Goal: Task Accomplishment & Management: Manage account settings

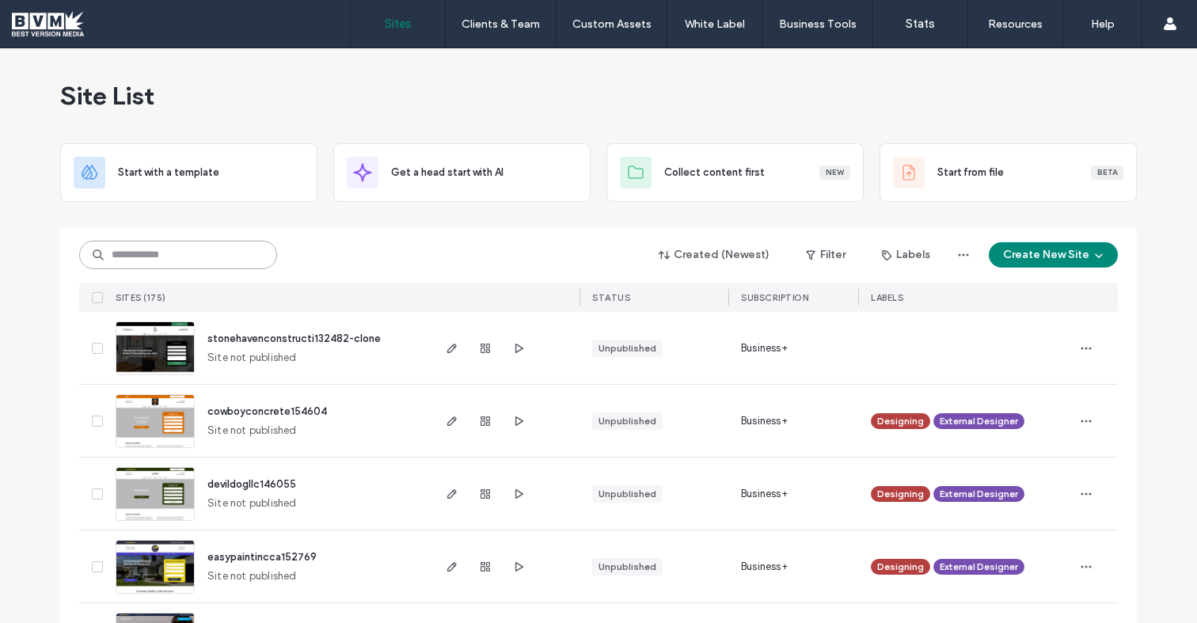
click at [186, 255] on input at bounding box center [178, 255] width 198 height 29
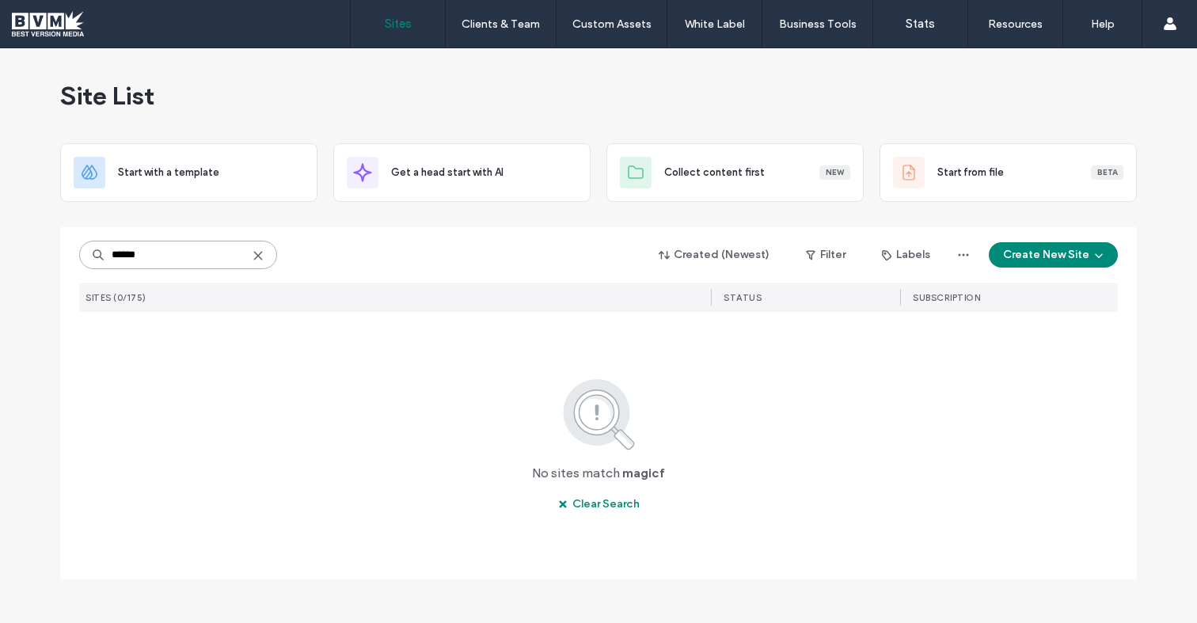
type input "*****"
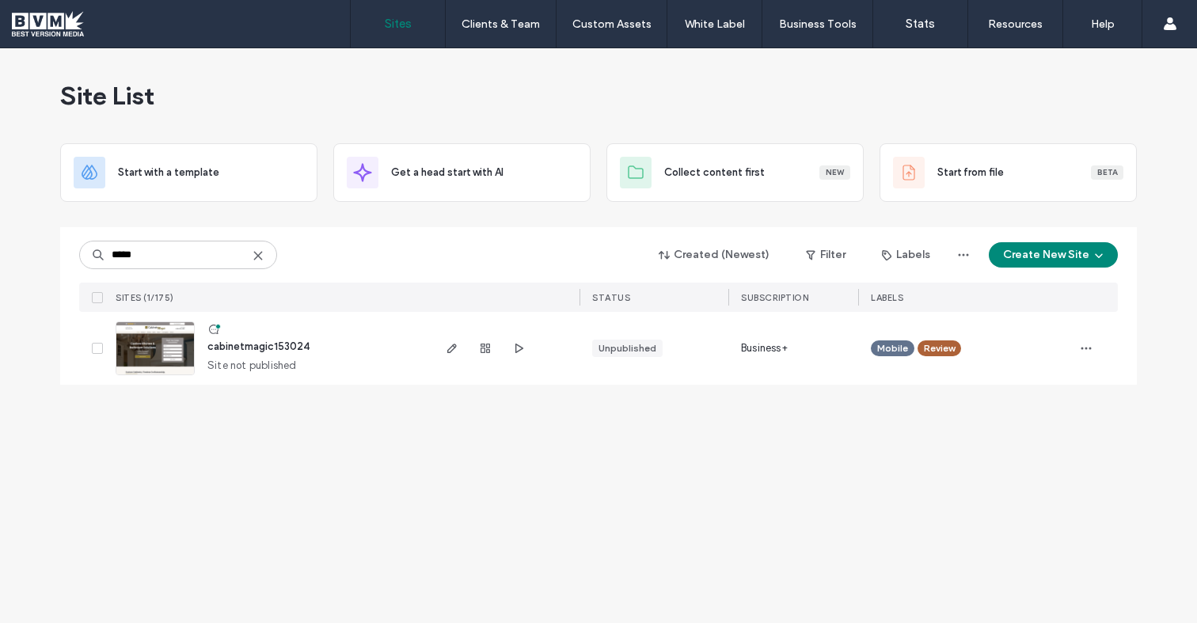
click at [276, 345] on span "cabinetmagic153024" at bounding box center [258, 347] width 102 height 12
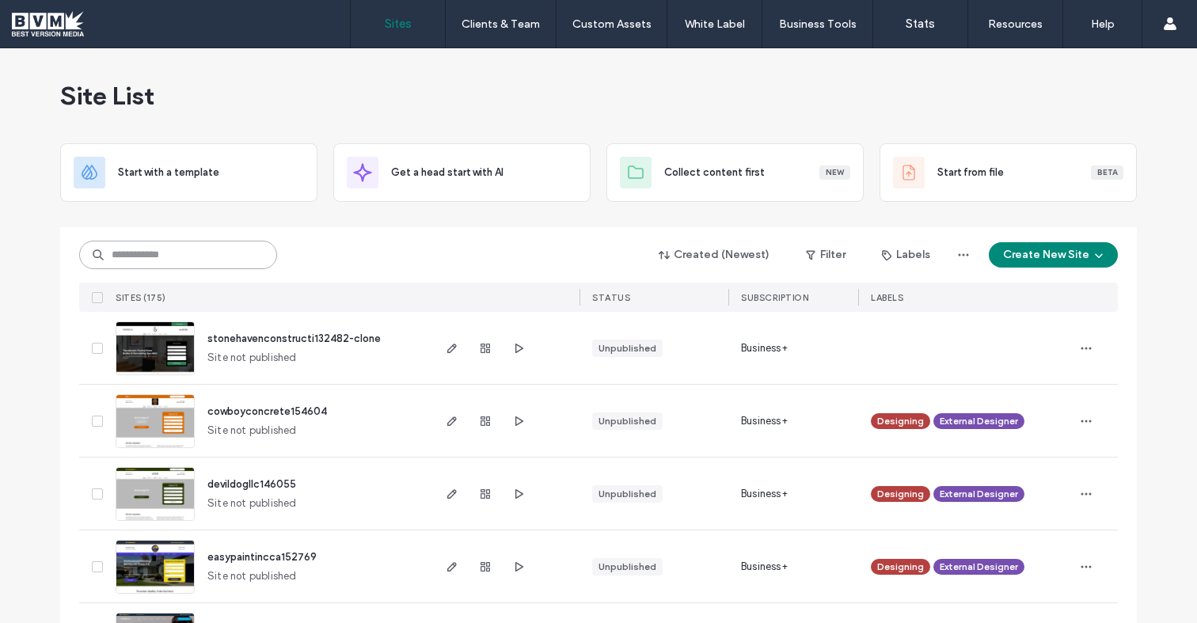
click at [207, 254] on input at bounding box center [178, 255] width 198 height 29
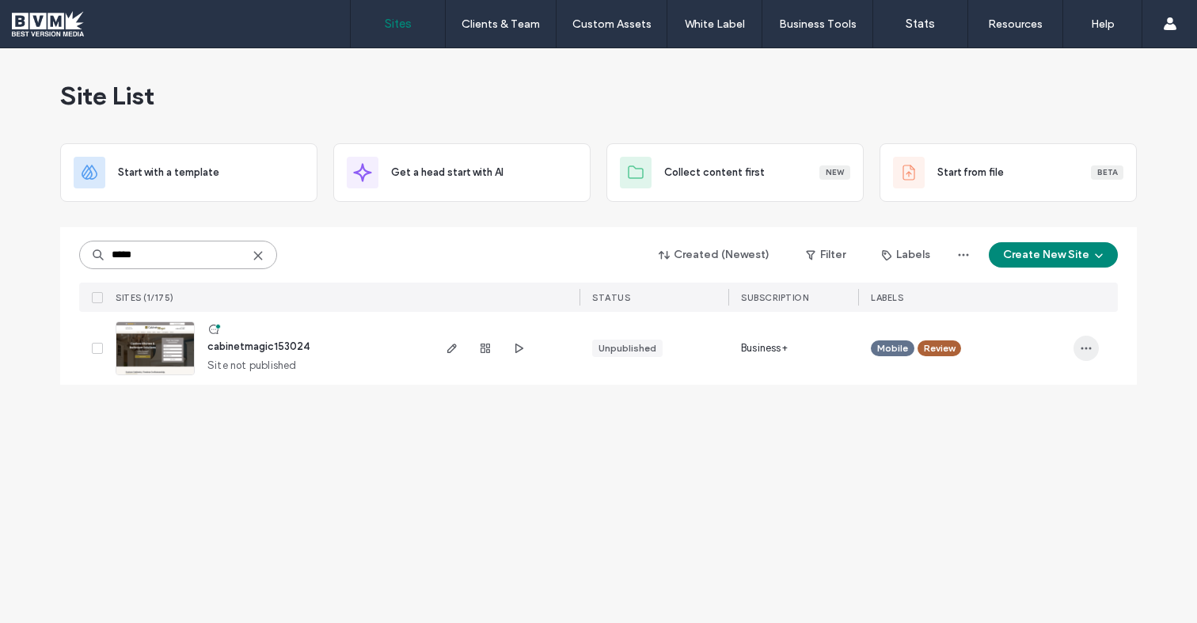
type input "*****"
click at [1094, 347] on span "button" at bounding box center [1086, 348] width 25 height 25
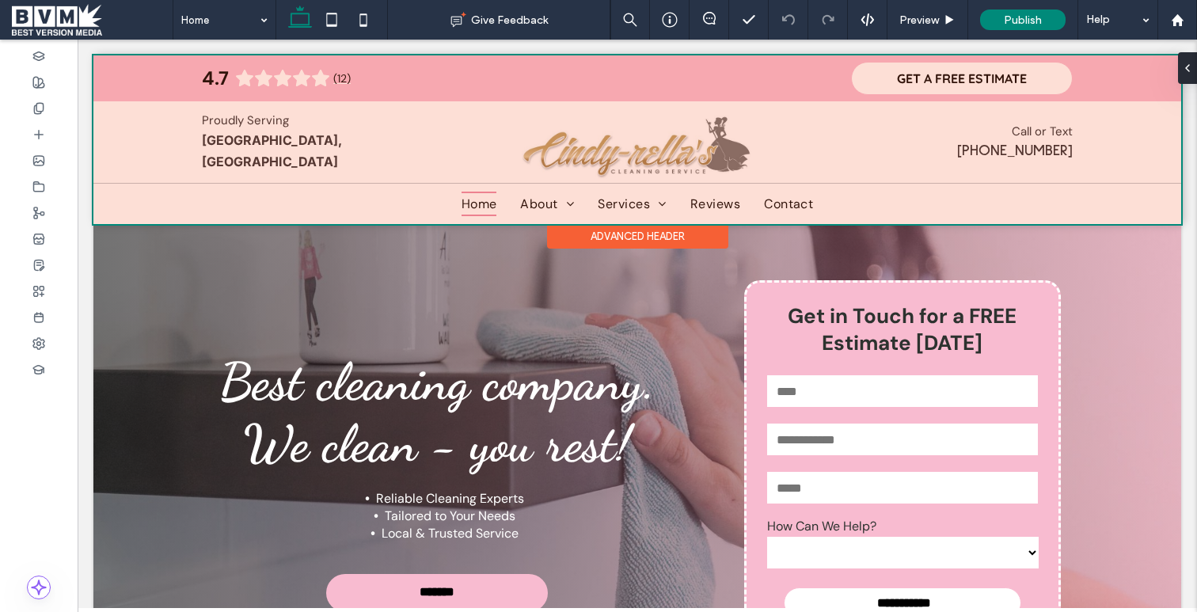
drag, startPoint x: 225, startPoint y: 145, endPoint x: 263, endPoint y: 149, distance: 38.2
click at [225, 145] on div at bounding box center [637, 139] width 1088 height 169
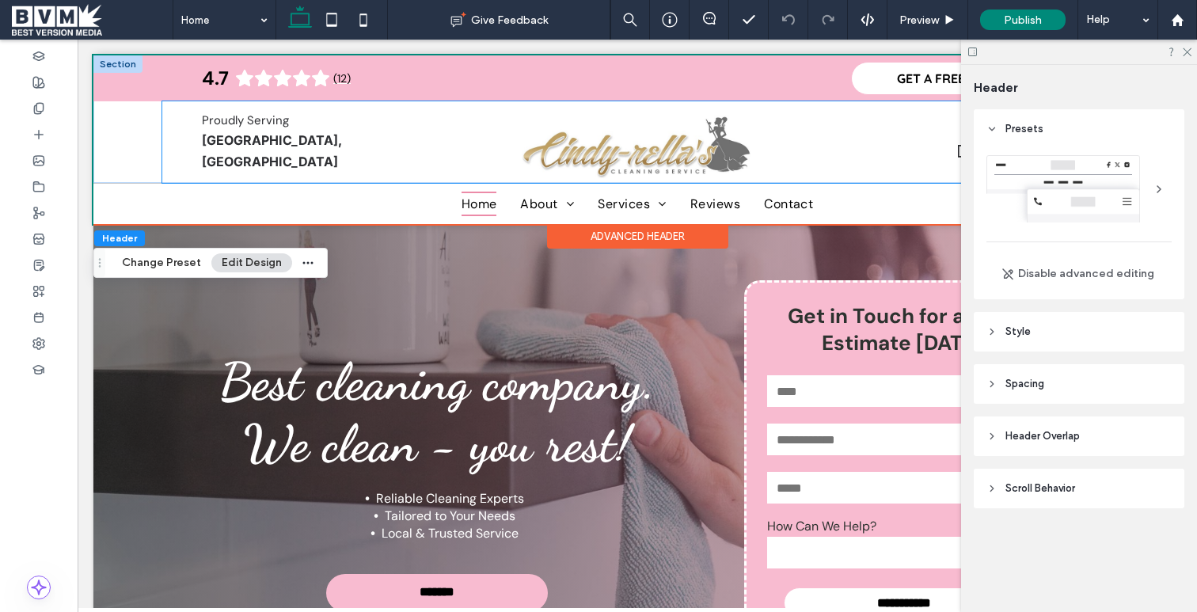
click at [271, 152] on div "Winnipeg, MB" at bounding box center [322, 151] width 240 height 43
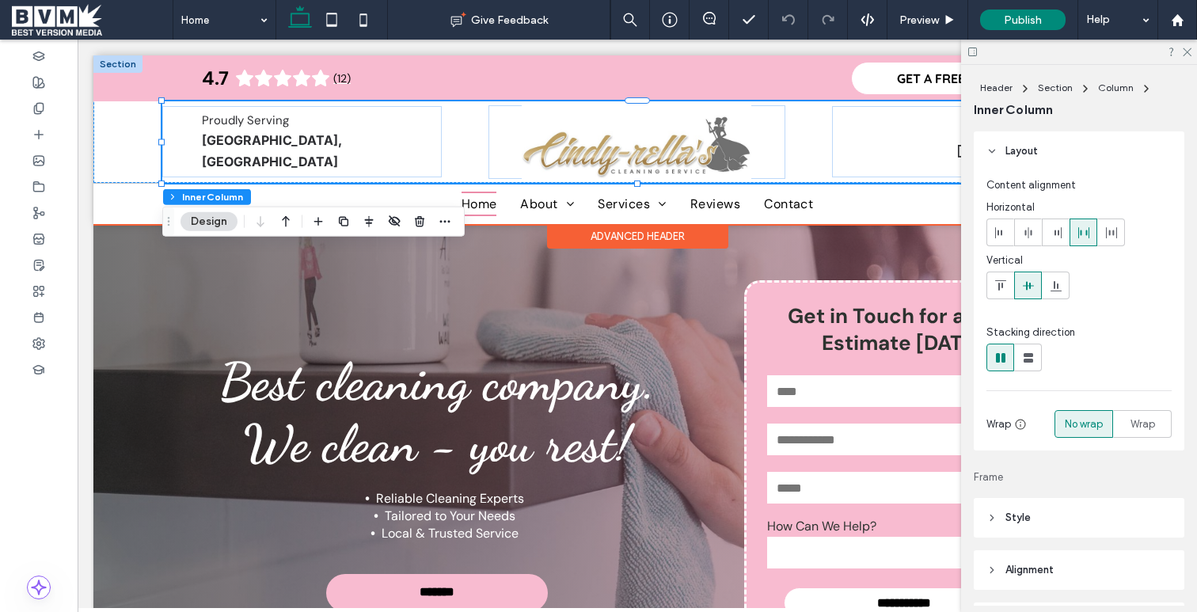
click at [271, 152] on div "Winnipeg, MB" at bounding box center [322, 151] width 240 height 43
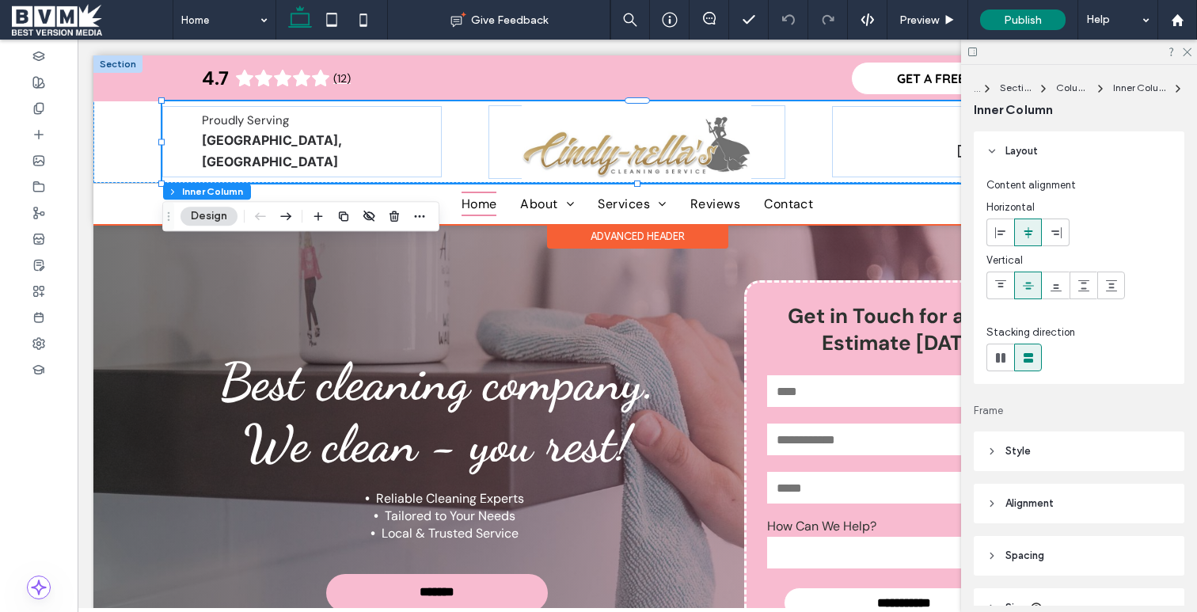
click at [271, 152] on div "Winnipeg, MB" at bounding box center [322, 151] width 240 height 43
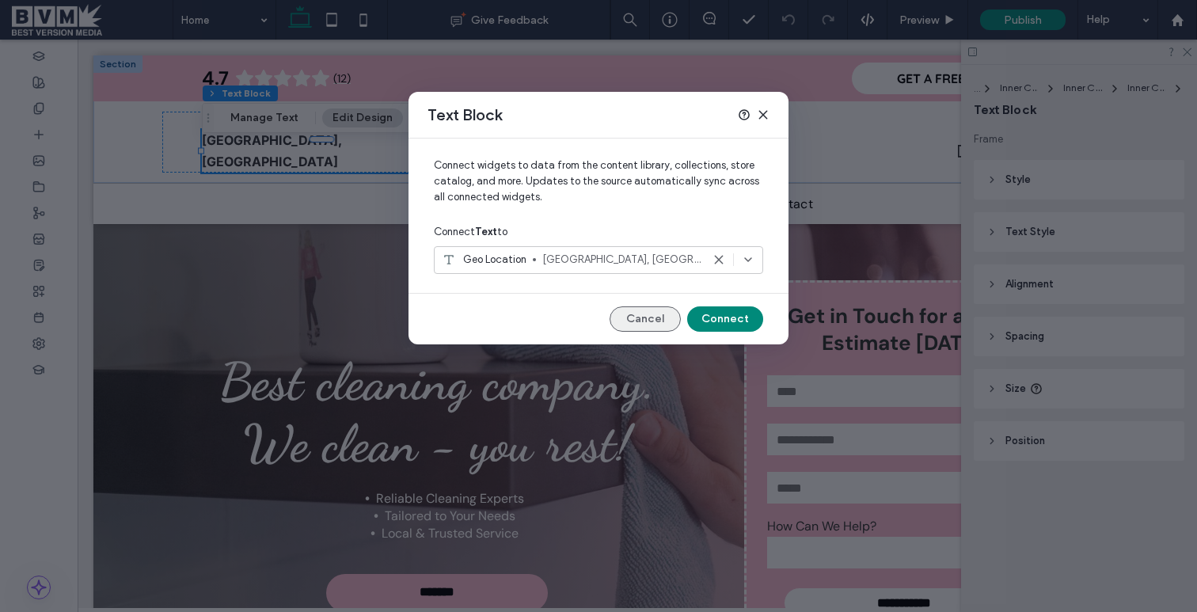
click at [656, 314] on button "Cancel" at bounding box center [645, 318] width 71 height 25
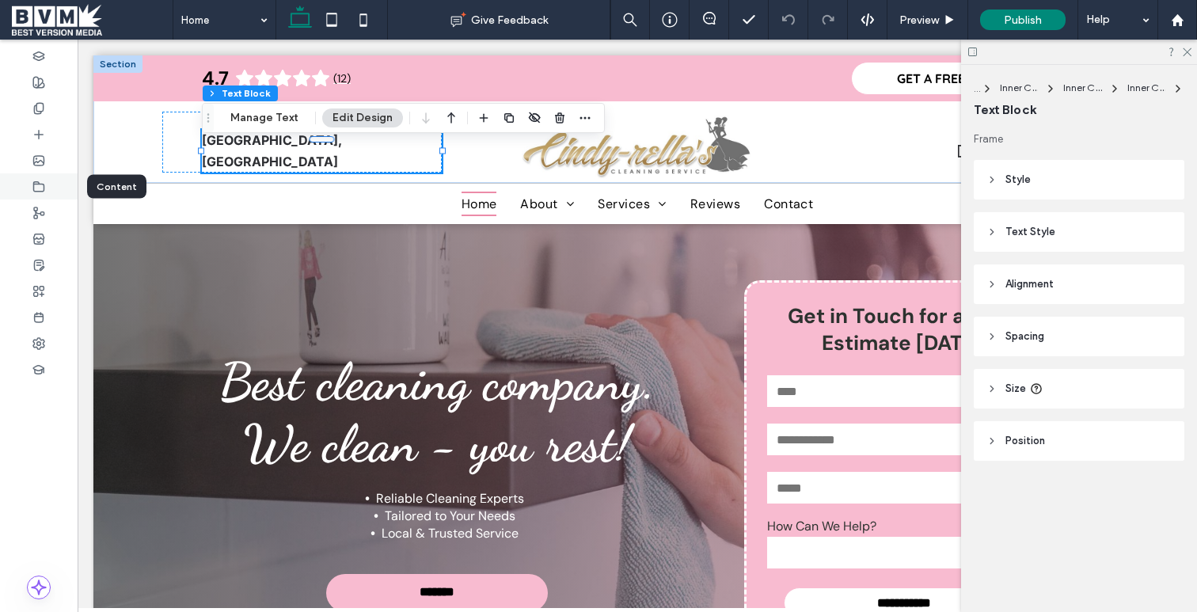
drag, startPoint x: 42, startPoint y: 180, endPoint x: 55, endPoint y: 182, distance: 13.7
click at [41, 181] on icon at bounding box center [38, 187] width 13 height 13
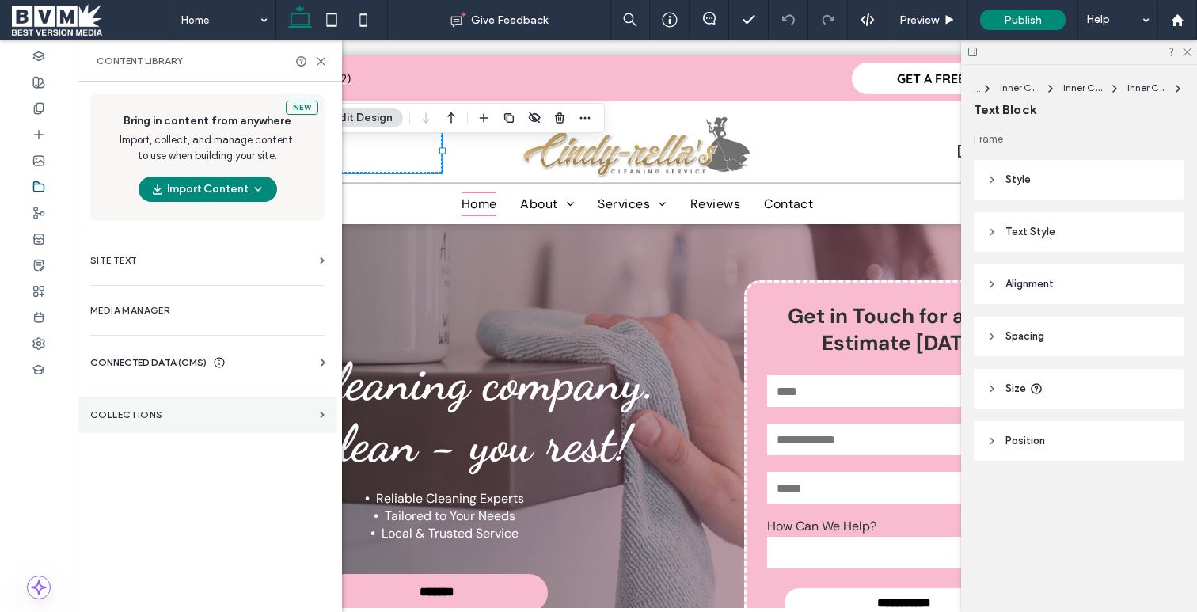
click at [183, 404] on section "Collections" at bounding box center [208, 415] width 260 height 36
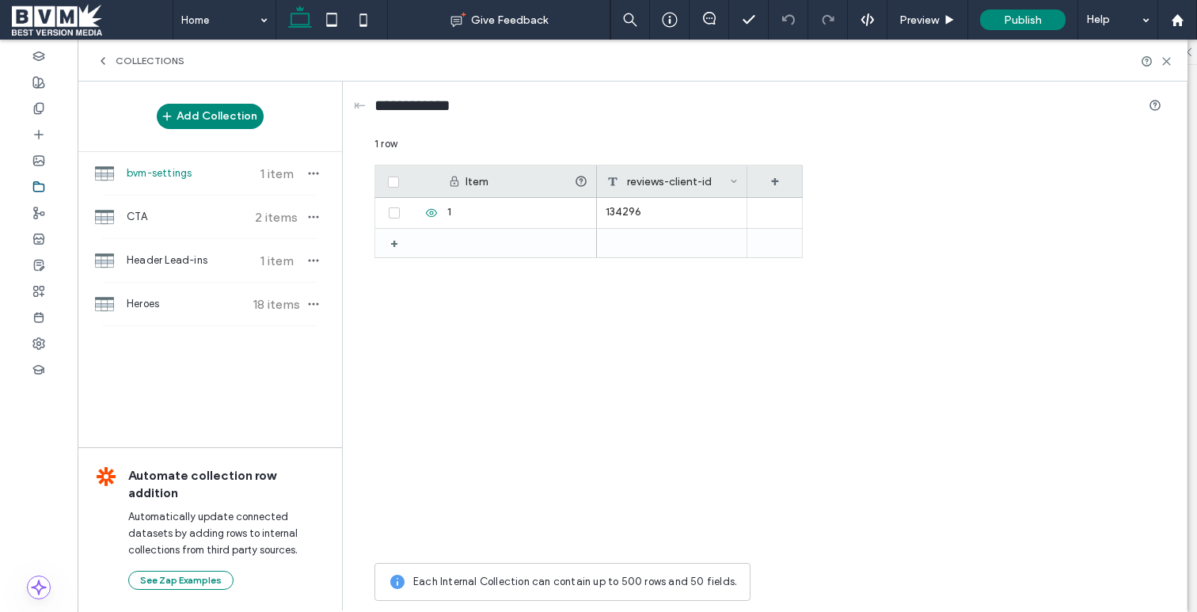
drag, startPoint x: 144, startPoint y: 54, endPoint x: 150, endPoint y: 66, distance: 13.5
click at [145, 54] on div "Collections" at bounding box center [633, 61] width 1110 height 42
click at [121, 67] on span "Collections" at bounding box center [150, 61] width 69 height 13
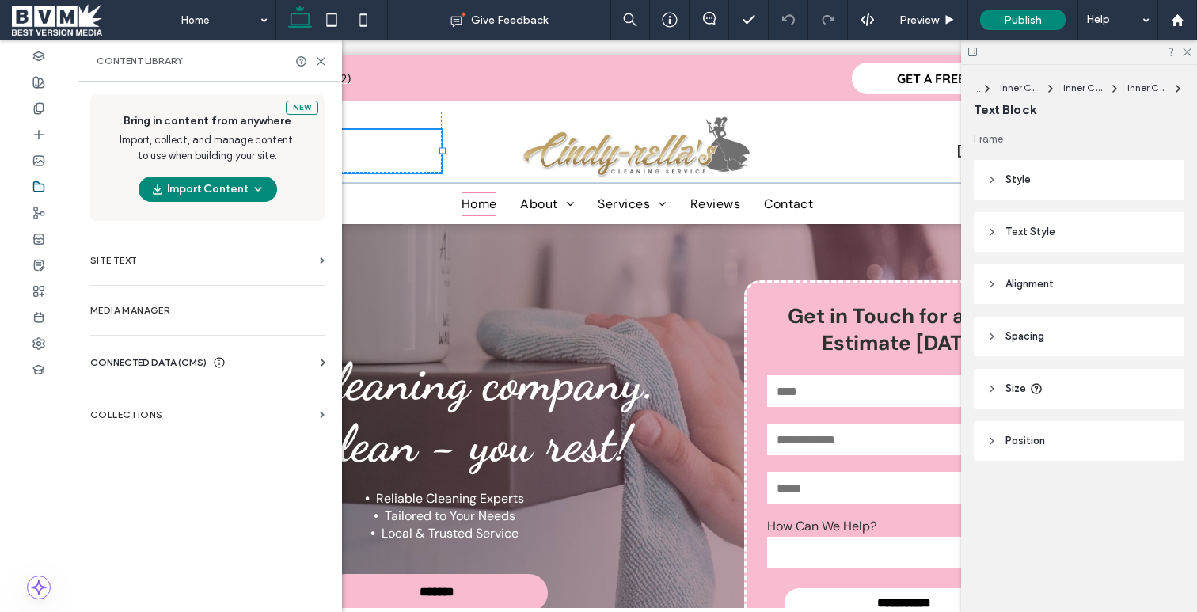
click at [192, 359] on span "CONNECTED DATA (CMS)" at bounding box center [148, 363] width 116 height 16
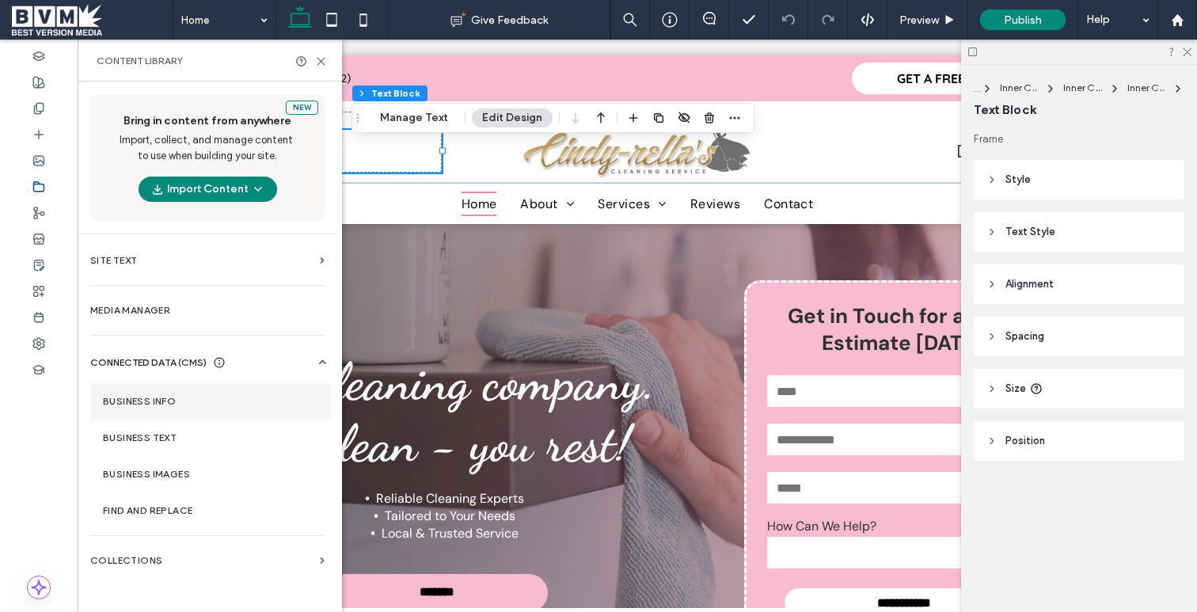
click at [181, 401] on label "Business Info" at bounding box center [210, 401] width 215 height 11
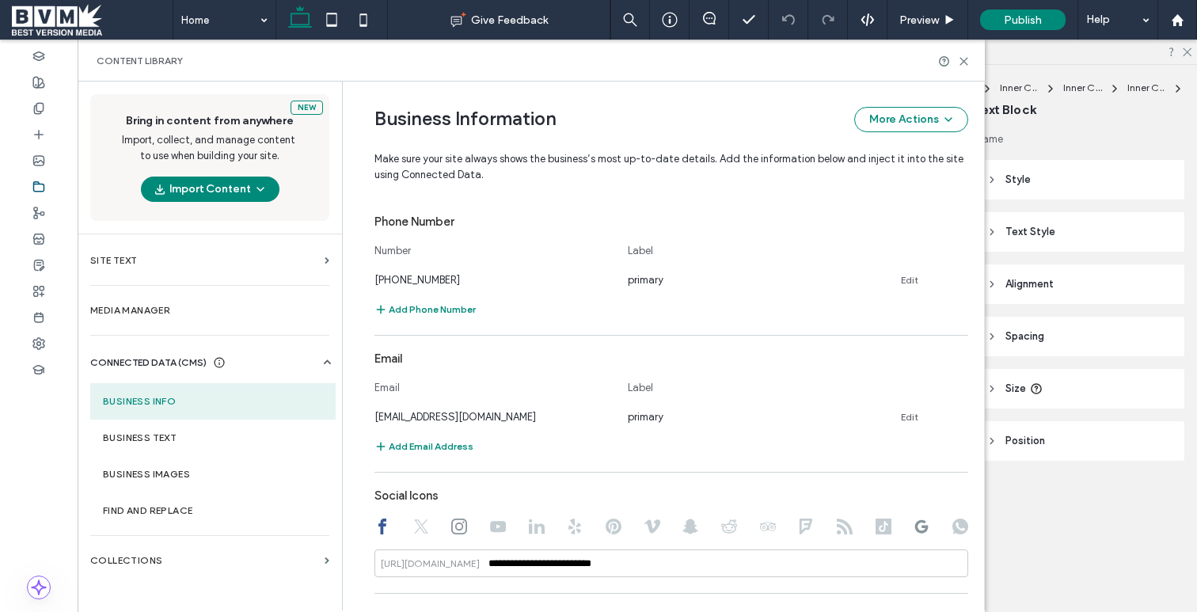
scroll to position [959, 0]
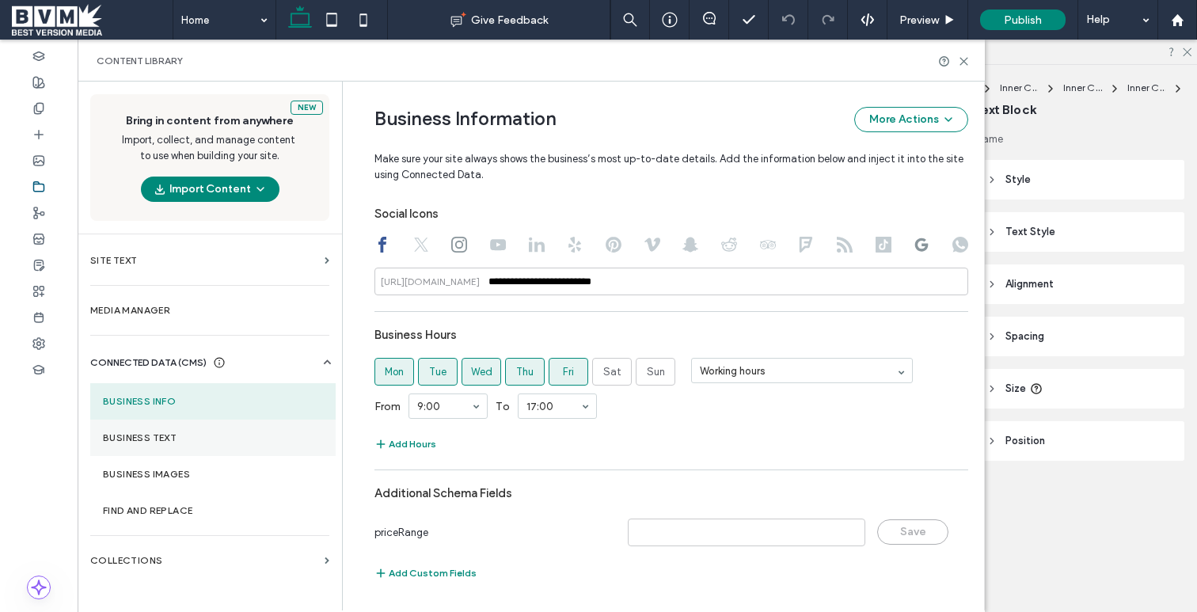
click at [195, 445] on section "Business Text" at bounding box center [212, 438] width 245 height 36
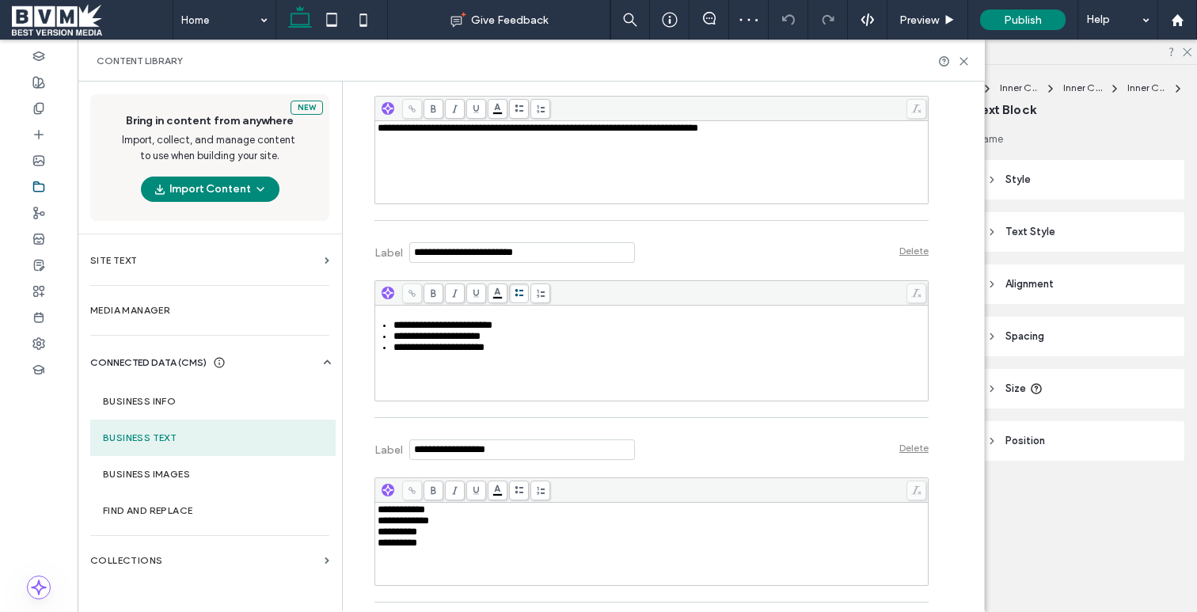
scroll to position [779, 0]
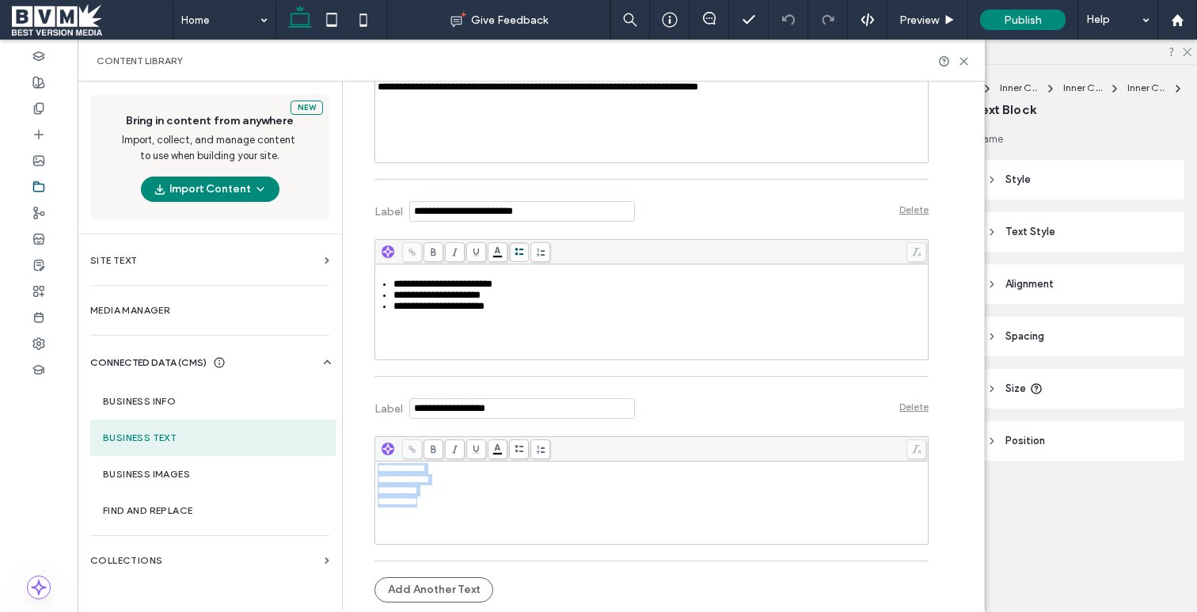
drag, startPoint x: 469, startPoint y: 507, endPoint x: 372, endPoint y: 474, distance: 101.9
click at [378, 474] on div "**********" at bounding box center [652, 485] width 549 height 44
copy div "**********"
click at [152, 405] on label "Business Info" at bounding box center [213, 401] width 220 height 11
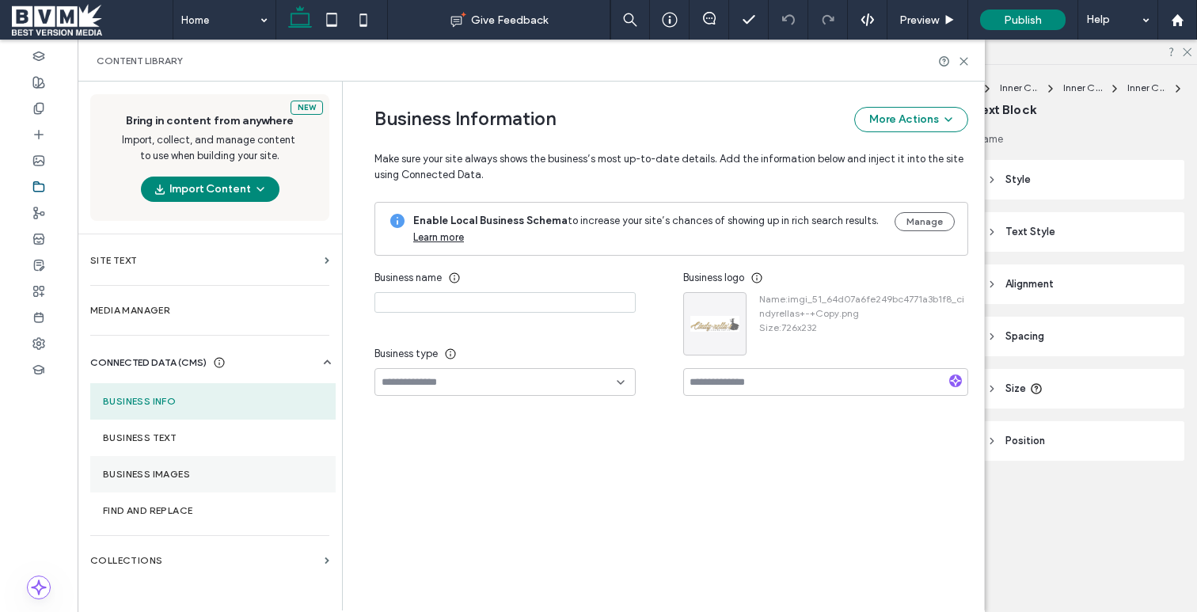
type input "**********"
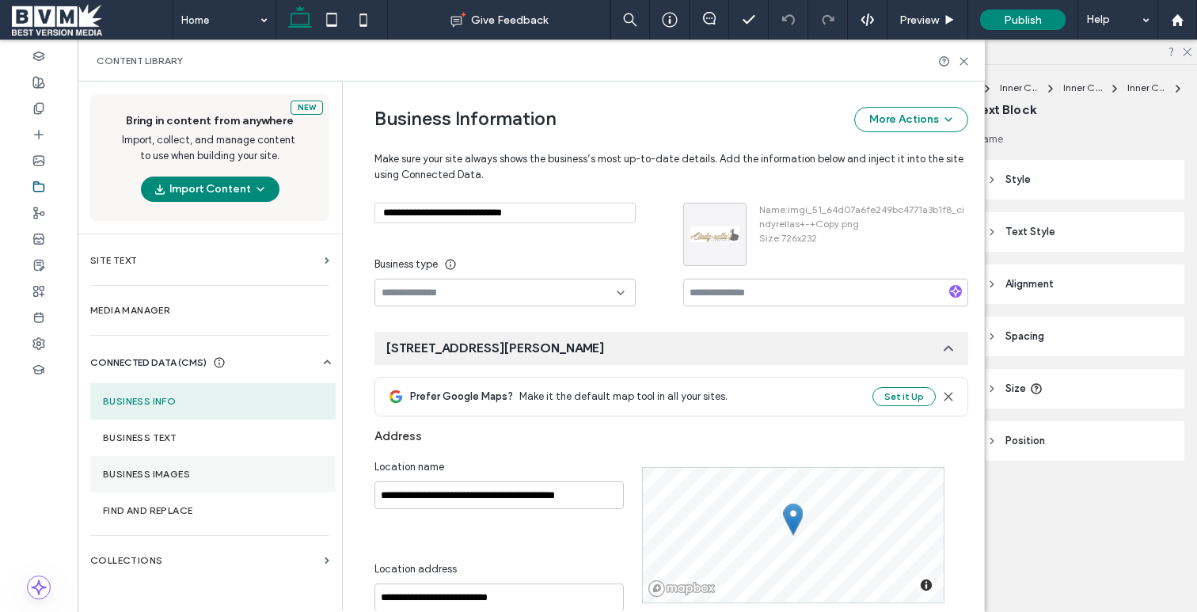
scroll to position [238, 0]
click at [183, 481] on section "Business Images" at bounding box center [212, 474] width 245 height 36
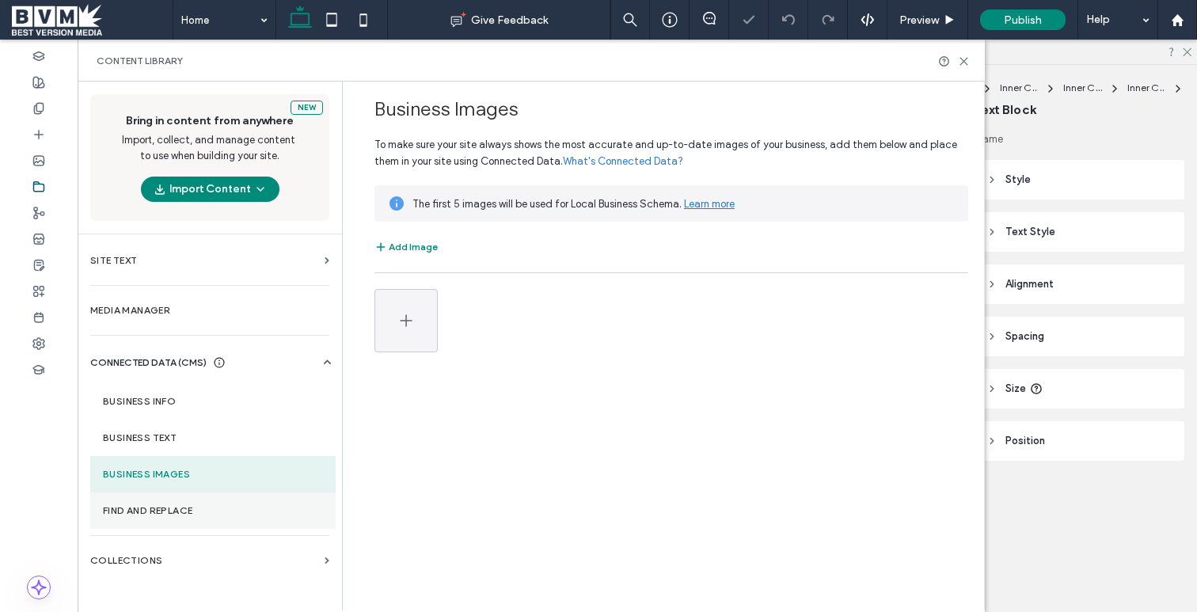
click at [200, 509] on label "Find and Replace" at bounding box center [213, 510] width 220 height 11
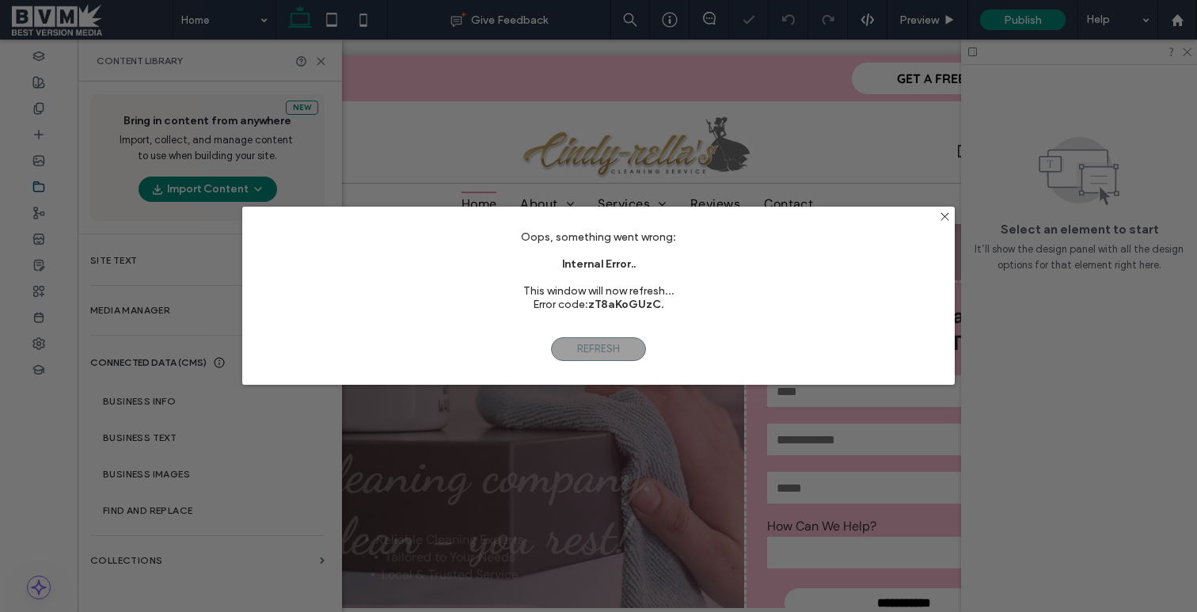
scroll to position [0, 0]
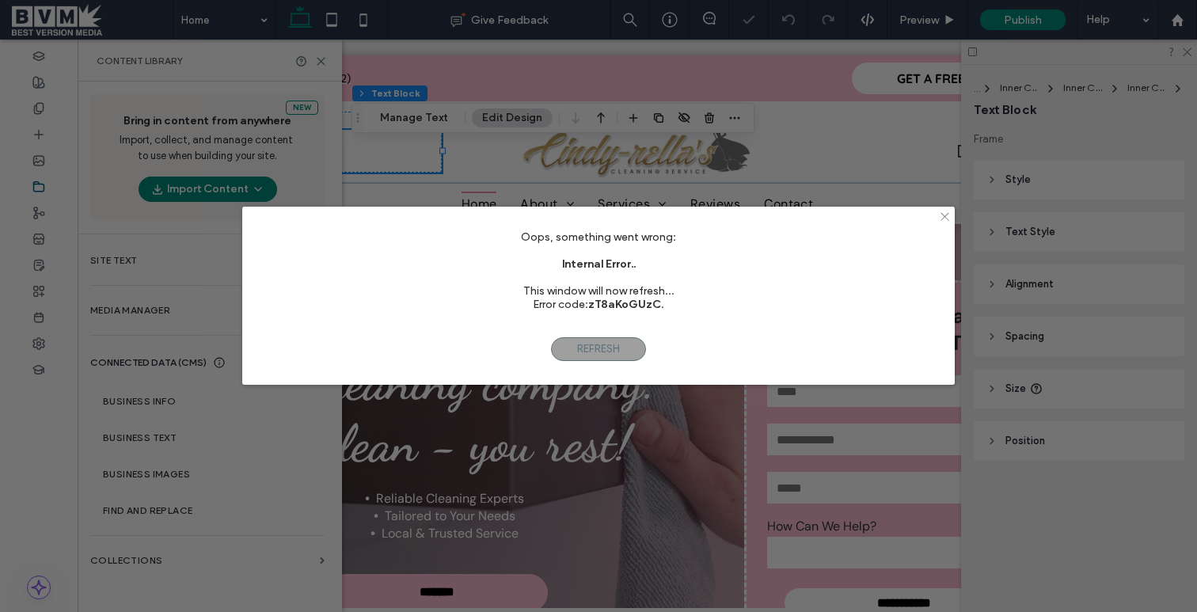
click at [942, 212] on icon at bounding box center [945, 217] width 12 height 12
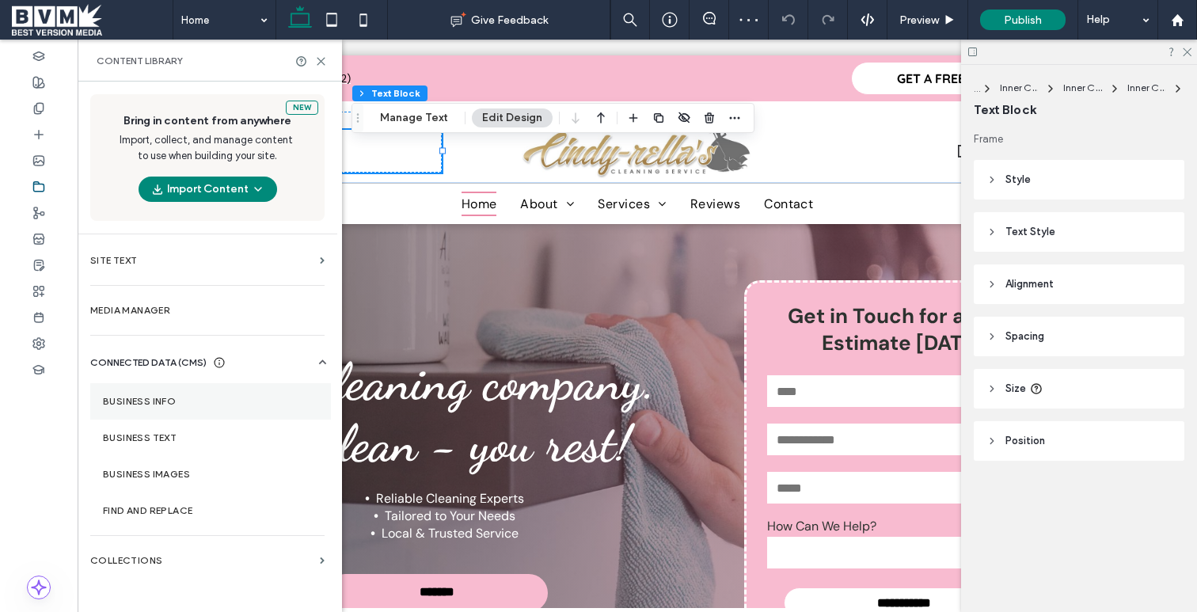
click at [195, 391] on section "Business Info" at bounding box center [210, 401] width 241 height 36
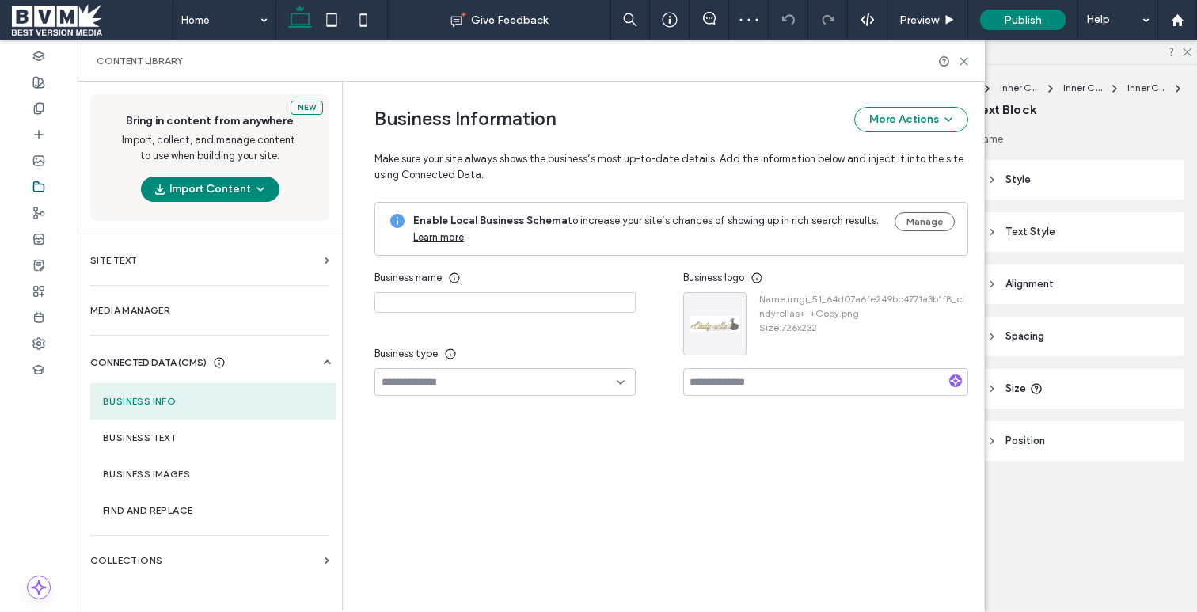
type input "**********"
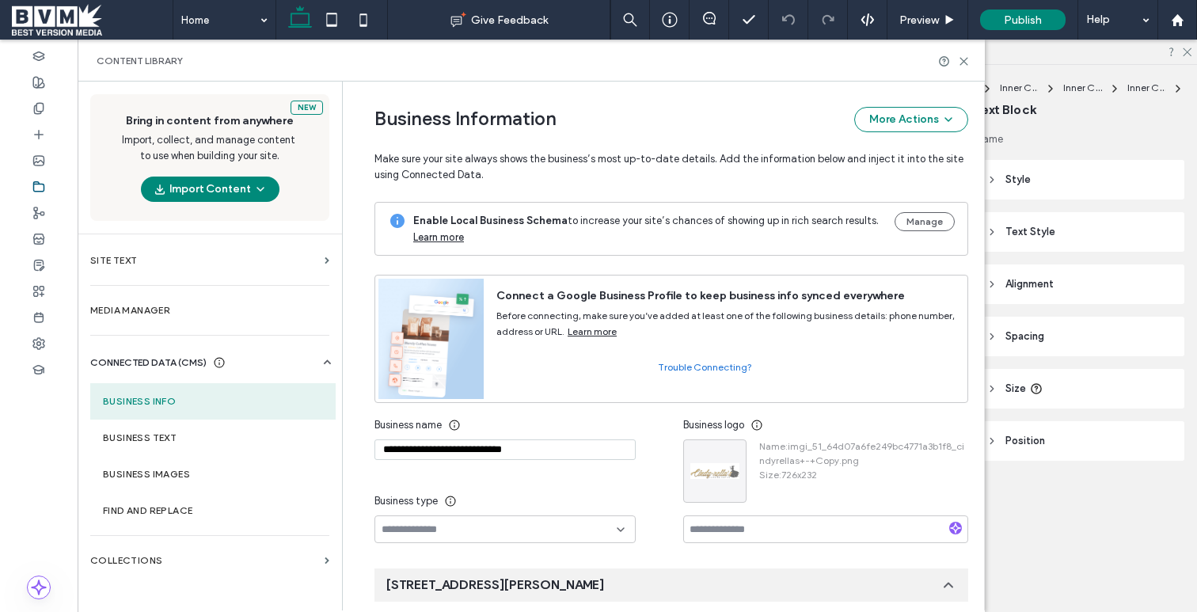
click at [963, 59] on icon at bounding box center [964, 61] width 12 height 12
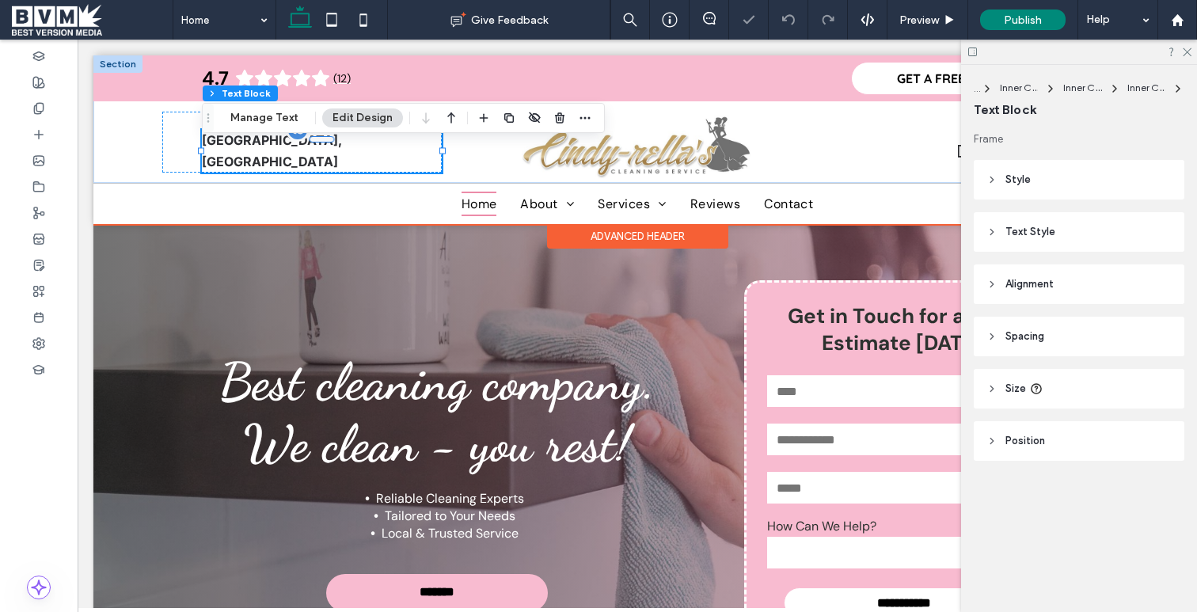
click at [310, 156] on div "Winnipeg, MB" at bounding box center [322, 151] width 240 height 43
click at [303, 142] on div at bounding box center [298, 130] width 24 height 24
click at [300, 142] on div at bounding box center [298, 130] width 24 height 24
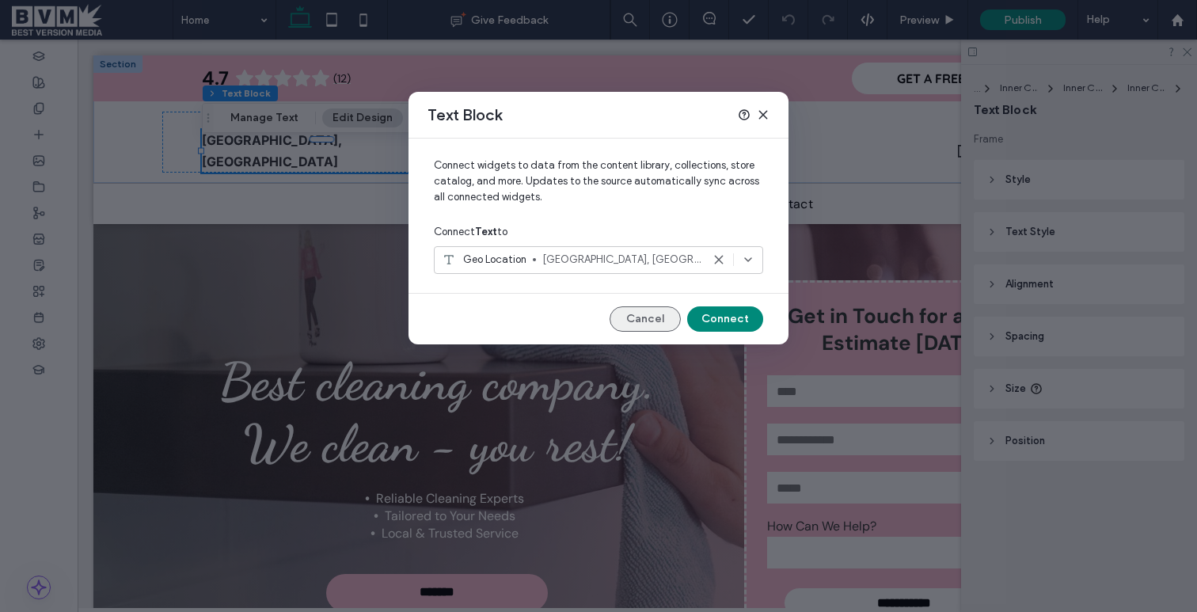
click at [653, 311] on button "Cancel" at bounding box center [645, 318] width 71 height 25
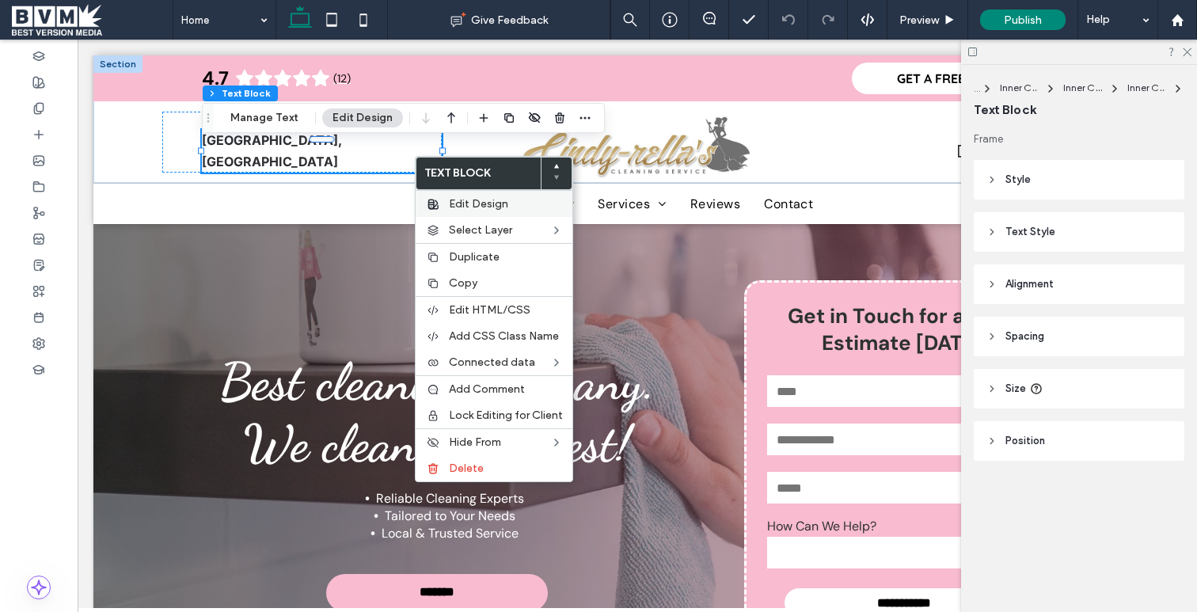
click at [472, 204] on span "Edit Design" at bounding box center [478, 203] width 59 height 13
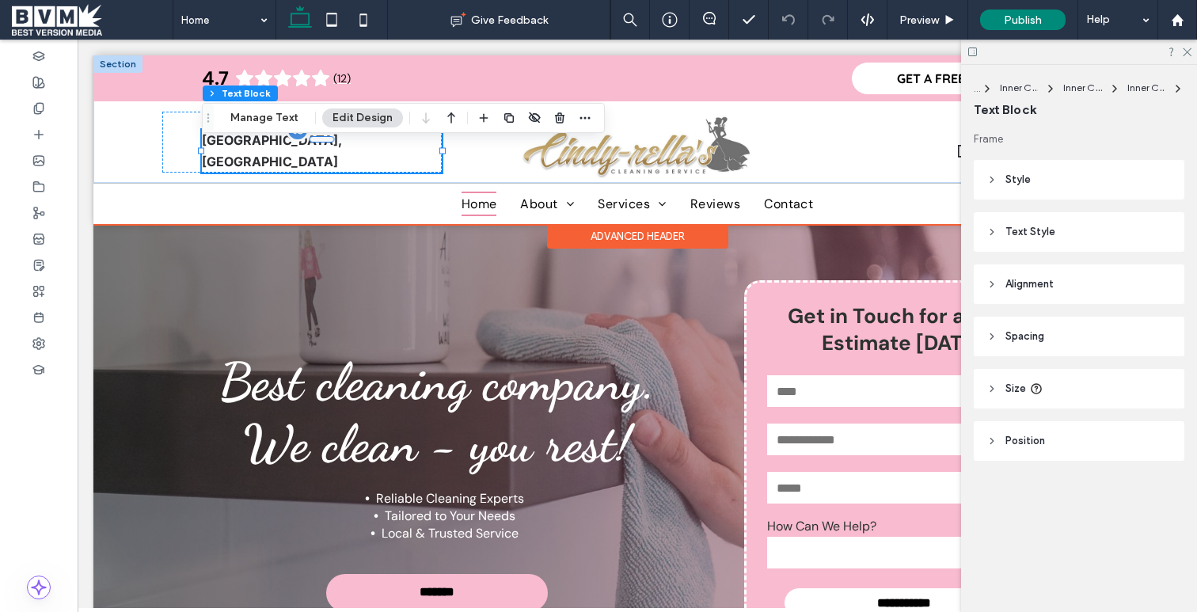
click at [341, 158] on div "Winnipeg, MB" at bounding box center [322, 151] width 240 height 43
click at [349, 152] on div "Winnipeg, MB" at bounding box center [322, 151] width 240 height 43
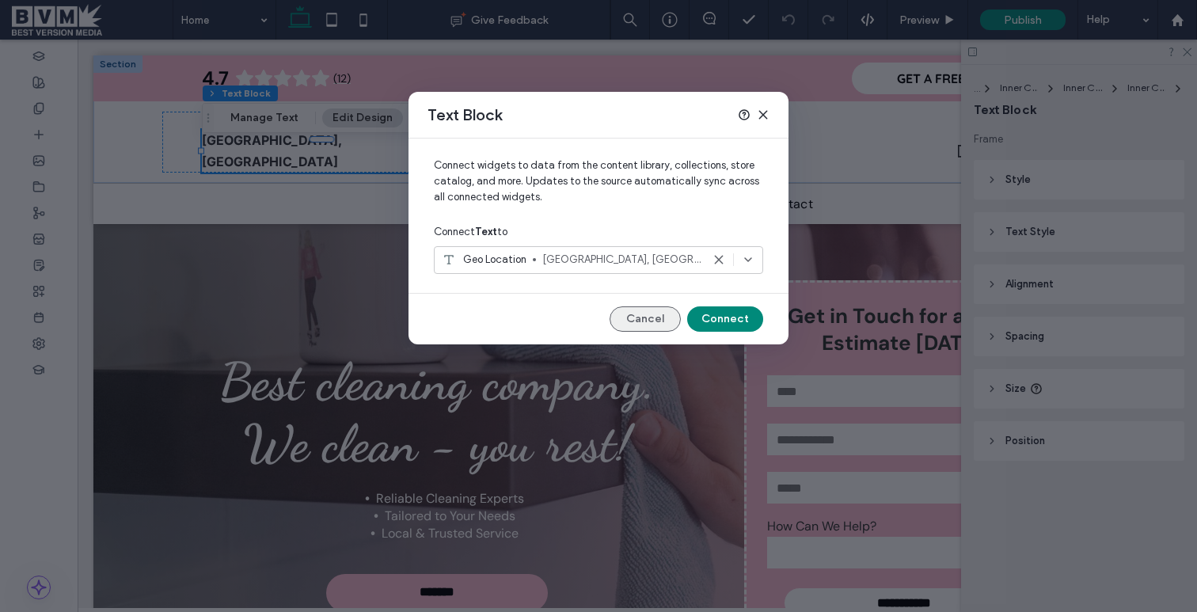
click at [651, 314] on button "Cancel" at bounding box center [645, 318] width 71 height 25
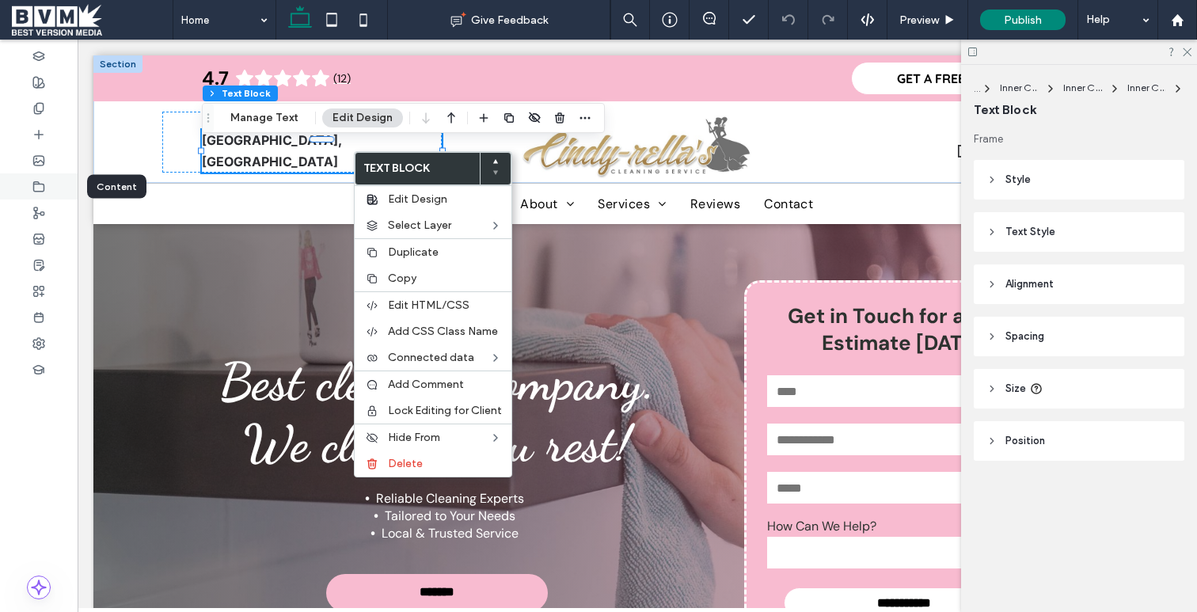
click at [39, 184] on use at bounding box center [39, 186] width 10 height 10
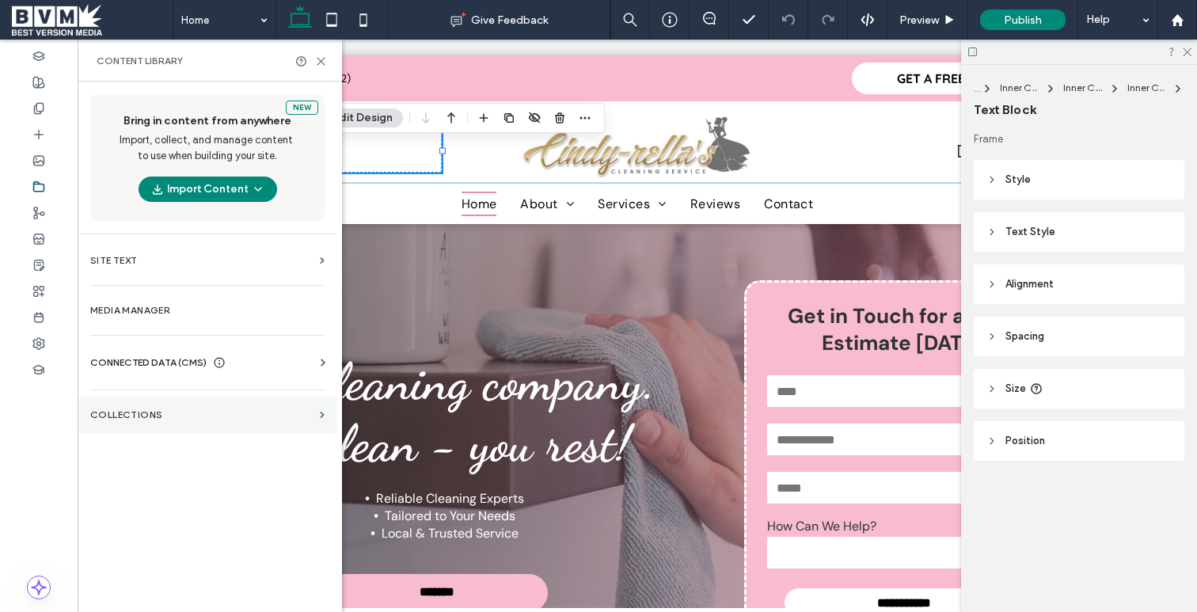
click at [161, 403] on section "Collections" at bounding box center [208, 415] width 260 height 36
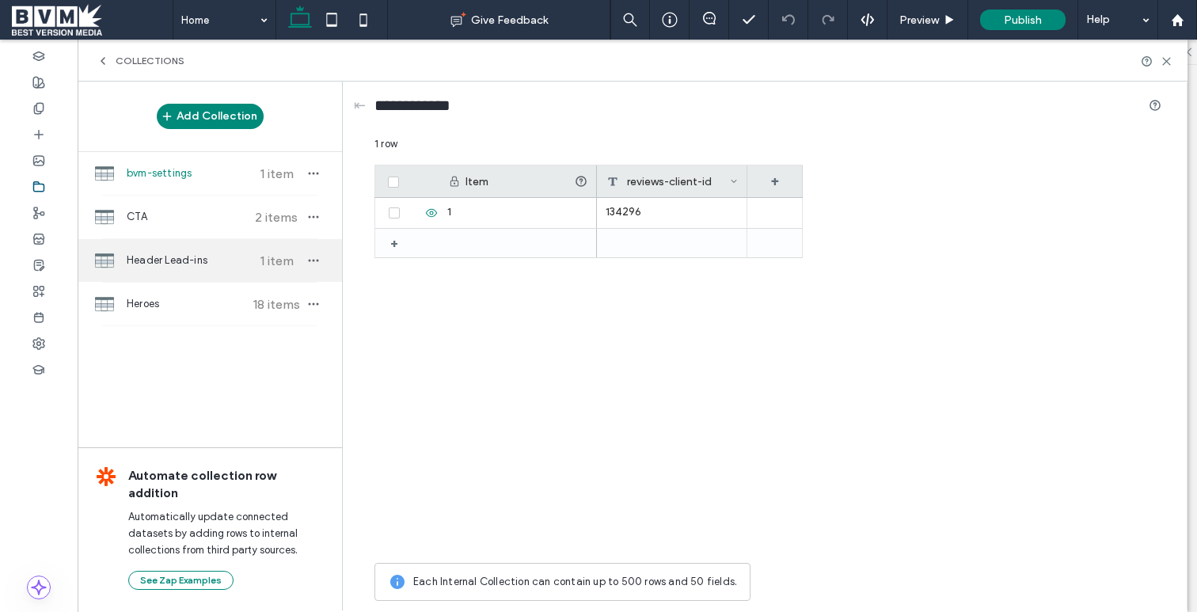
click at [149, 264] on span "Header Lead-ins" at bounding box center [186, 261] width 118 height 16
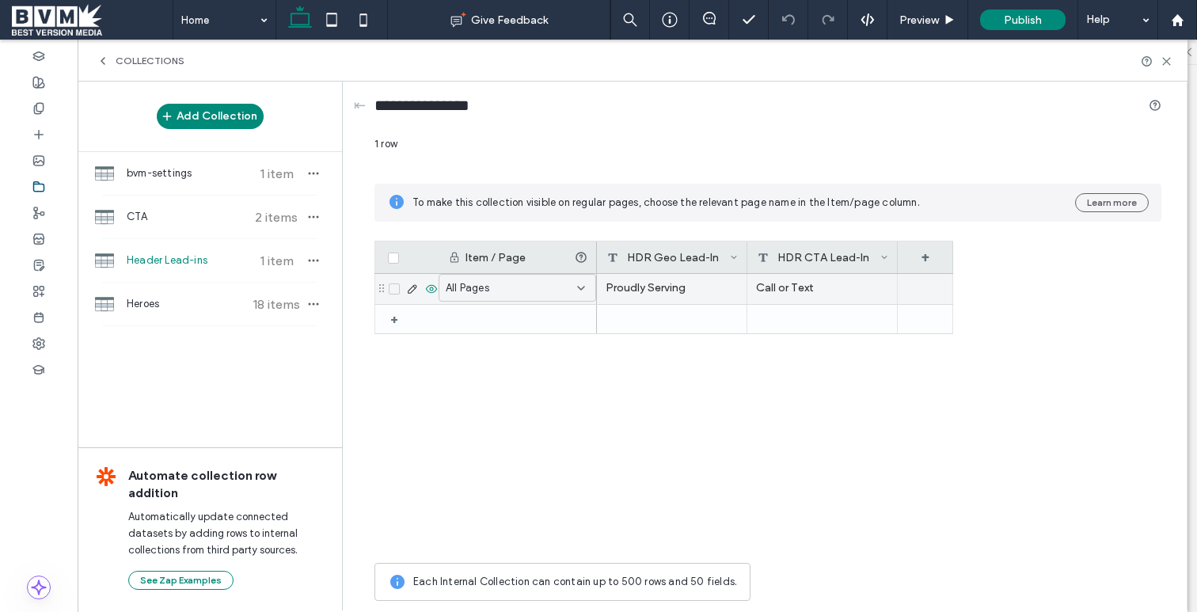
click at [647, 287] on div "Proudly Serving" at bounding box center [672, 289] width 150 height 30
click at [408, 287] on icon at bounding box center [412, 289] width 13 height 13
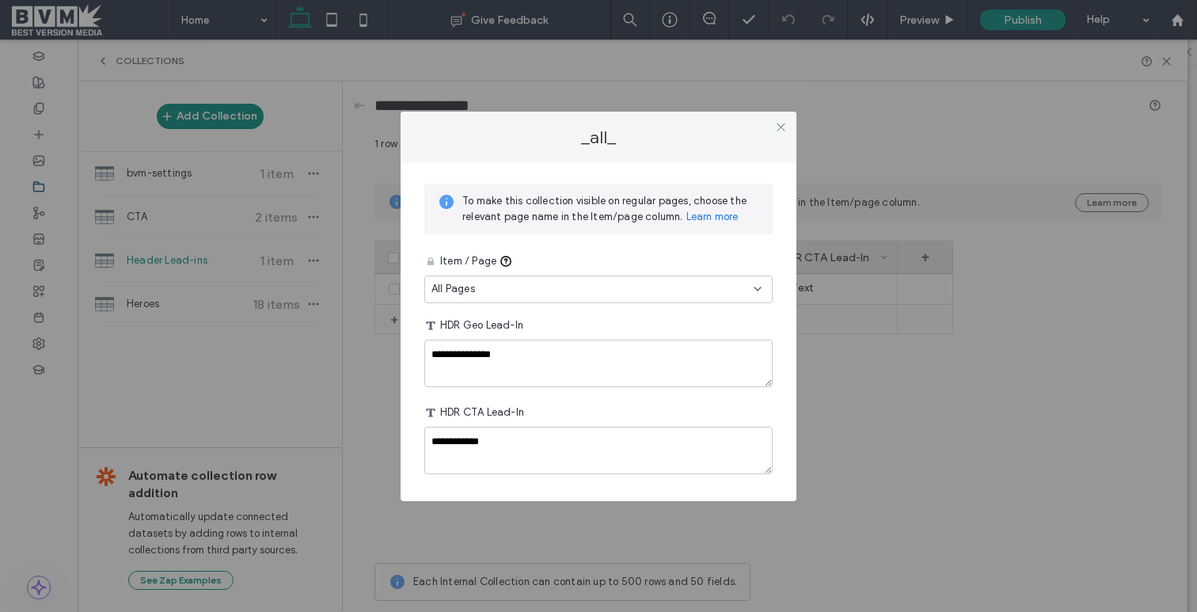
click at [604, 333] on div "HDR Geo Lead-In" at bounding box center [598, 325] width 348 height 29
click at [644, 370] on textarea "**********" at bounding box center [598, 364] width 348 height 48
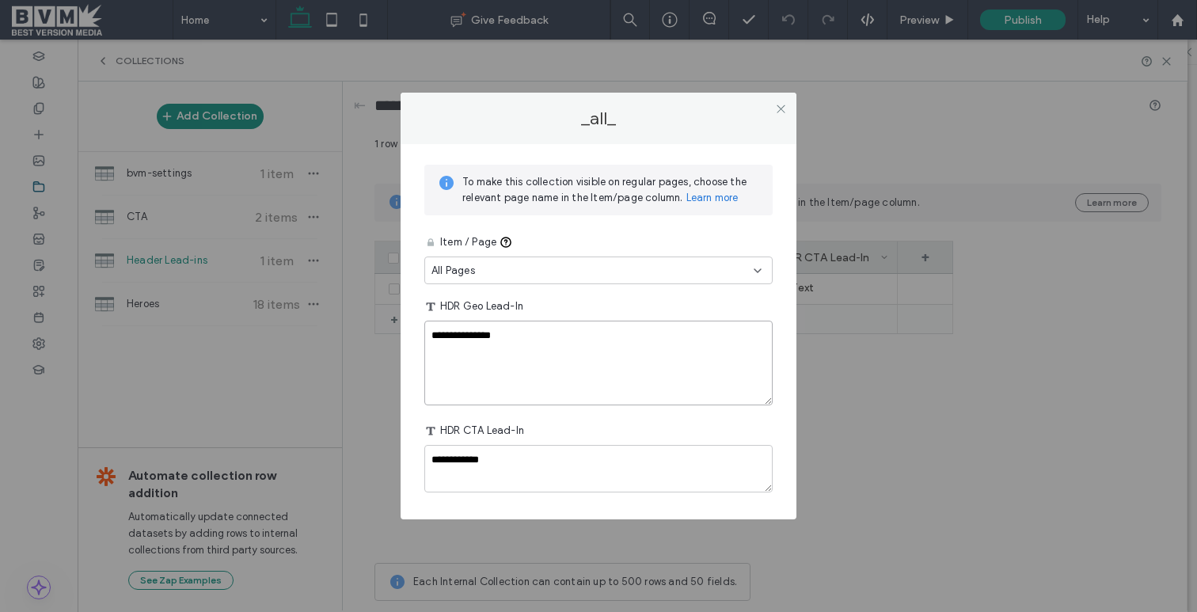
drag, startPoint x: 770, startPoint y: 382, endPoint x: 759, endPoint y: 360, distance: 24.8
click at [768, 420] on div "**********" at bounding box center [598, 362] width 348 height 268
drag, startPoint x: 780, startPoint y: 103, endPoint x: 739, endPoint y: 113, distance: 42.4
click at [780, 103] on icon at bounding box center [781, 109] width 12 height 12
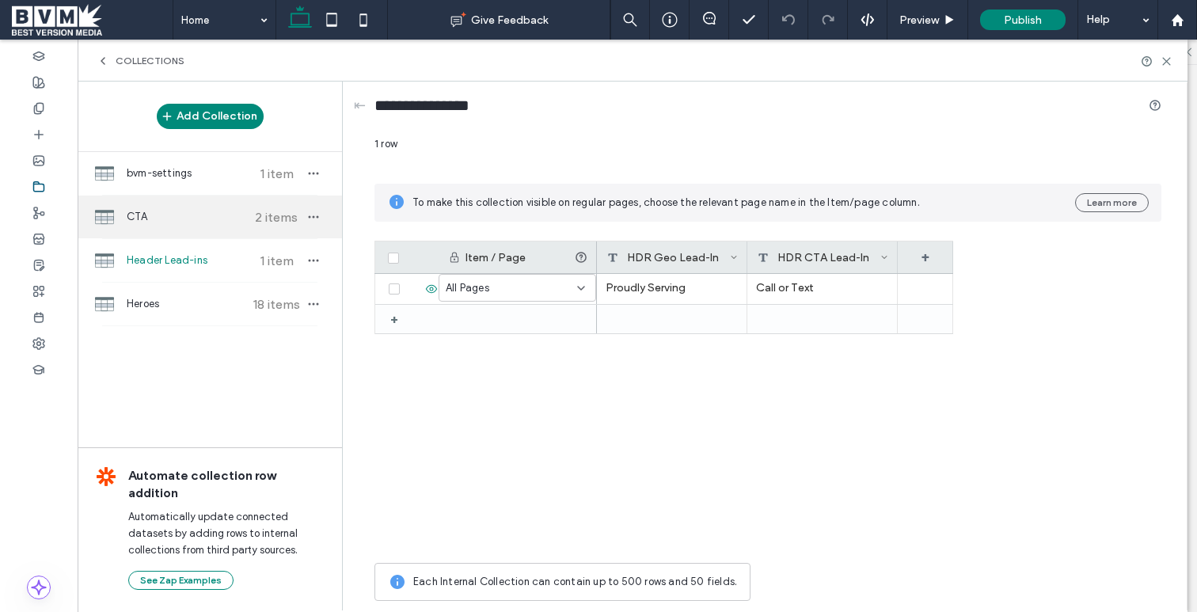
click at [162, 230] on div "CTA 2 items" at bounding box center [210, 217] width 264 height 43
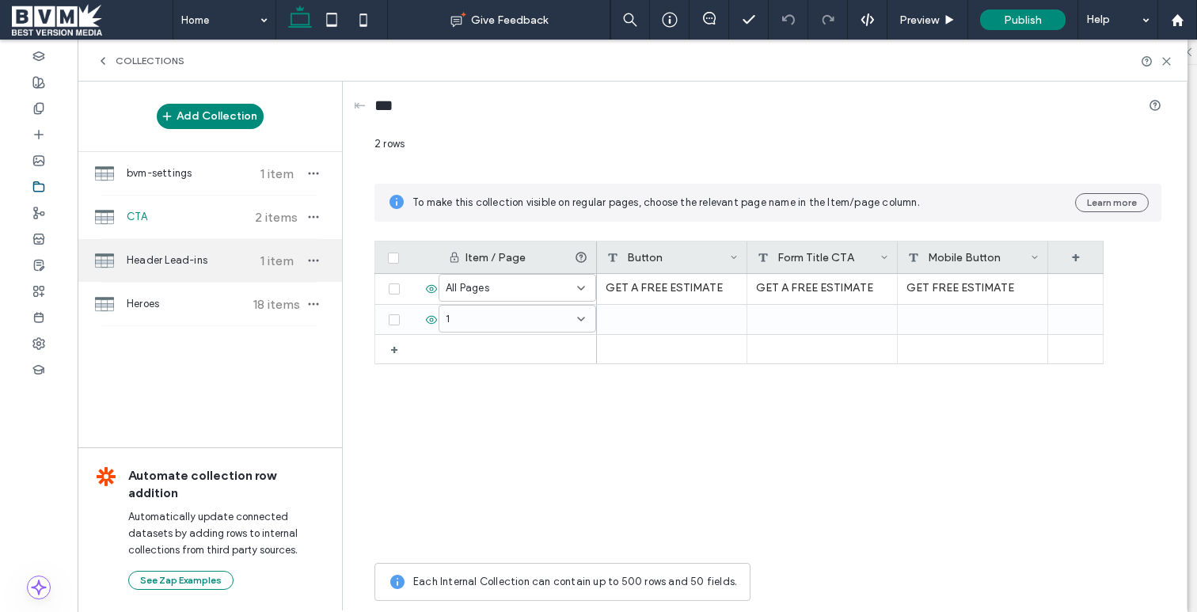
click at [181, 276] on div "Header Lead-ins 1 item" at bounding box center [210, 260] width 264 height 43
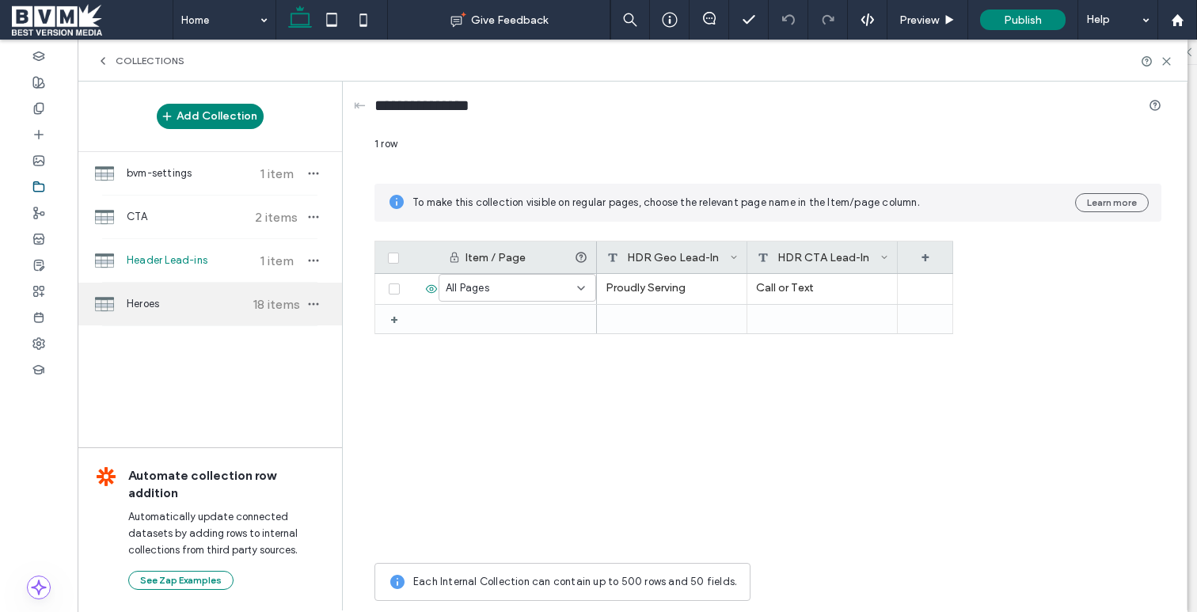
click at [218, 292] on div "Heroes 18 items" at bounding box center [210, 304] width 264 height 43
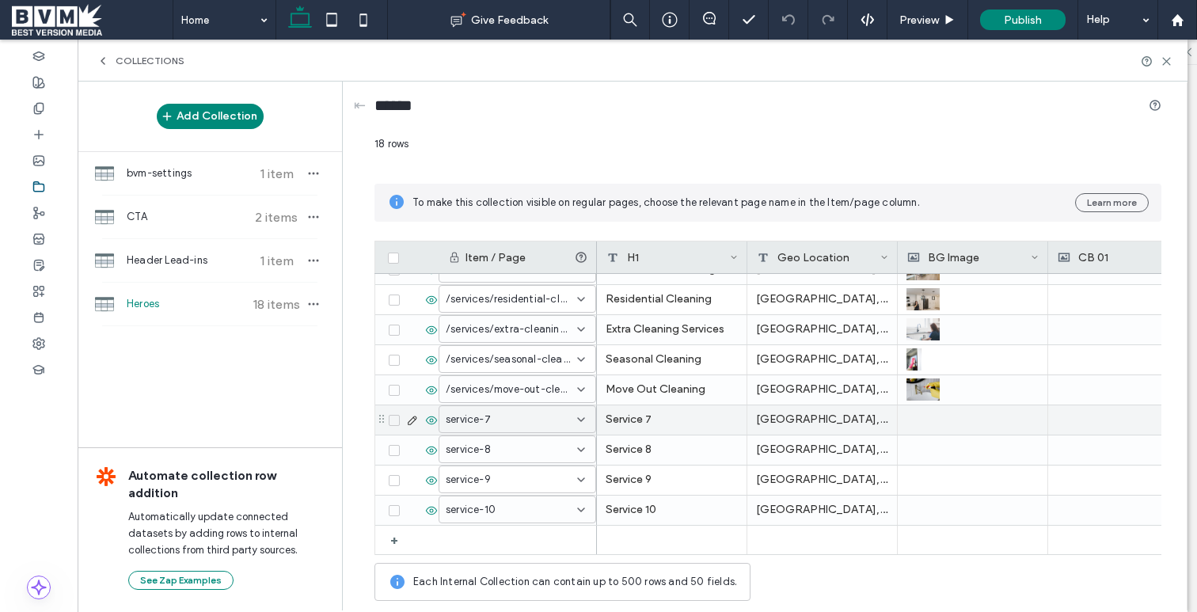
scroll to position [81, 0]
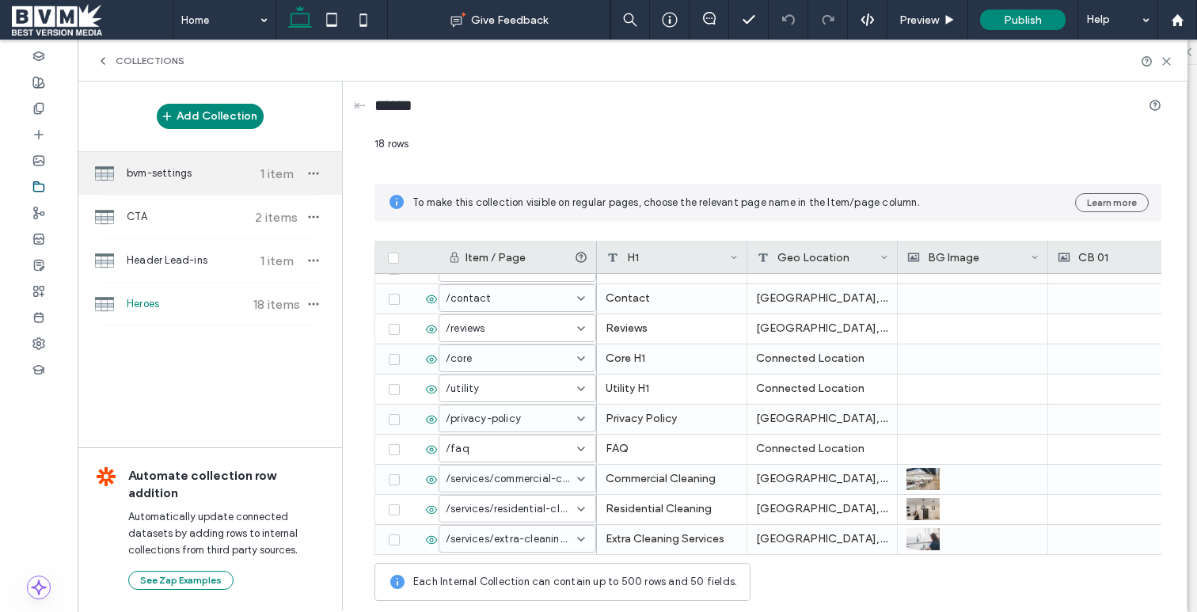
click at [155, 177] on span "bvm-settings" at bounding box center [186, 174] width 118 height 16
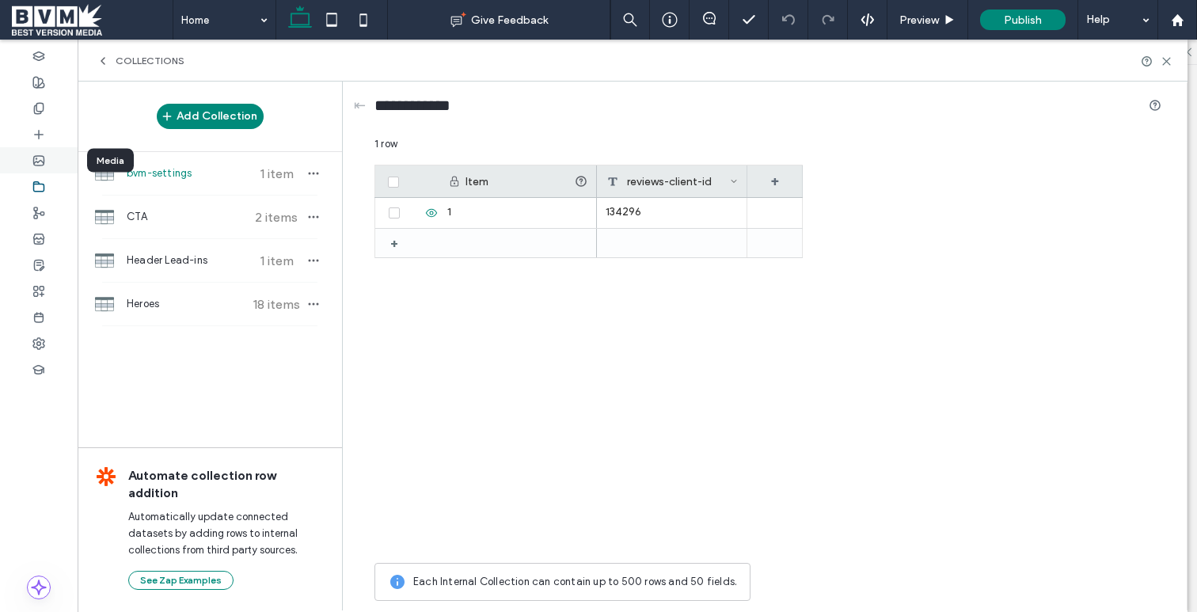
click at [44, 164] on icon at bounding box center [38, 160] width 13 height 13
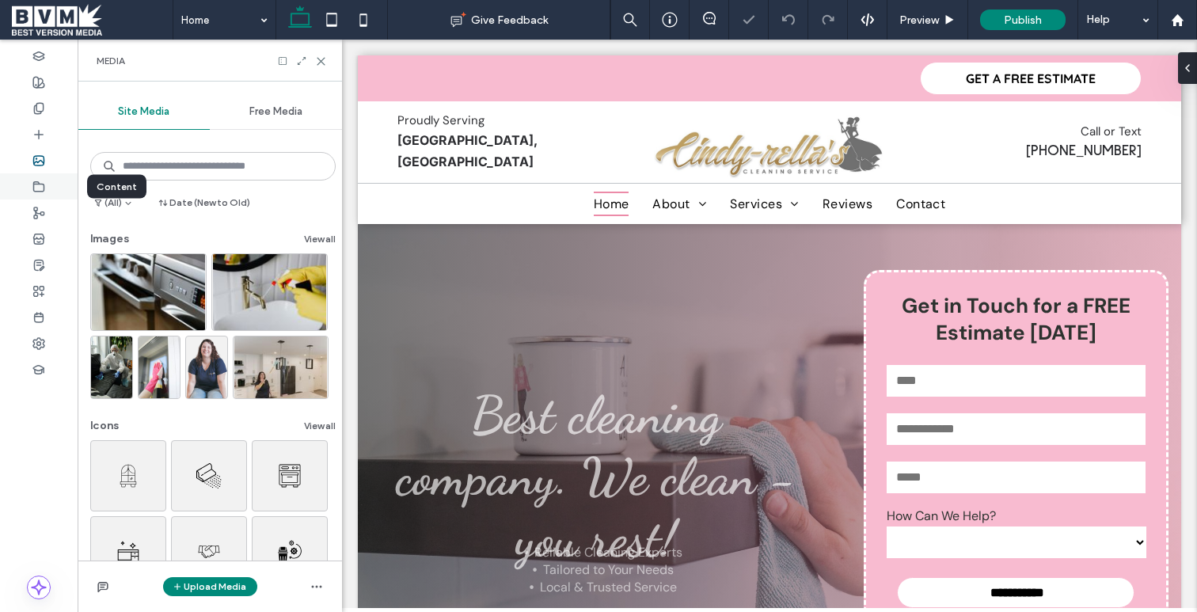
scroll to position [0, 0]
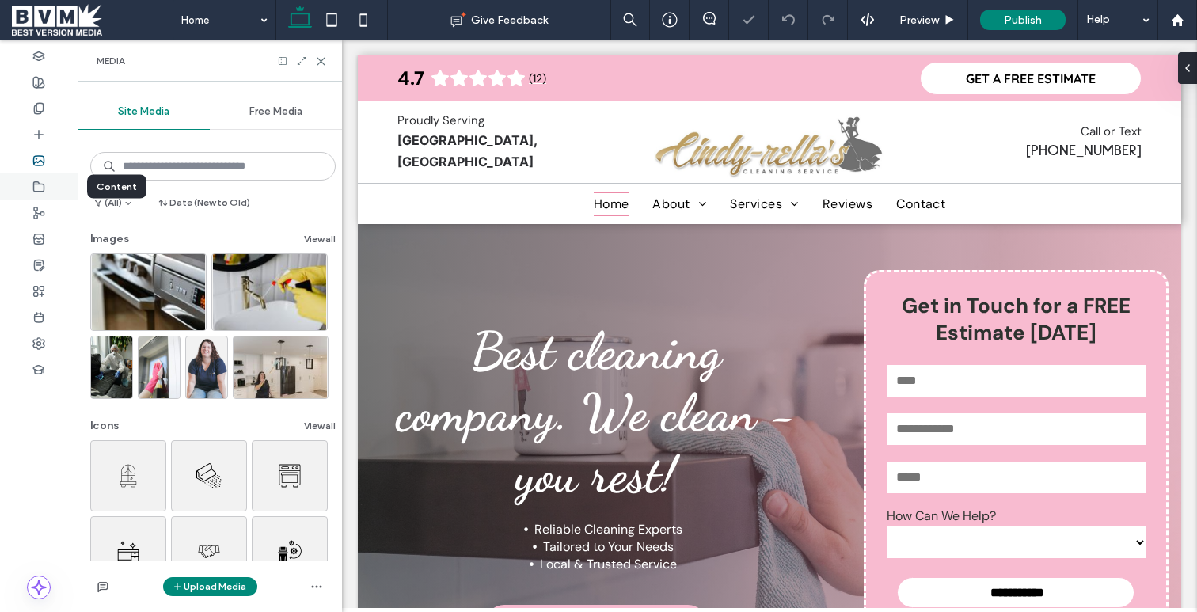
click at [45, 185] on div at bounding box center [39, 186] width 78 height 26
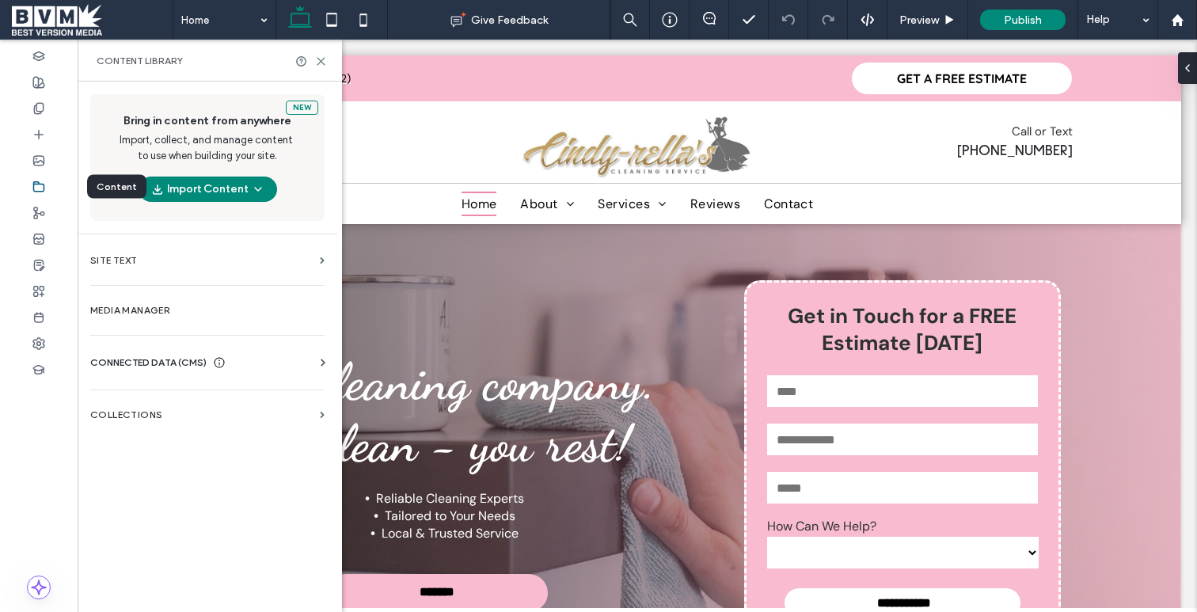
click at [39, 182] on icon at bounding box center [38, 187] width 13 height 13
click at [151, 362] on span "CONNECTED DATA (CMS)" at bounding box center [148, 363] width 116 height 16
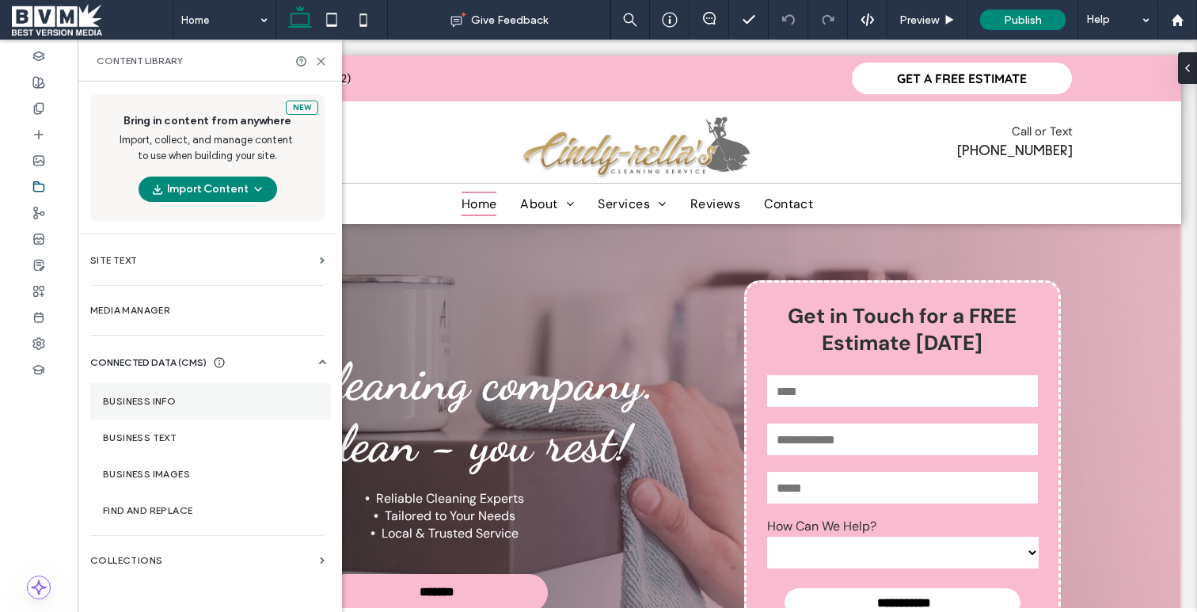
click at [229, 396] on label "Business Info" at bounding box center [210, 401] width 215 height 11
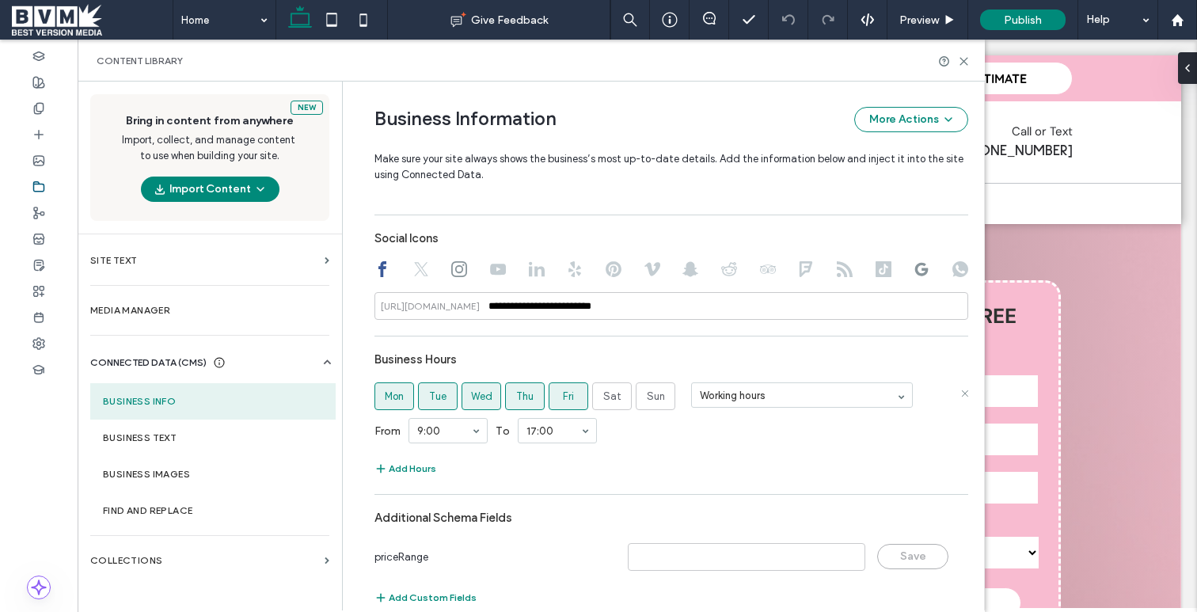
scroll to position [959, 0]
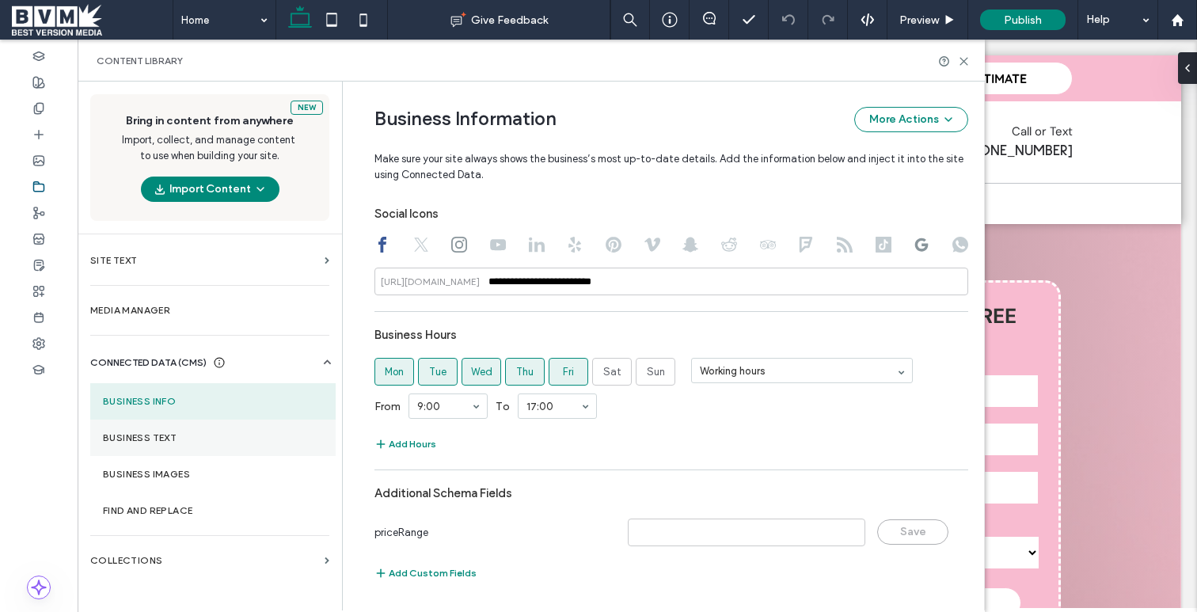
click at [187, 433] on label "Business Text" at bounding box center [213, 437] width 220 height 11
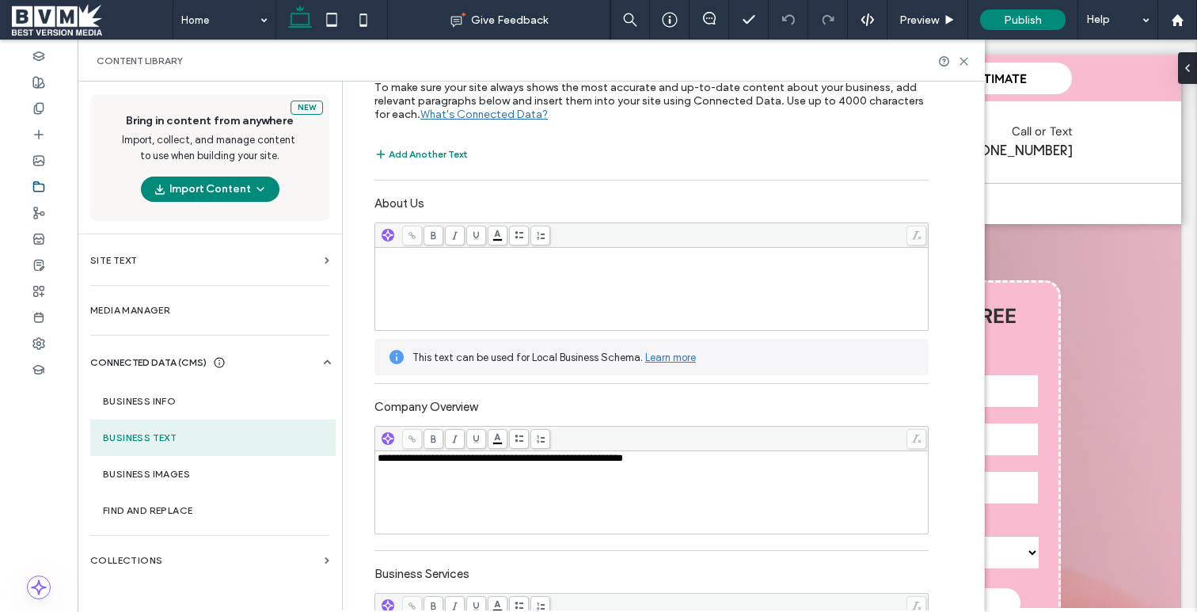
scroll to position [0, 0]
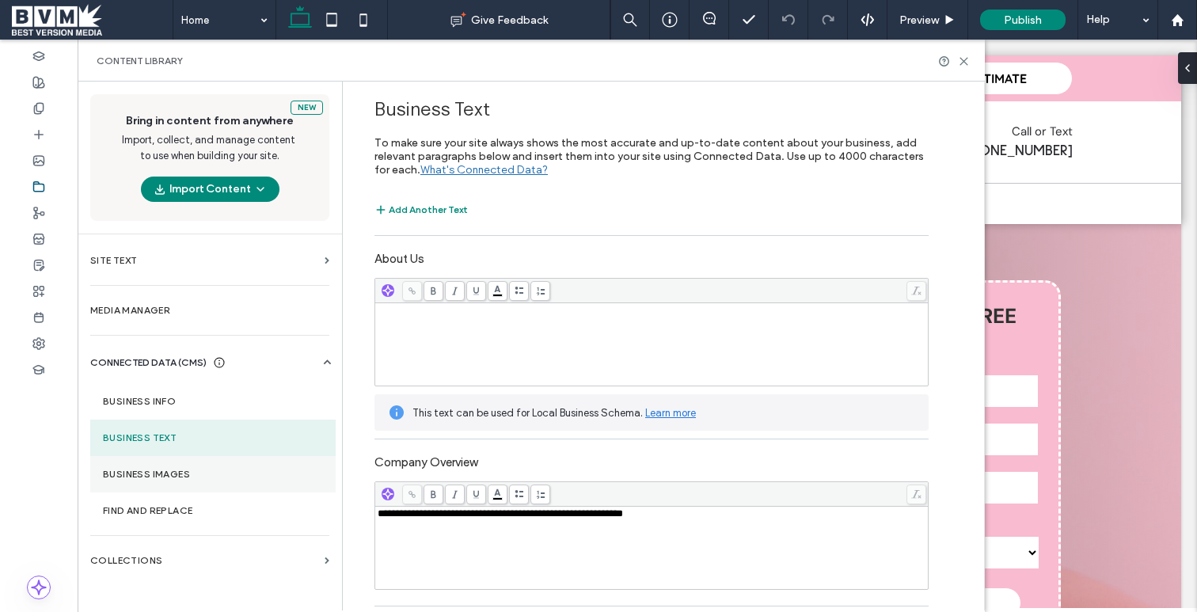
click at [240, 471] on label "Business Images" at bounding box center [213, 474] width 220 height 11
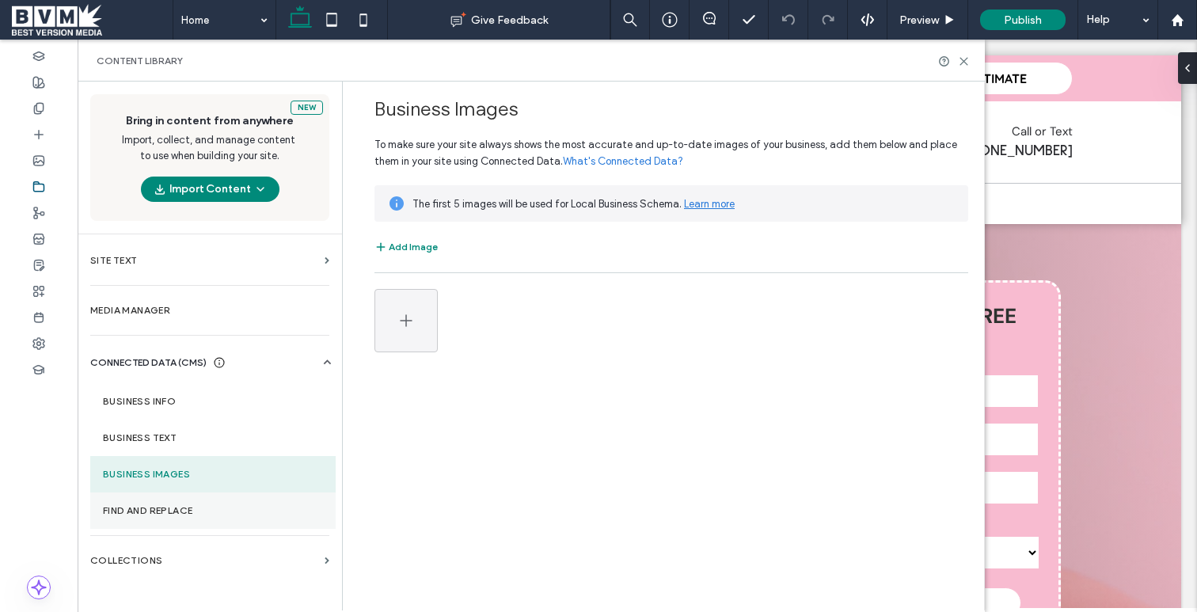
click at [202, 508] on label "Find and Replace" at bounding box center [213, 510] width 220 height 11
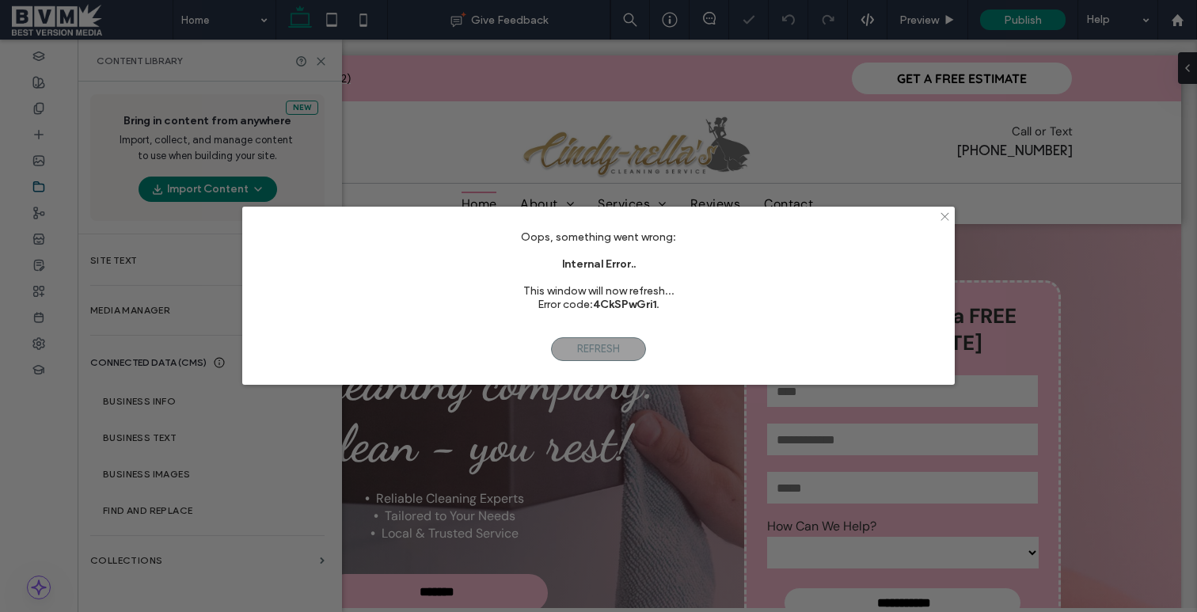
click at [941, 214] on icon at bounding box center [945, 217] width 12 height 12
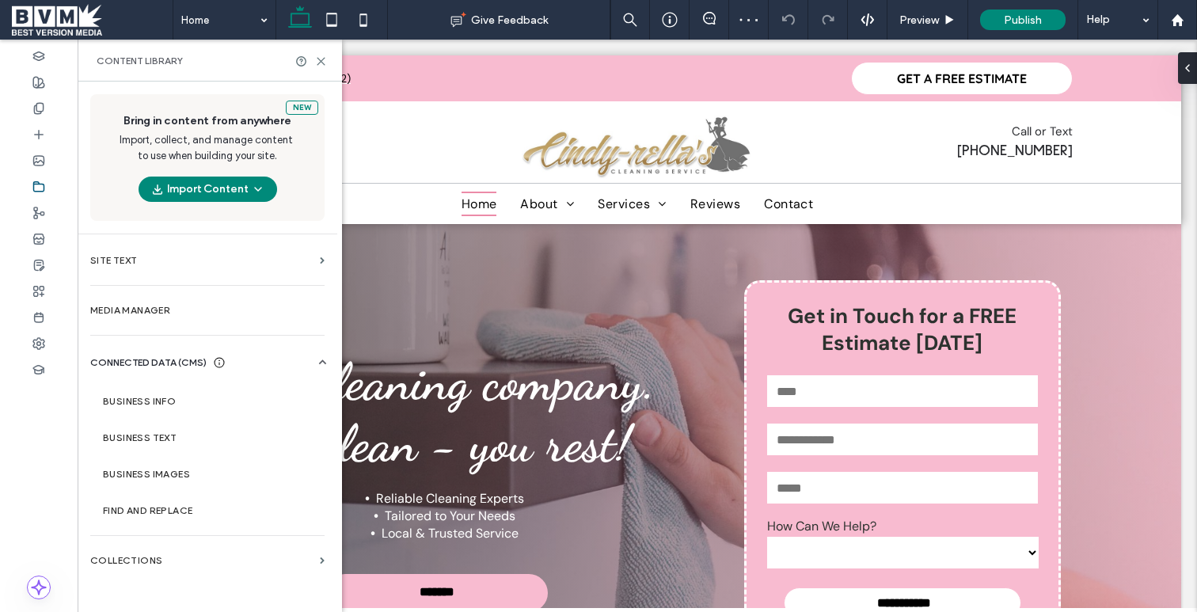
click at [175, 363] on span "CONNECTED DATA (CMS)" at bounding box center [148, 363] width 116 height 16
click at [174, 394] on div "New Bring in content from anywhere Import, collect, and manage content to use w…" at bounding box center [208, 345] width 260 height 527
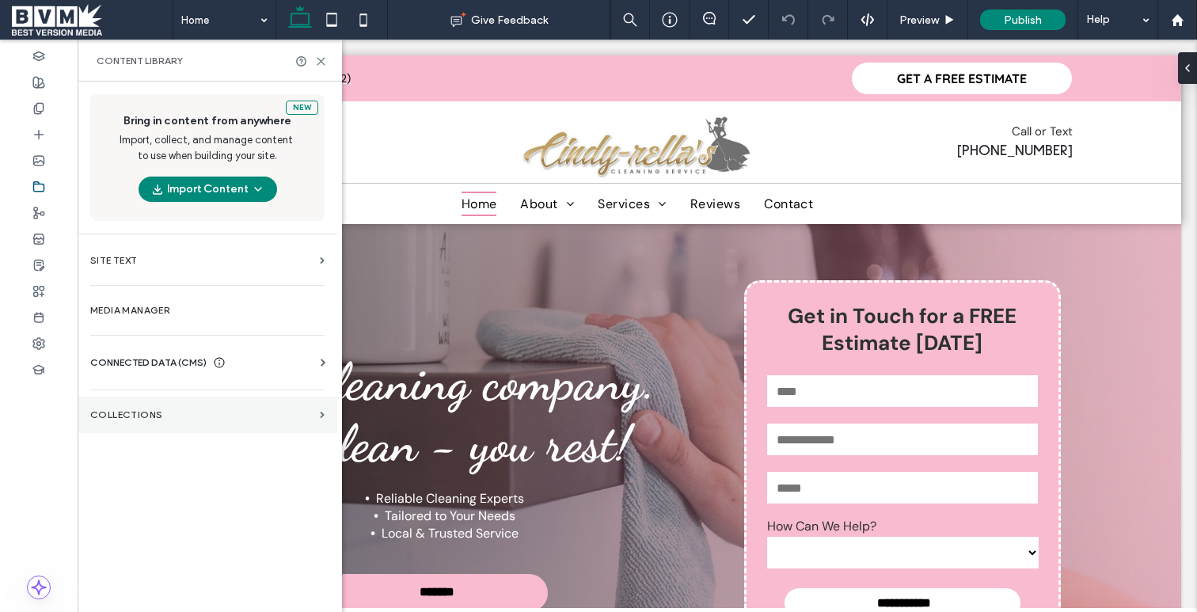
drag, startPoint x: 160, startPoint y: 408, endPoint x: 249, endPoint y: 409, distance: 89.5
click at [162, 408] on section "Collections" at bounding box center [208, 415] width 260 height 36
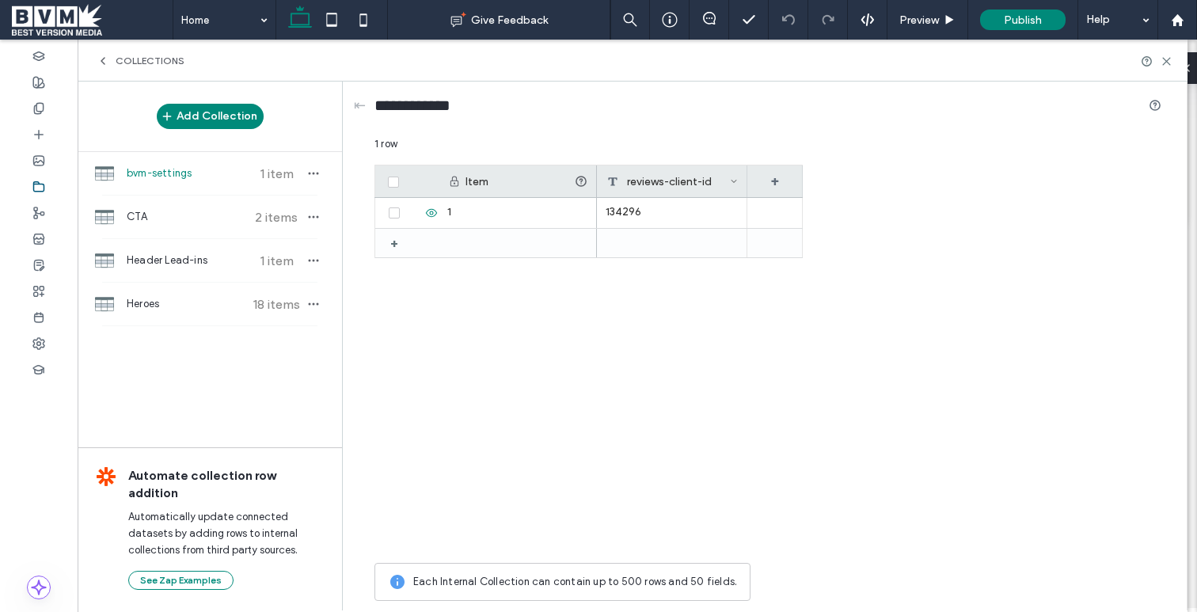
click at [138, 187] on div "bvm-settings 1 item" at bounding box center [210, 173] width 264 height 43
click at [142, 176] on span "bvm-settings" at bounding box center [186, 174] width 118 height 16
click at [142, 203] on div "CTA 2 items" at bounding box center [210, 217] width 264 height 43
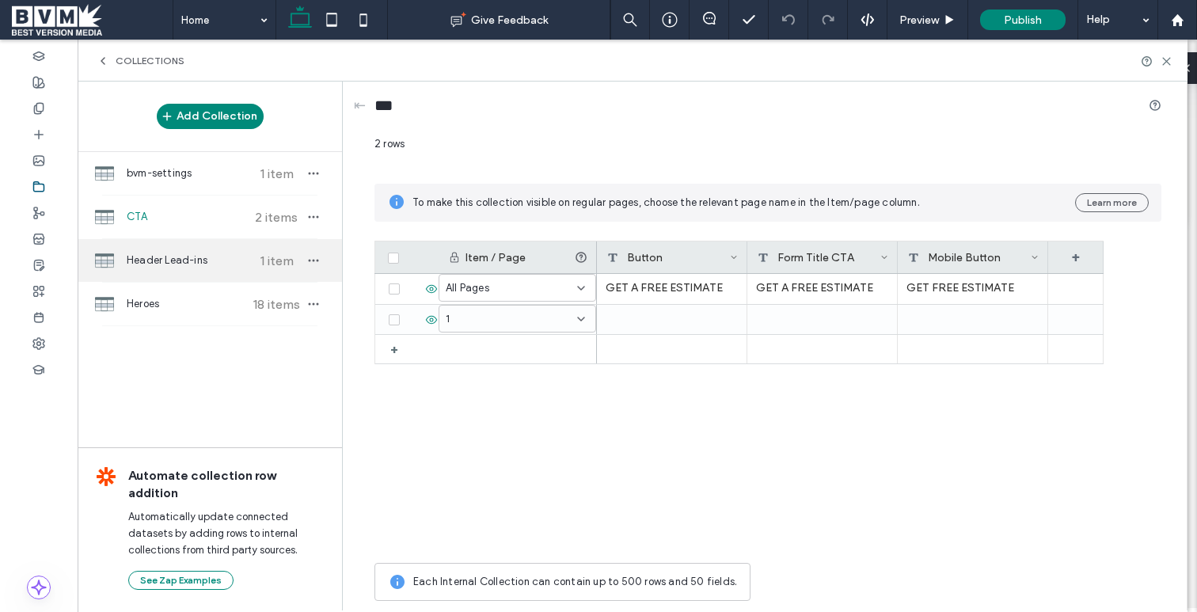
click at [226, 268] on span "Header Lead-ins" at bounding box center [186, 261] width 118 height 16
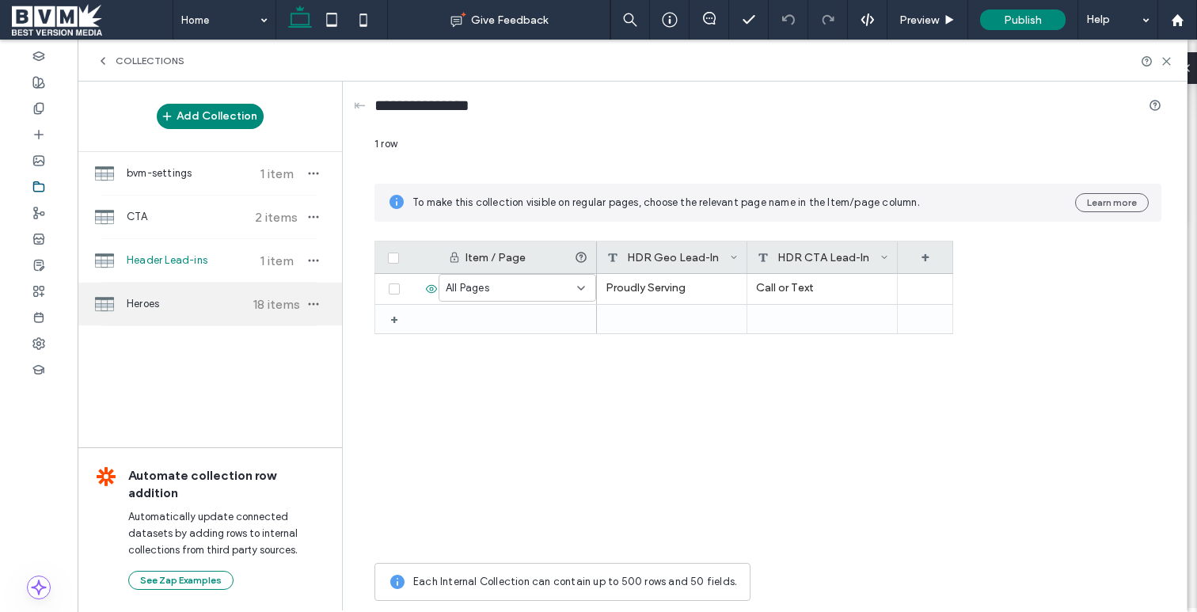
click at [227, 305] on span "Heroes" at bounding box center [186, 304] width 118 height 16
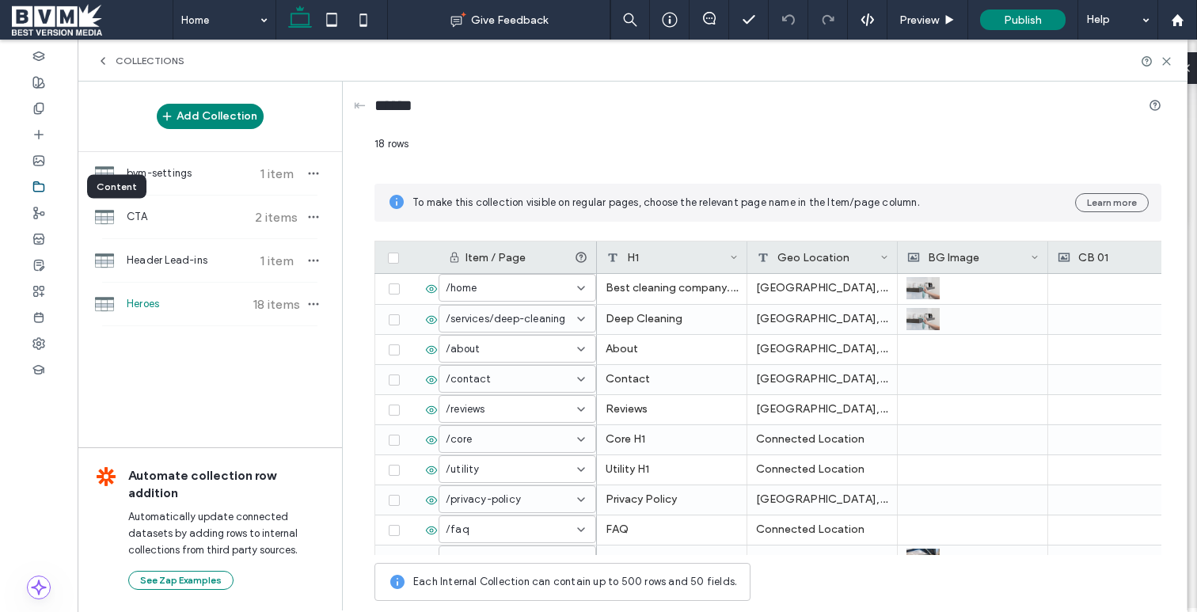
click at [39, 181] on icon at bounding box center [38, 187] width 13 height 13
click at [214, 173] on span "bvm-settings" at bounding box center [186, 174] width 118 height 16
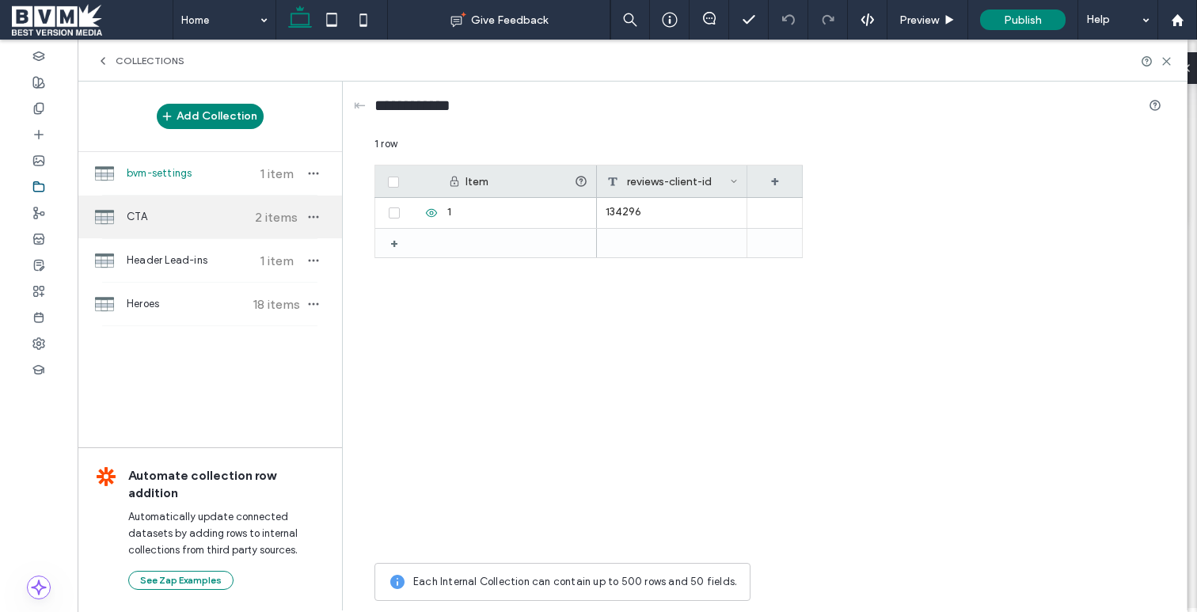
click at [210, 206] on div "CTA 2 items" at bounding box center [210, 217] width 264 height 43
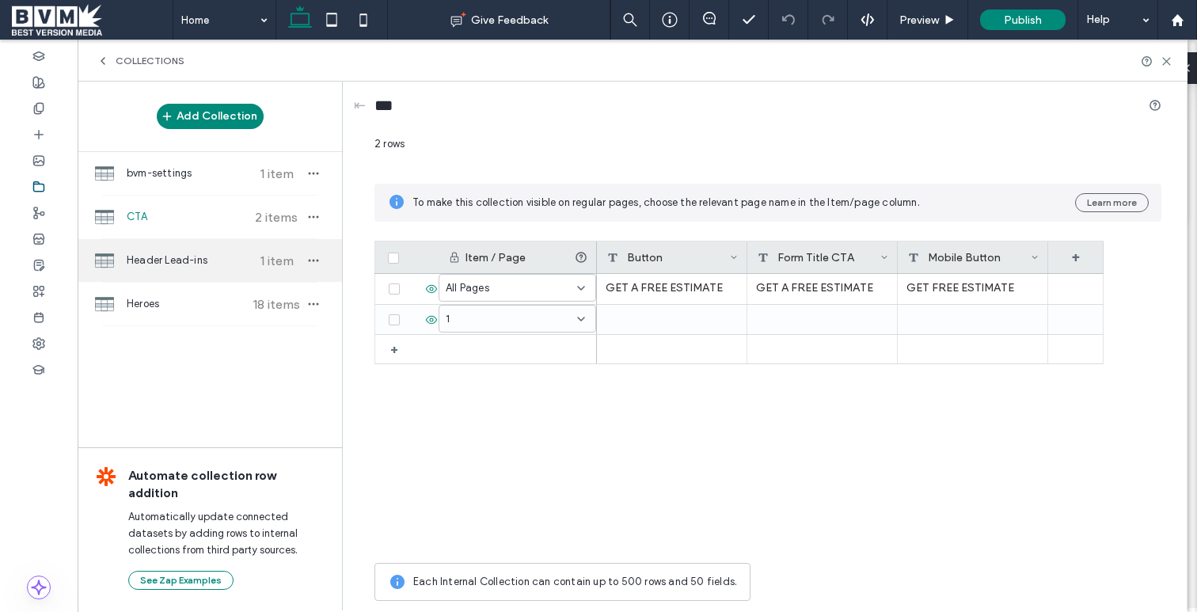
click at [206, 249] on div "Header Lead-ins 1 item" at bounding box center [210, 260] width 264 height 43
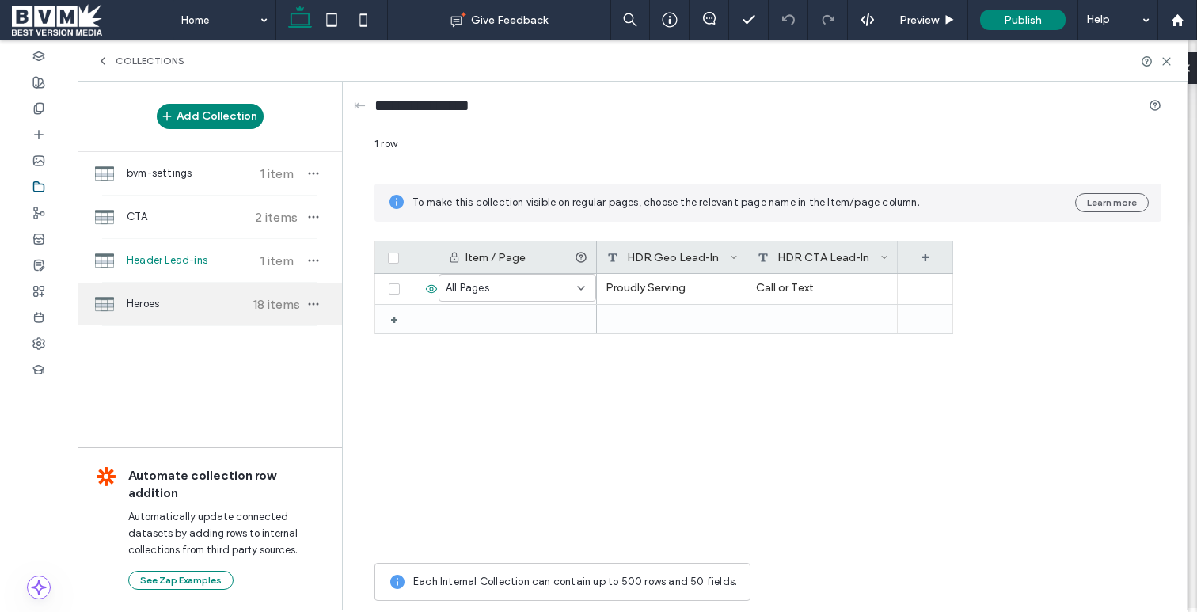
click at [202, 302] on span "Heroes" at bounding box center [186, 304] width 118 height 16
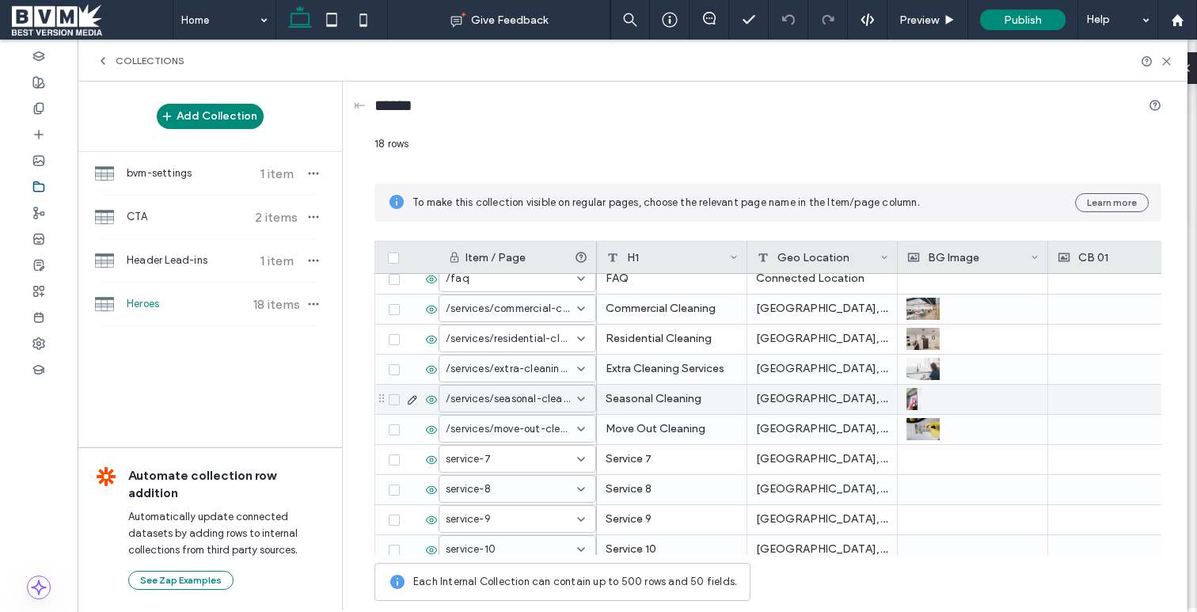
scroll to position [291, 0]
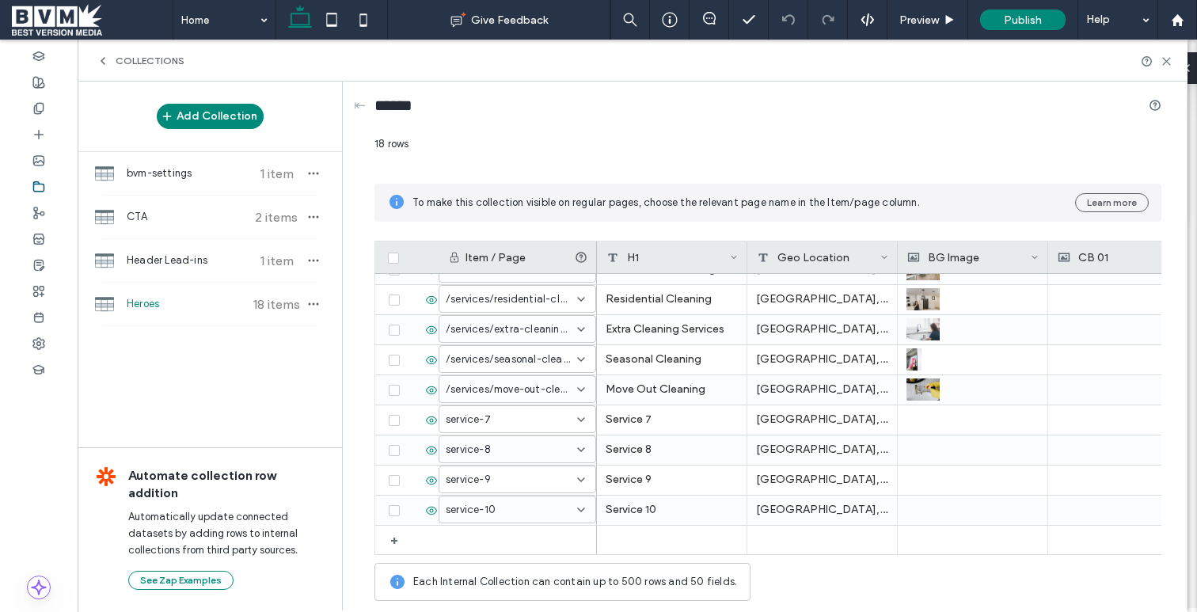
click at [131, 59] on span "Collections" at bounding box center [150, 61] width 69 height 13
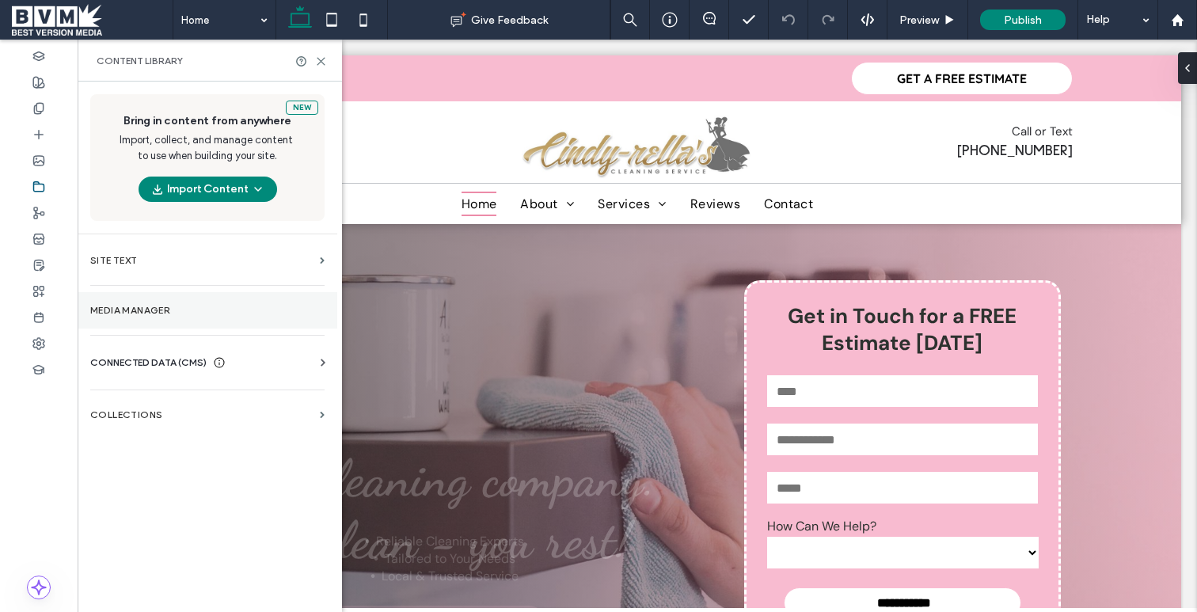
scroll to position [0, 0]
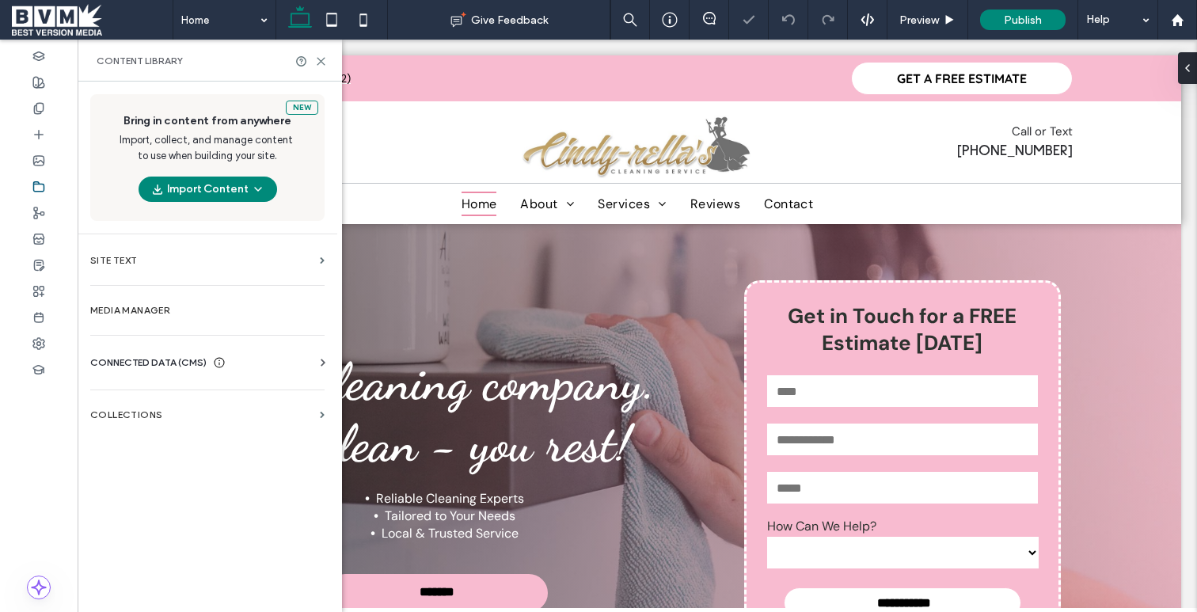
click at [246, 356] on div "CONNECTED DATA (CMS)" at bounding box center [210, 363] width 241 height 16
click at [247, 355] on div "CONNECTED DATA (CMS)" at bounding box center [210, 363] width 241 height 16
click at [250, 359] on div "CONNECTED DATA (CMS)" at bounding box center [210, 363] width 241 height 16
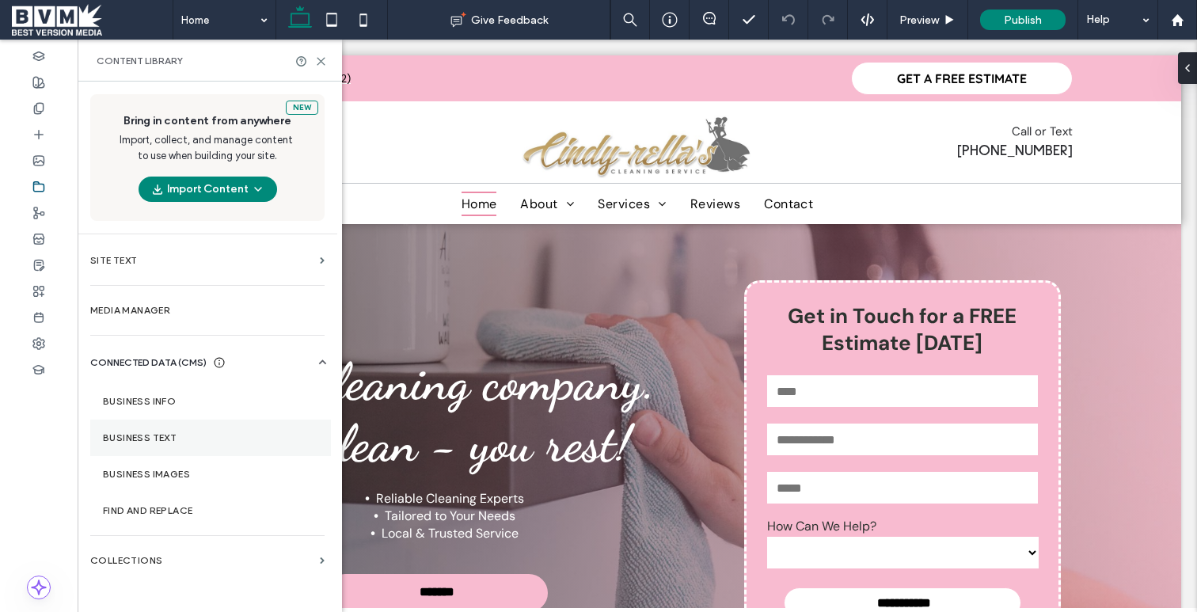
click at [188, 436] on label "Business Text" at bounding box center [210, 437] width 215 height 11
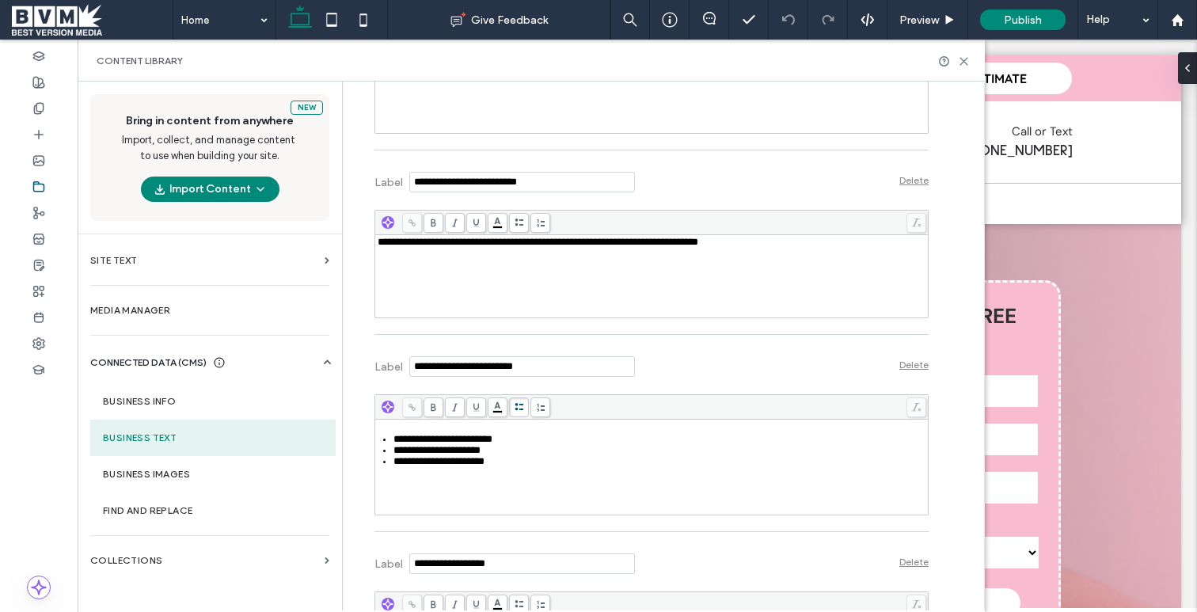
scroll to position [779, 0]
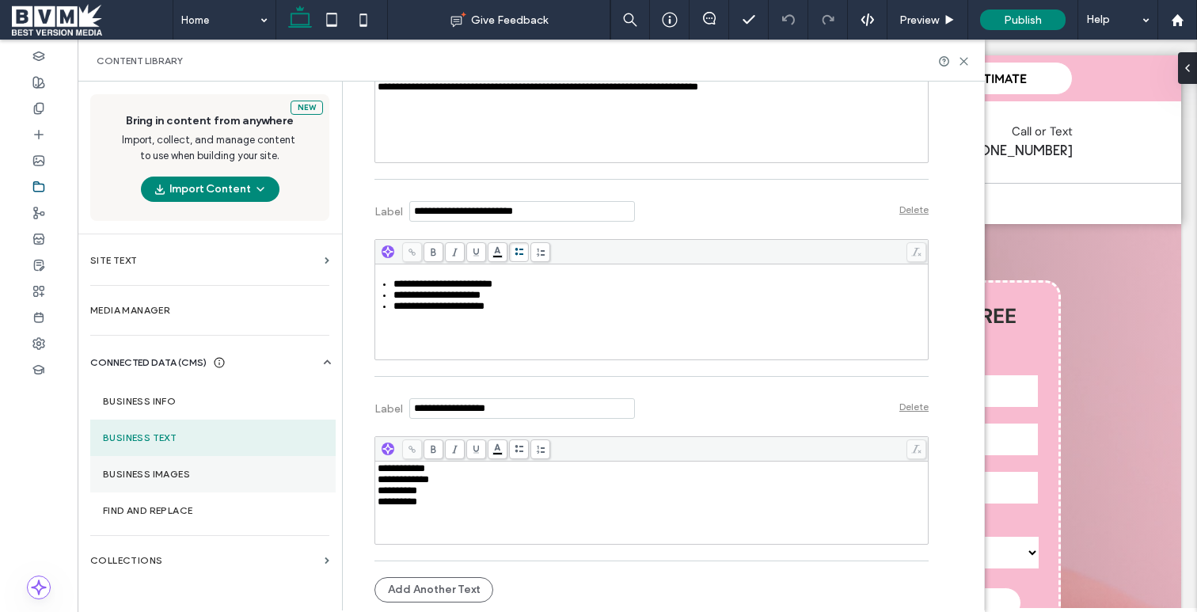
click at [150, 474] on label "Business Images" at bounding box center [213, 474] width 220 height 11
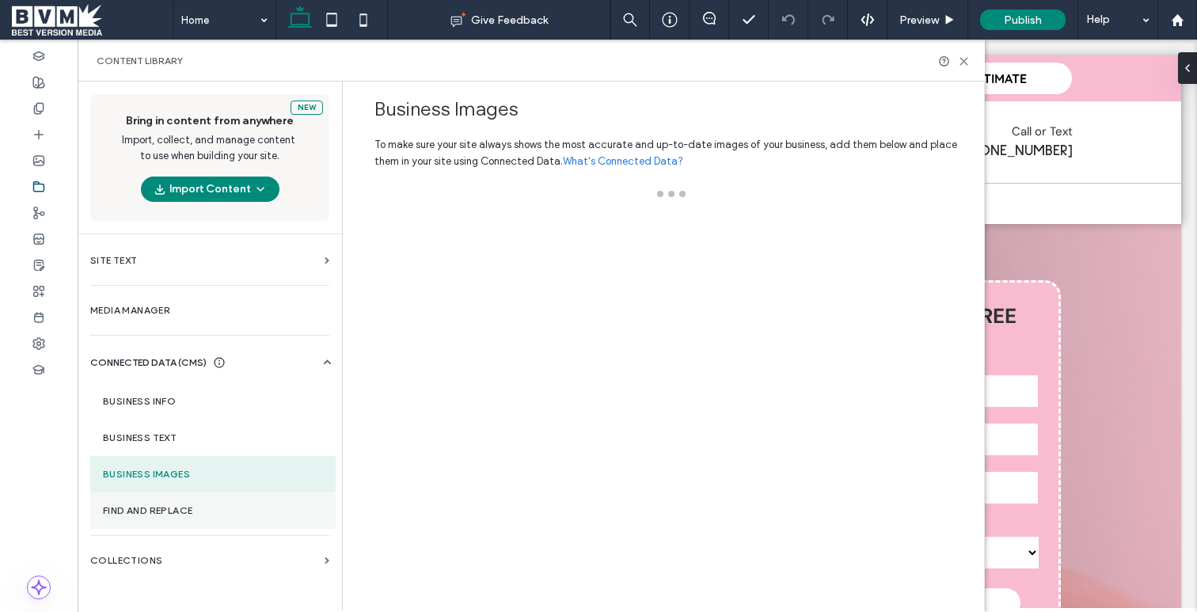
scroll to position [0, 0]
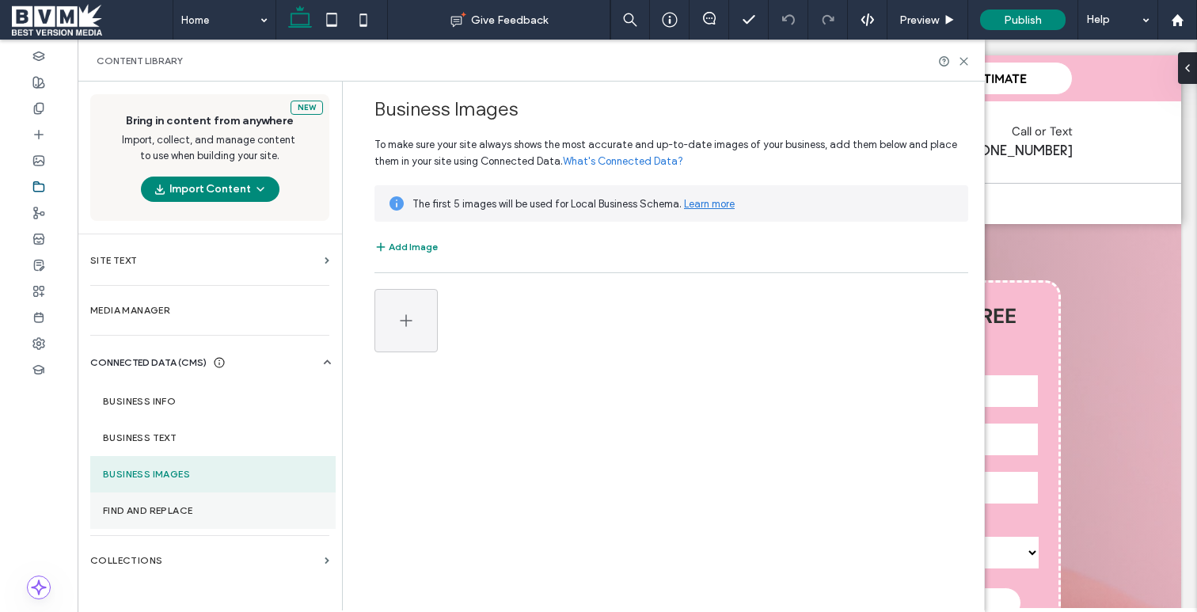
drag, startPoint x: 193, startPoint y: 500, endPoint x: 204, endPoint y: 497, distance: 10.8
click at [193, 500] on section "Find and Replace" at bounding box center [212, 511] width 245 height 36
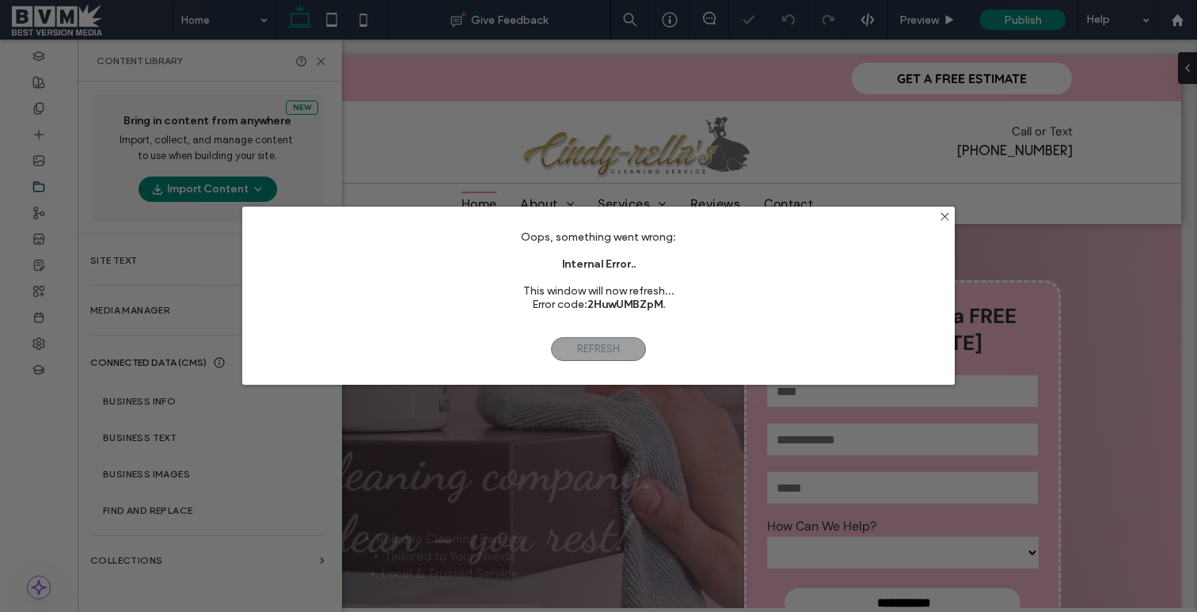
click at [235, 461] on div "Oops, something went wrong: Internal Error.. This window will now refresh... Er…" at bounding box center [598, 306] width 1197 height 612
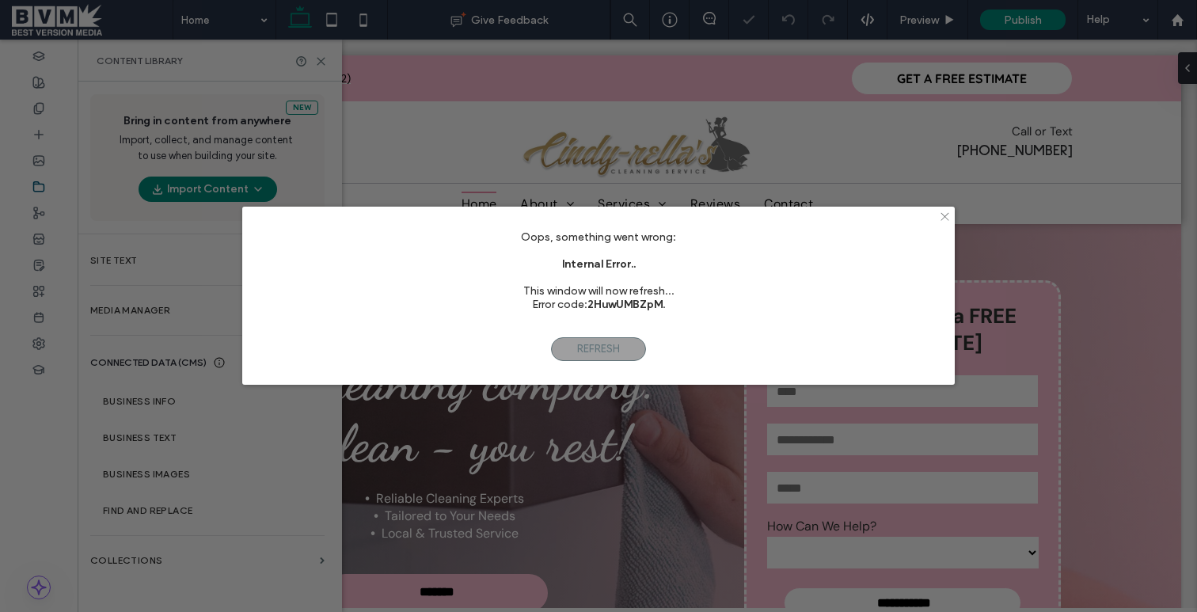
click at [945, 215] on icon at bounding box center [945, 217] width 12 height 12
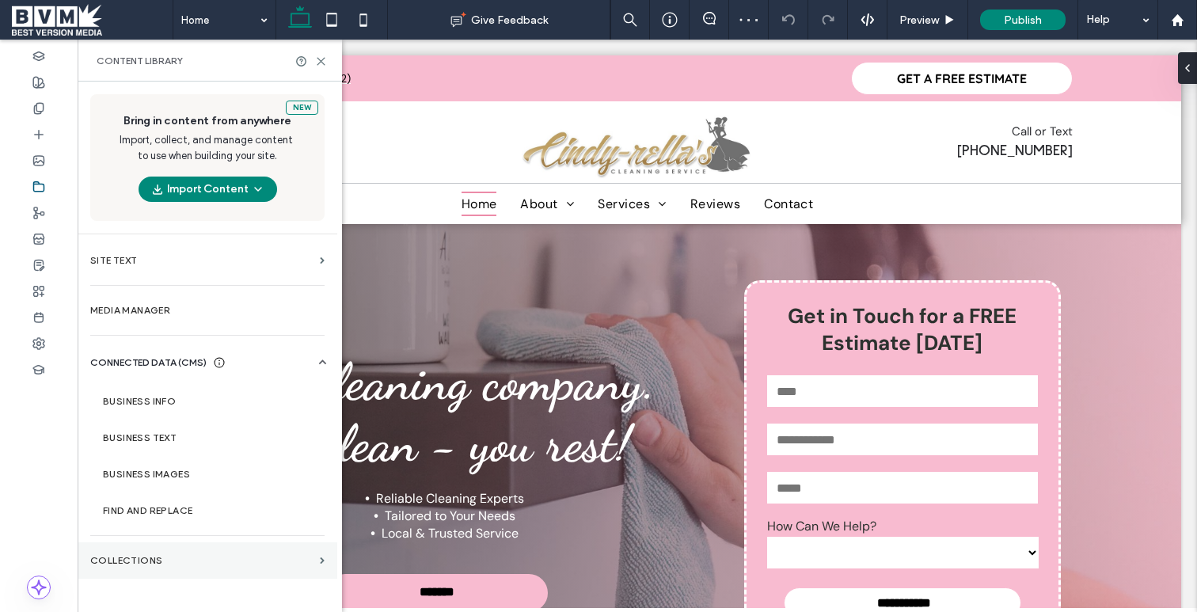
click at [229, 548] on section "Collections" at bounding box center [208, 560] width 260 height 36
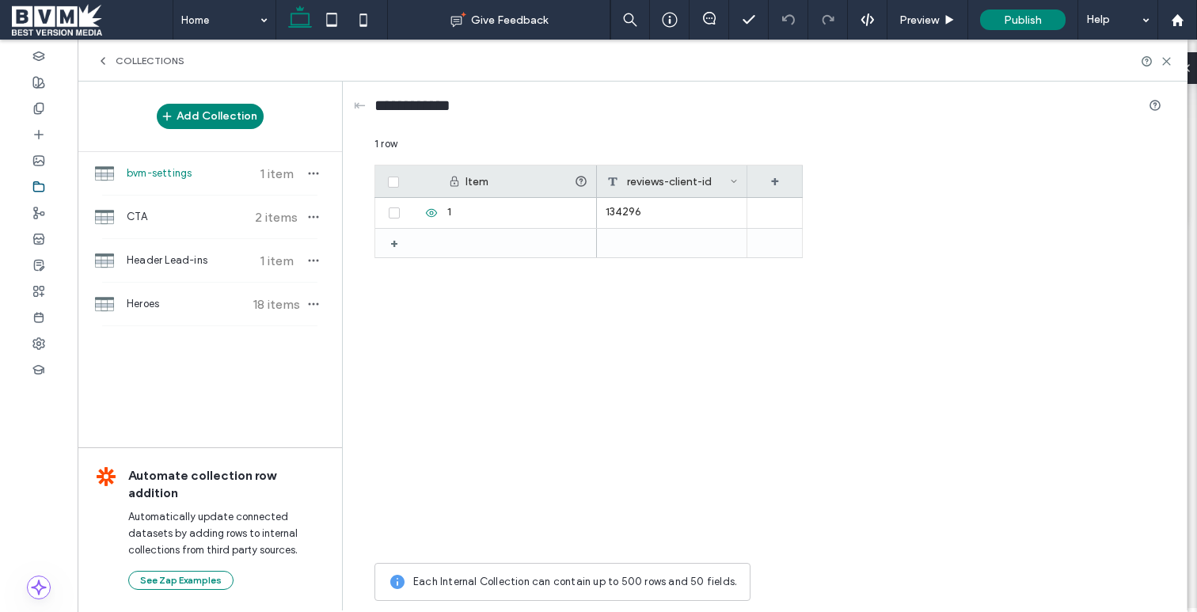
click at [123, 170] on div "bvm-settings 1 item" at bounding box center [210, 173] width 264 height 43
drag, startPoint x: 126, startPoint y: 228, endPoint x: 128, endPoint y: 244, distance: 16.0
click at [126, 228] on div "CTA 2 items" at bounding box center [210, 217] width 264 height 43
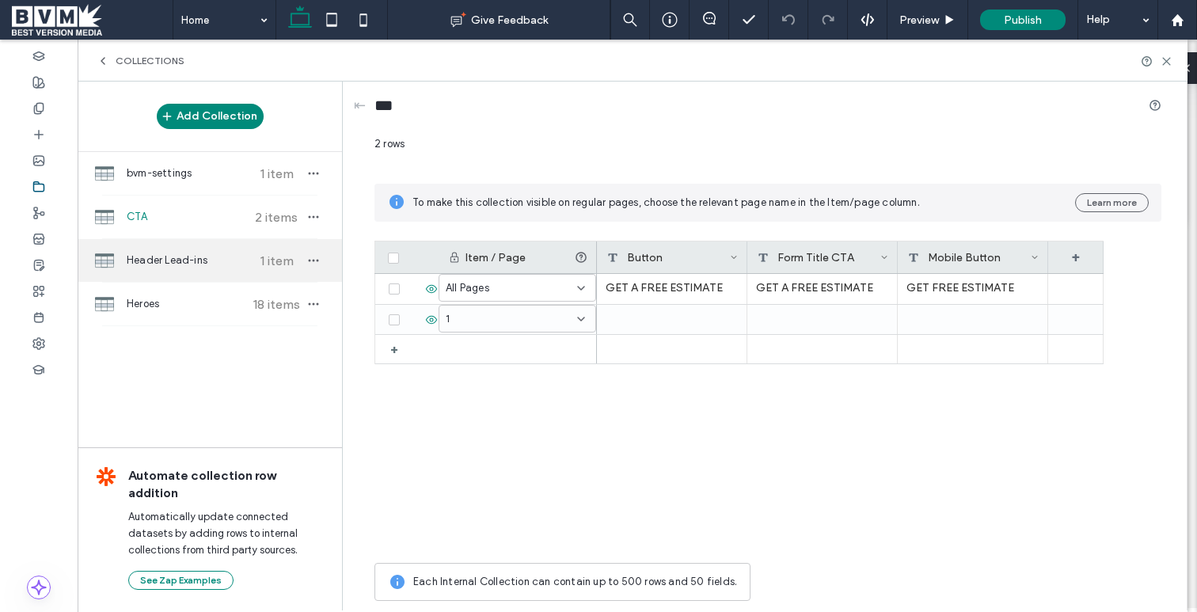
click at [135, 257] on span "Header Lead-ins" at bounding box center [186, 261] width 118 height 16
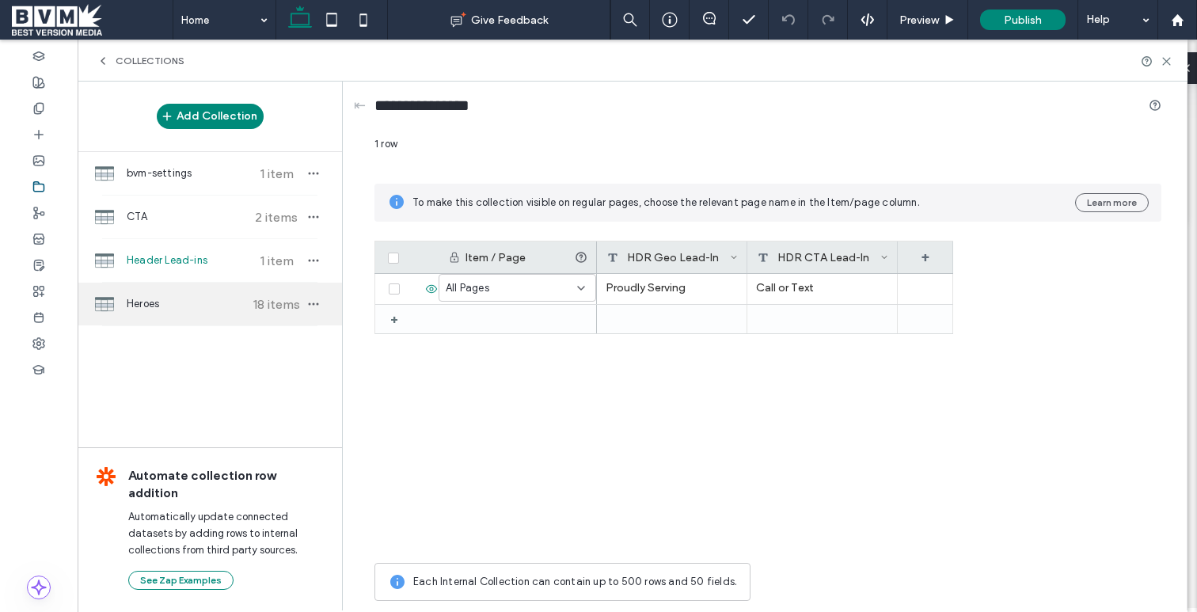
click at [172, 286] on div "Heroes 18 items" at bounding box center [210, 304] width 264 height 43
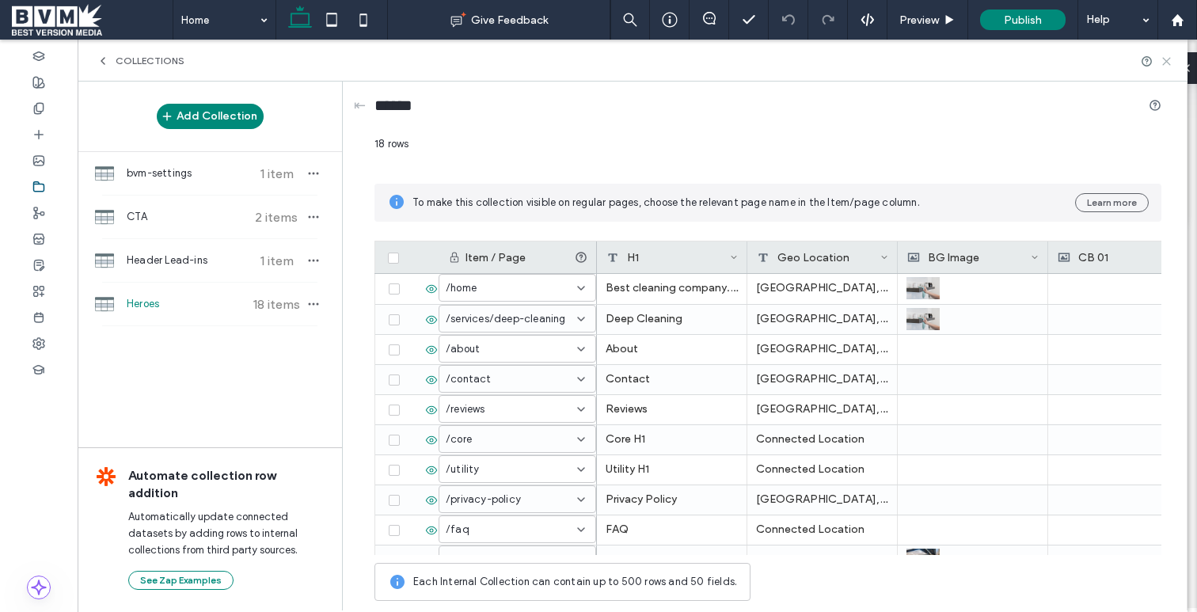
click at [1170, 64] on use at bounding box center [1166, 61] width 7 height 7
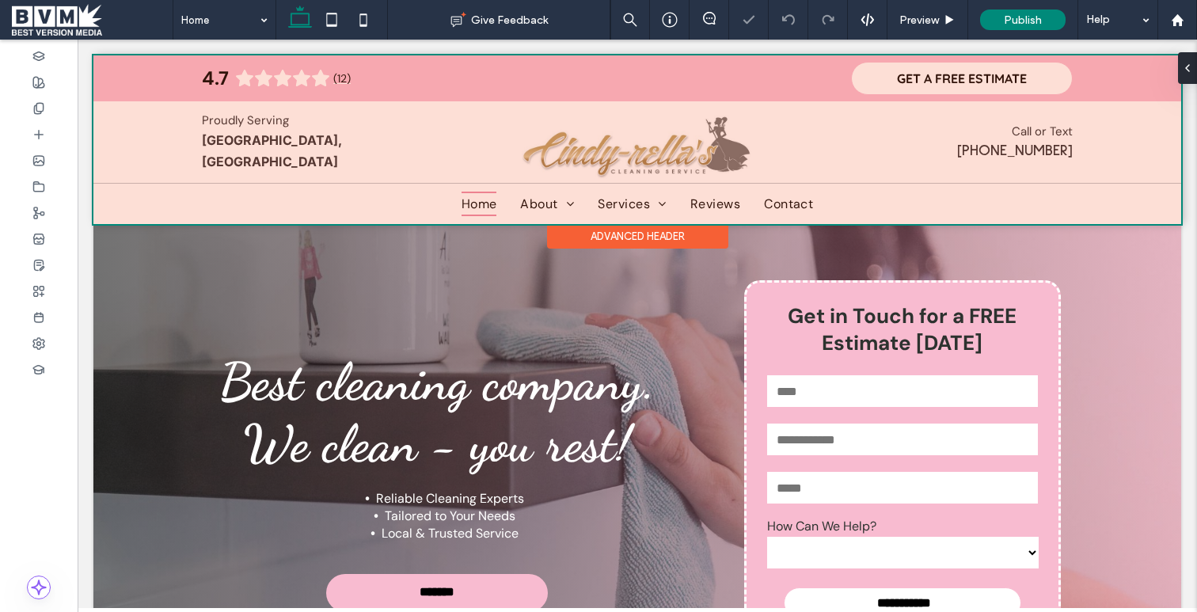
click at [242, 136] on div at bounding box center [637, 139] width 1088 height 169
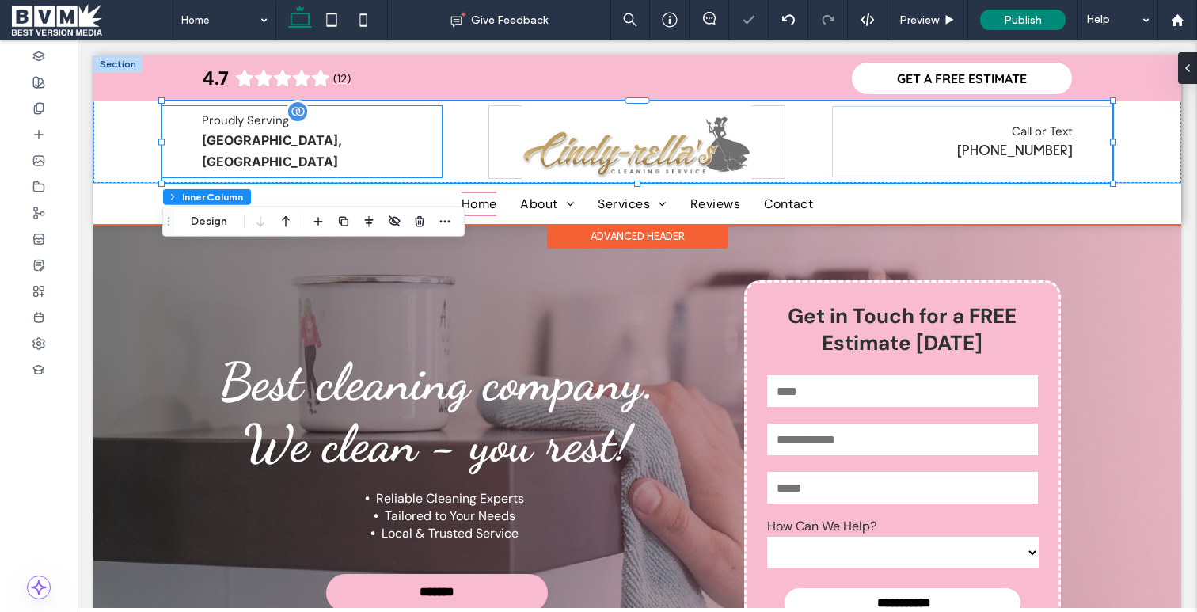
click at [289, 123] on span "Proudly Serving" at bounding box center [245, 120] width 87 height 16
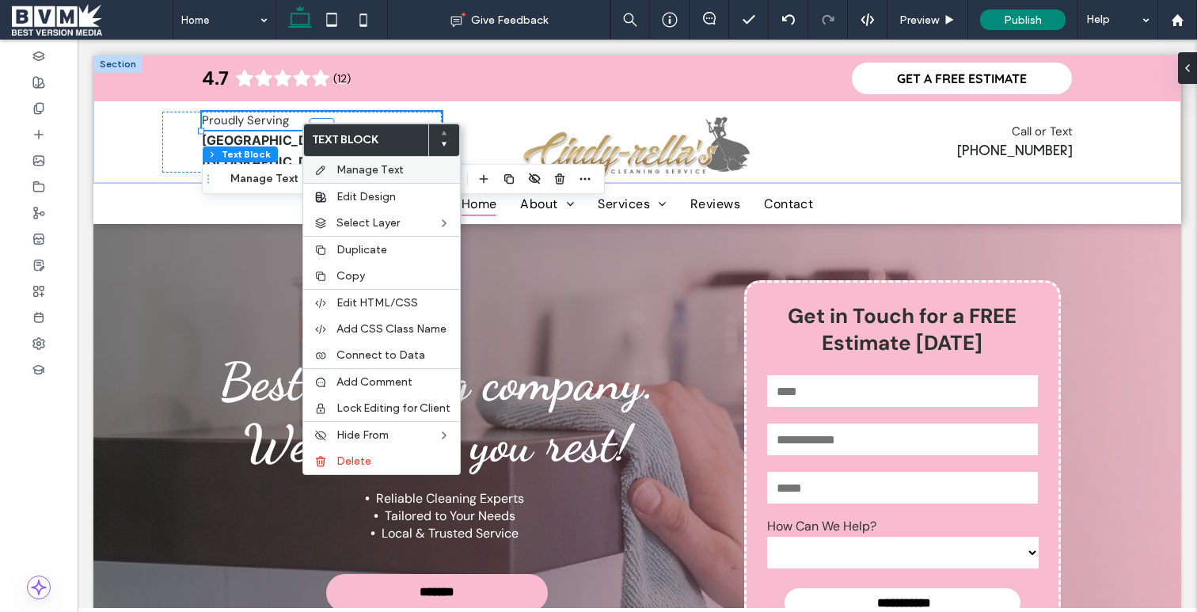
click at [406, 166] on label "Manage Text" at bounding box center [394, 169] width 114 height 13
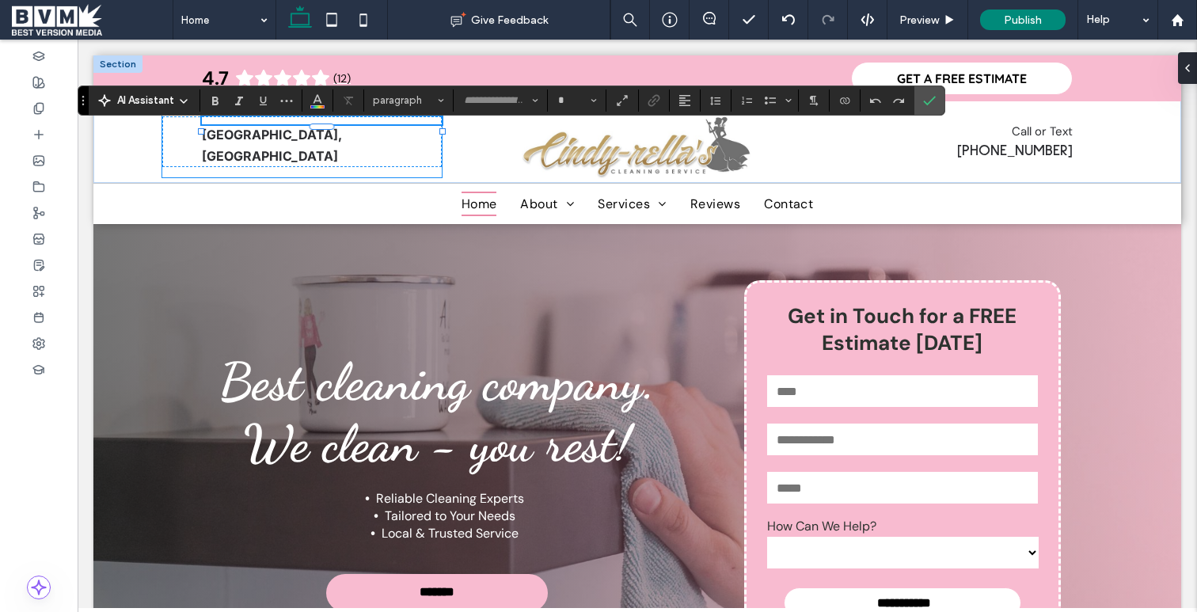
type input "*******"
type input "**"
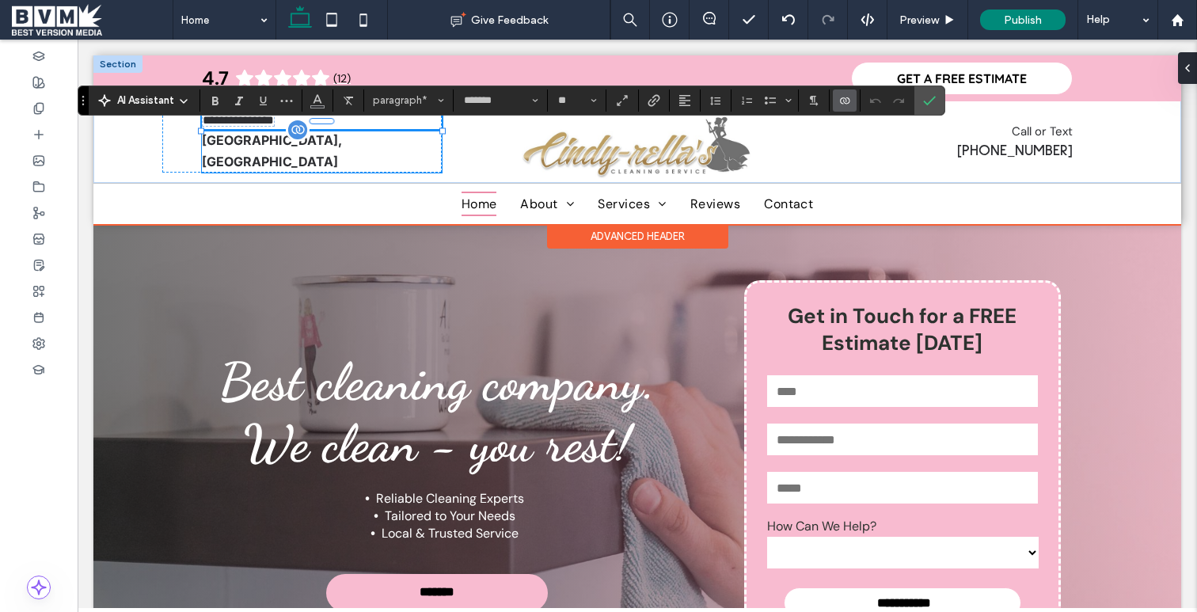
click at [329, 158] on div "Winnipeg, MB" at bounding box center [322, 151] width 240 height 43
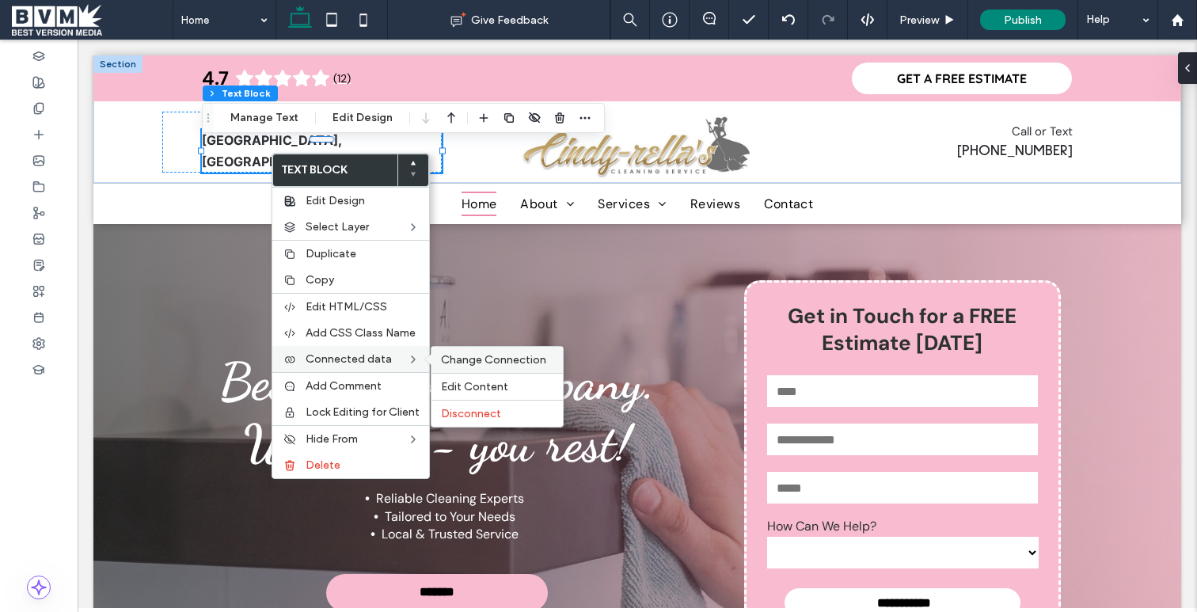
click at [522, 360] on span "Change Connection" at bounding box center [493, 359] width 105 height 13
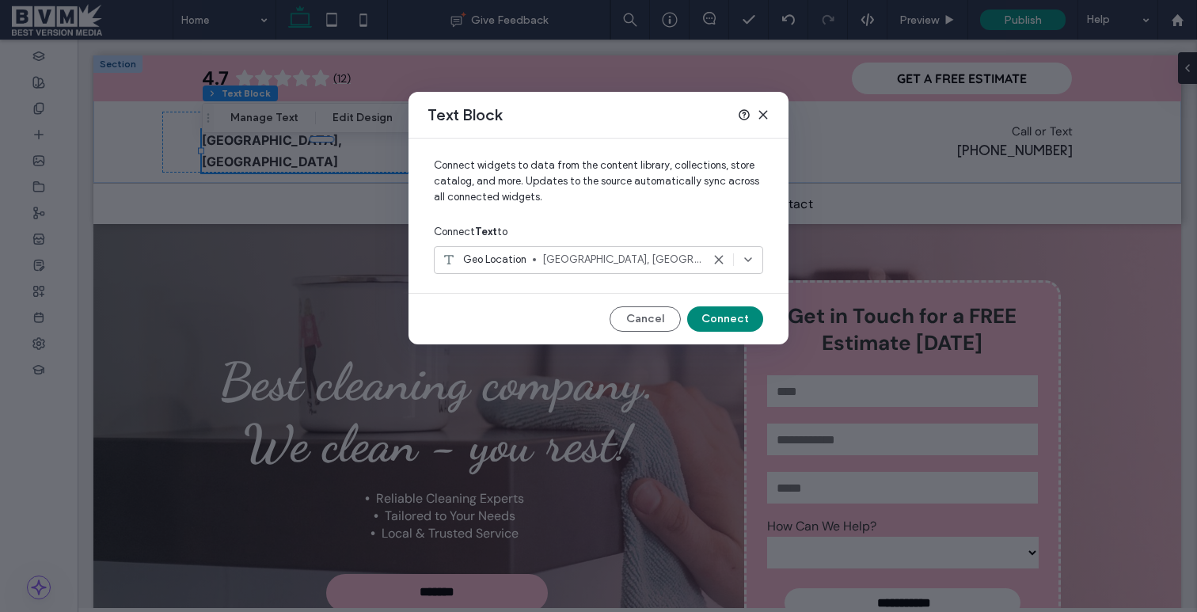
drag, startPoint x: 512, startPoint y: 323, endPoint x: 602, endPoint y: 319, distance: 90.4
click at [512, 323] on div "Cancel Connect" at bounding box center [598, 318] width 329 height 25
click at [638, 318] on button "Cancel" at bounding box center [645, 318] width 71 height 25
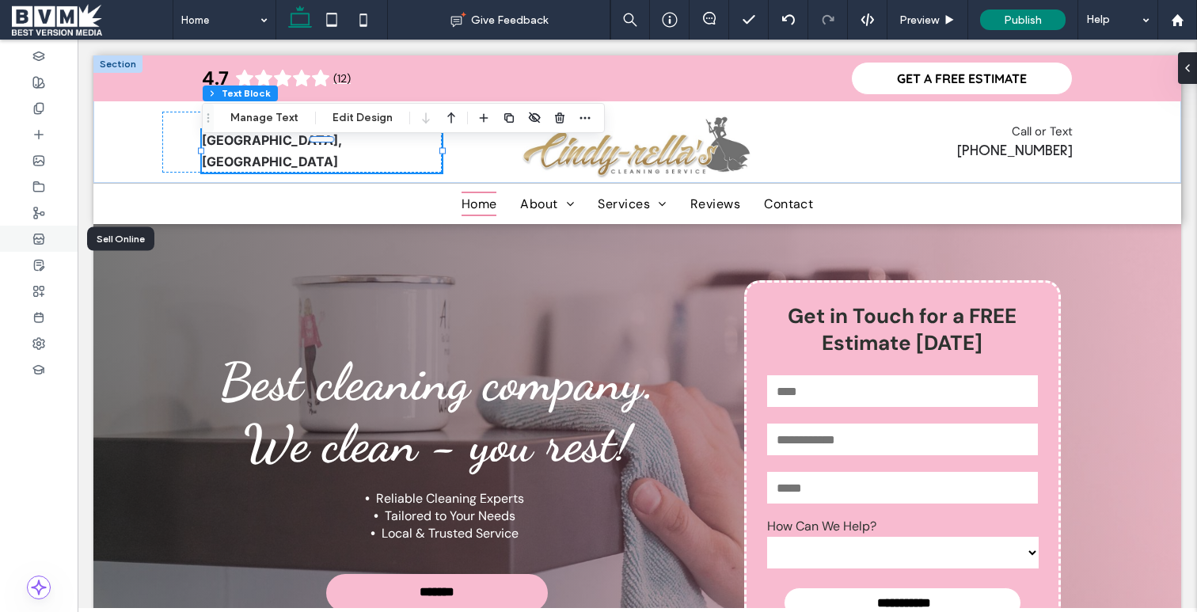
click at [36, 233] on icon at bounding box center [38, 239] width 13 height 13
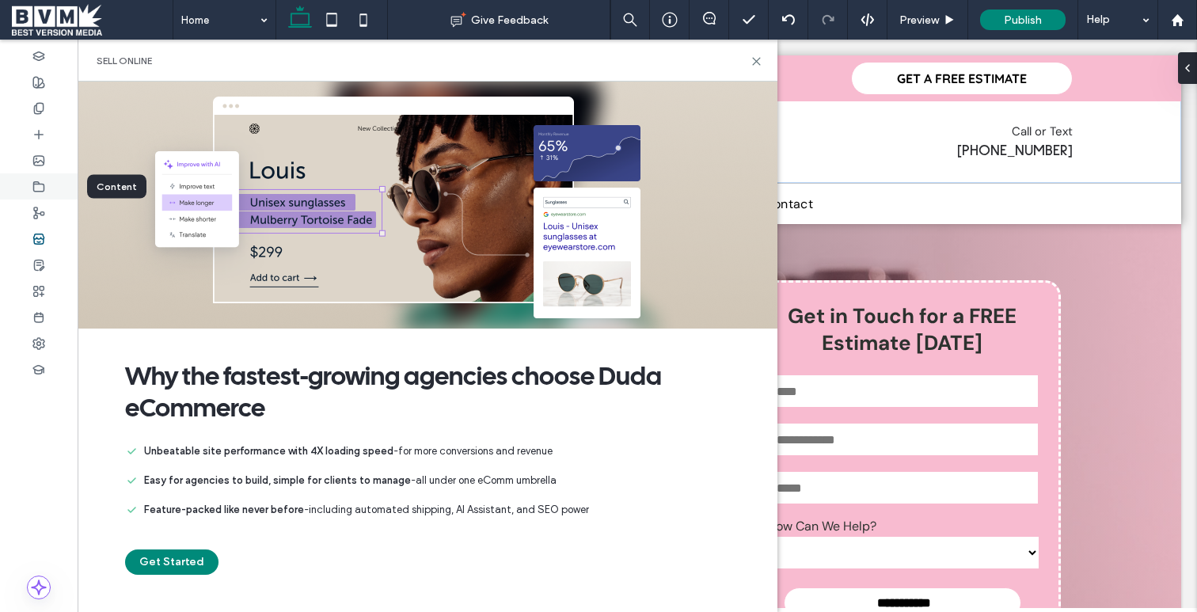
click at [51, 193] on div at bounding box center [39, 186] width 78 height 26
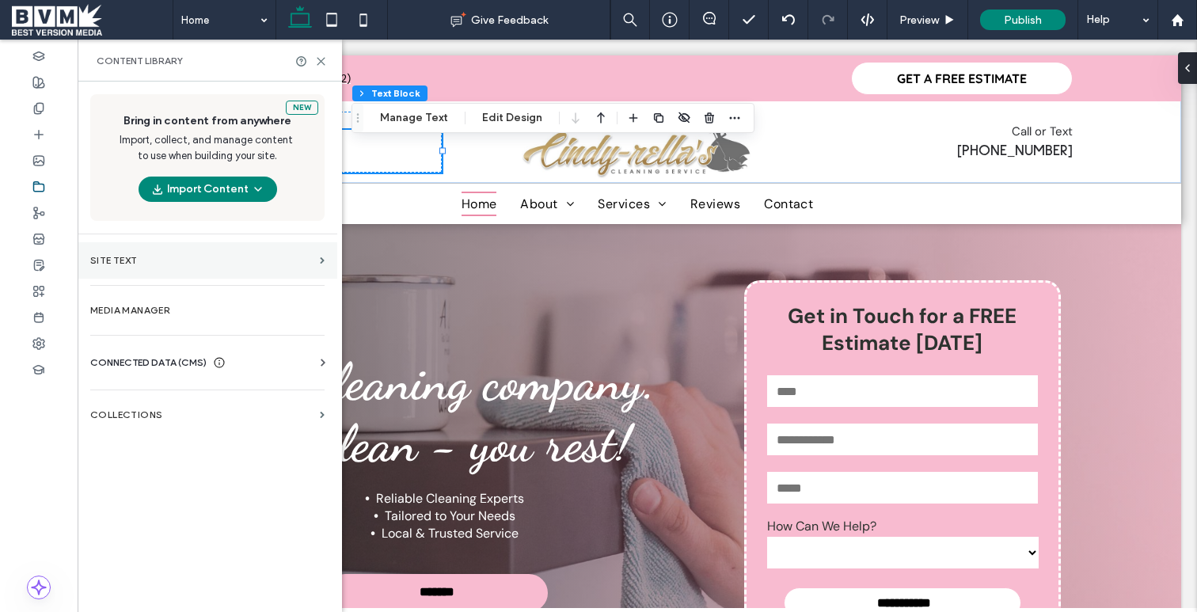
click at [175, 251] on section "Site Text" at bounding box center [208, 260] width 260 height 36
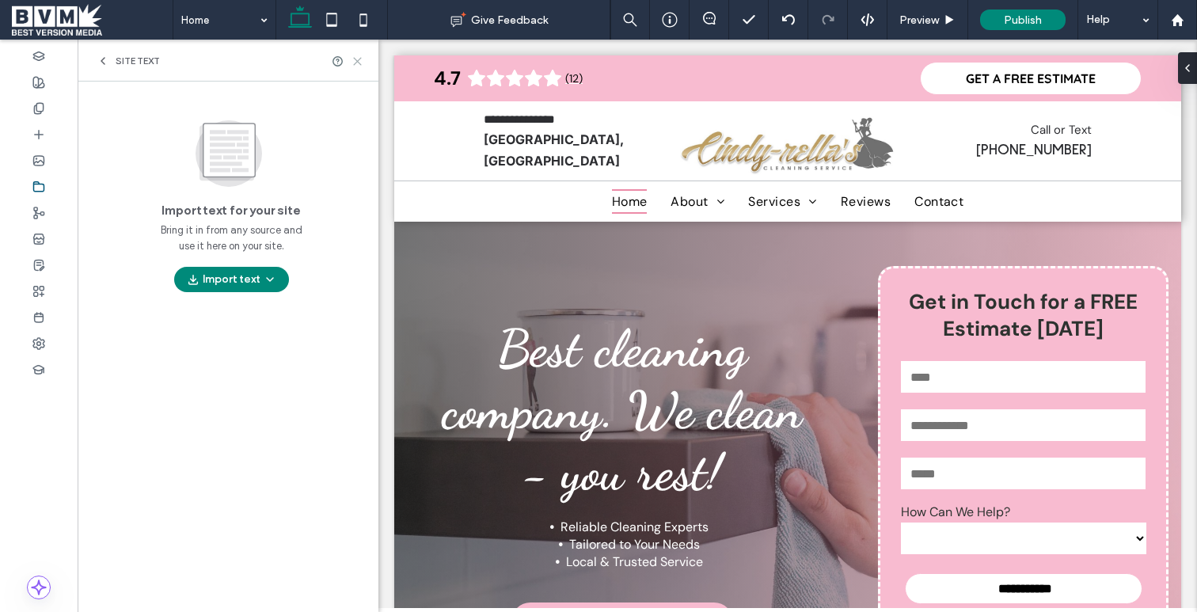
click at [356, 60] on icon at bounding box center [358, 61] width 12 height 12
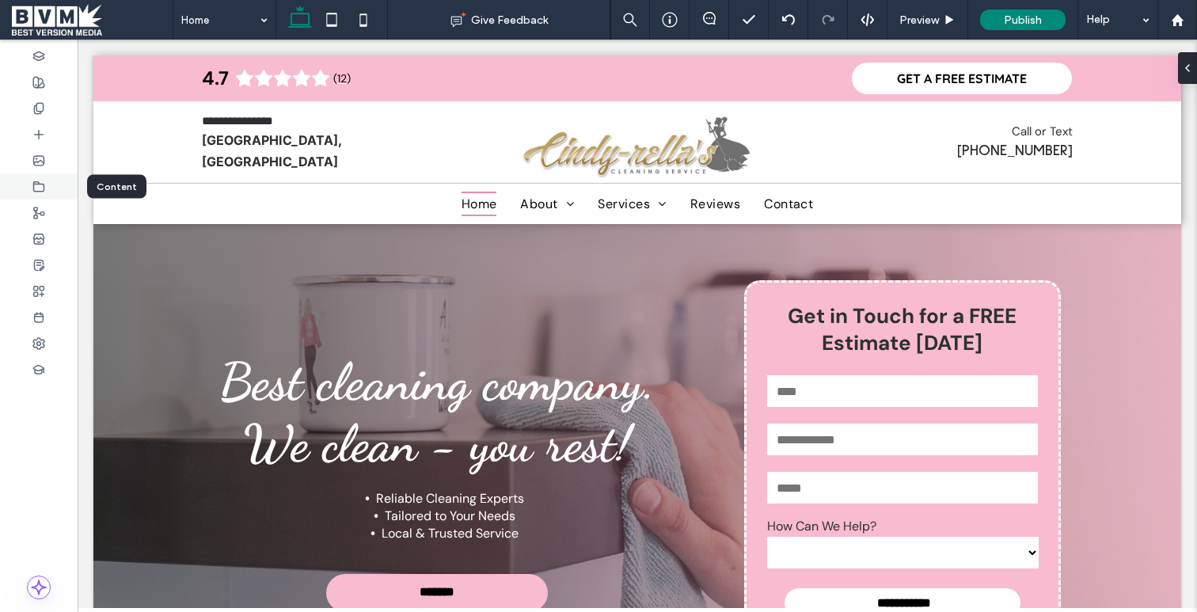
click at [46, 184] on div at bounding box center [39, 186] width 78 height 26
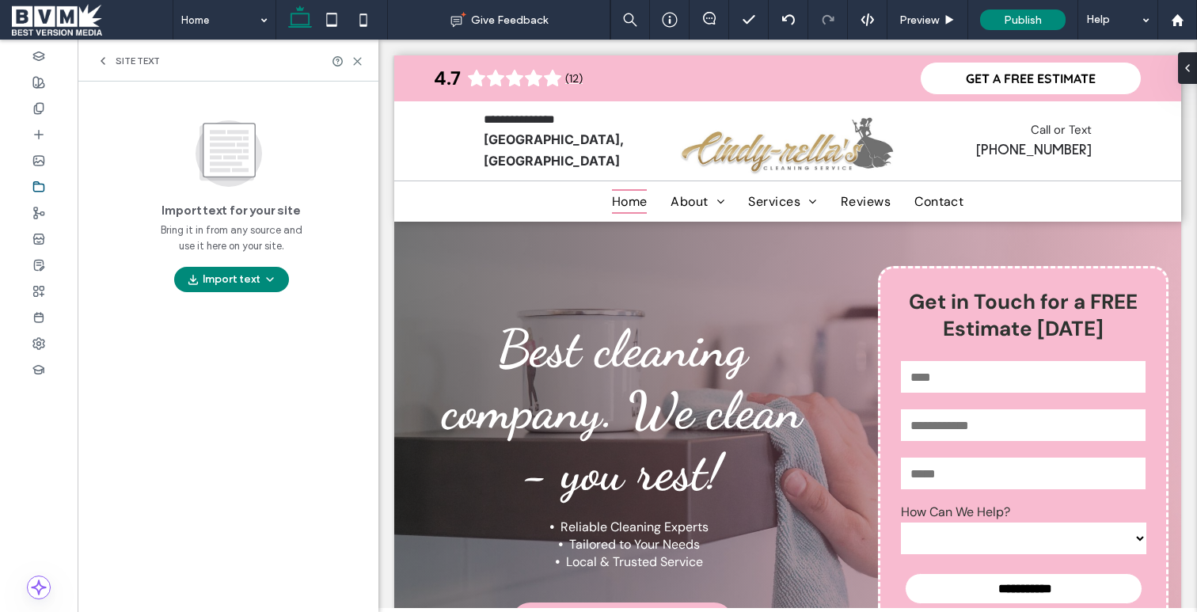
click at [122, 63] on span "Site Text" at bounding box center [138, 61] width 44 height 13
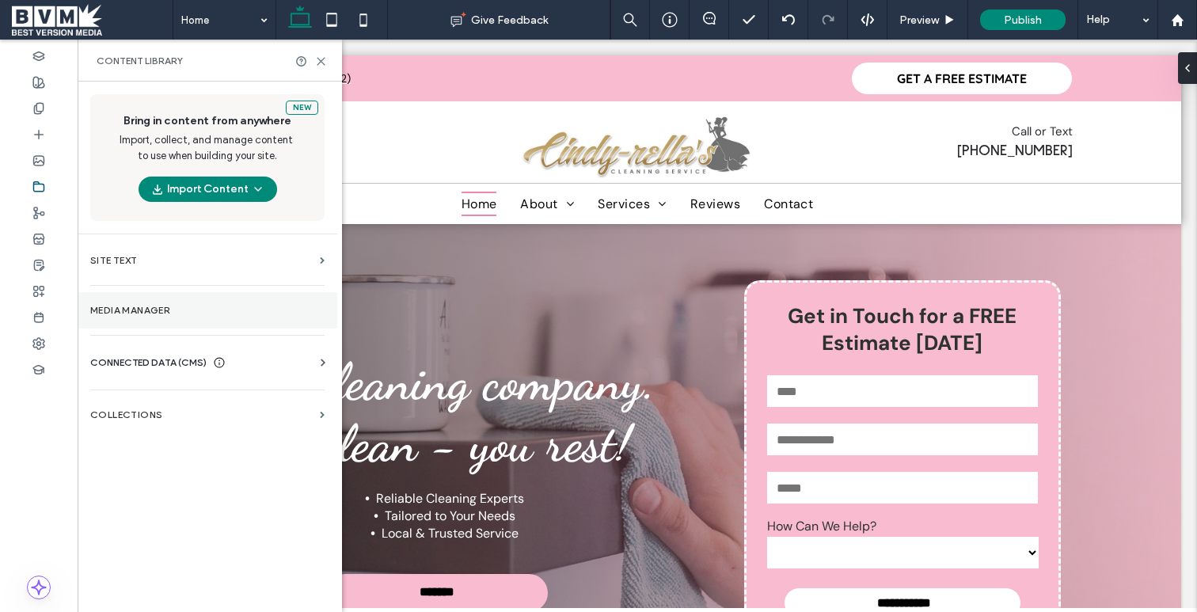
click at [204, 307] on label "Media Manager" at bounding box center [207, 310] width 234 height 11
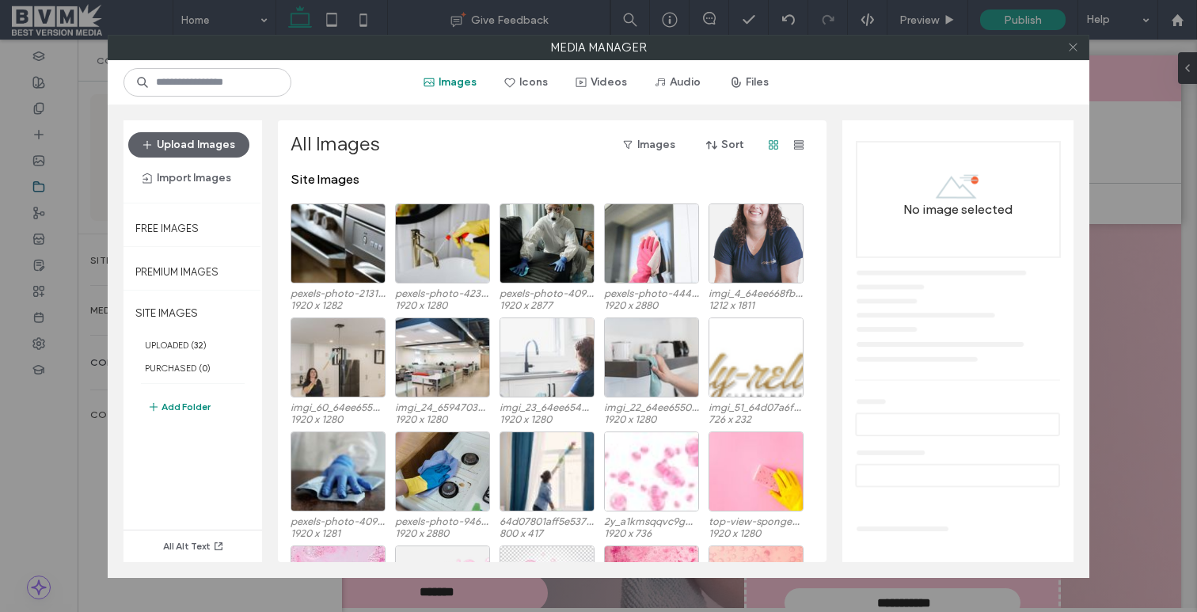
click at [1077, 44] on icon at bounding box center [1073, 47] width 12 height 12
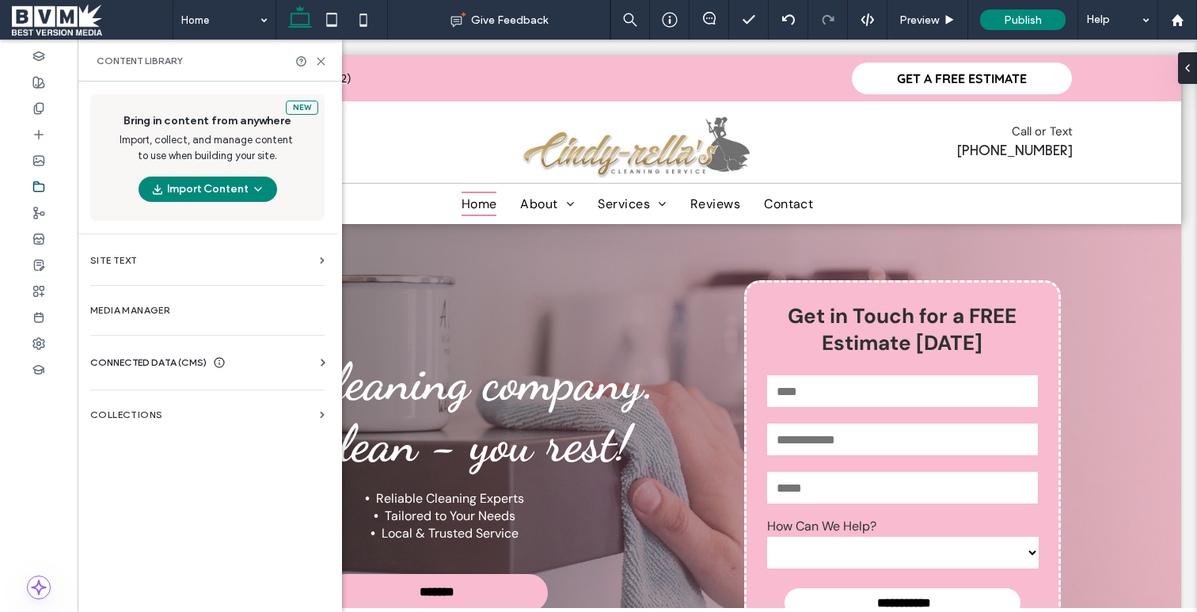
click at [268, 363] on div "CONNECTED DATA (CMS)" at bounding box center [210, 363] width 241 height 16
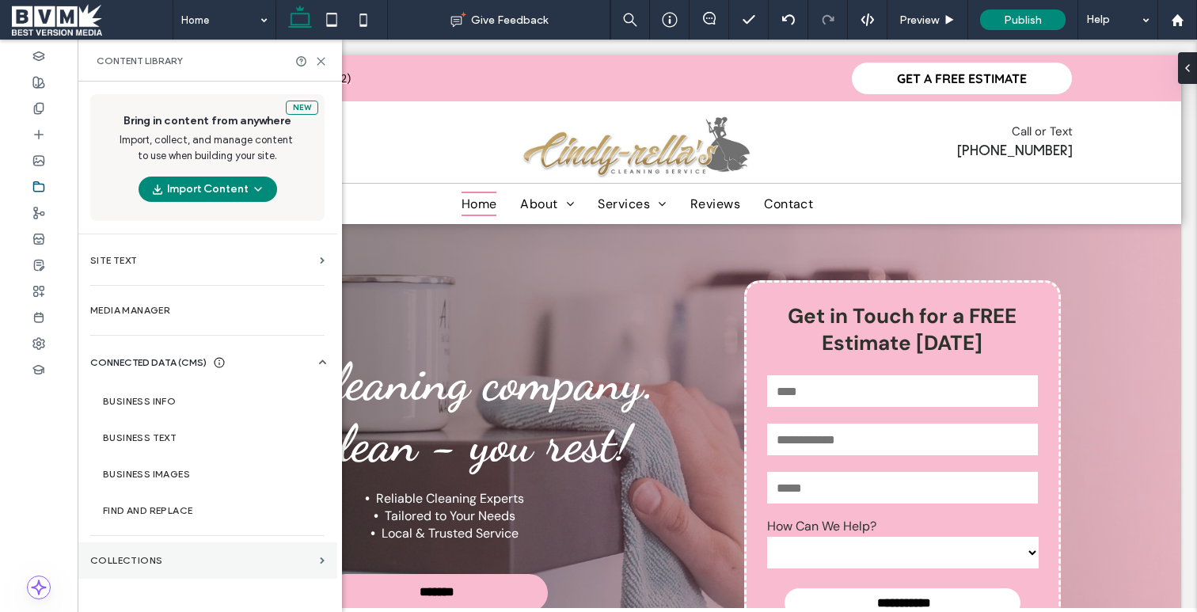
click at [253, 553] on section "Collections" at bounding box center [208, 560] width 260 height 36
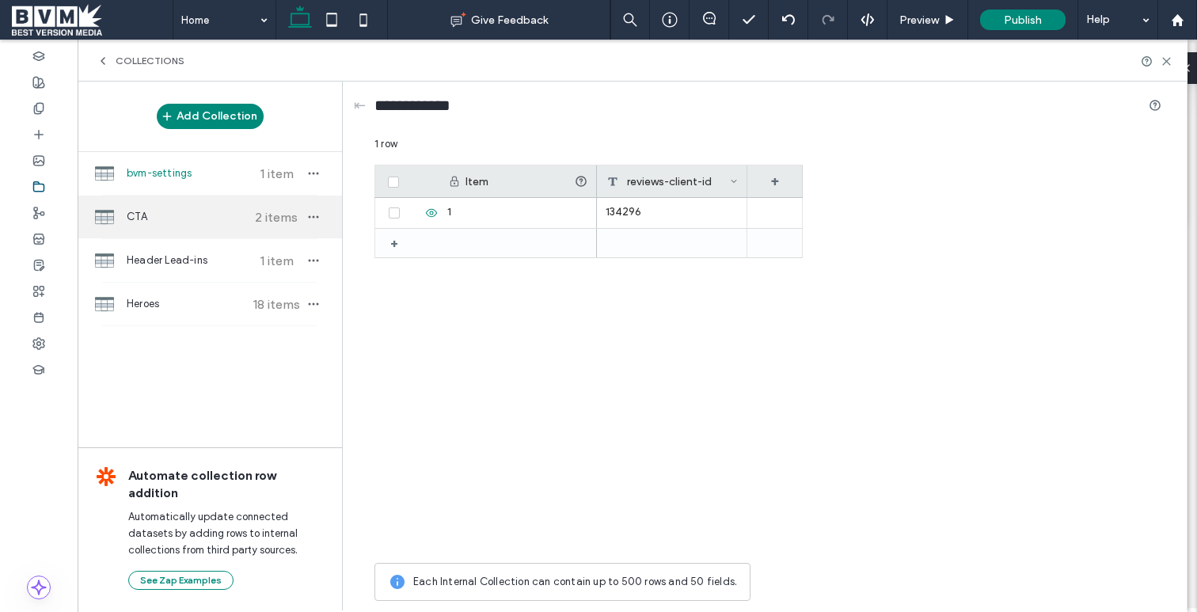
click at [164, 219] on span "CTA" at bounding box center [186, 217] width 118 height 16
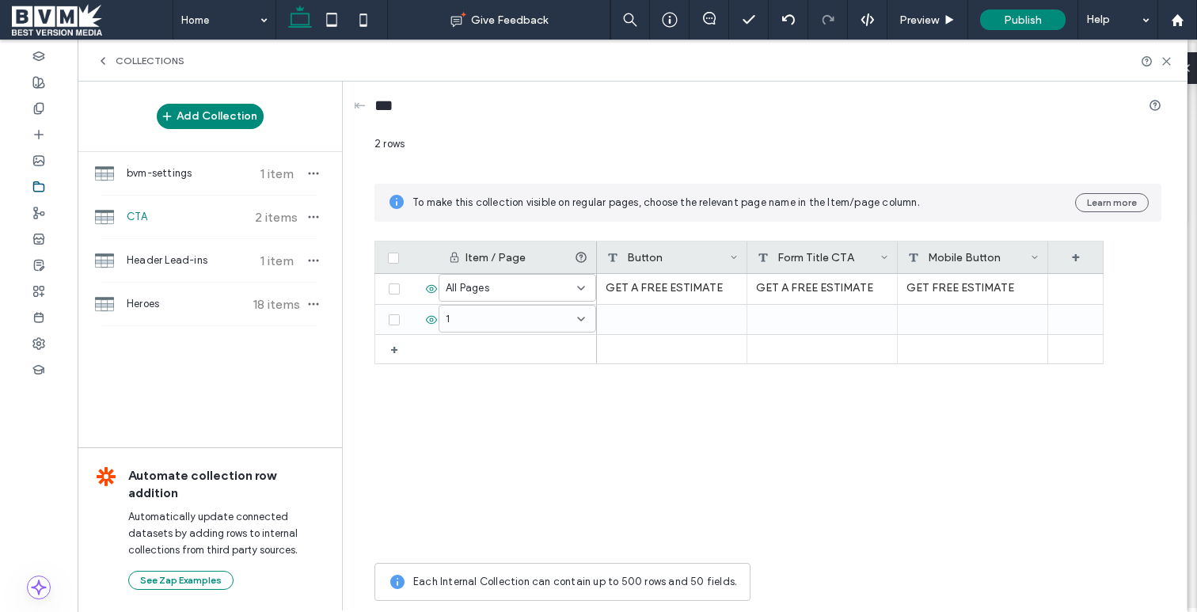
click at [157, 213] on span "CTA" at bounding box center [186, 217] width 118 height 16
drag, startPoint x: 143, startPoint y: 219, endPoint x: 143, endPoint y: 236, distance: 17.4
click at [143, 219] on span "CTA" at bounding box center [186, 217] width 118 height 16
click at [142, 222] on span "CTA" at bounding box center [186, 217] width 118 height 16
click at [141, 217] on span "CTA" at bounding box center [186, 217] width 118 height 16
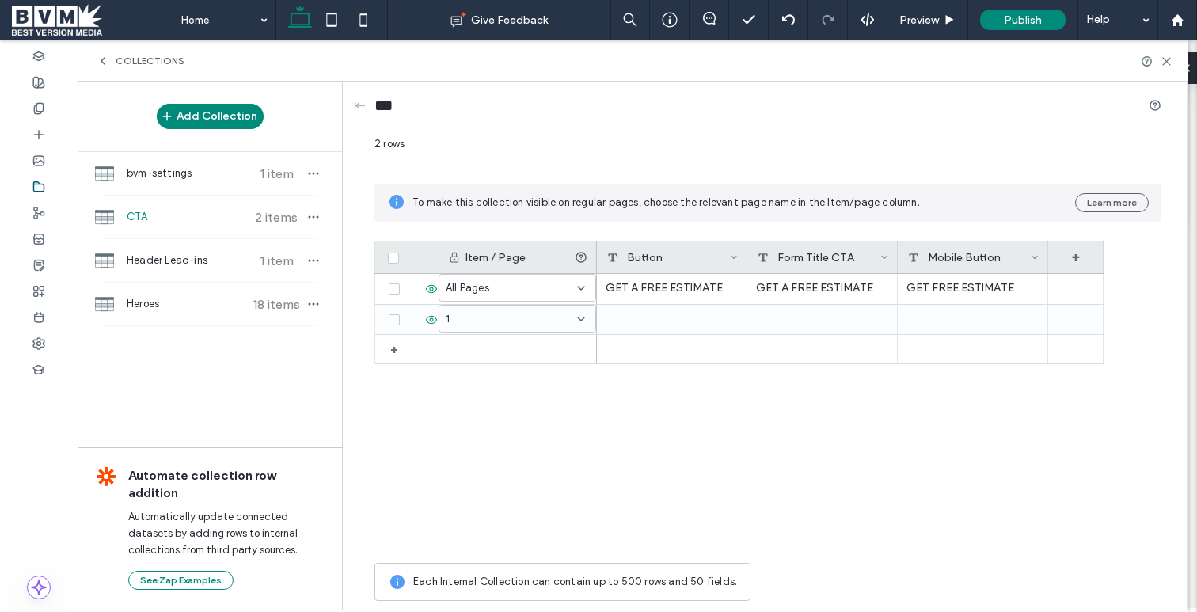
click at [130, 217] on span "CTA" at bounding box center [186, 217] width 118 height 16
click at [145, 175] on span "bvm-settings" at bounding box center [186, 174] width 118 height 16
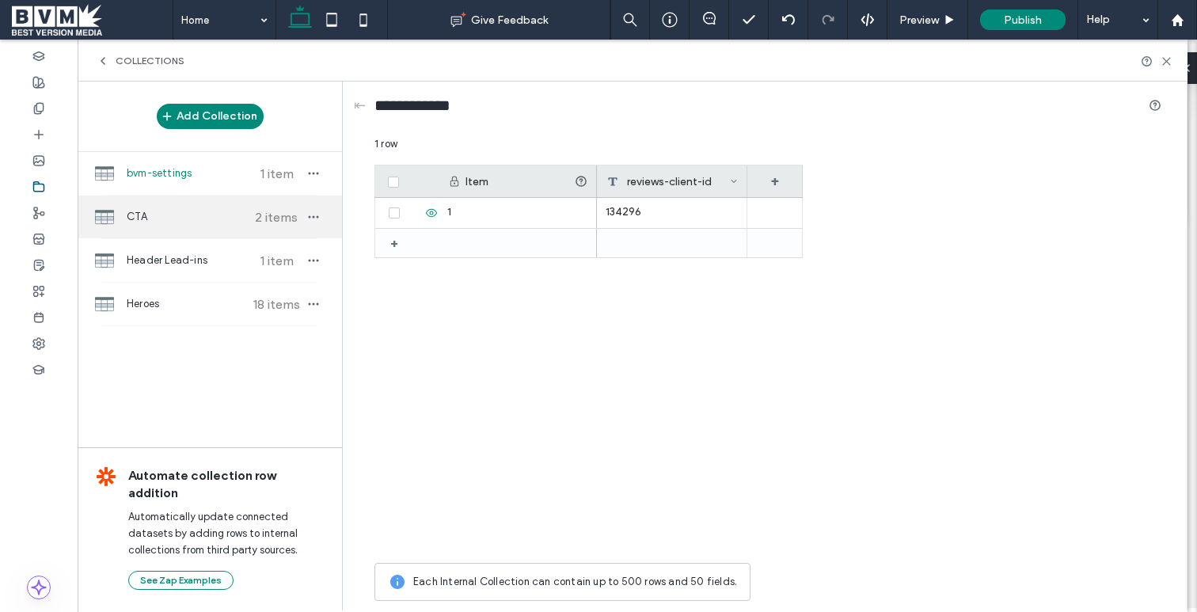
click at [139, 219] on span "CTA" at bounding box center [186, 217] width 118 height 16
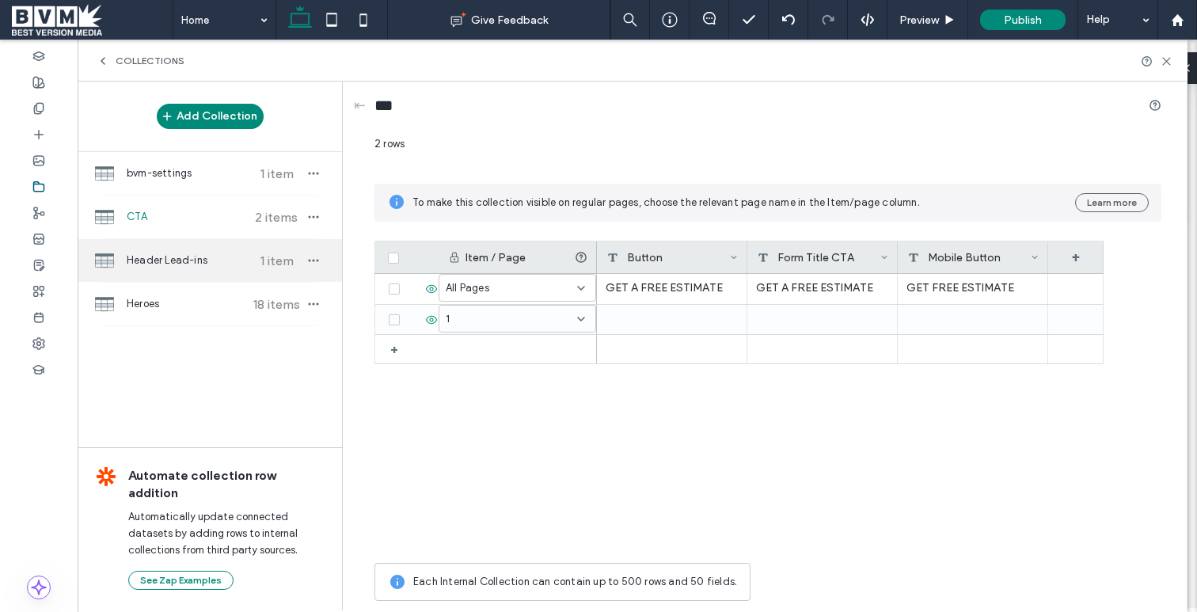
click at [173, 268] on div "Header Lead-ins 1 item" at bounding box center [210, 260] width 264 height 43
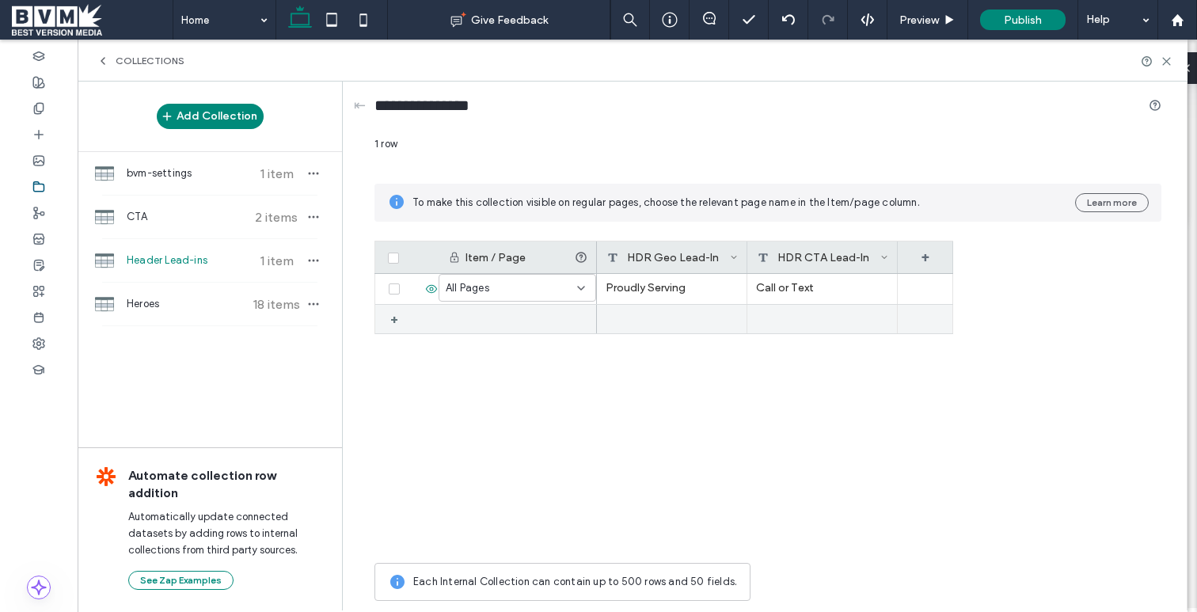
click at [653, 314] on div at bounding box center [672, 319] width 150 height 29
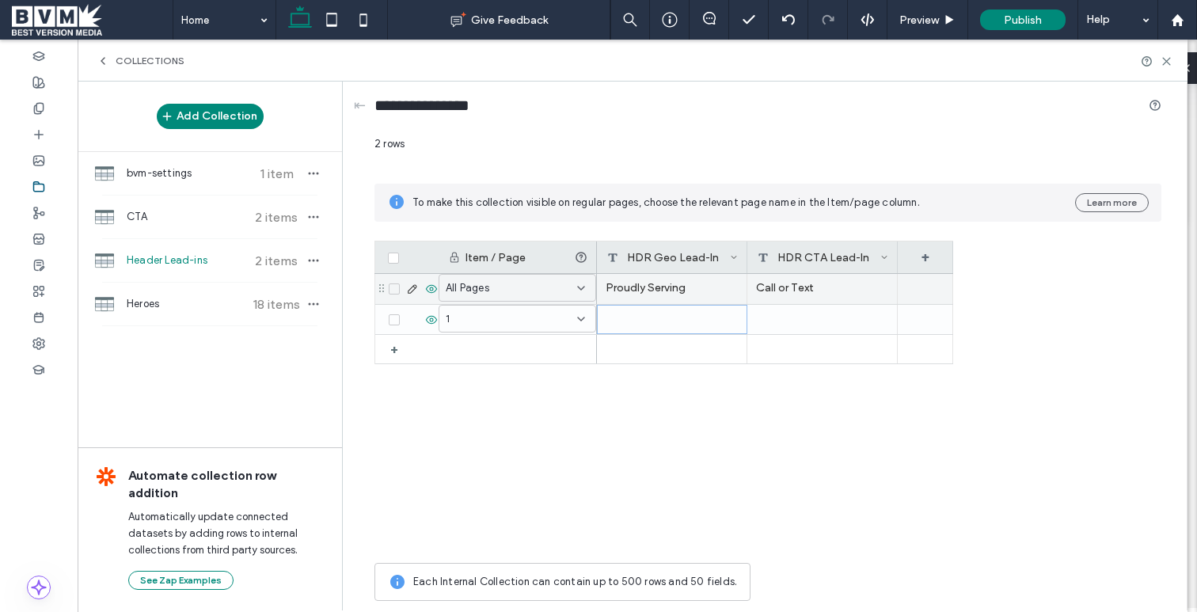
click at [416, 287] on use at bounding box center [412, 289] width 9 height 9
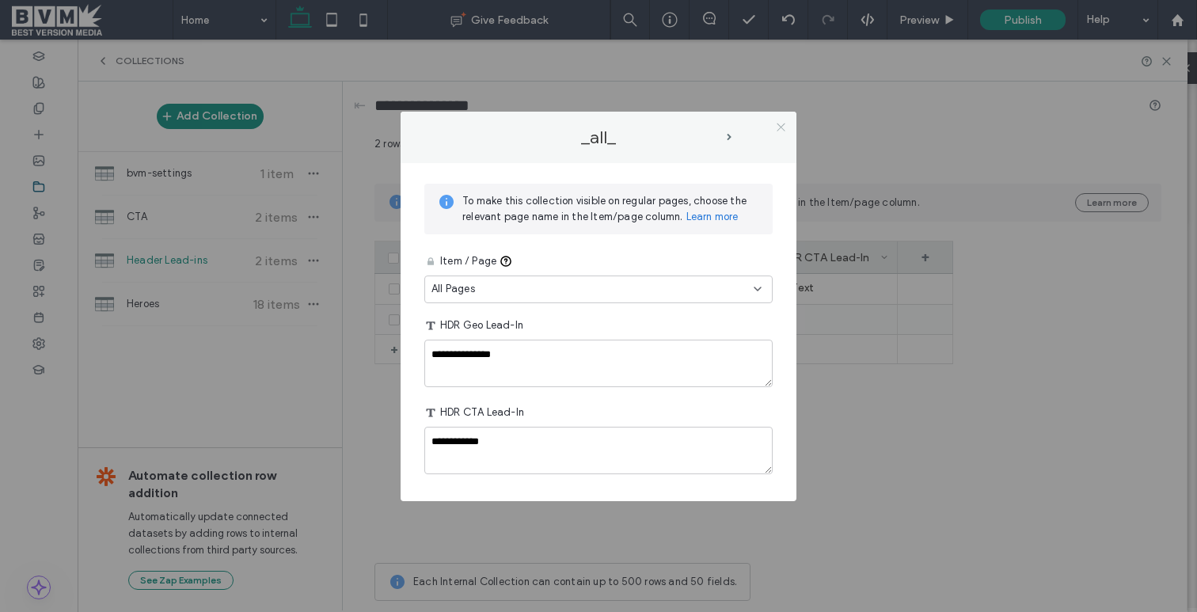
click at [782, 127] on icon at bounding box center [781, 127] width 12 height 12
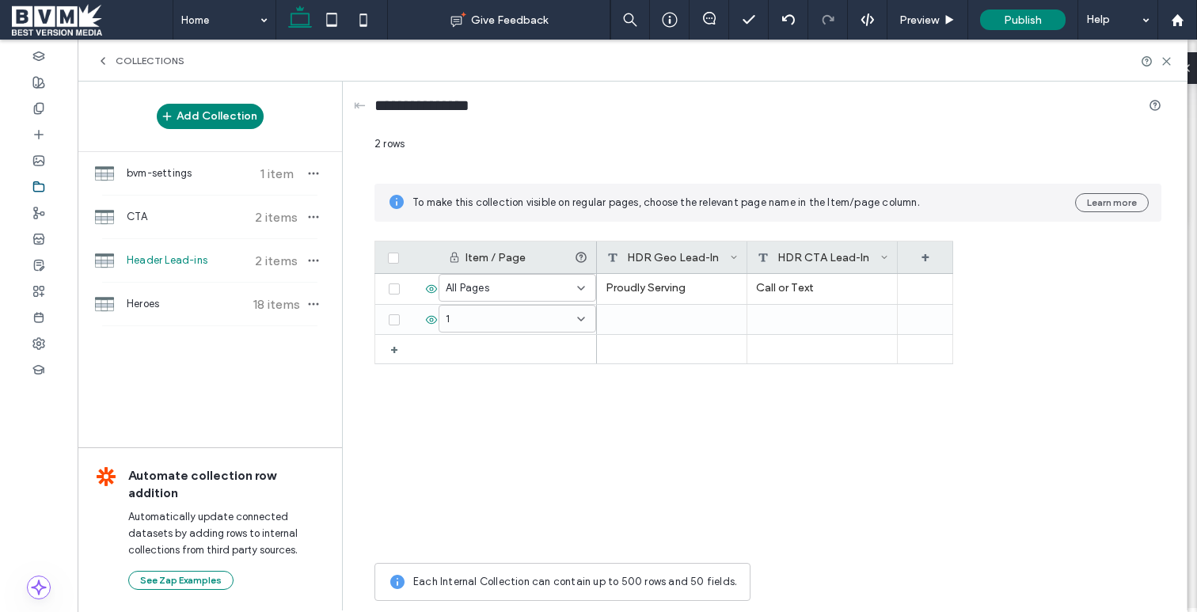
click at [192, 272] on div "Header Lead-ins 2 items" at bounding box center [210, 260] width 264 height 43
click at [181, 293] on div "Heroes 18 items" at bounding box center [210, 304] width 264 height 43
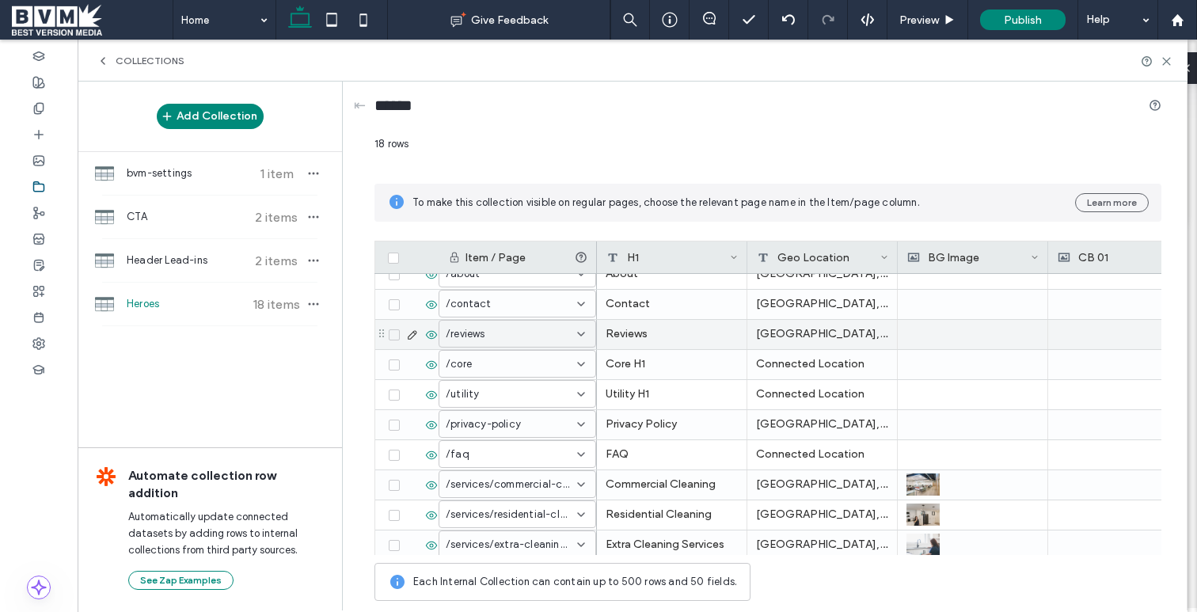
scroll to position [291, 0]
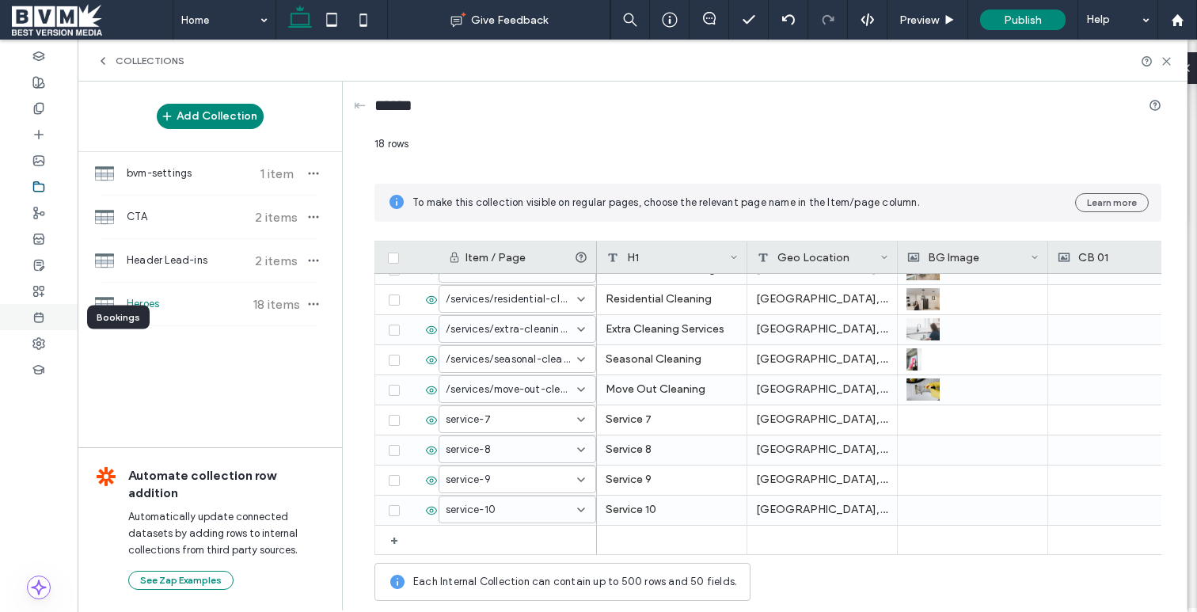
click at [56, 318] on div at bounding box center [39, 317] width 78 height 26
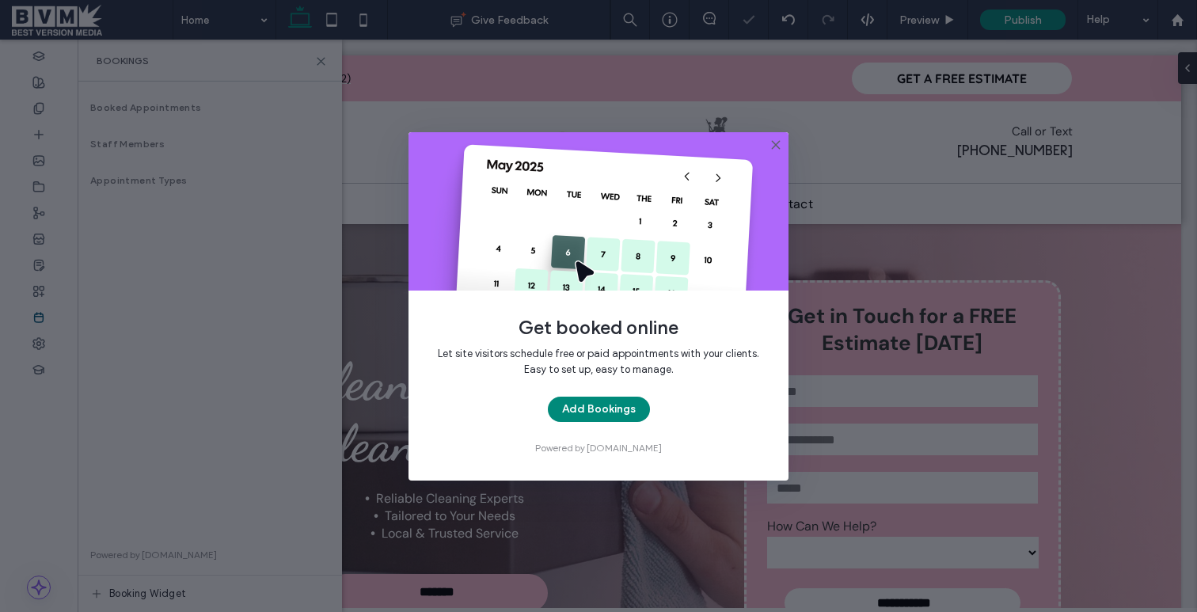
click at [774, 141] on icon at bounding box center [776, 145] width 13 height 13
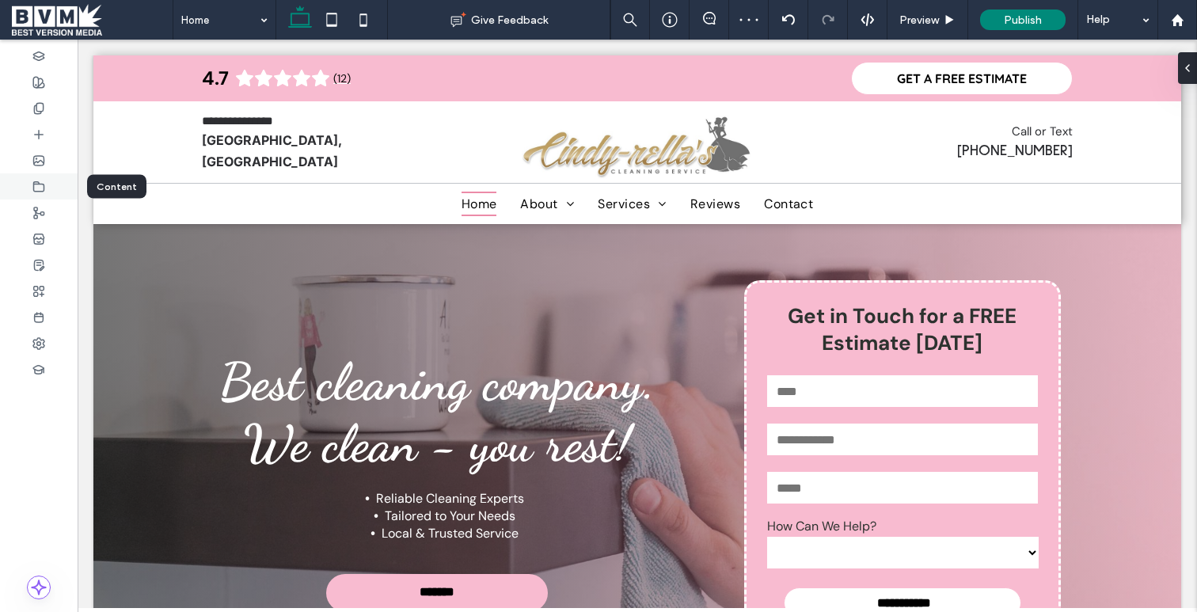
click at [34, 176] on div at bounding box center [39, 186] width 78 height 26
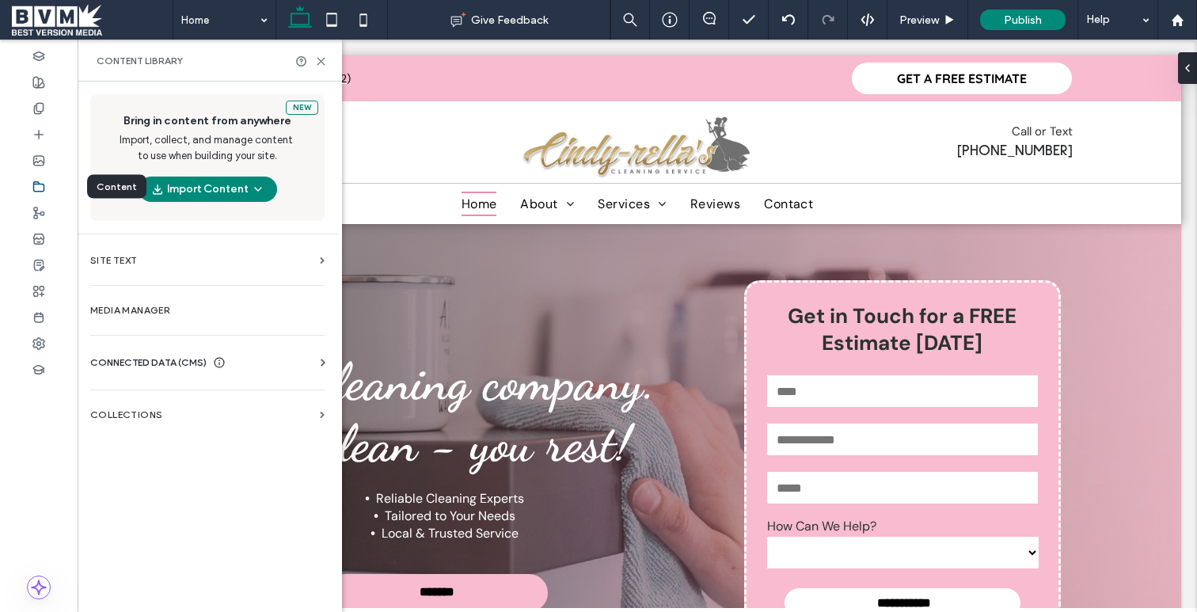
click at [34, 176] on div at bounding box center [39, 186] width 78 height 26
click at [326, 59] on icon at bounding box center [321, 61] width 12 height 12
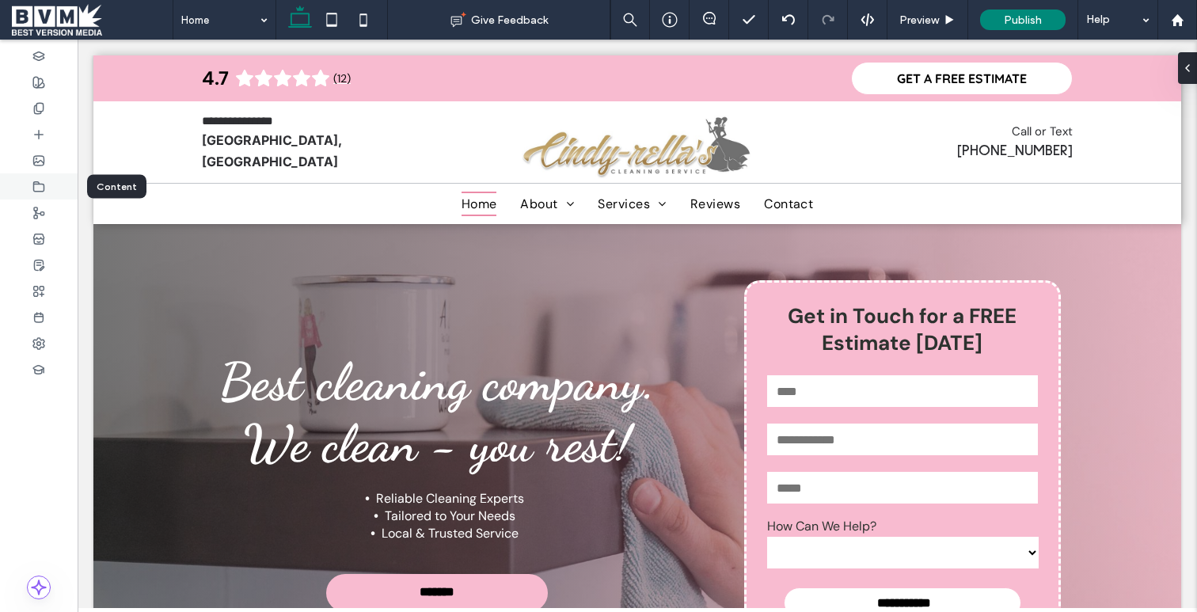
click at [42, 179] on div at bounding box center [39, 186] width 78 height 26
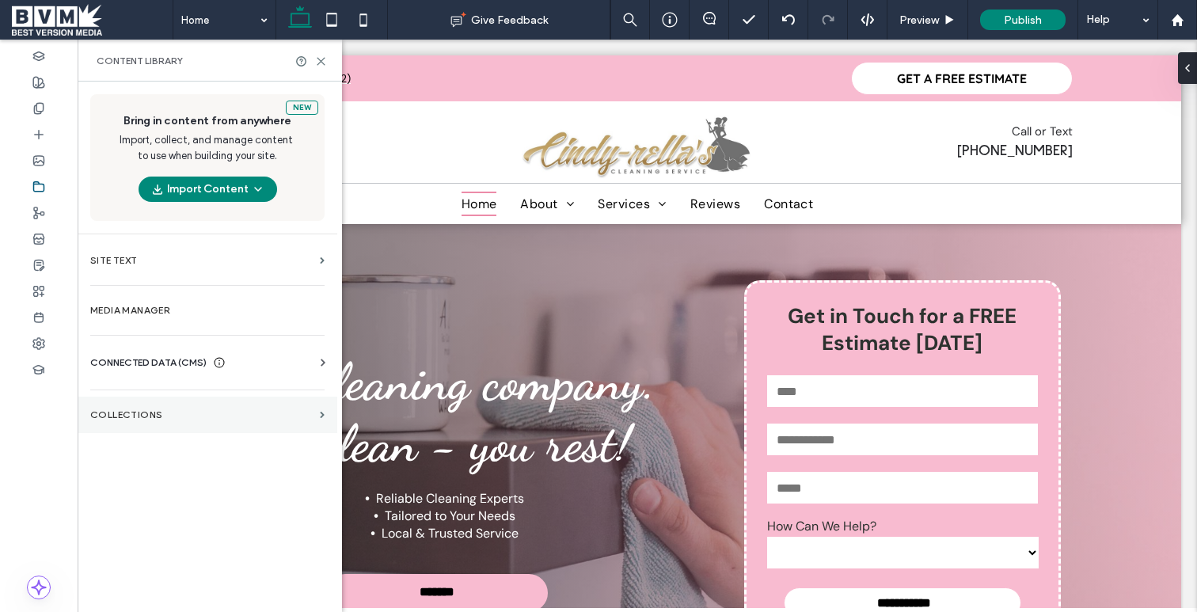
click at [162, 420] on label "Collections" at bounding box center [201, 414] width 223 height 11
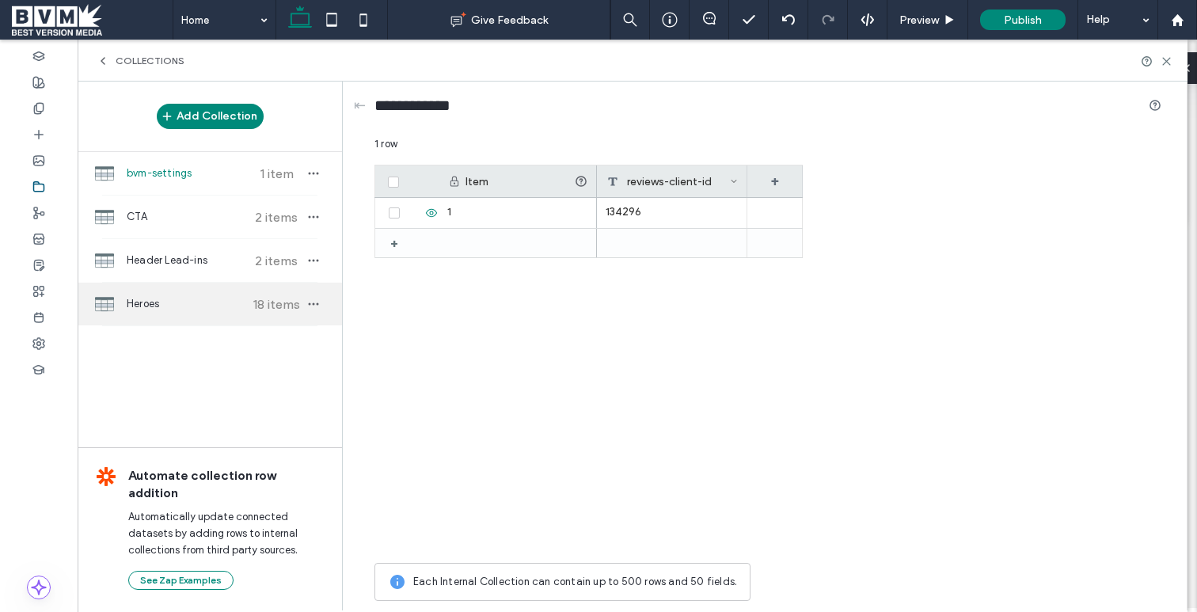
click at [133, 315] on div "Heroes 18 items" at bounding box center [210, 304] width 264 height 43
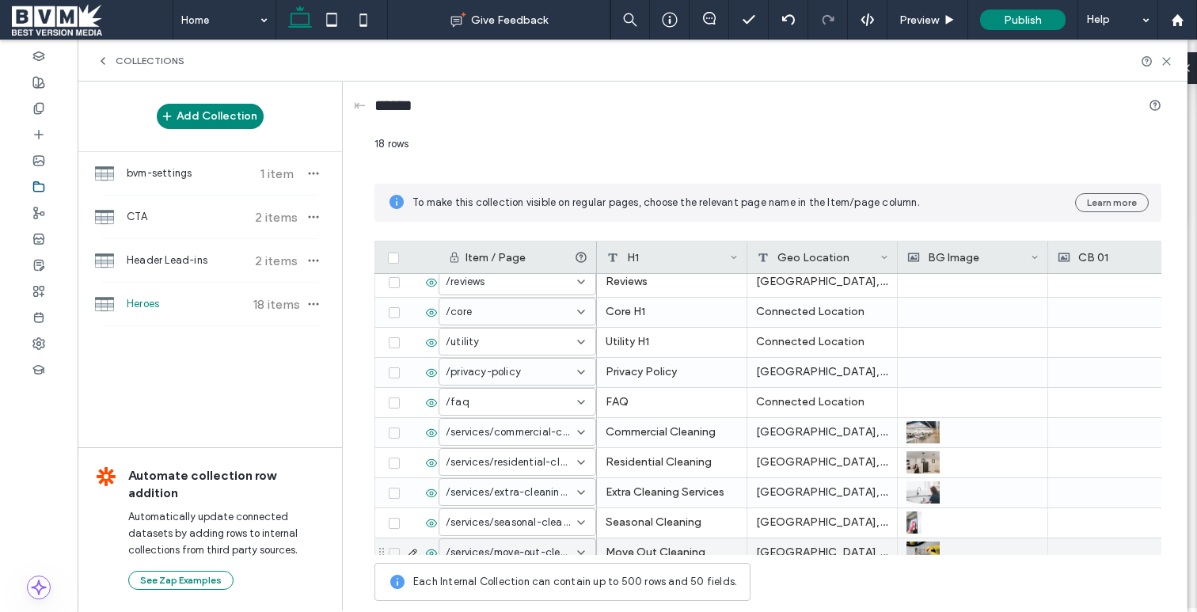
scroll to position [0, 0]
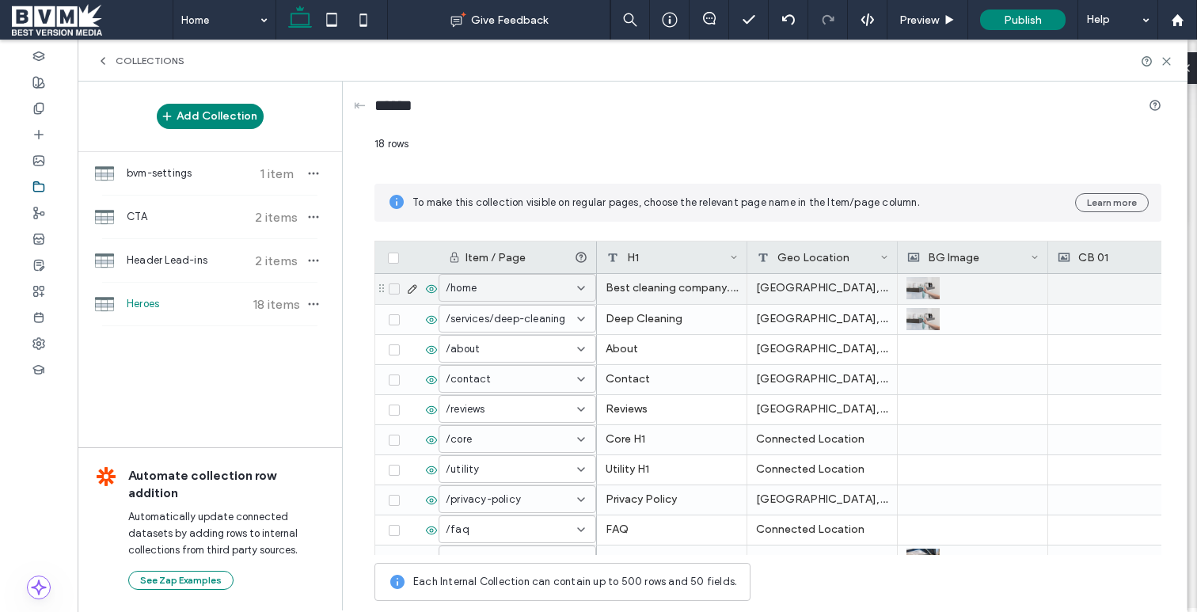
click at [823, 294] on div "Winnipeg, MB" at bounding box center [823, 289] width 150 height 30
click at [409, 290] on icon at bounding box center [412, 289] width 13 height 13
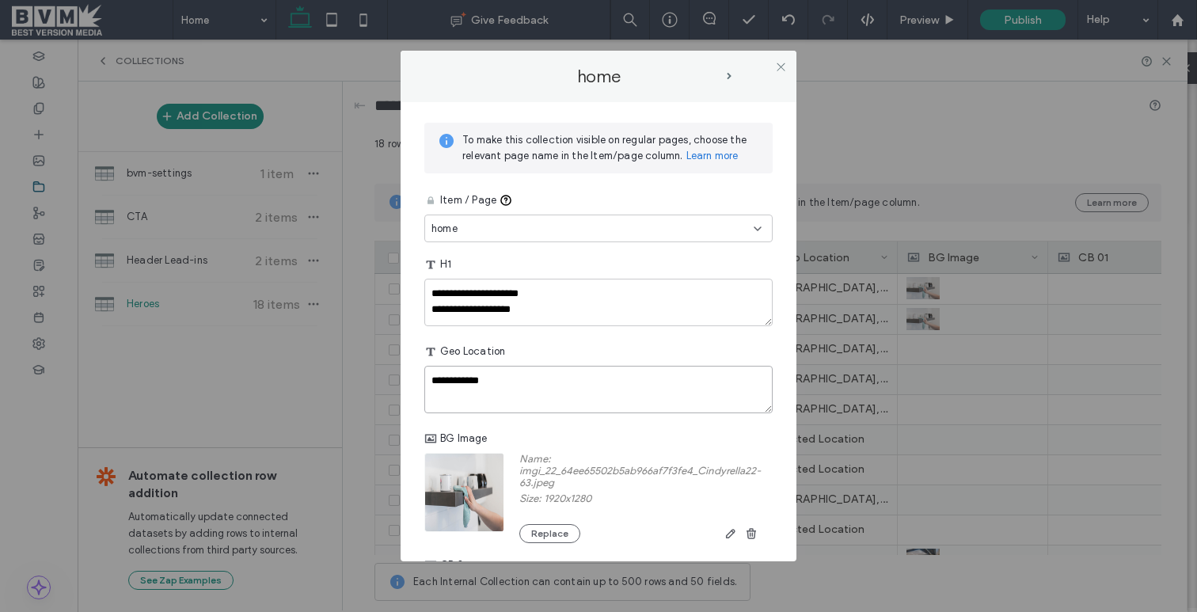
click at [528, 373] on textarea "**********" at bounding box center [598, 390] width 348 height 48
click at [604, 388] on textarea "**********" at bounding box center [598, 390] width 348 height 48
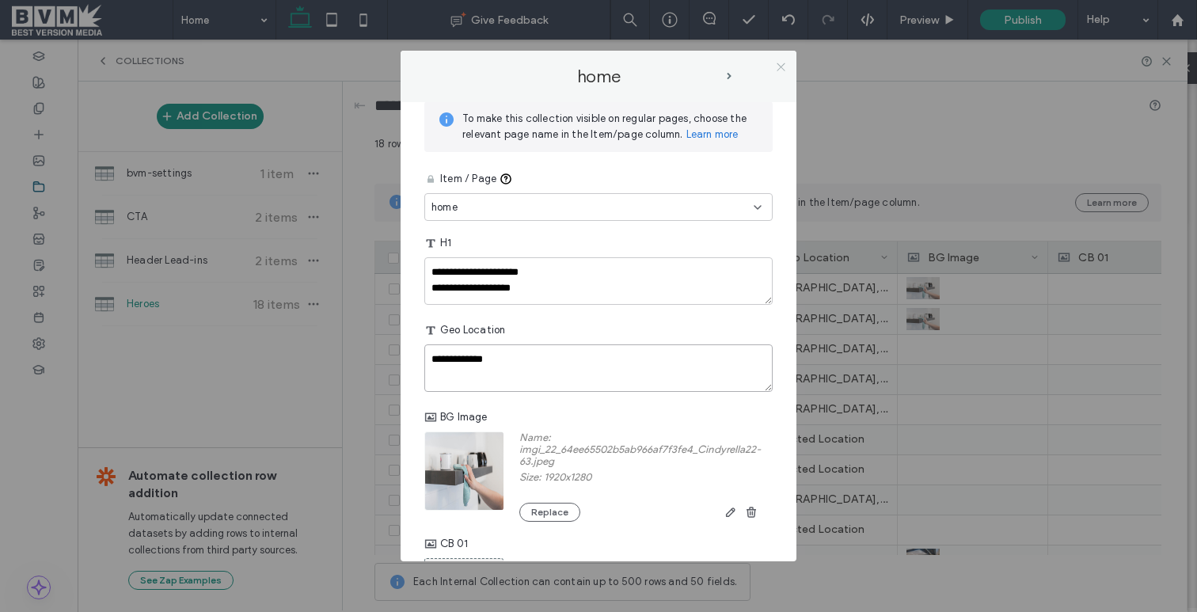
type textarea "**********"
click at [780, 63] on icon at bounding box center [781, 67] width 12 height 12
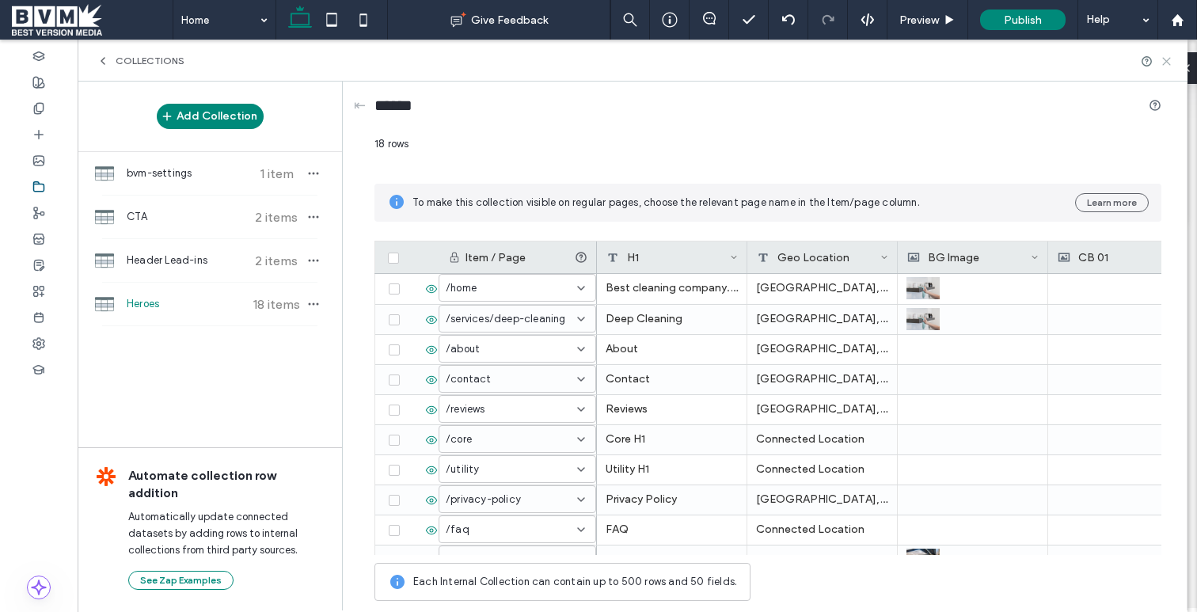
click at [1164, 63] on use at bounding box center [1166, 61] width 7 height 7
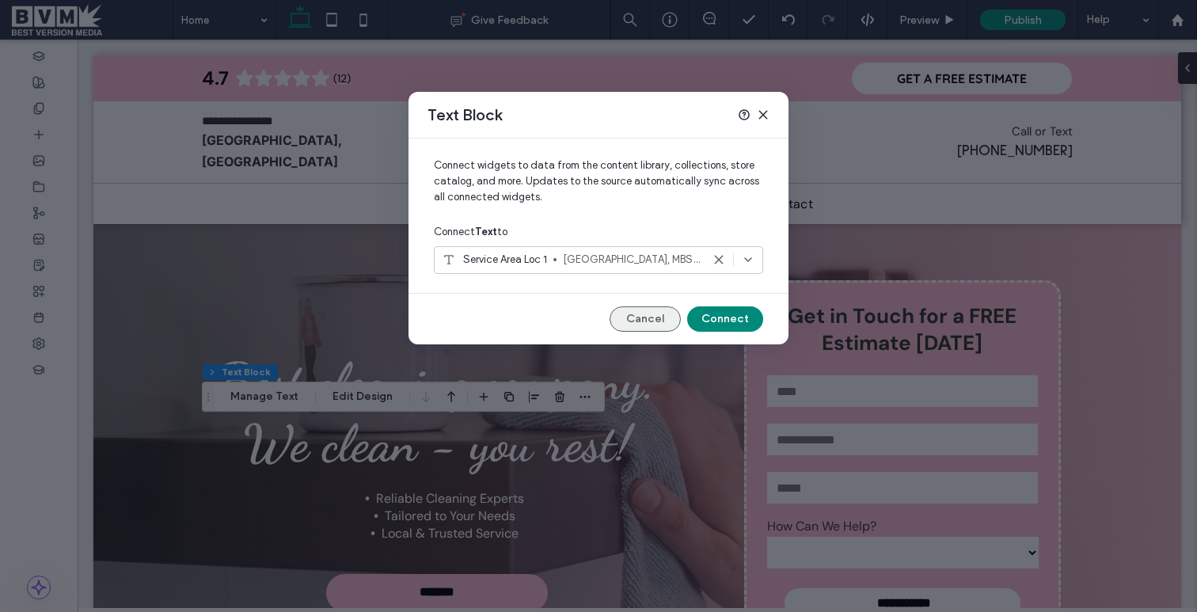
click at [637, 320] on button "Cancel" at bounding box center [645, 318] width 71 height 25
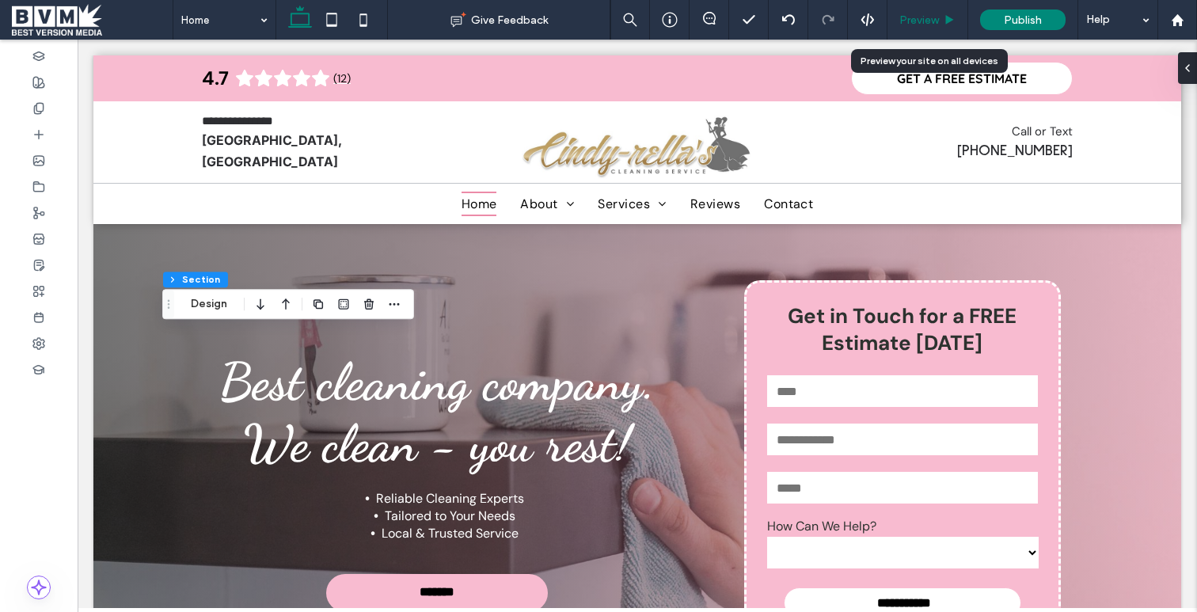
click at [918, 13] on span "Preview" at bounding box center [920, 19] width 40 height 13
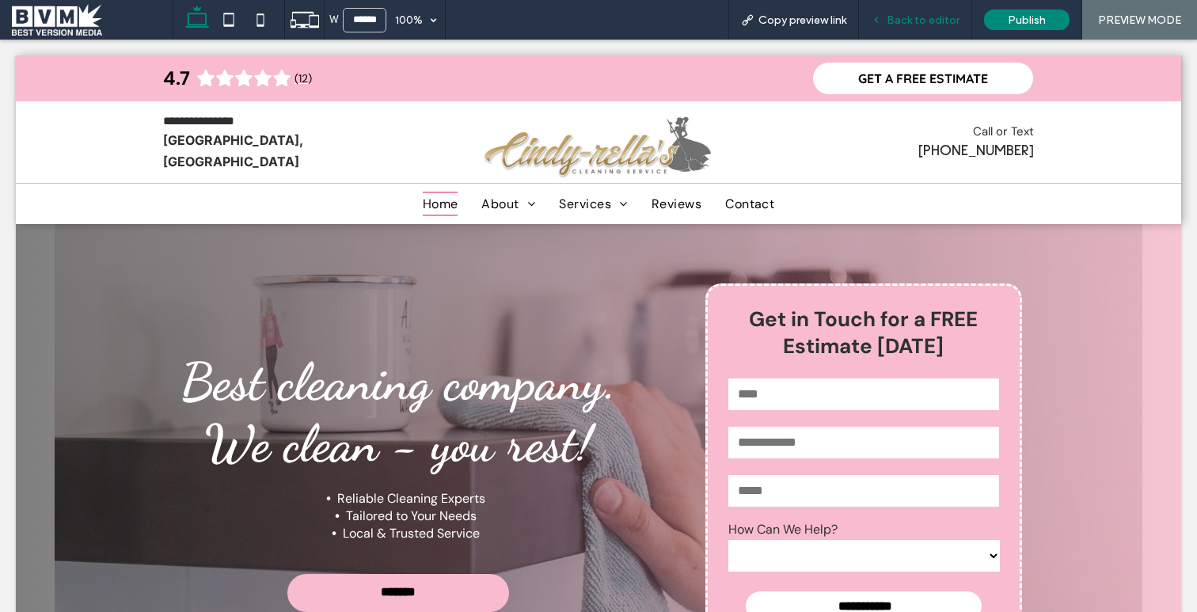
click at [904, 13] on span "Back to editor" at bounding box center [923, 19] width 73 height 13
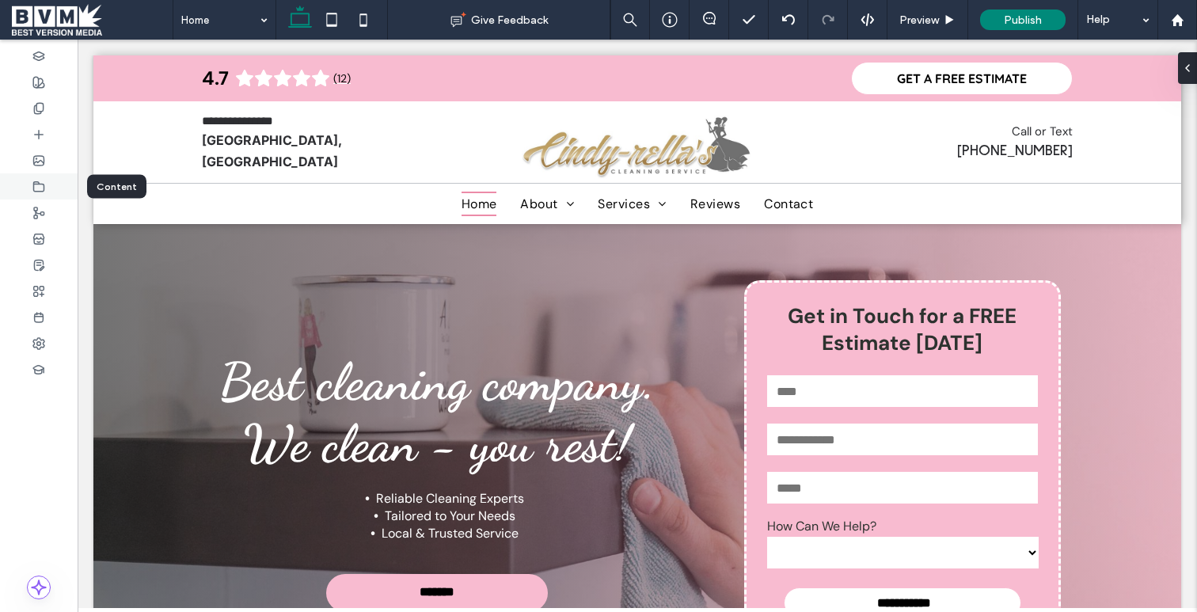
click at [49, 188] on div at bounding box center [39, 186] width 78 height 26
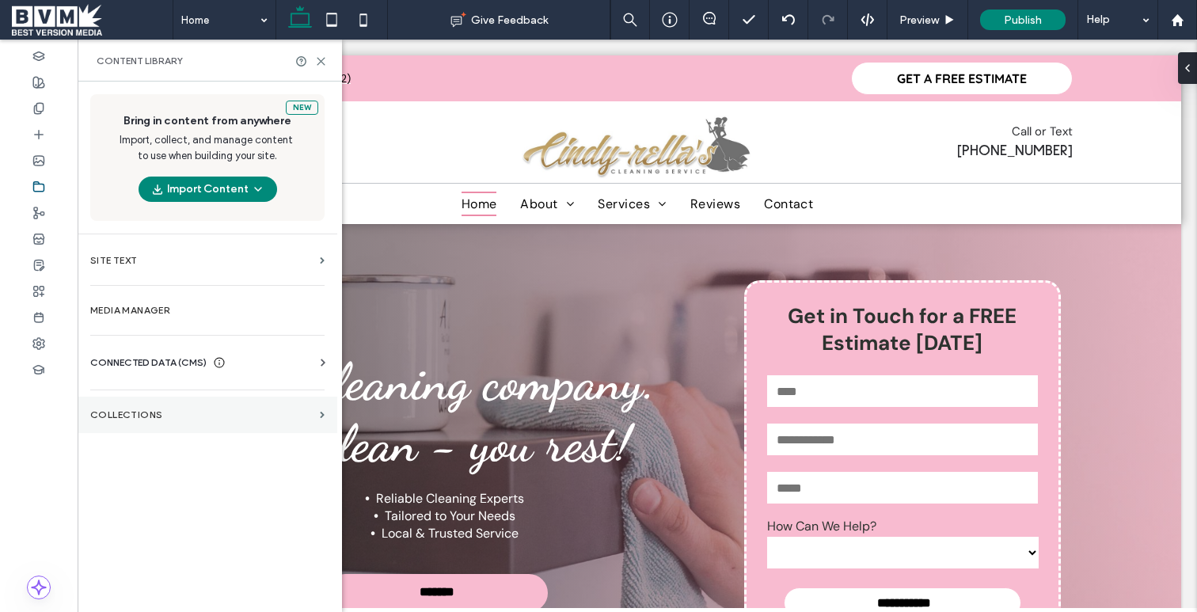
click at [166, 398] on section "Collections" at bounding box center [208, 415] width 260 height 36
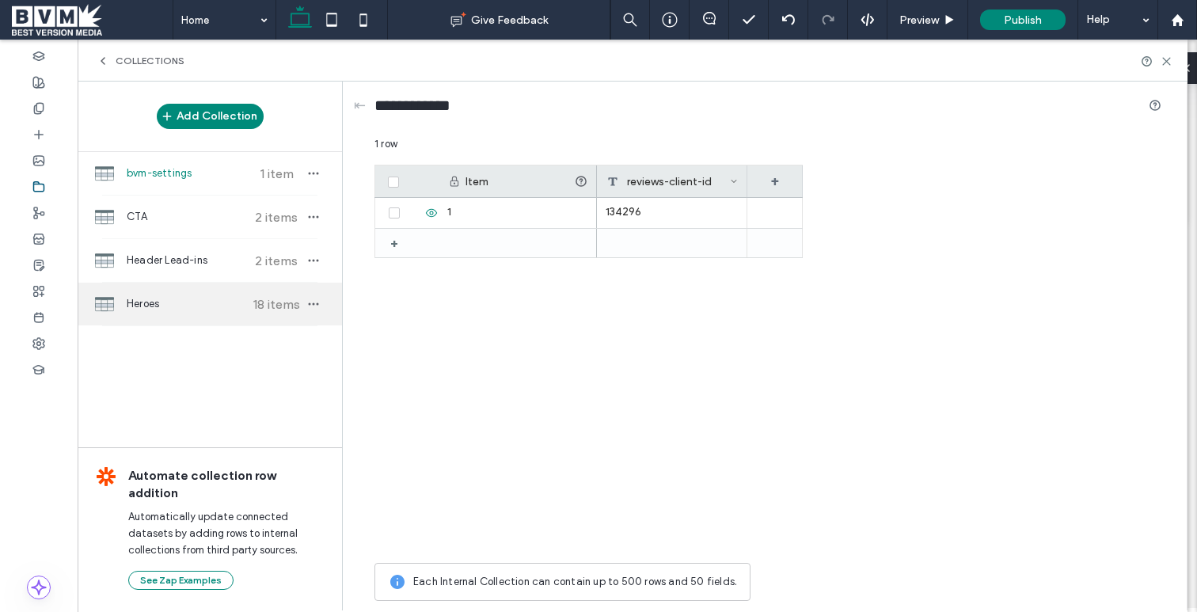
click at [177, 302] on span "Heroes" at bounding box center [186, 304] width 118 height 16
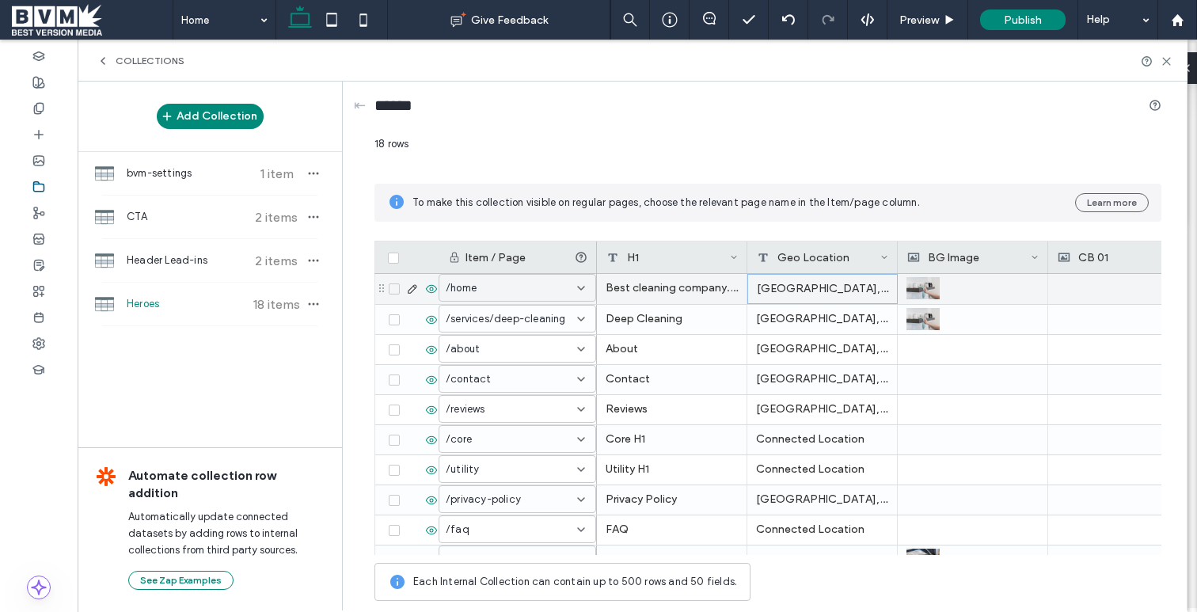
click at [789, 283] on div "Winnipeg, MB" at bounding box center [823, 289] width 150 height 30
click at [411, 290] on icon at bounding box center [412, 289] width 13 height 13
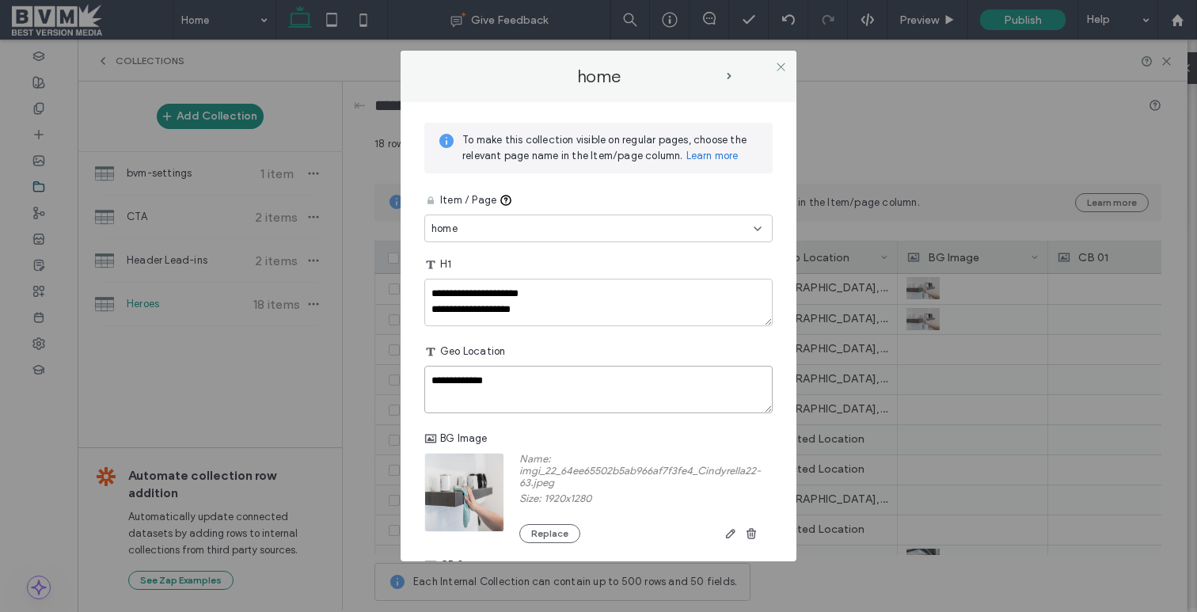
click at [516, 389] on textarea "**********" at bounding box center [598, 390] width 348 height 48
paste textarea "**********"
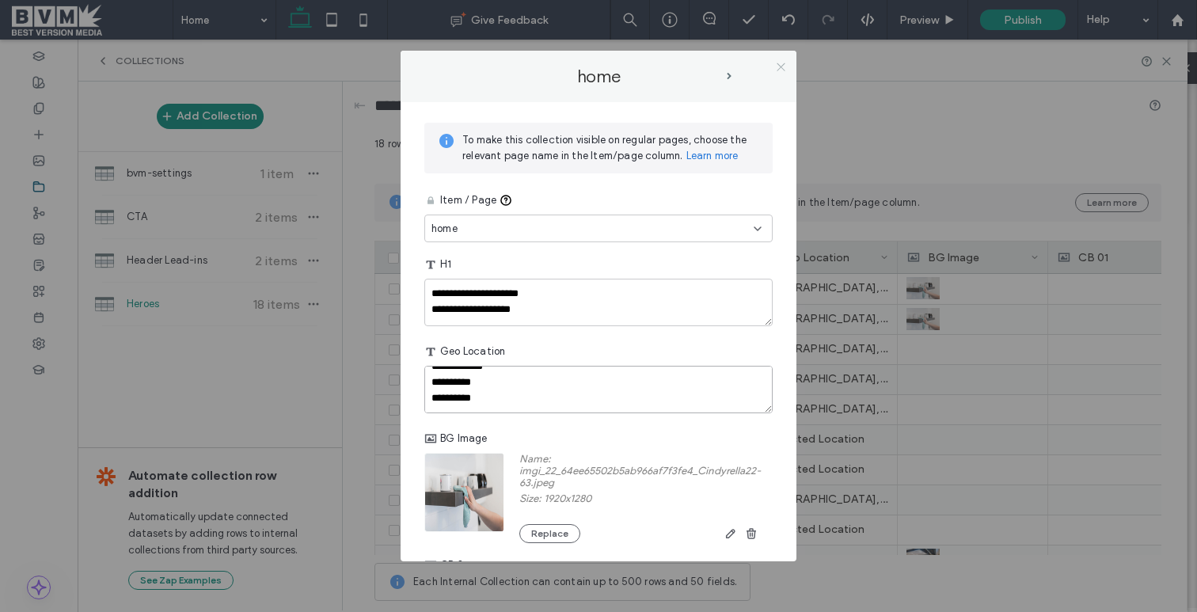
type textarea "**********"
drag, startPoint x: 782, startPoint y: 62, endPoint x: 769, endPoint y: 80, distance: 22.2
click at [782, 62] on icon at bounding box center [781, 67] width 12 height 12
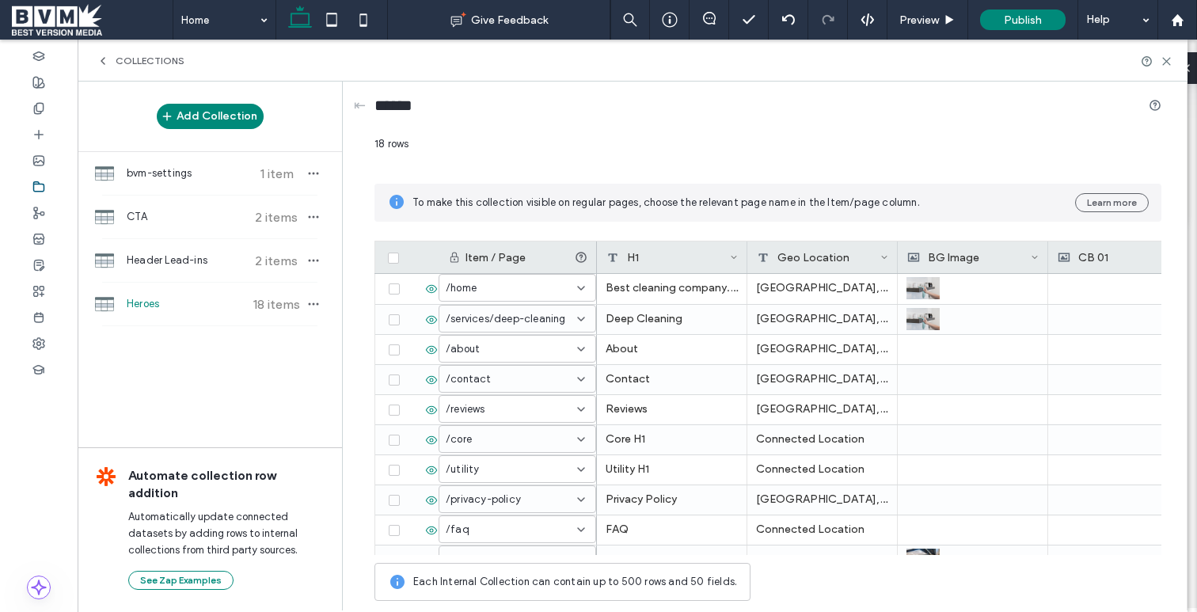
click at [1167, 51] on div "Collections" at bounding box center [633, 61] width 1110 height 42
click at [1165, 59] on use at bounding box center [1166, 61] width 7 height 7
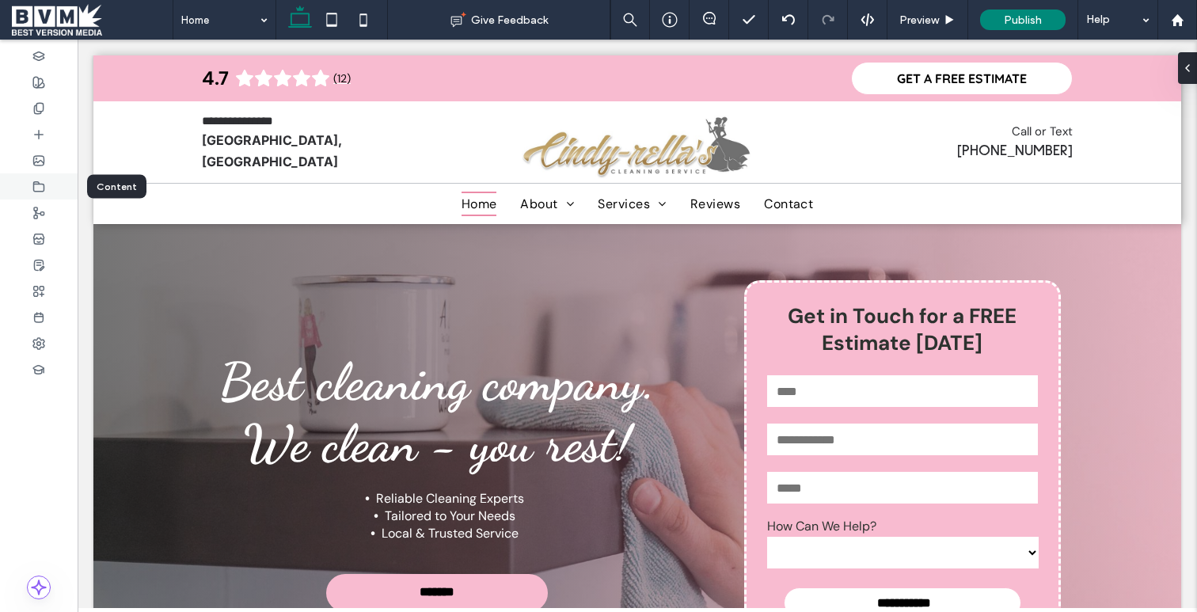
click at [49, 188] on div at bounding box center [39, 186] width 78 height 26
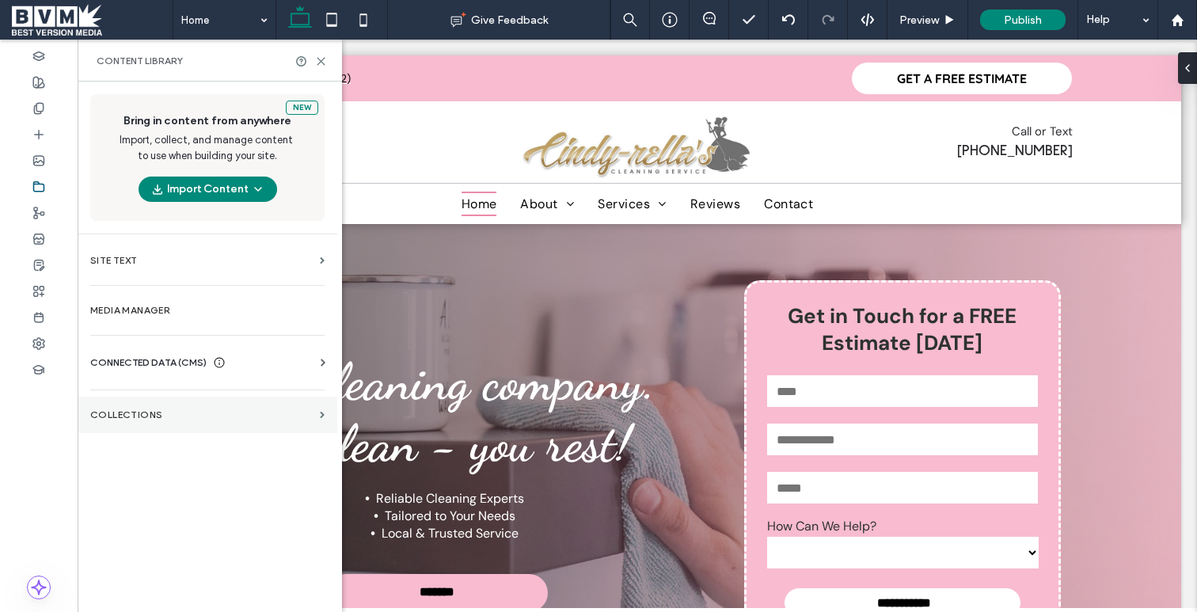
click at [161, 397] on section "Collections" at bounding box center [208, 415] width 260 height 36
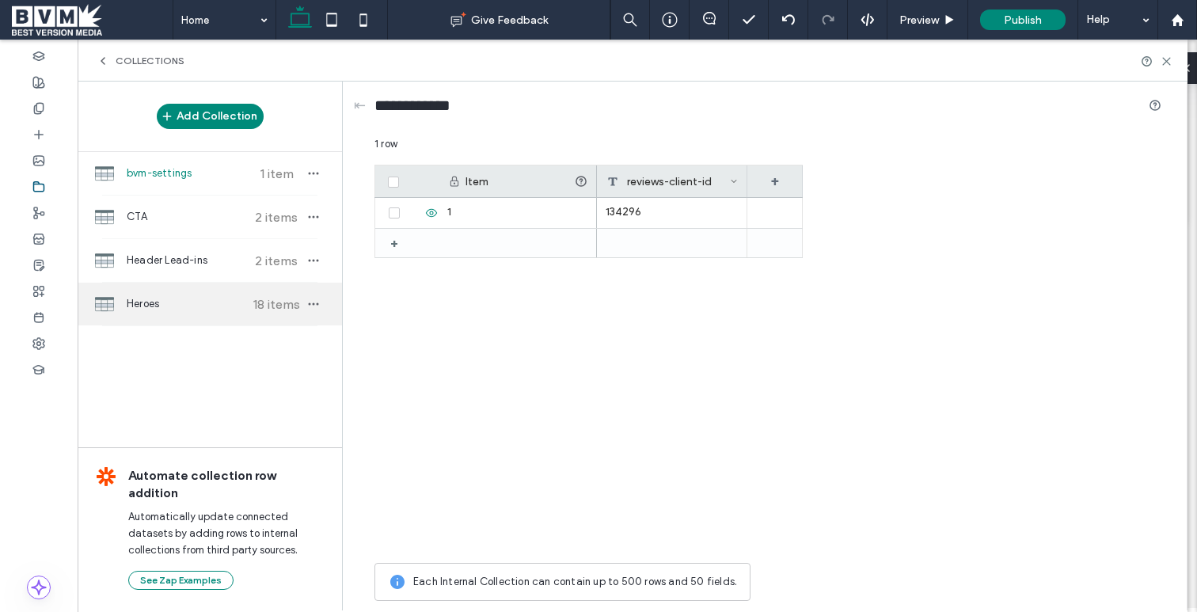
click at [165, 301] on span "Heroes" at bounding box center [186, 304] width 118 height 16
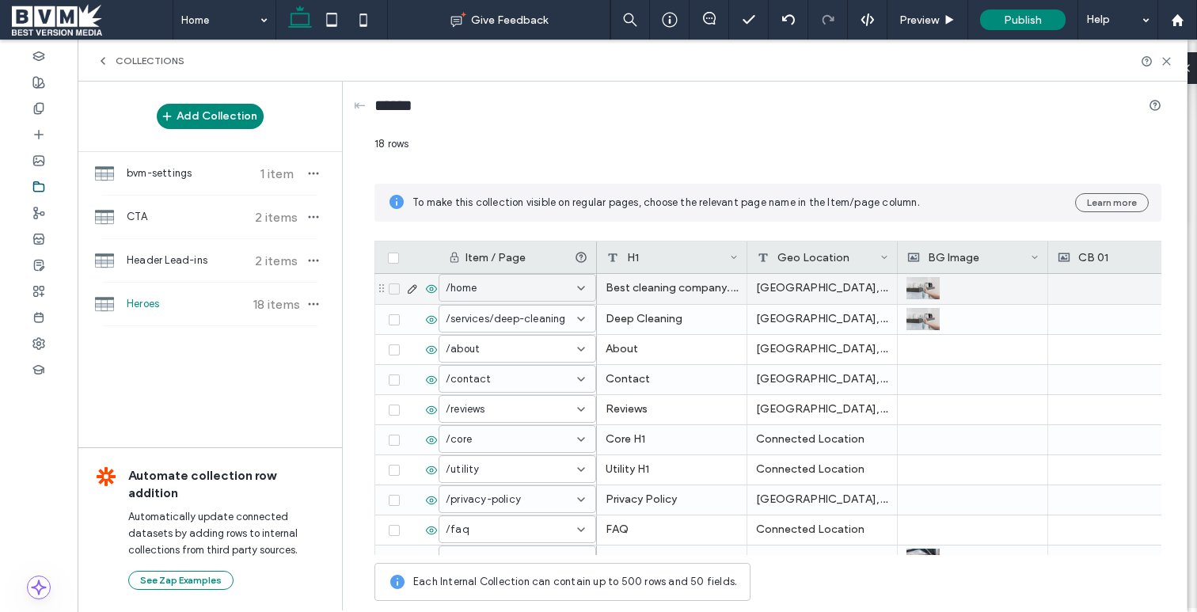
click at [842, 287] on div "Winnipeg, MB Steinbach, MB Marris, MB Altona, MB" at bounding box center [823, 289] width 150 height 30
click at [409, 289] on icon at bounding box center [412, 289] width 13 height 13
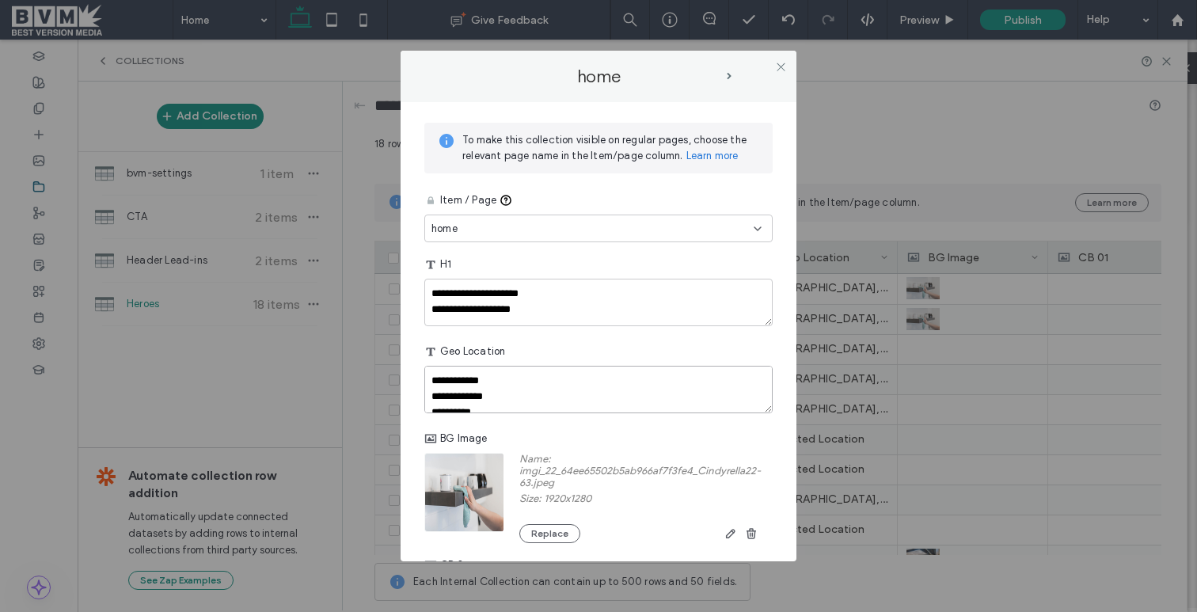
click at [536, 377] on textarea "**********" at bounding box center [598, 390] width 348 height 48
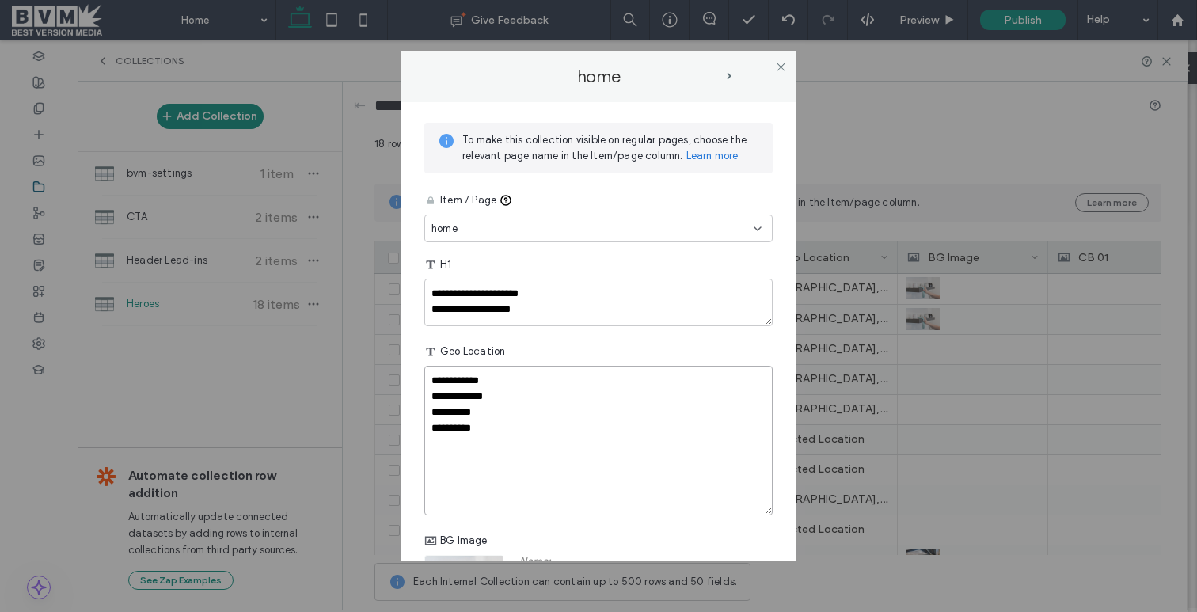
drag, startPoint x: 768, startPoint y: 411, endPoint x: 734, endPoint y: 500, distance: 95.0
click at [742, 505] on textarea "**********" at bounding box center [598, 441] width 348 height 150
click at [588, 436] on textarea "**********" at bounding box center [598, 438] width 348 height 145
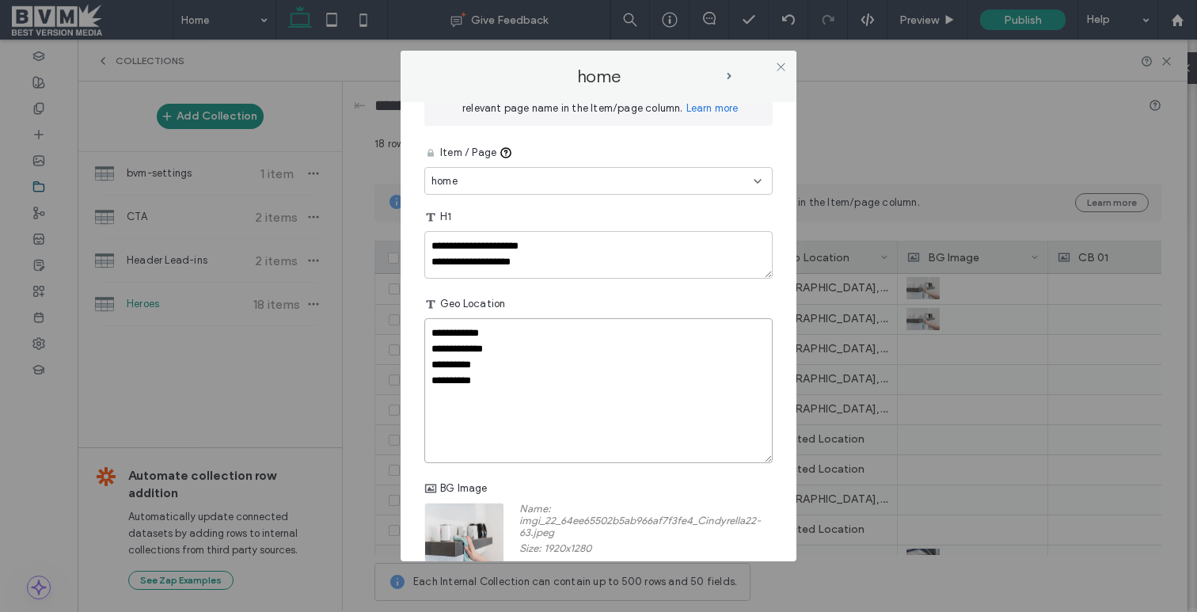
scroll to position [52, 0]
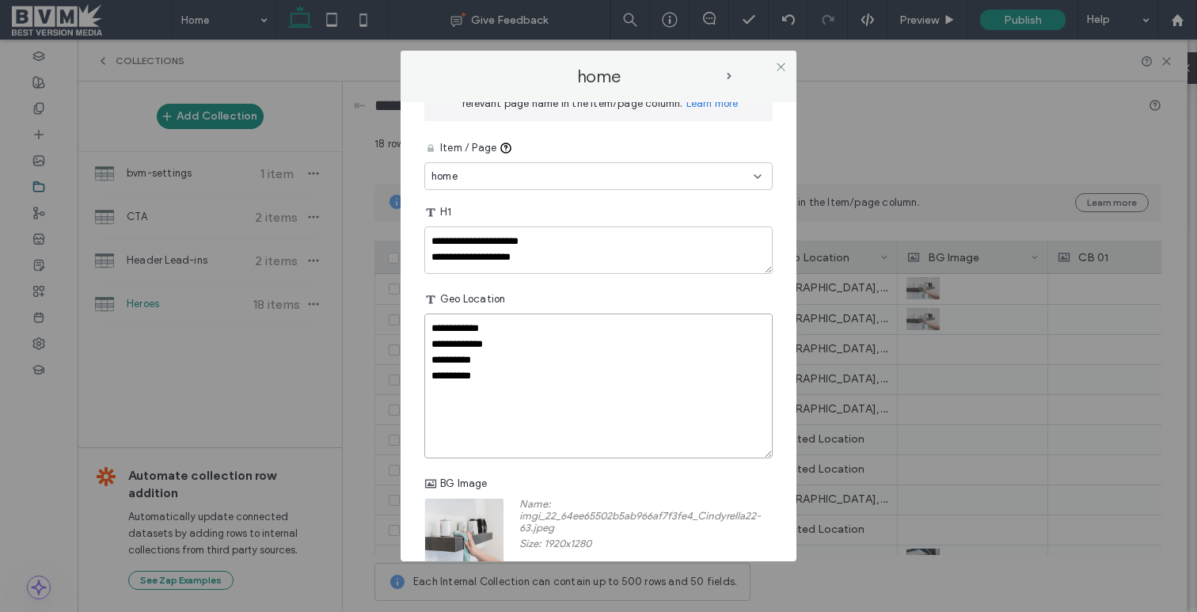
drag, startPoint x: 518, startPoint y: 330, endPoint x: 550, endPoint y: 324, distance: 32.3
click at [519, 330] on textarea "**********" at bounding box center [598, 386] width 348 height 145
type textarea "**********"
click at [780, 64] on icon at bounding box center [781, 67] width 12 height 12
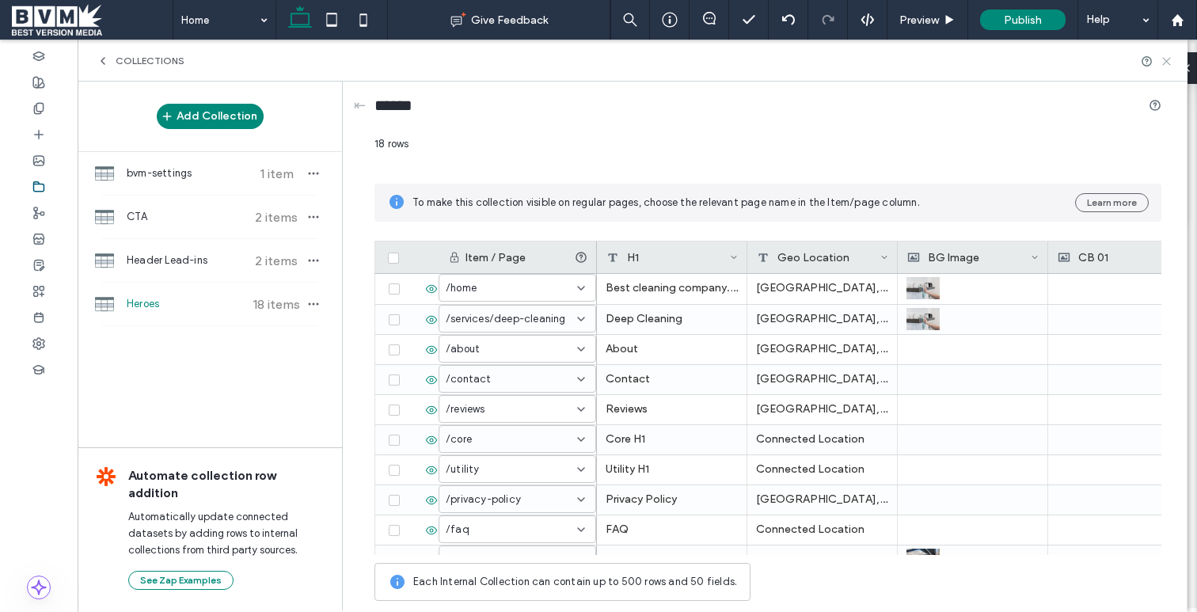
click at [1168, 58] on icon at bounding box center [1167, 61] width 12 height 12
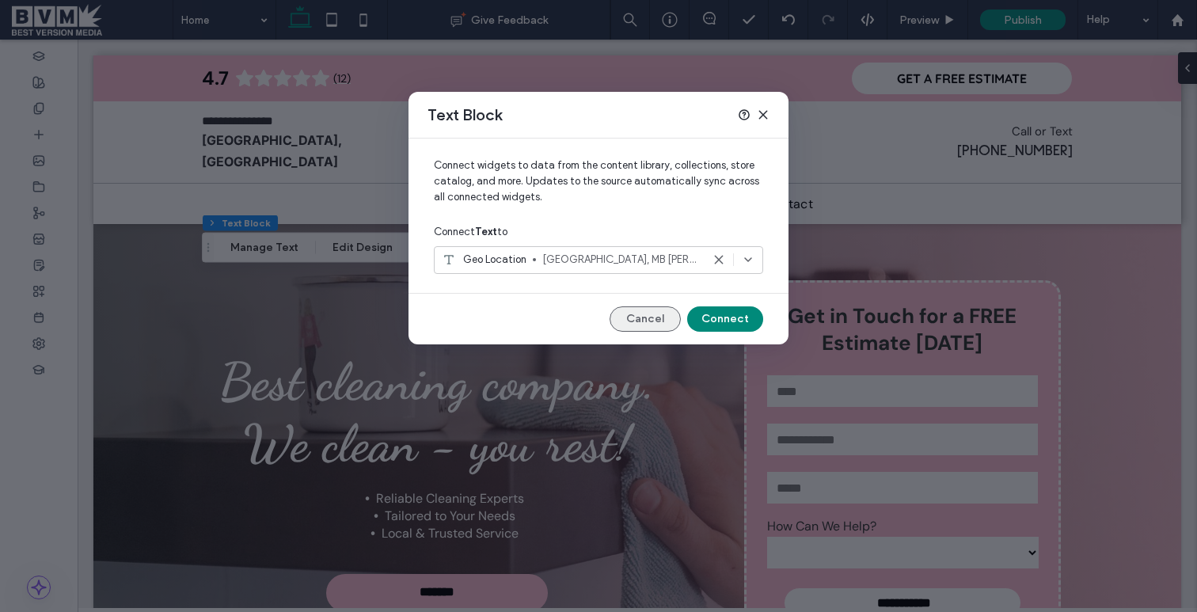
click at [643, 319] on button "Cancel" at bounding box center [645, 318] width 71 height 25
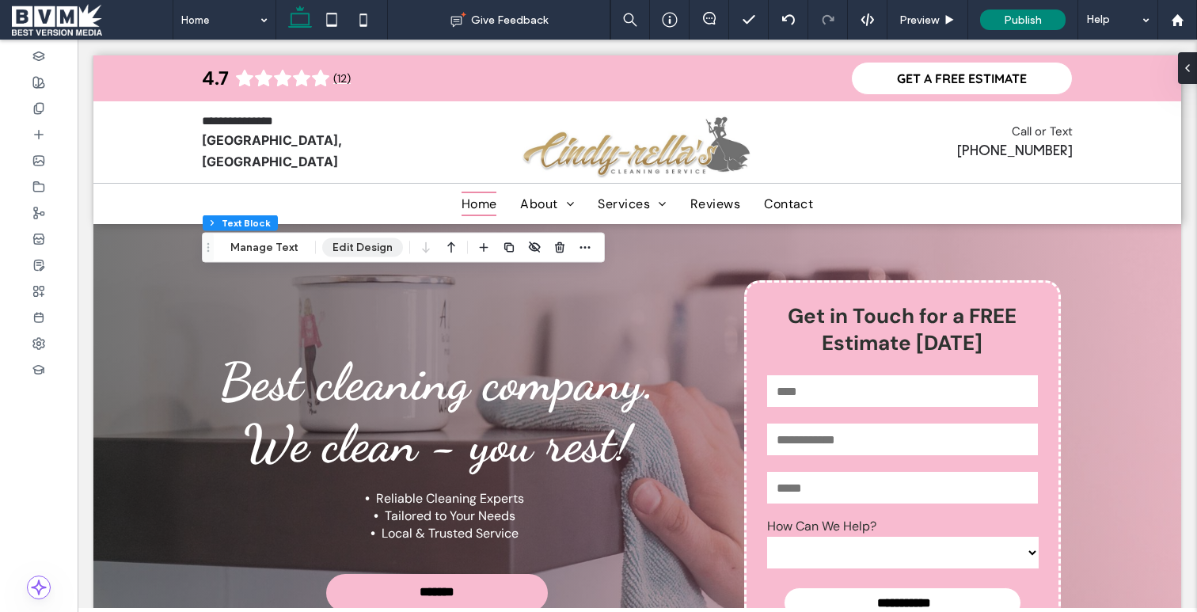
click at [357, 246] on button "Edit Design" at bounding box center [362, 247] width 81 height 19
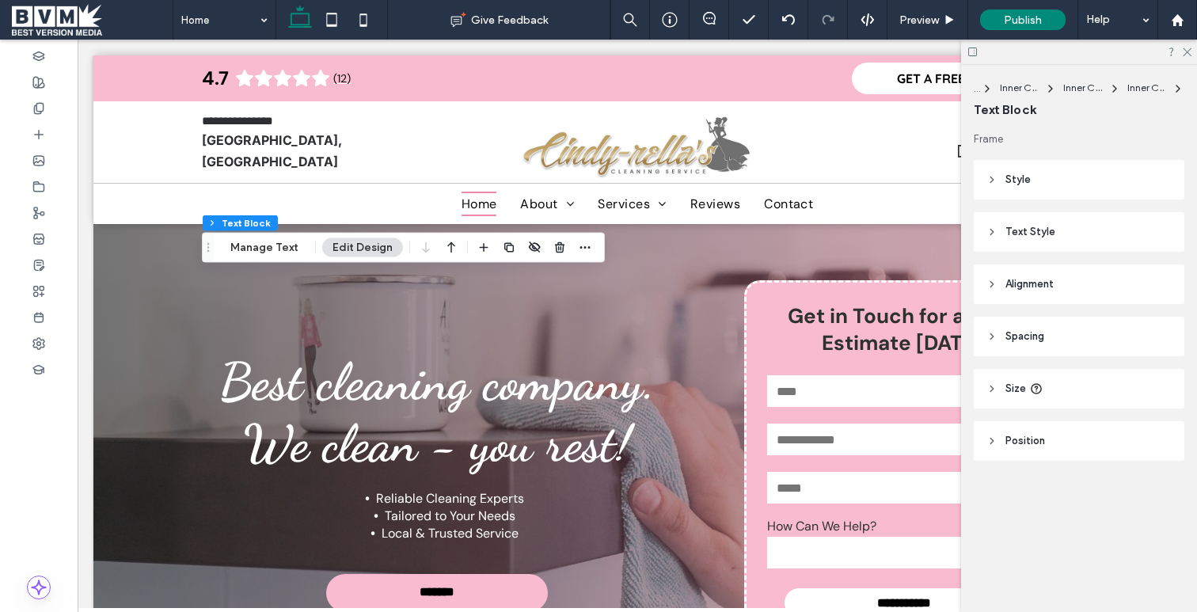
click at [1037, 181] on header "Style" at bounding box center [1079, 180] width 211 height 40
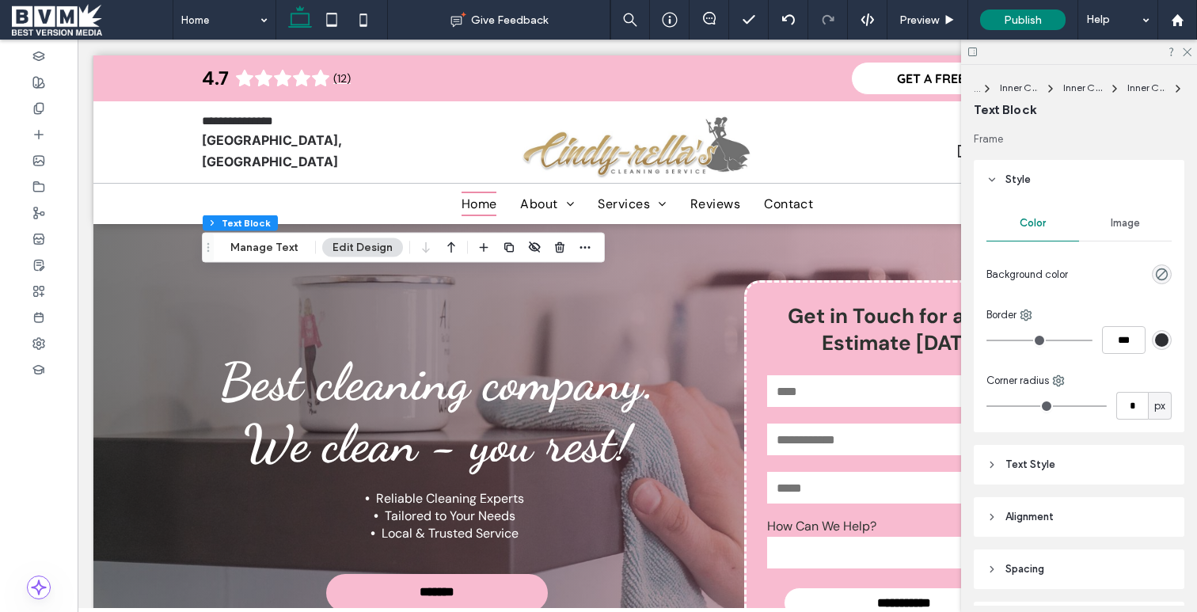
drag, startPoint x: 1037, startPoint y: 181, endPoint x: 1041, endPoint y: 193, distance: 13.3
click at [1037, 181] on header "Style" at bounding box center [1079, 180] width 211 height 40
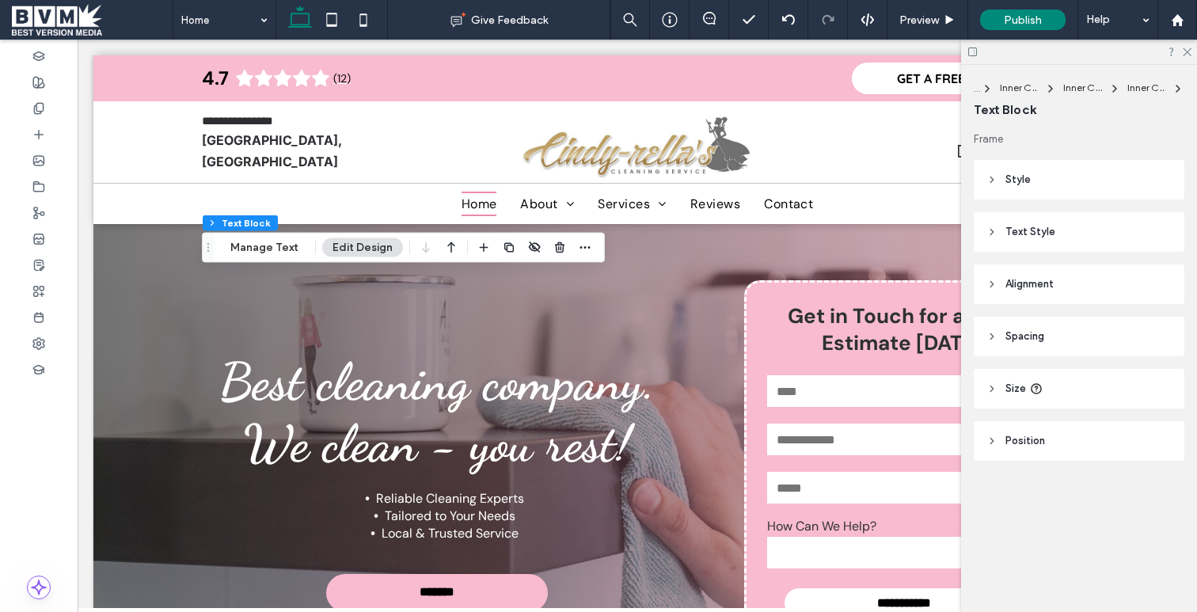
click at [1042, 242] on header "Text Style" at bounding box center [1079, 232] width 211 height 40
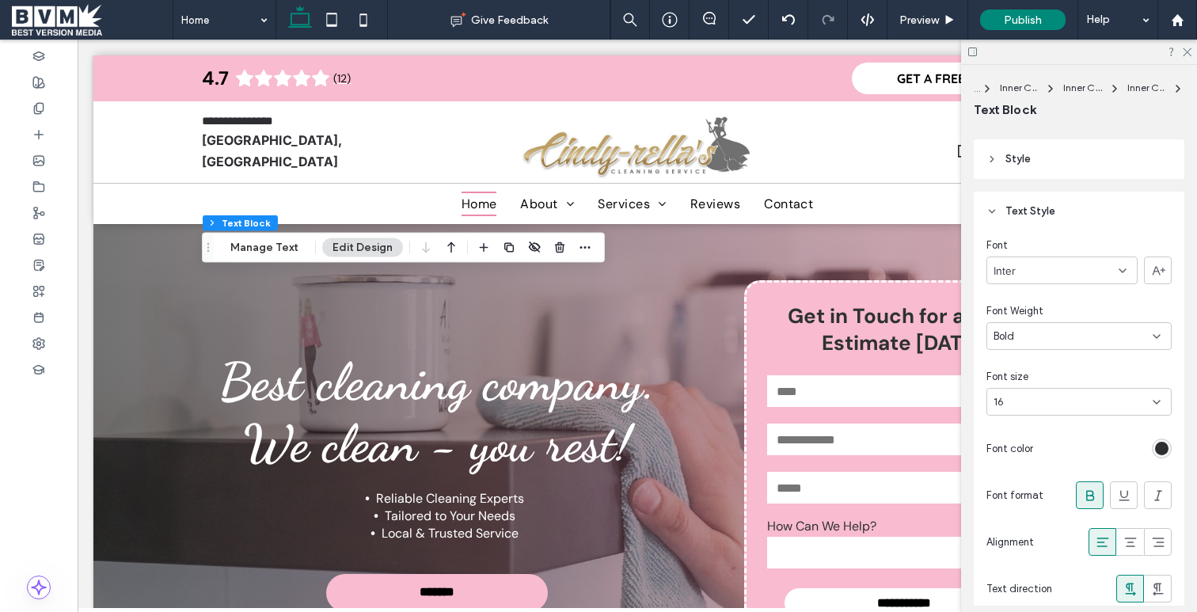
scroll to position [31, 0]
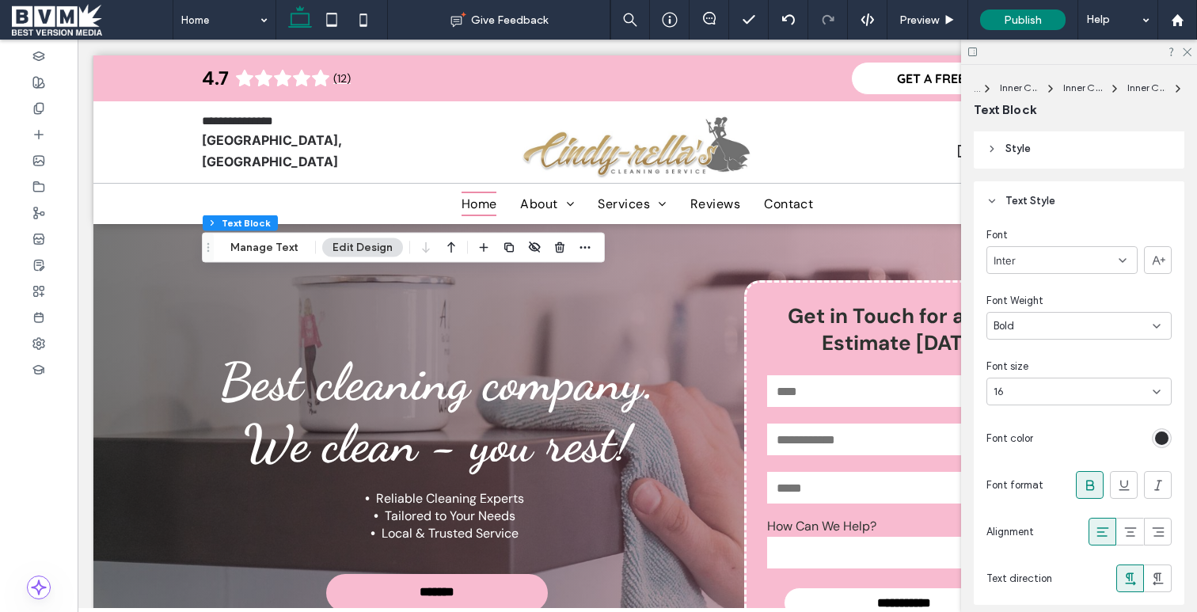
drag, startPoint x: 1159, startPoint y: 388, endPoint x: 1138, endPoint y: 386, distance: 21.5
click at [1159, 388] on icon at bounding box center [1157, 392] width 13 height 13
click at [1090, 495] on div "11" at bounding box center [1079, 503] width 184 height 28
click at [1156, 398] on div "11" at bounding box center [1079, 392] width 185 height 28
click at [1050, 538] on div "12" at bounding box center [1079, 530] width 184 height 28
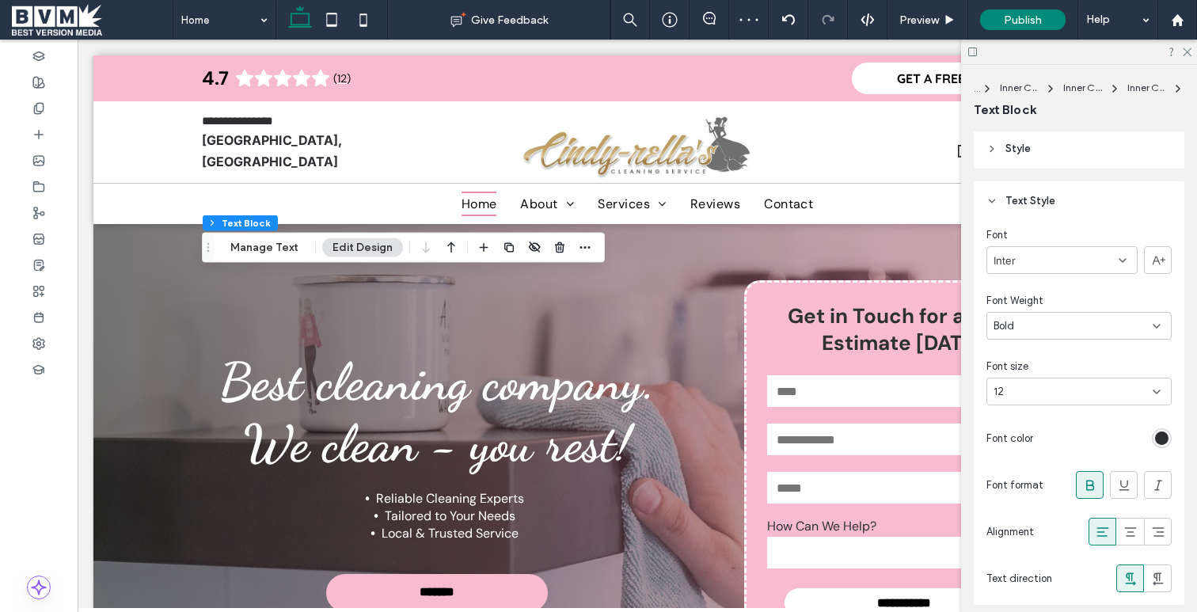
click at [1096, 390] on div "12" at bounding box center [1070, 392] width 152 height 16
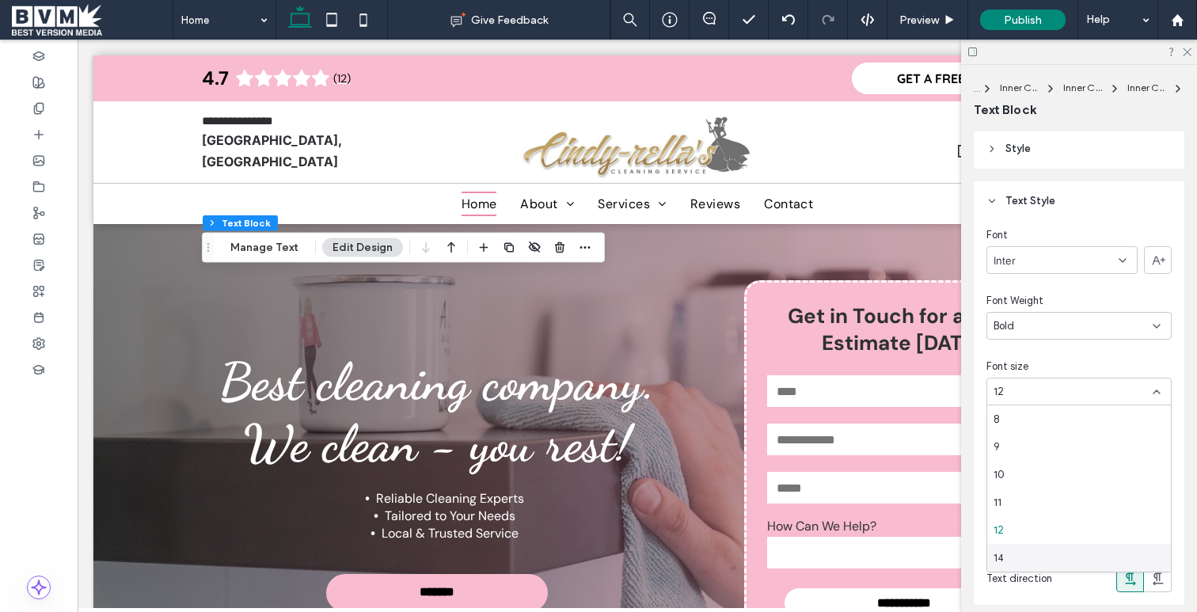
click at [1024, 549] on div "14" at bounding box center [1079, 558] width 184 height 28
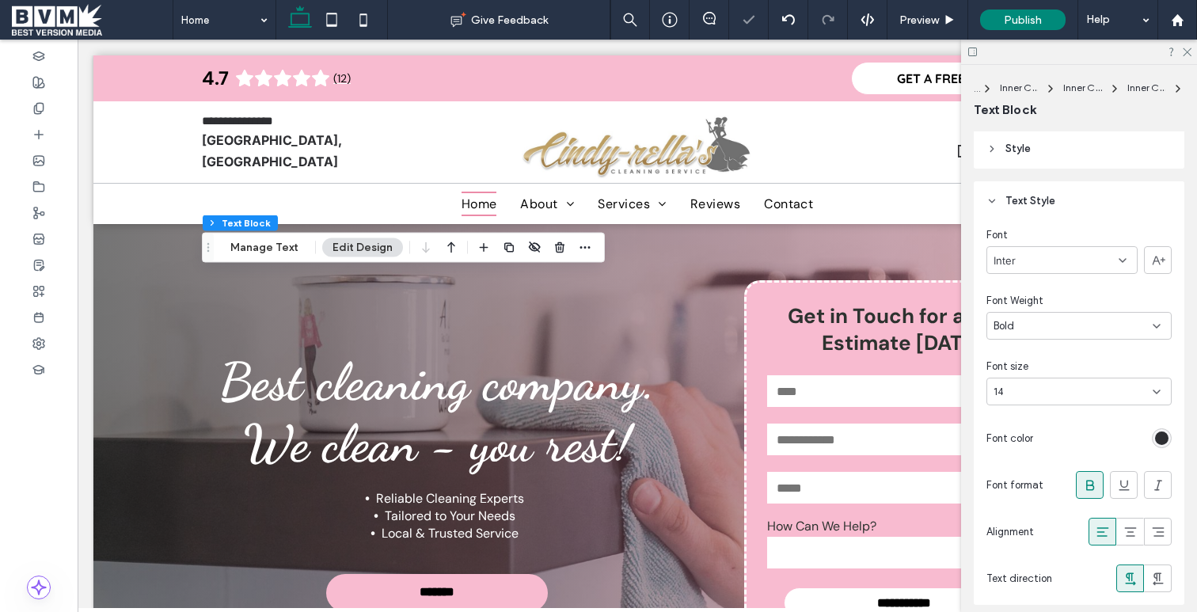
click at [1013, 431] on span "Font color" at bounding box center [1010, 439] width 47 height 16
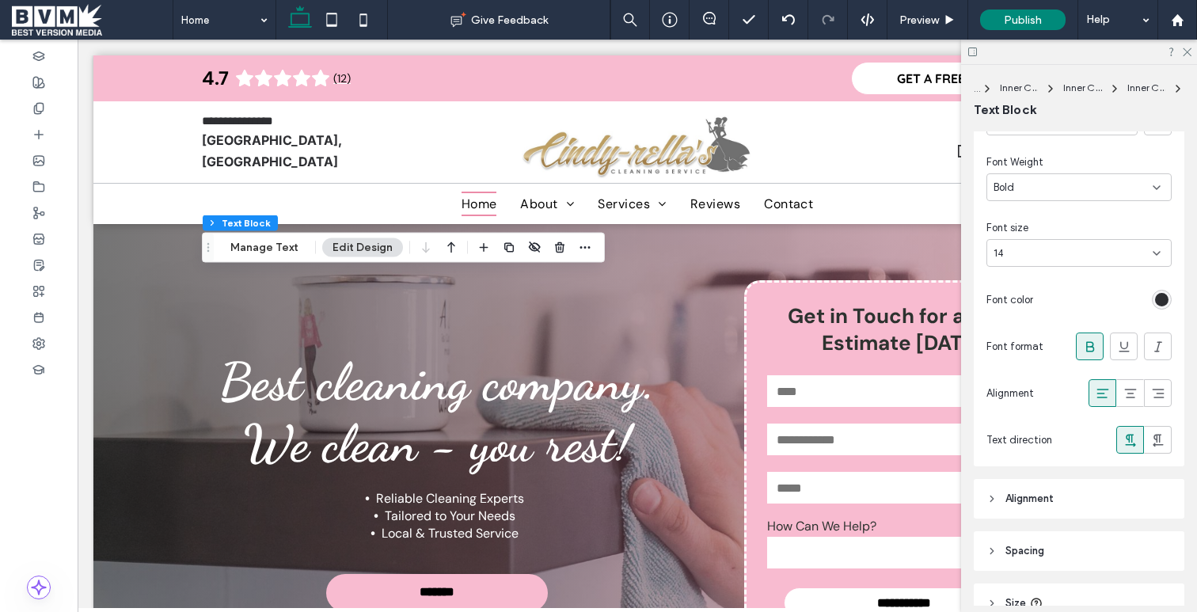
scroll to position [175, 0]
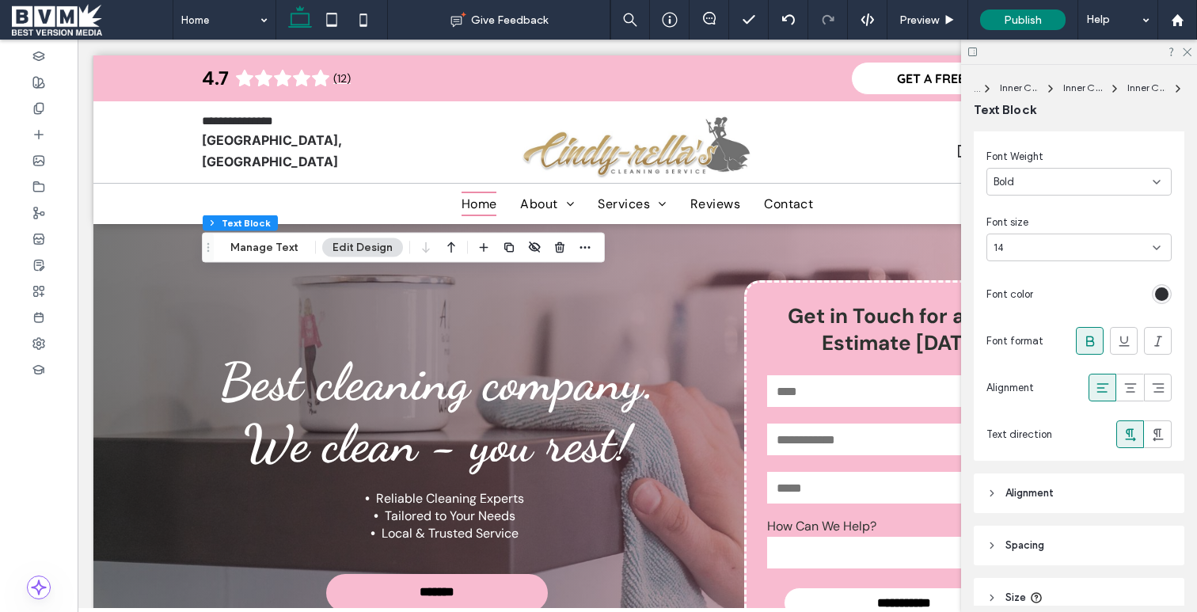
click at [1058, 481] on header "Alignment" at bounding box center [1079, 494] width 211 height 40
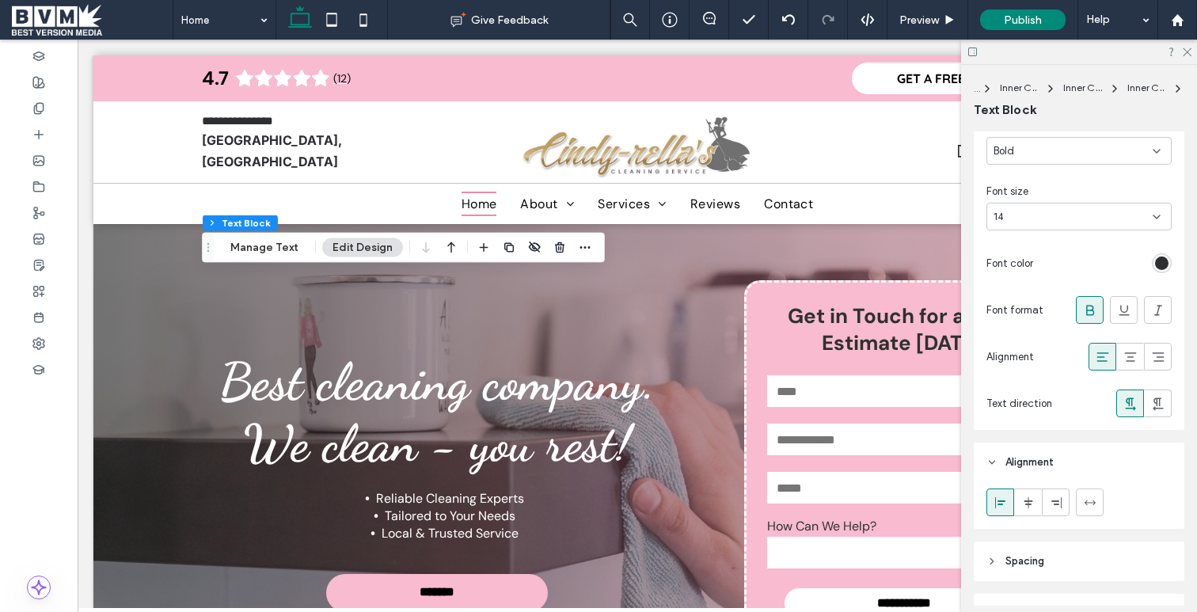
click at [1064, 546] on header "Spacing" at bounding box center [1079, 562] width 211 height 40
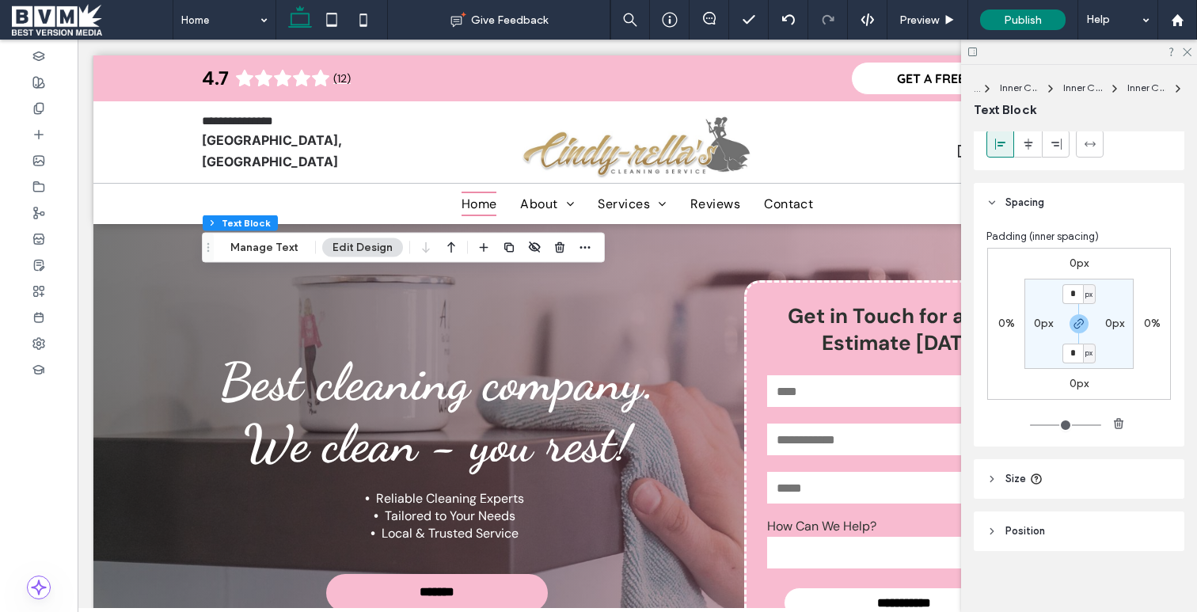
scroll to position [573, 0]
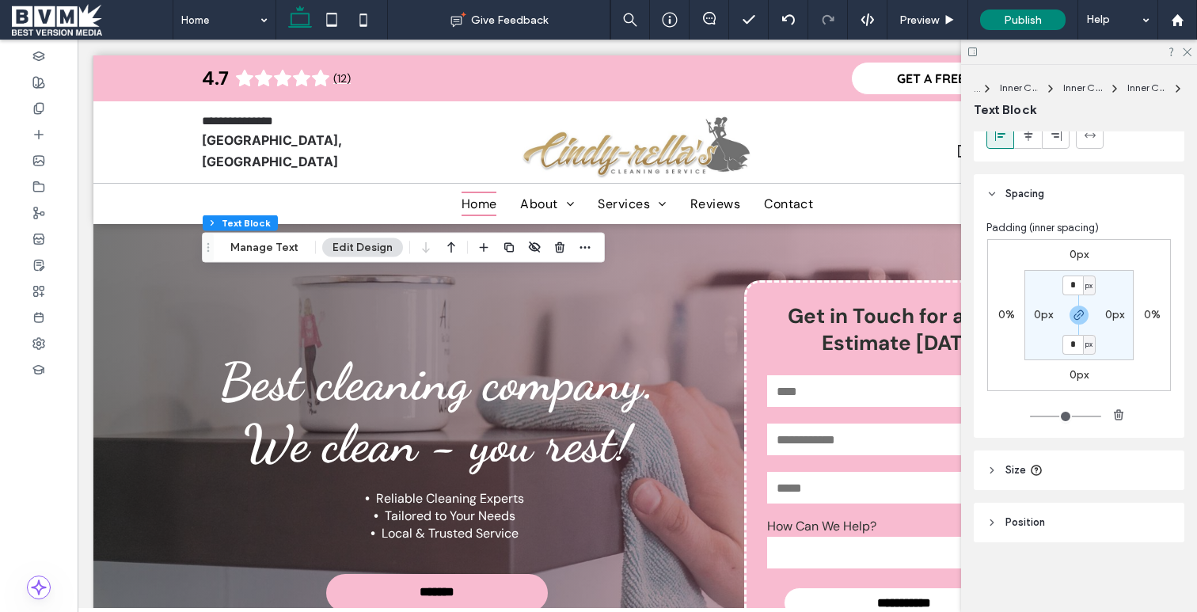
drag, startPoint x: 1022, startPoint y: 477, endPoint x: 1044, endPoint y: 471, distance: 22.9
click at [1022, 477] on span "Size" at bounding box center [1016, 470] width 21 height 16
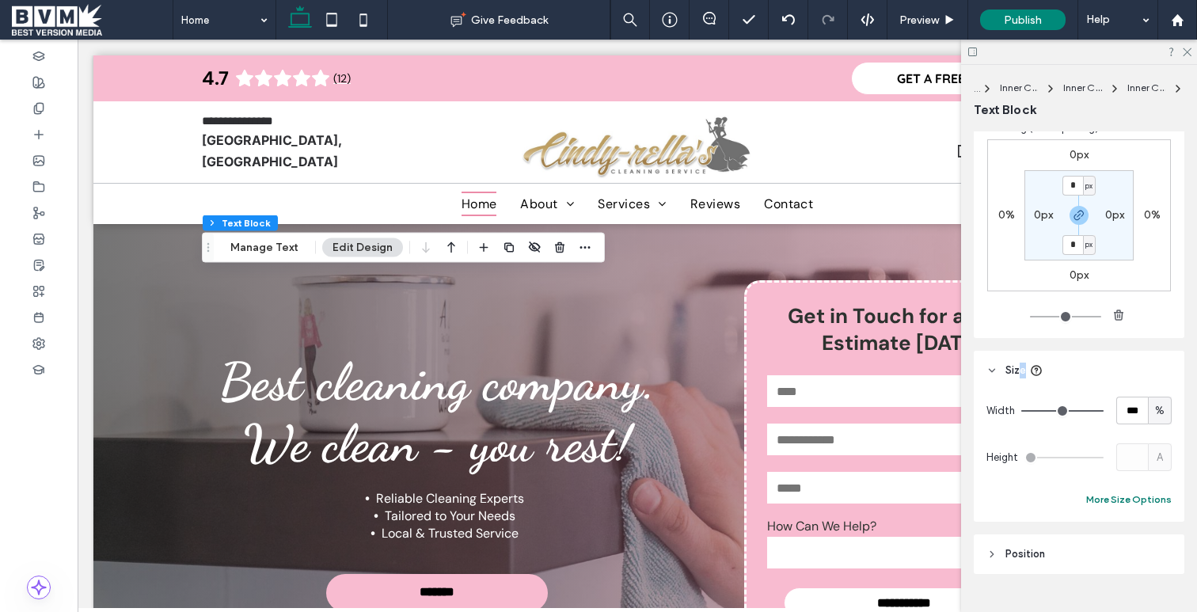
scroll to position [705, 0]
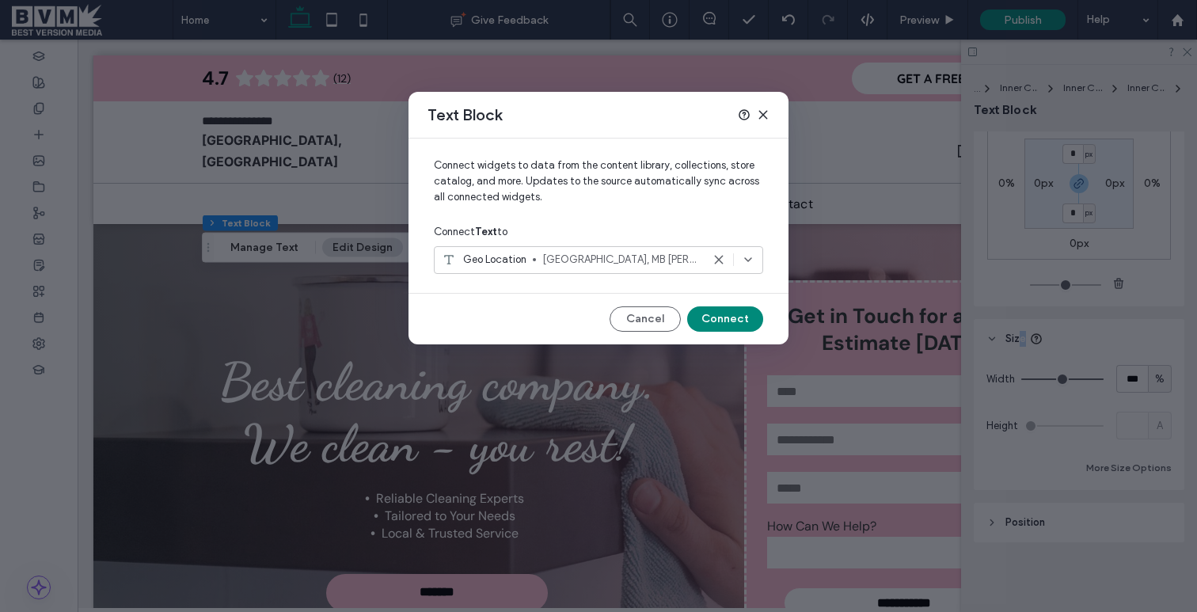
drag, startPoint x: 659, startPoint y: 318, endPoint x: 530, endPoint y: 240, distance: 151.0
click at [659, 318] on button "Cancel" at bounding box center [645, 318] width 71 height 25
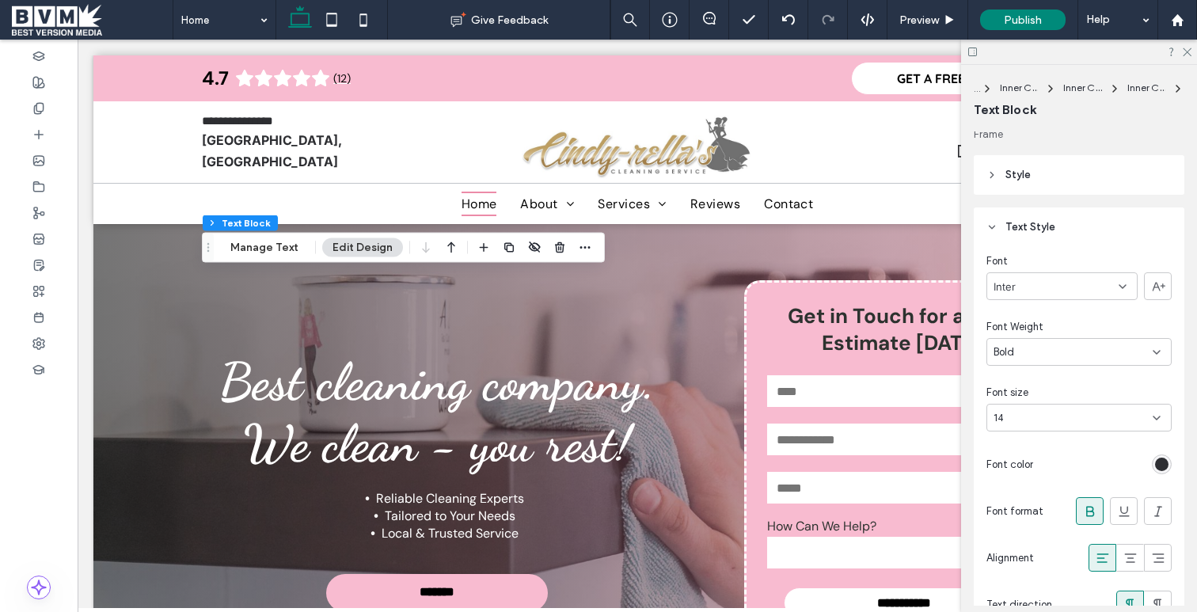
scroll to position [0, 0]
click at [1066, 234] on header "Text Style" at bounding box center [1079, 232] width 211 height 40
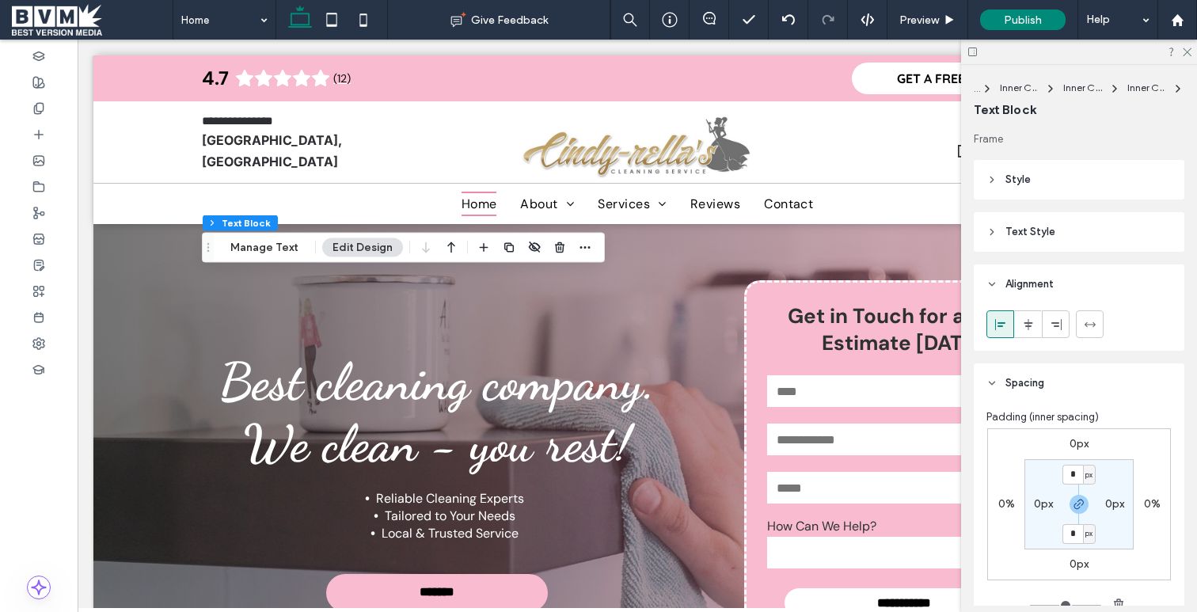
click at [1030, 190] on header "Style" at bounding box center [1079, 180] width 211 height 40
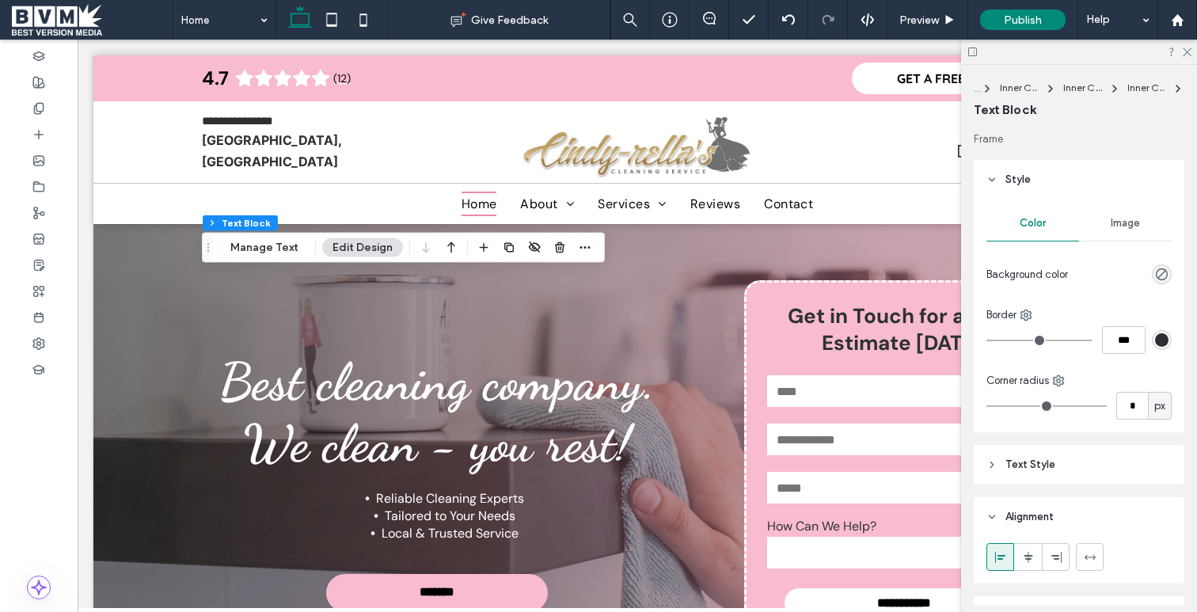
click at [1028, 184] on span "Style" at bounding box center [1018, 180] width 25 height 16
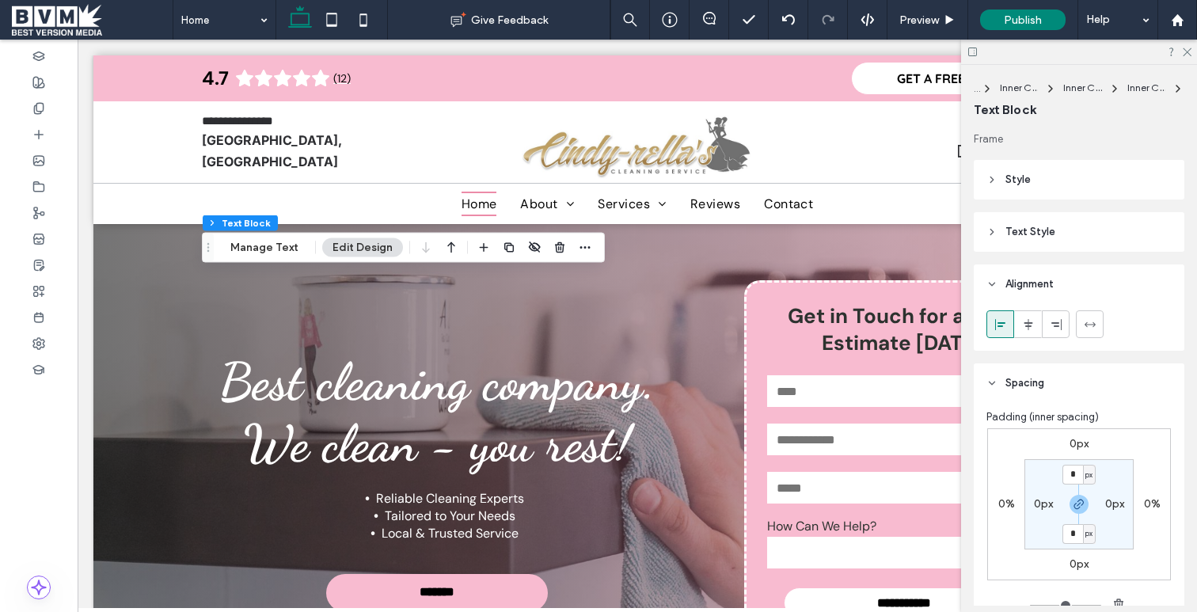
click at [1018, 285] on span "Alignment" at bounding box center [1030, 284] width 48 height 16
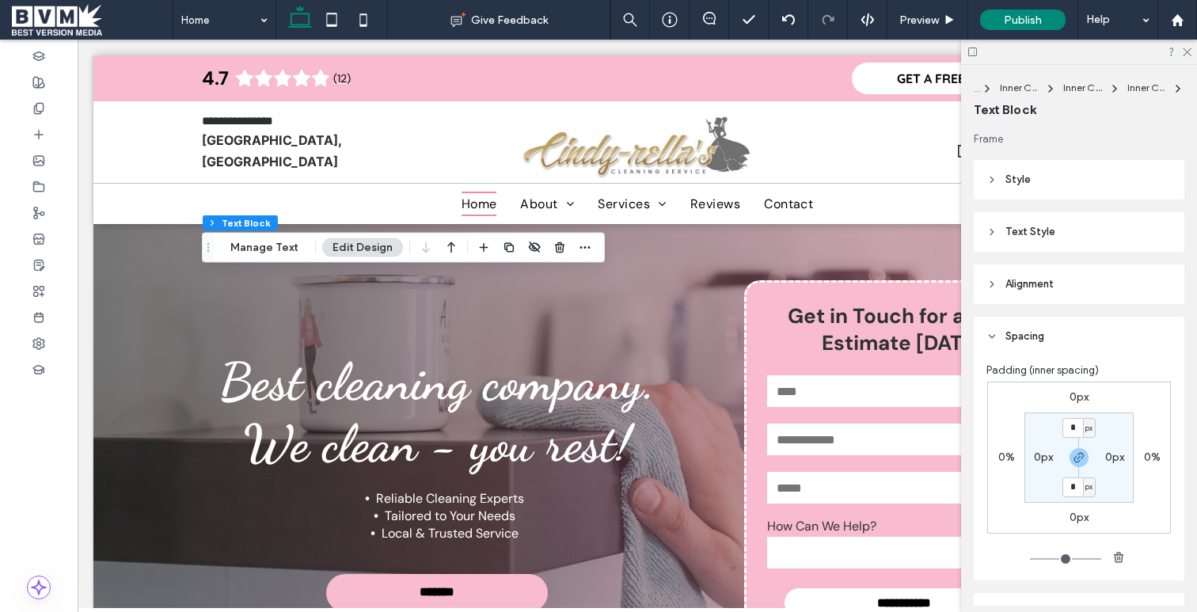
click at [1044, 331] on header "Spacing" at bounding box center [1079, 337] width 211 height 40
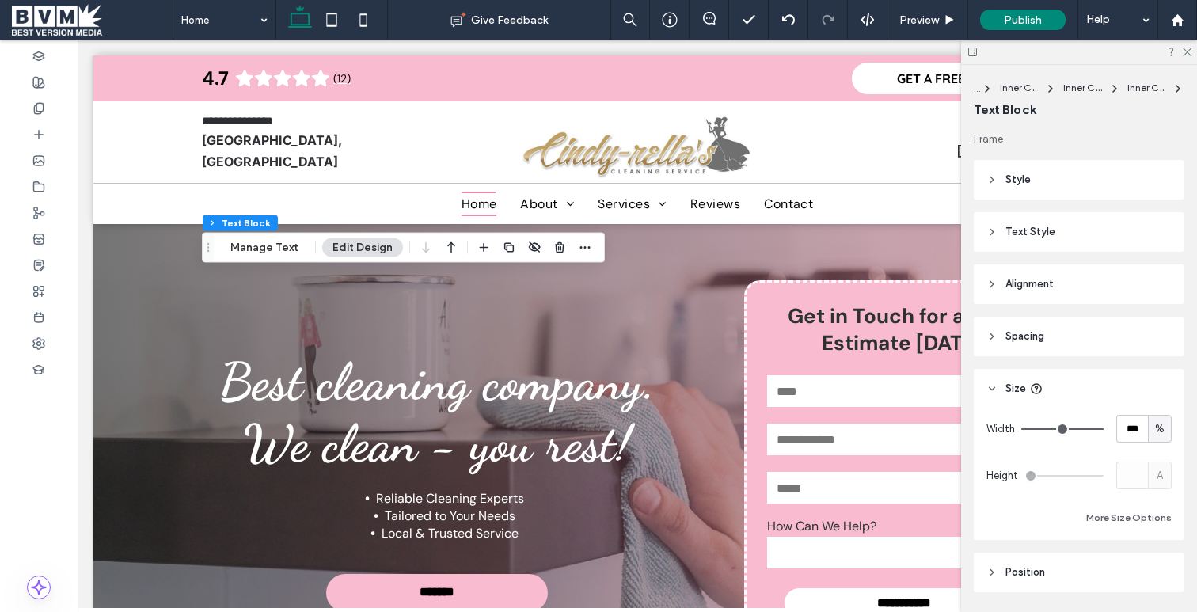
scroll to position [50, 0]
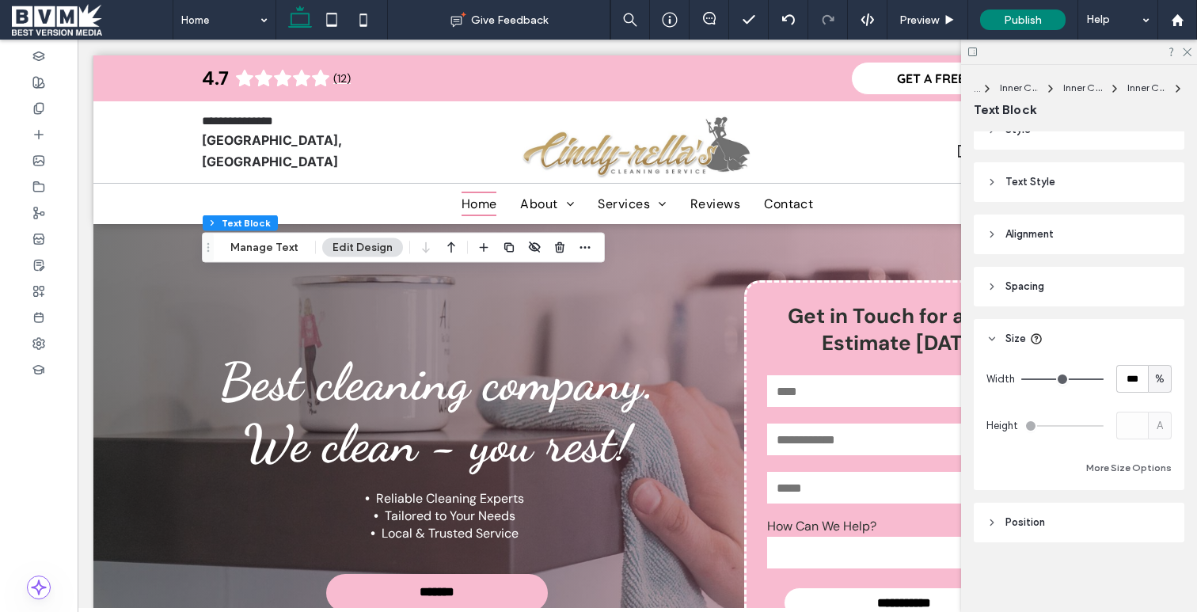
drag, startPoint x: 1035, startPoint y: 517, endPoint x: 1060, endPoint y: 514, distance: 25.5
click at [1036, 517] on span "Position" at bounding box center [1026, 523] width 40 height 16
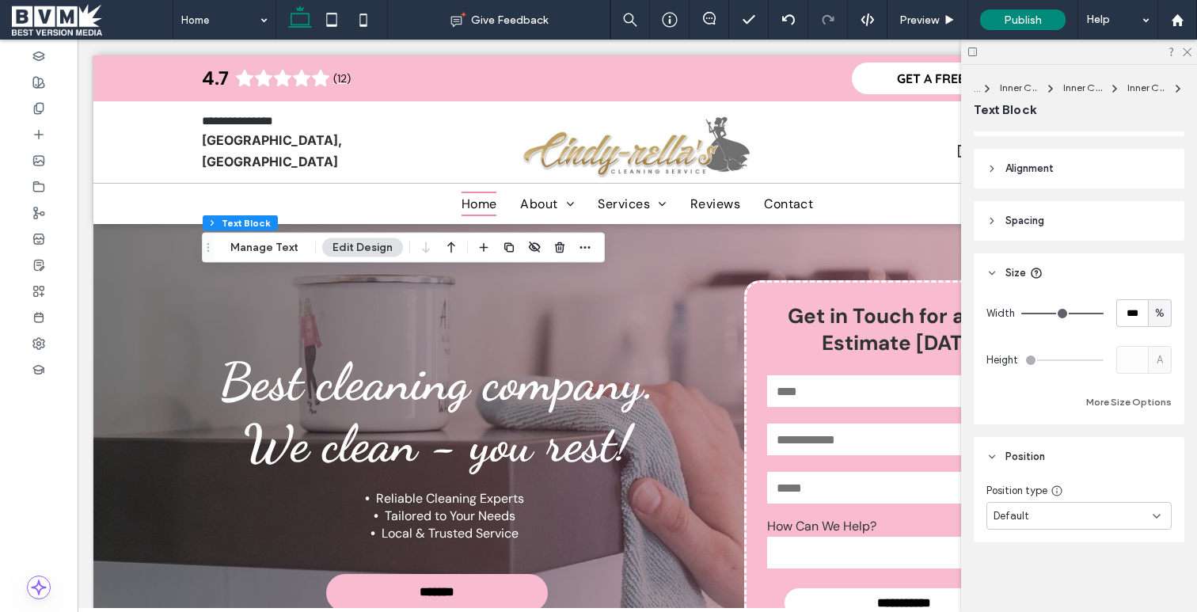
click at [1056, 512] on div "Default" at bounding box center [1073, 516] width 159 height 16
click at [1070, 512] on div "Default" at bounding box center [1073, 516] width 159 height 16
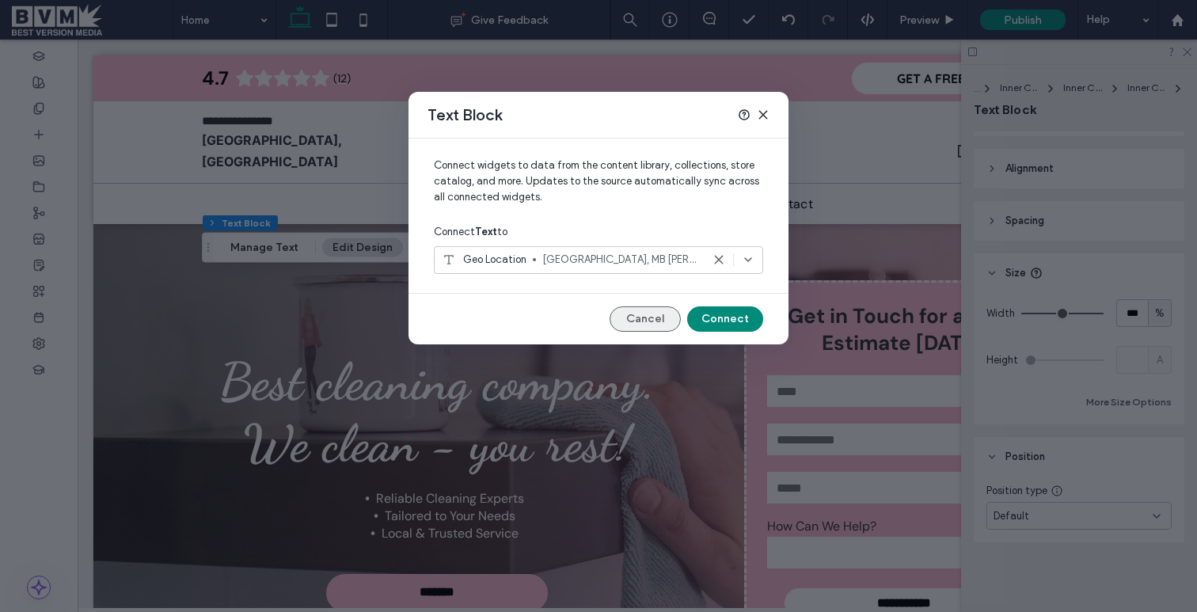
click at [649, 314] on button "Cancel" at bounding box center [645, 318] width 71 height 25
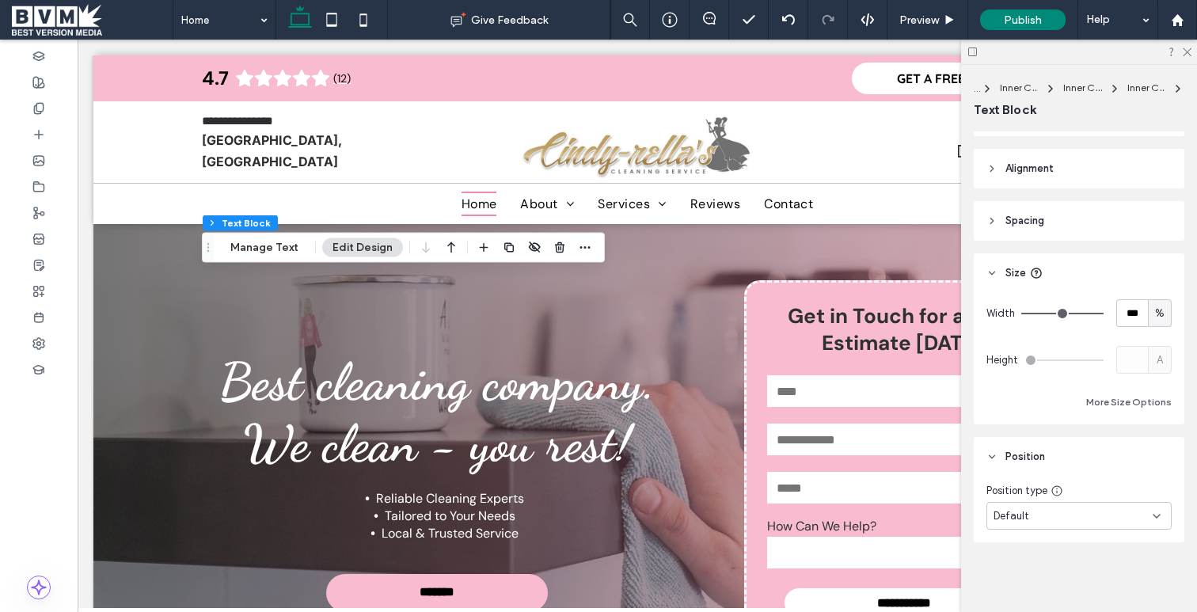
click at [345, 246] on button "Edit Design" at bounding box center [362, 247] width 81 height 19
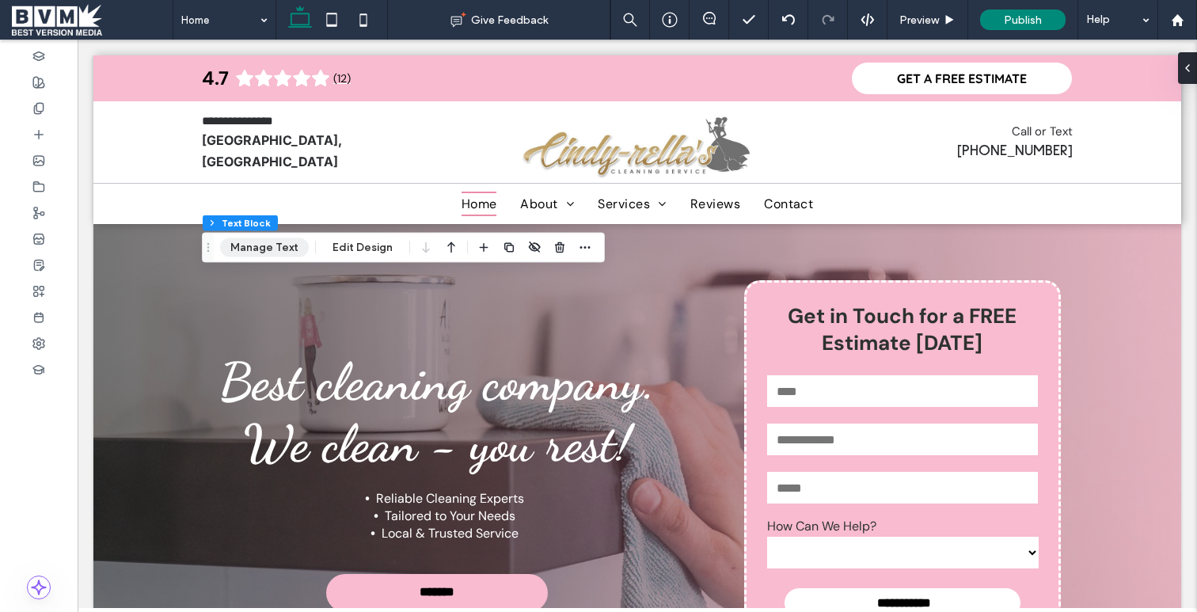
click at [269, 248] on button "Manage Text" at bounding box center [264, 247] width 89 height 19
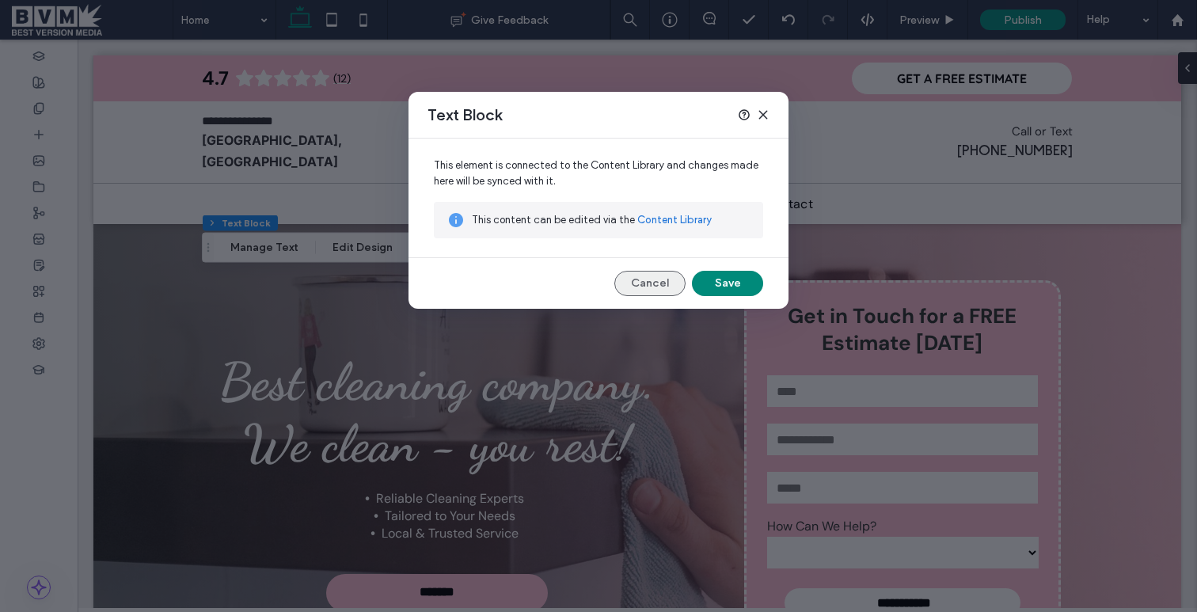
click at [654, 275] on button "Cancel" at bounding box center [649, 283] width 71 height 25
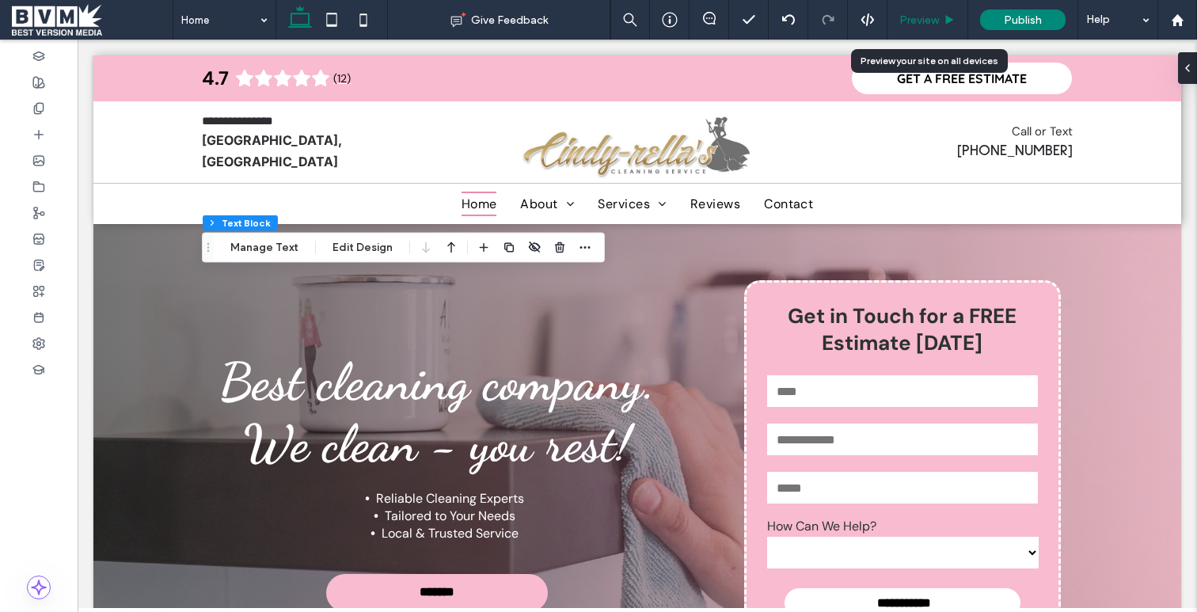
click at [911, 17] on span "Preview" at bounding box center [920, 19] width 40 height 13
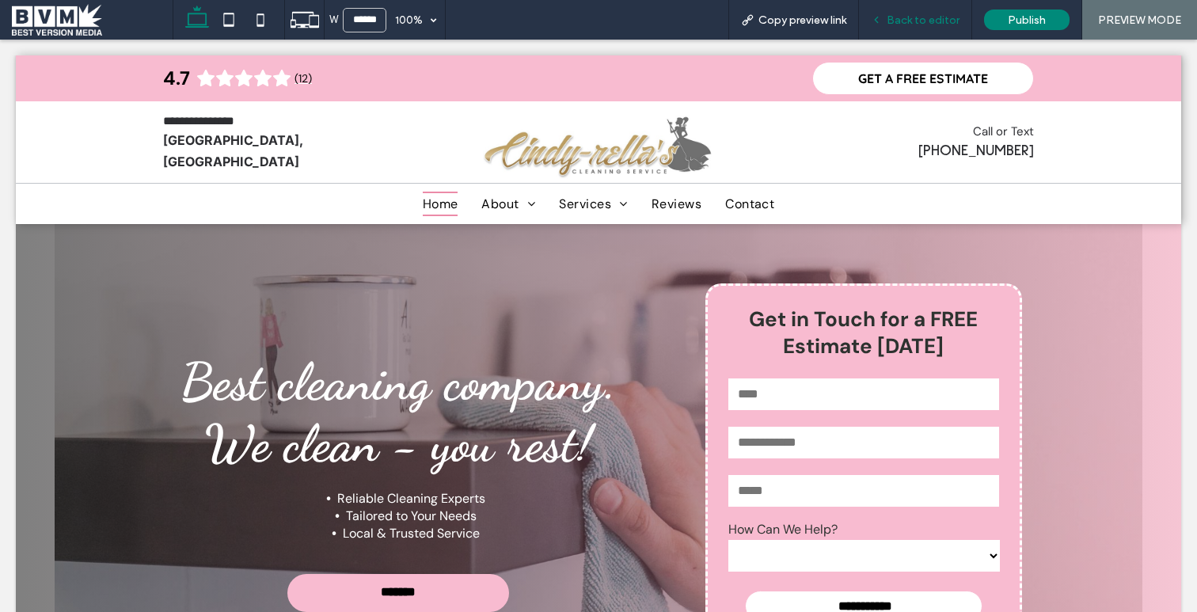
click at [892, 13] on span "Back to editor" at bounding box center [923, 19] width 73 height 13
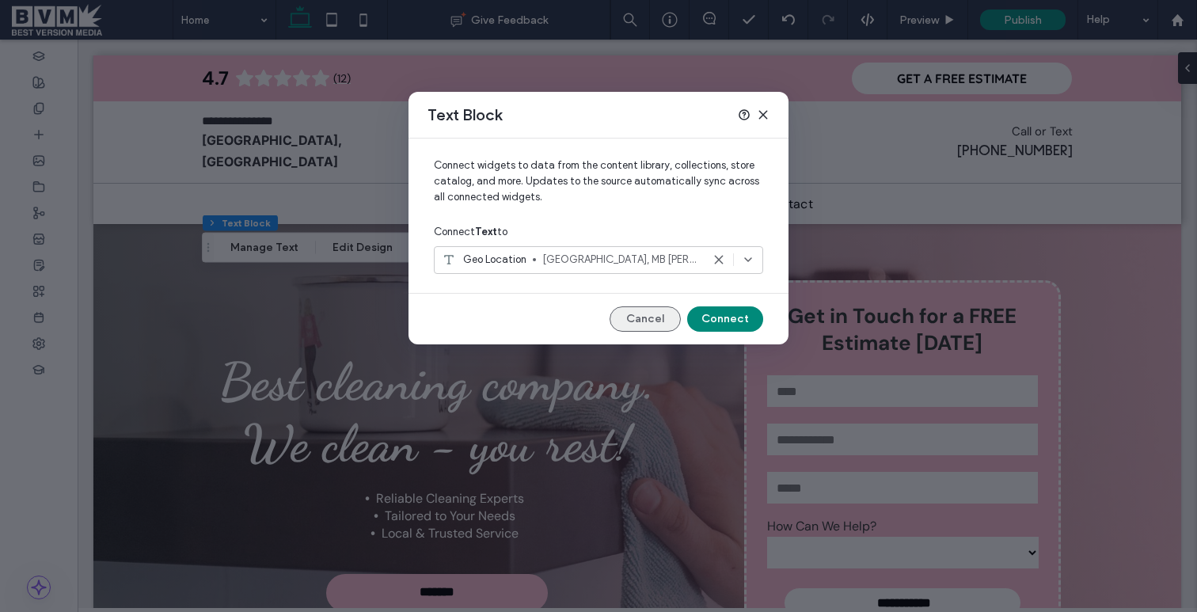
click at [632, 318] on button "Cancel" at bounding box center [645, 318] width 71 height 25
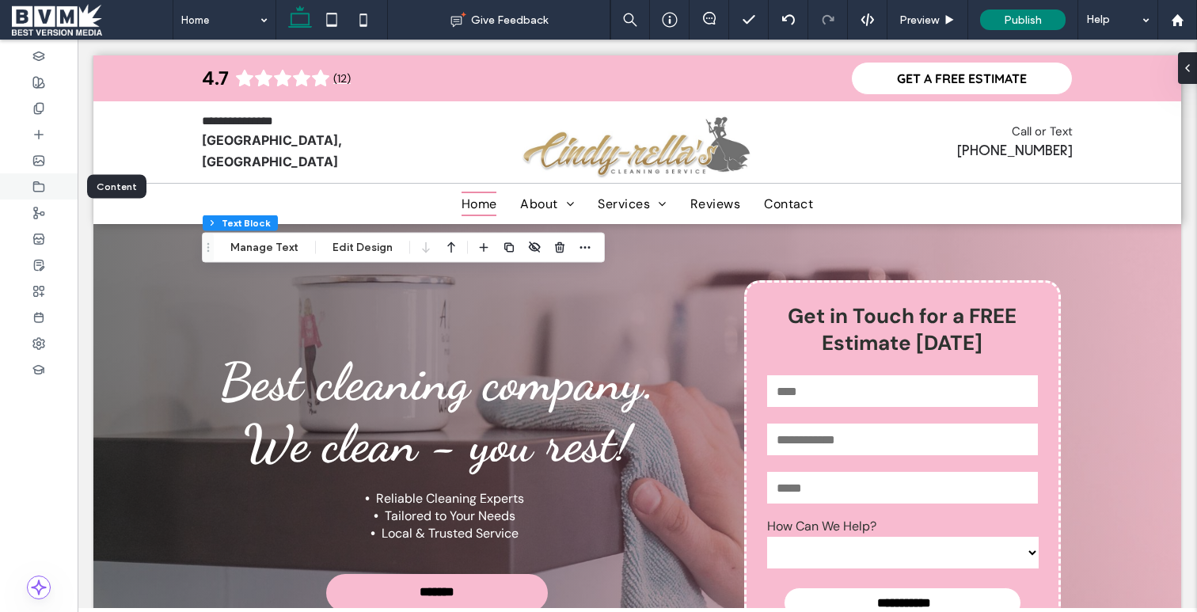
click at [46, 190] on div at bounding box center [39, 186] width 78 height 26
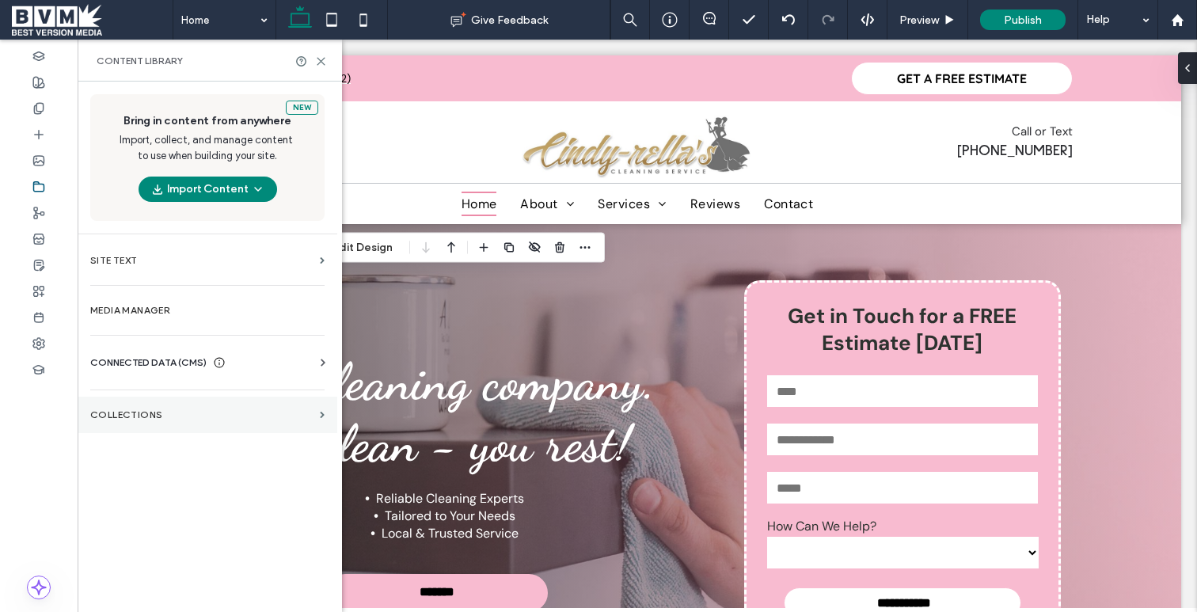
click at [153, 409] on label "Collections" at bounding box center [201, 414] width 223 height 11
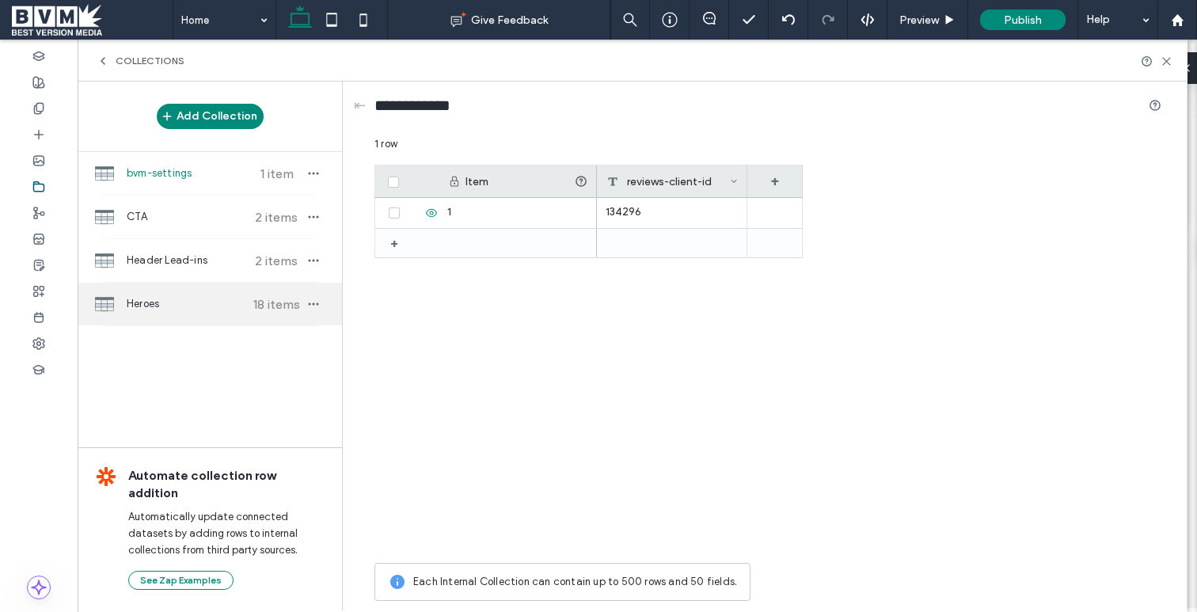
click at [192, 291] on div "Heroes 18 items" at bounding box center [210, 304] width 264 height 43
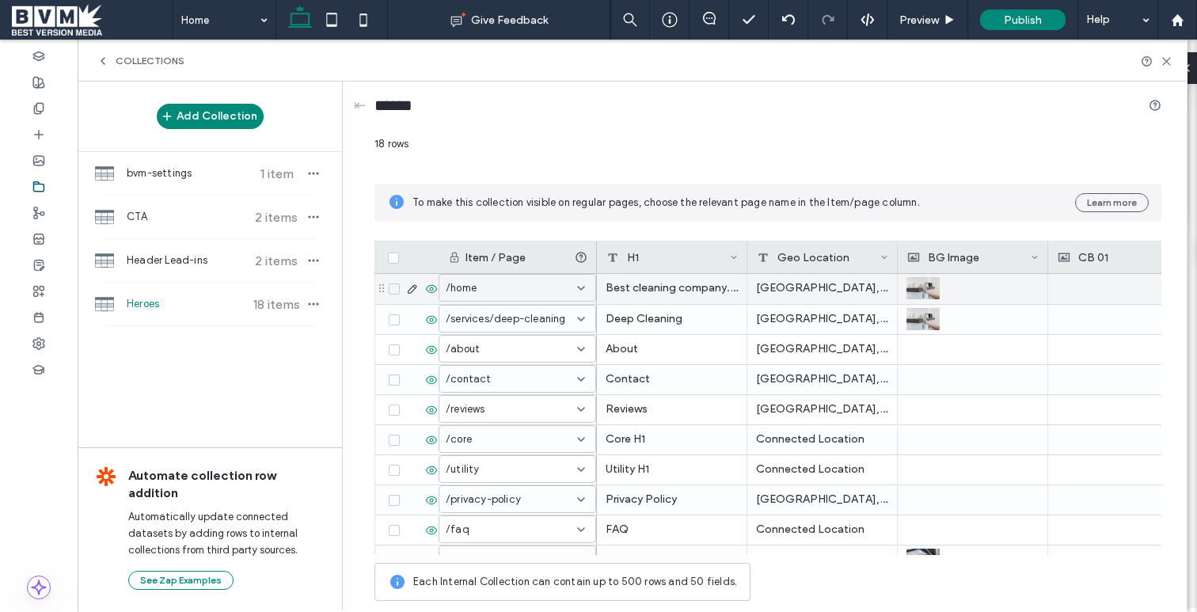
click at [417, 289] on icon at bounding box center [412, 289] width 13 height 13
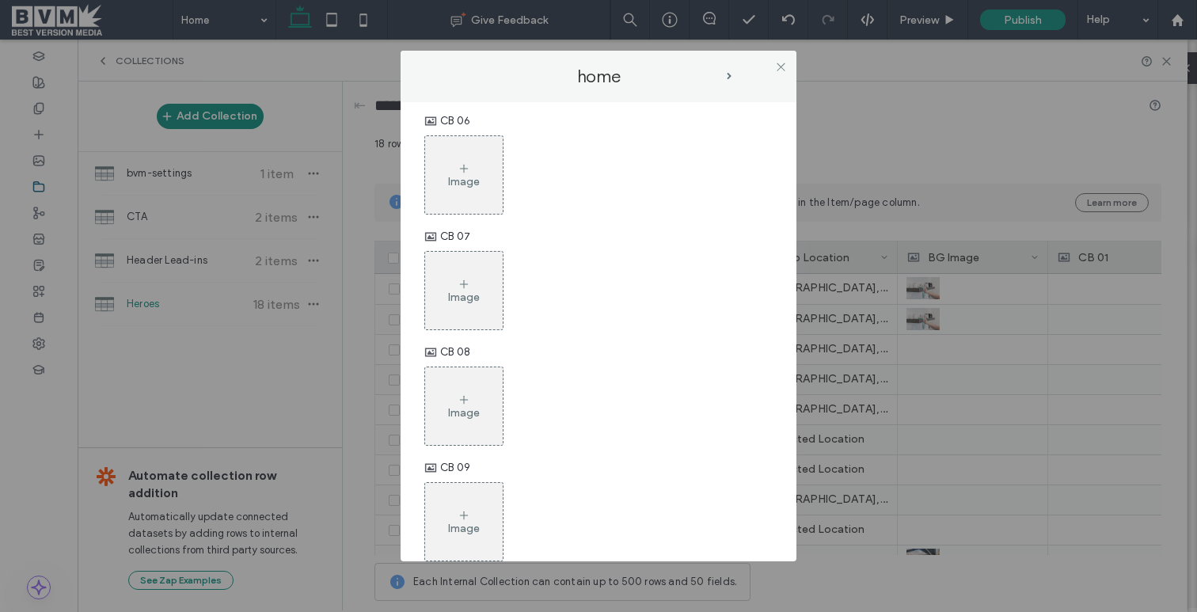
scroll to position [1164, 0]
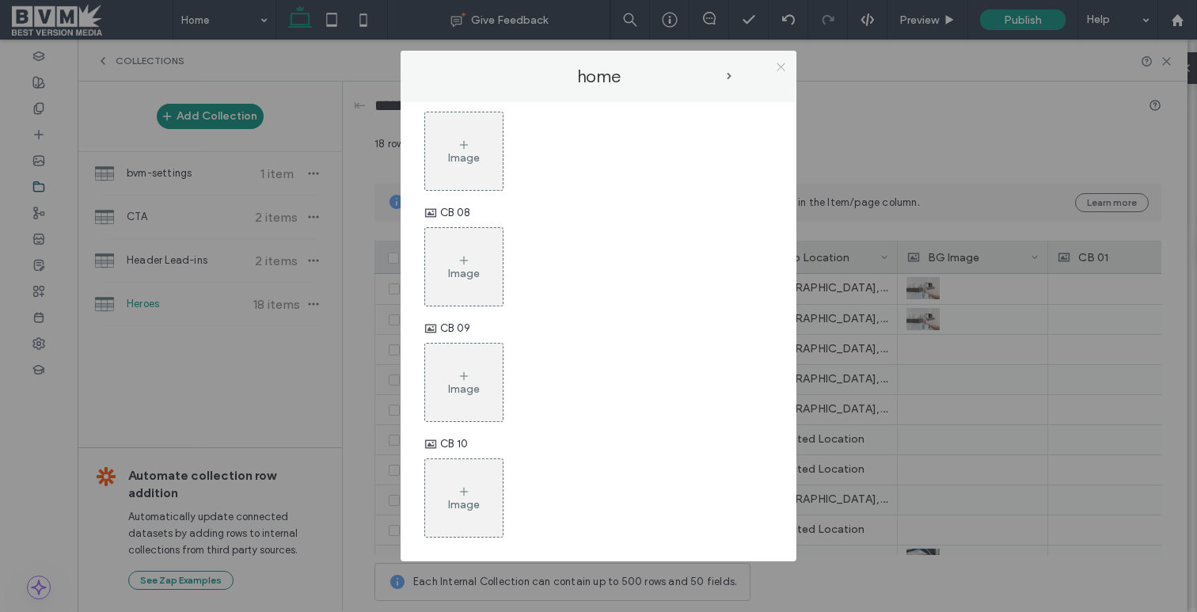
click at [778, 63] on icon at bounding box center [781, 67] width 12 height 12
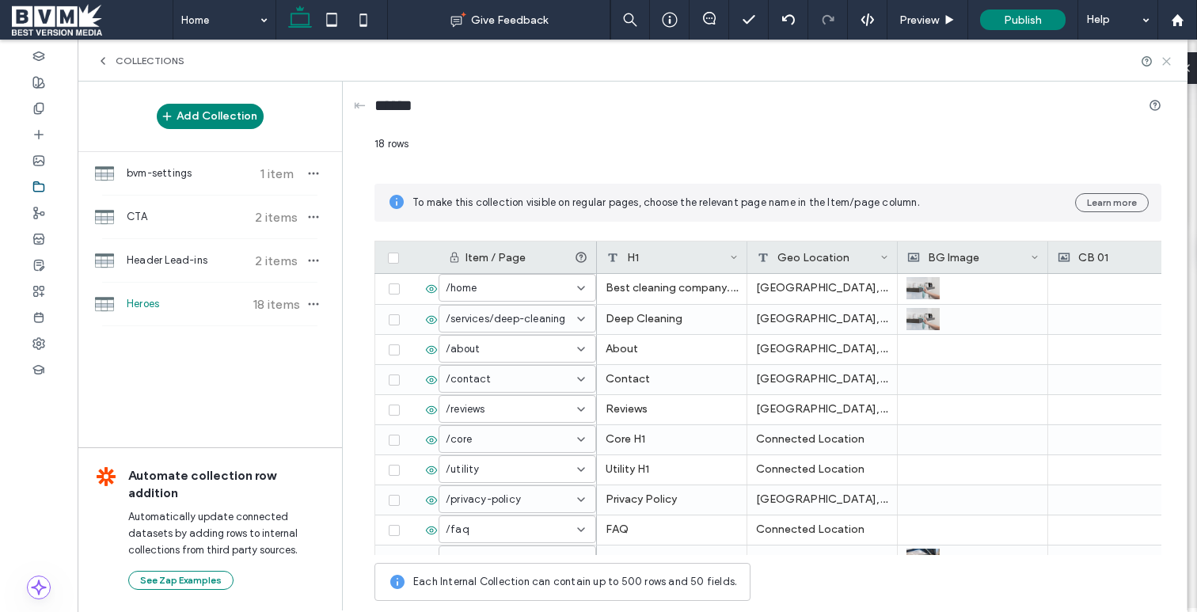
click at [1170, 61] on icon at bounding box center [1167, 61] width 12 height 12
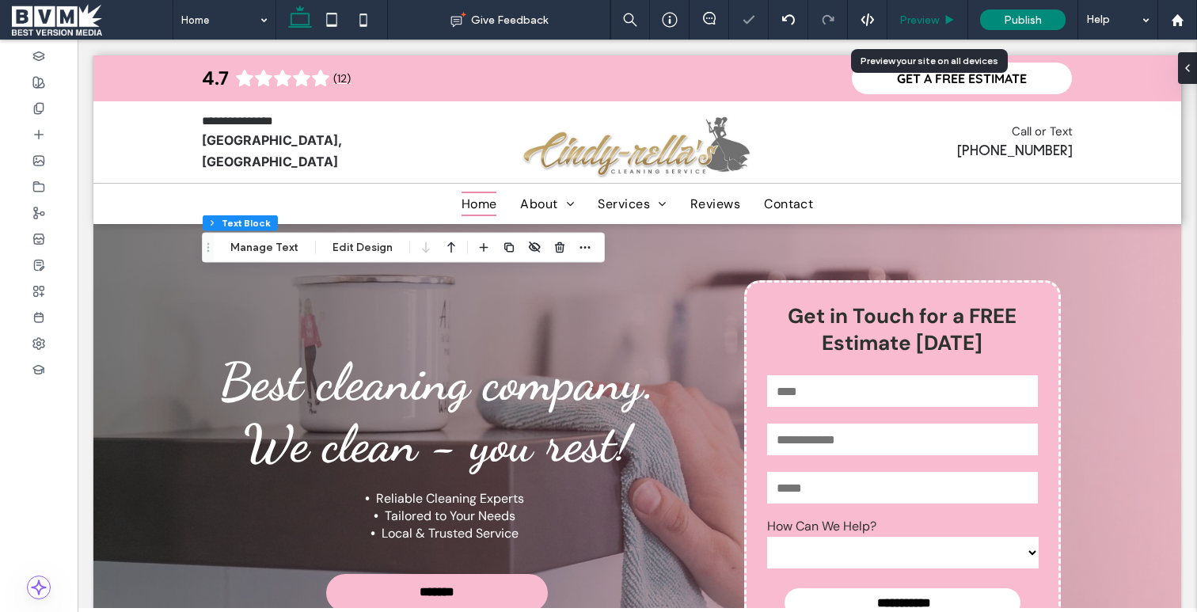
click at [910, 31] on div "Preview" at bounding box center [928, 20] width 81 height 40
click at [919, 13] on span "Preview" at bounding box center [920, 19] width 40 height 13
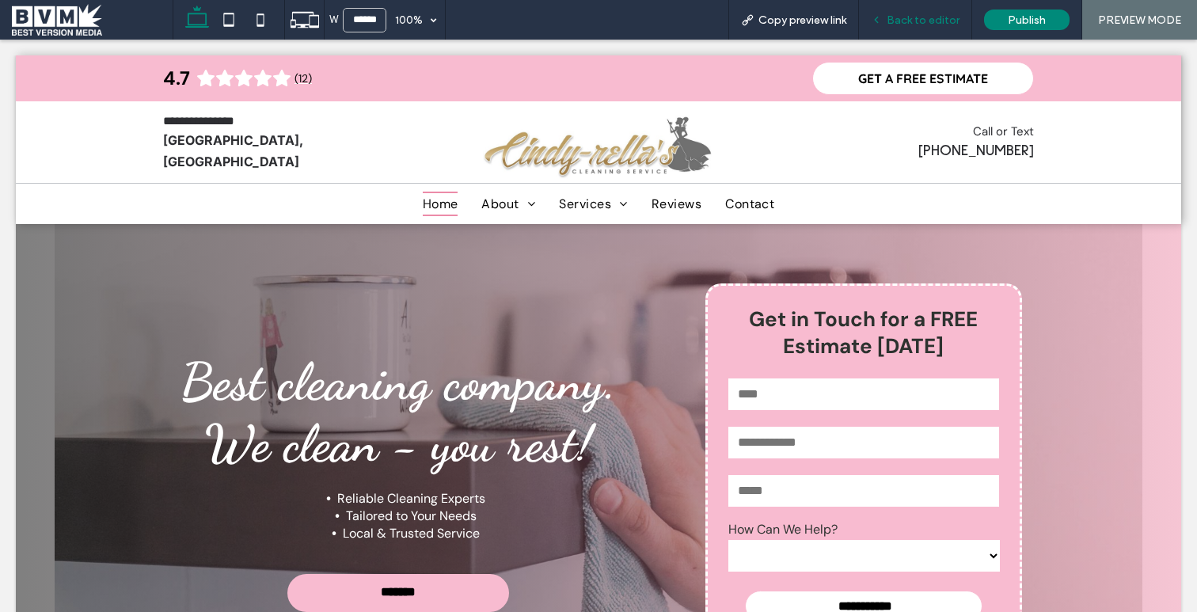
click at [923, 23] on span "Back to editor" at bounding box center [923, 19] width 73 height 13
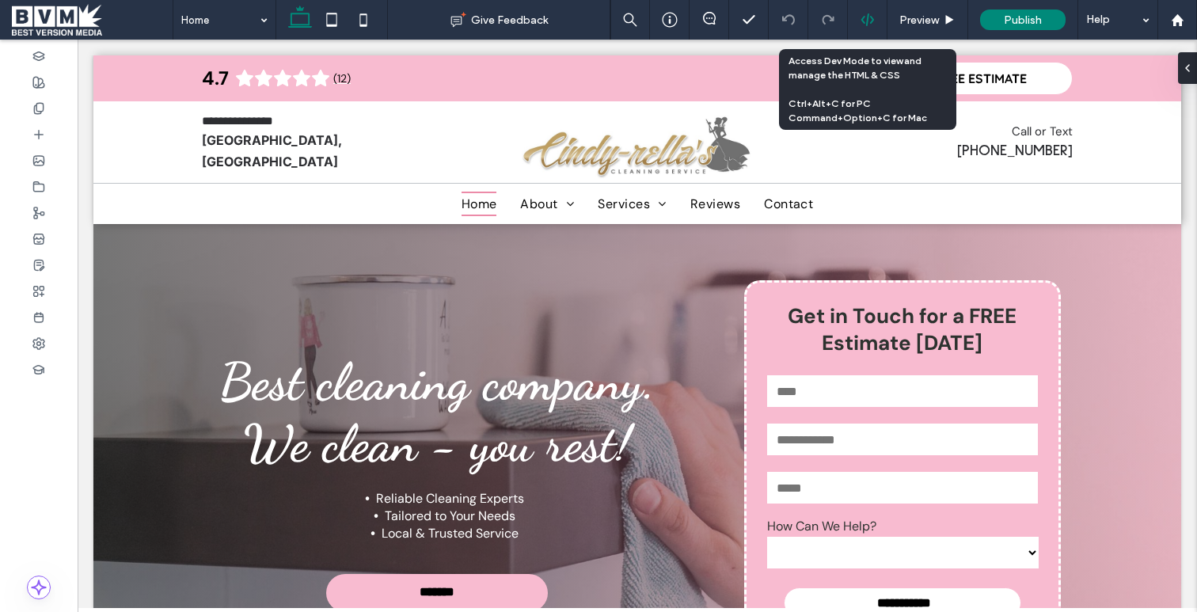
click at [875, 19] on div at bounding box center [867, 20] width 39 height 14
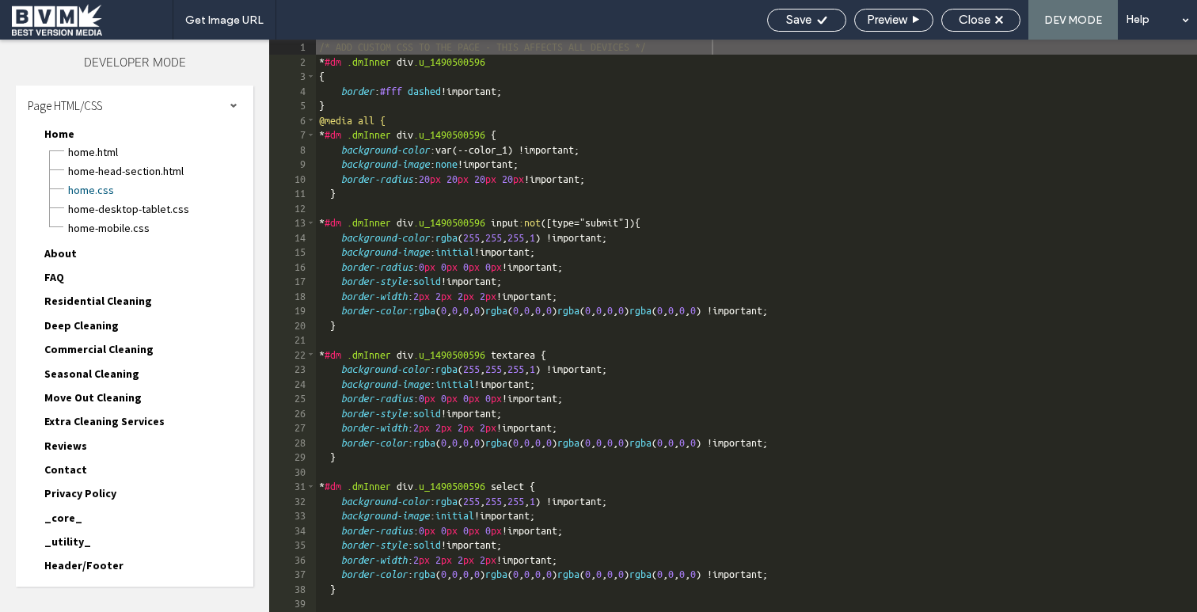
scroll to position [1, 0]
click at [804, 196] on div "/* ADD CUSTOM CSS TO THE PAGE - THIS AFFECTS ALL DEVICES */ * #dm .dmInner div …" at bounding box center [891, 341] width 1151 height 602
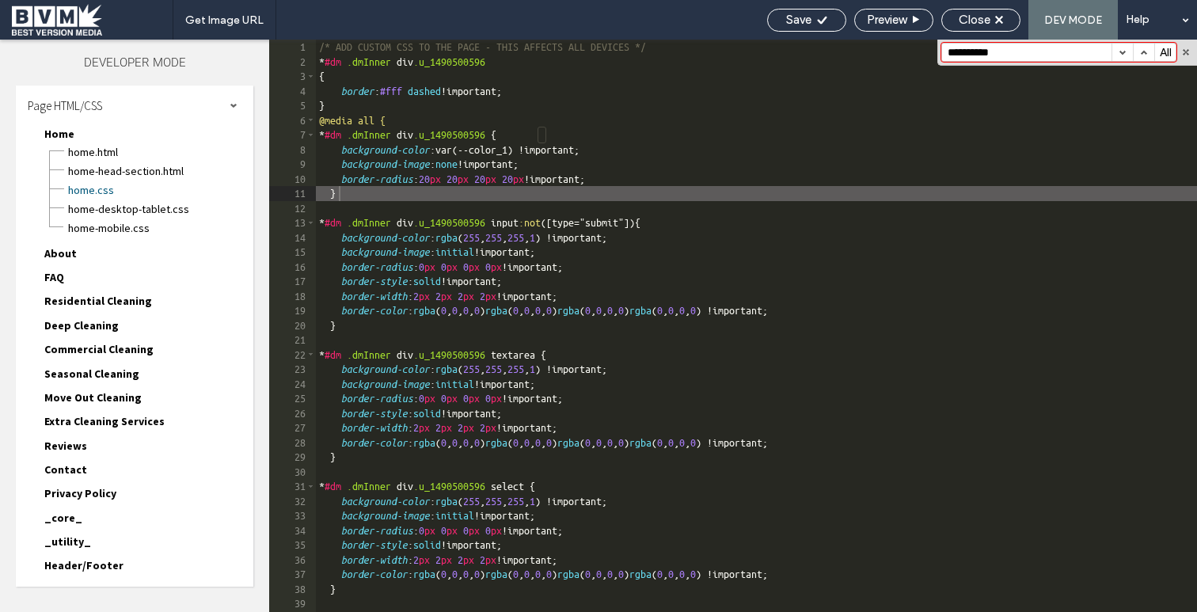
drag, startPoint x: 950, startPoint y: 55, endPoint x: 976, endPoint y: 55, distance: 25.4
click at [951, 55] on input "**********" at bounding box center [1026, 52] width 169 height 17
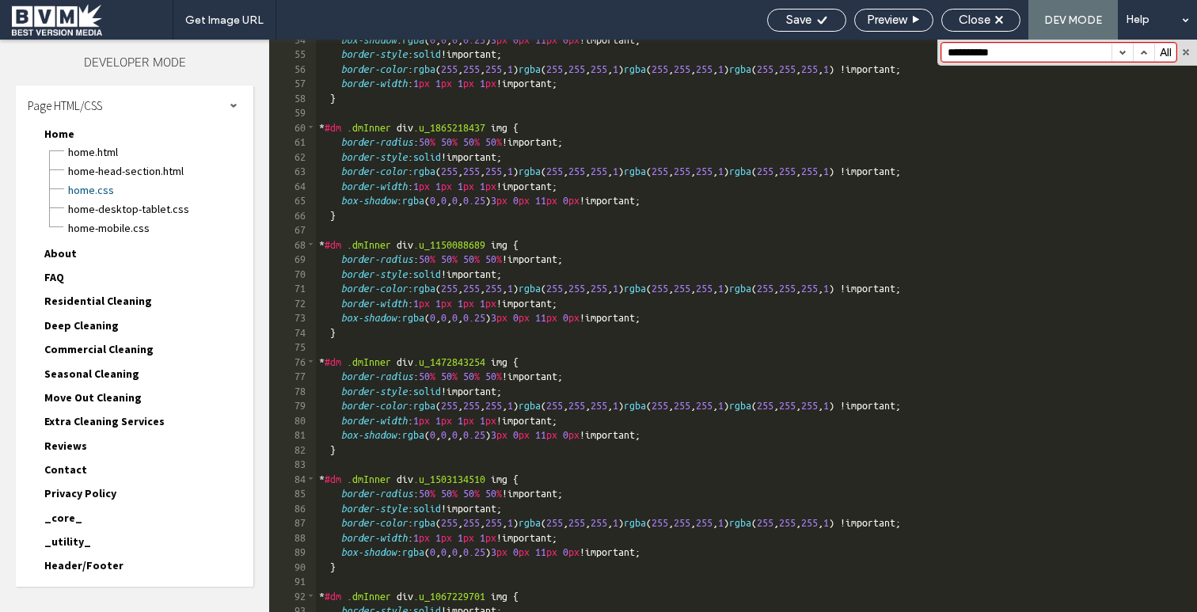
scroll to position [803, 0]
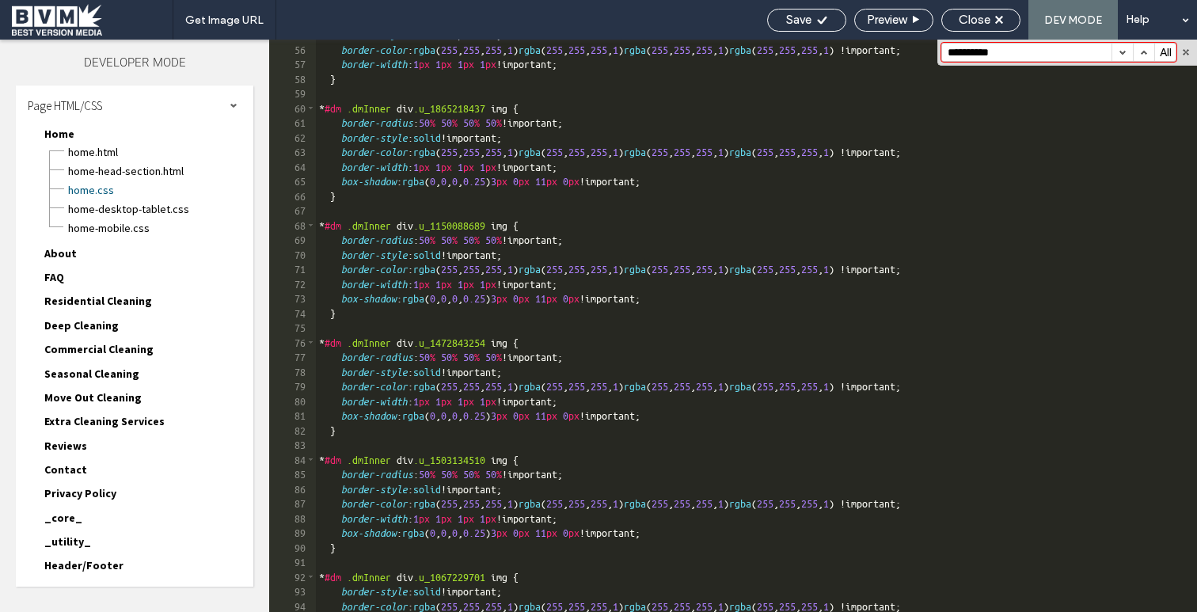
type input "**********"
click at [1030, 62] on div "**********" at bounding box center [1068, 53] width 260 height 26
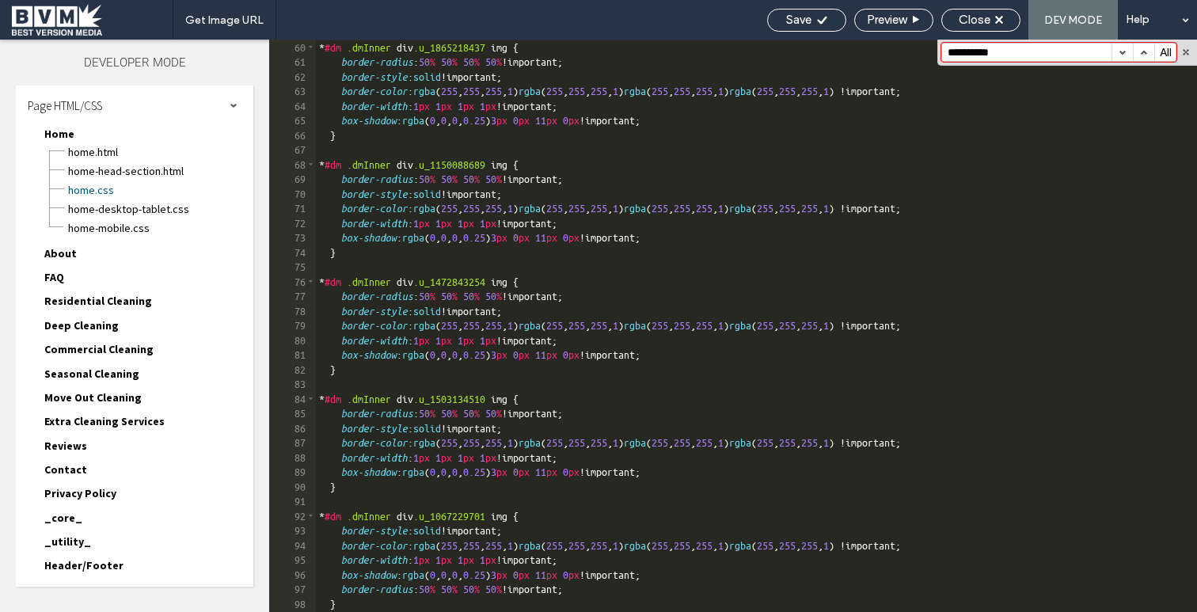
scroll to position [0, 0]
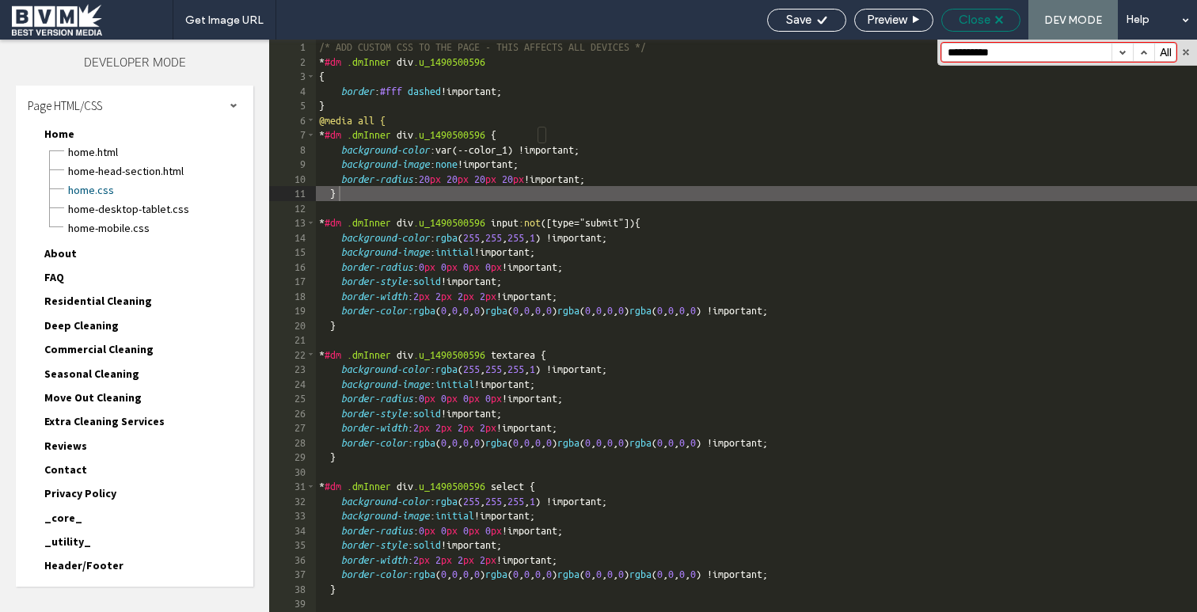
click at [996, 13] on div "Close" at bounding box center [981, 20] width 78 height 14
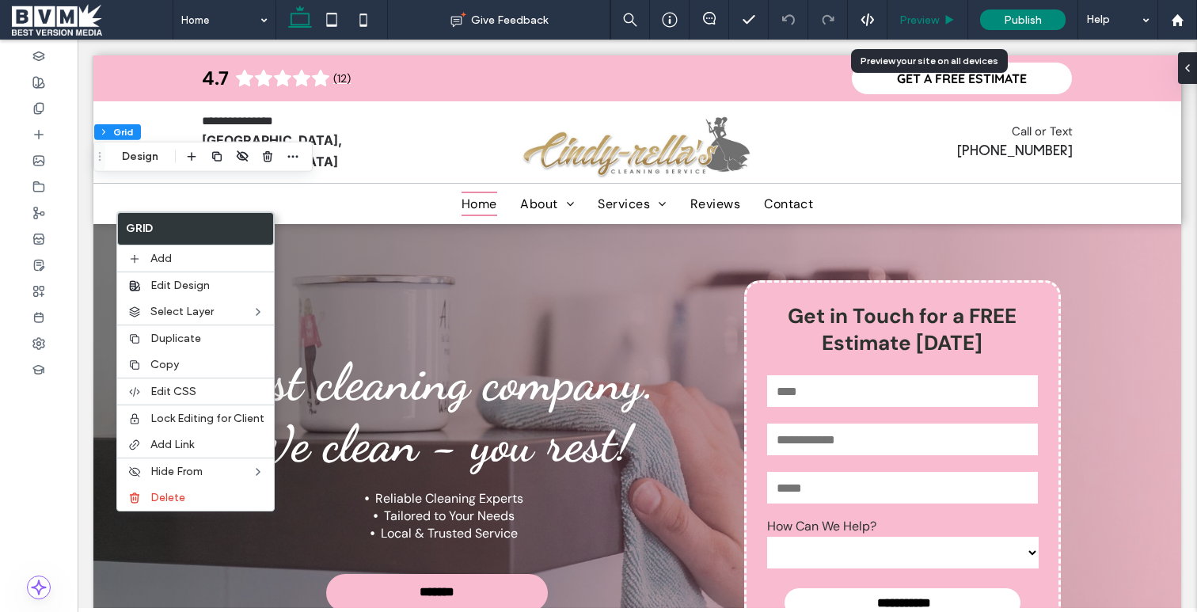
click at [923, 17] on span "Preview" at bounding box center [920, 19] width 40 height 13
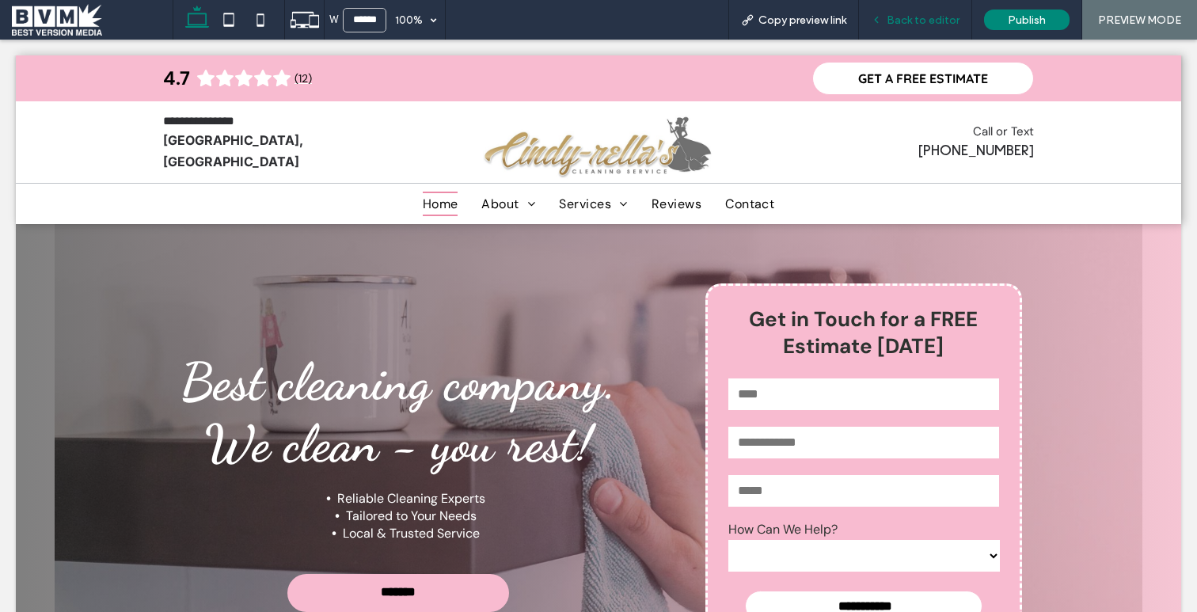
click at [938, 11] on div "Back to editor" at bounding box center [915, 20] width 113 height 40
click at [925, 17] on span "Back to editor" at bounding box center [923, 19] width 73 height 13
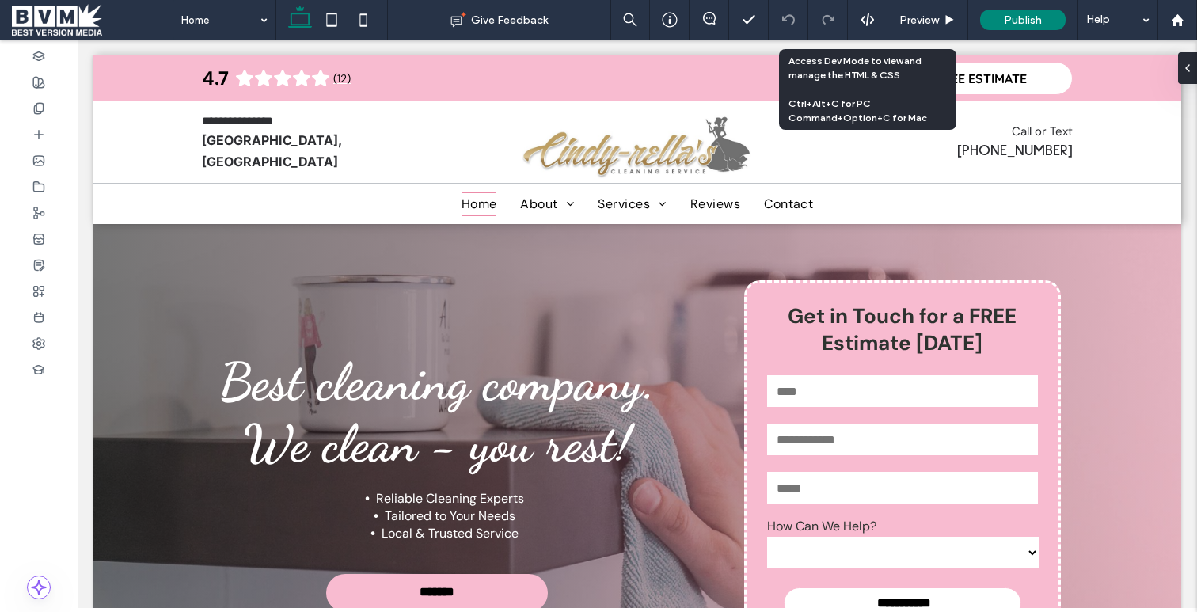
click at [859, 16] on div at bounding box center [867, 20] width 39 height 14
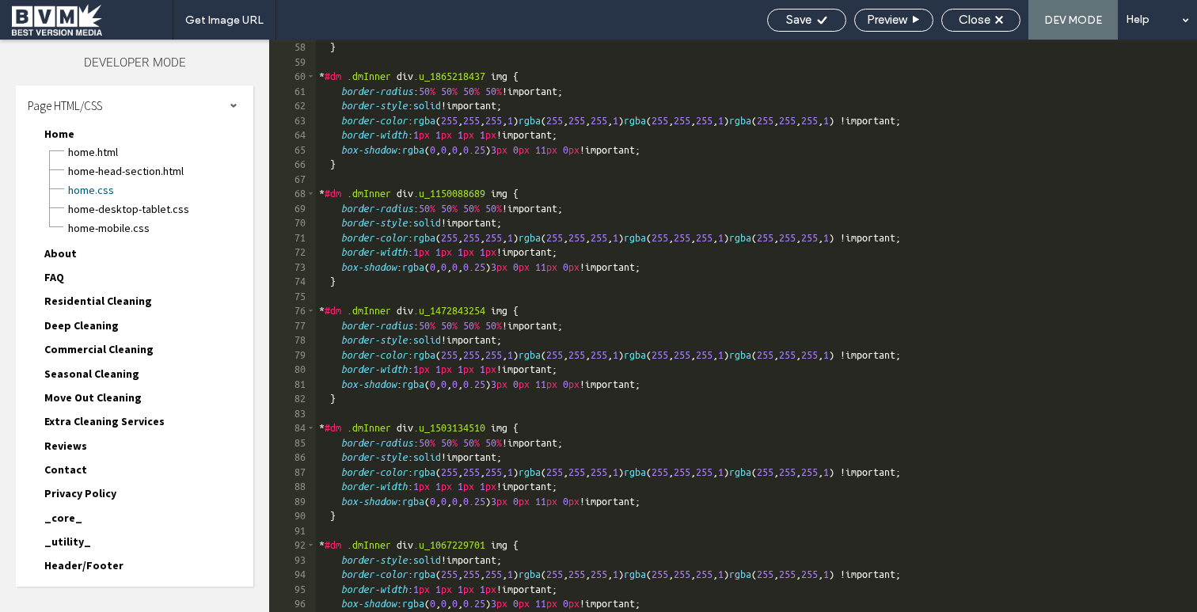
scroll to position [1068, 0]
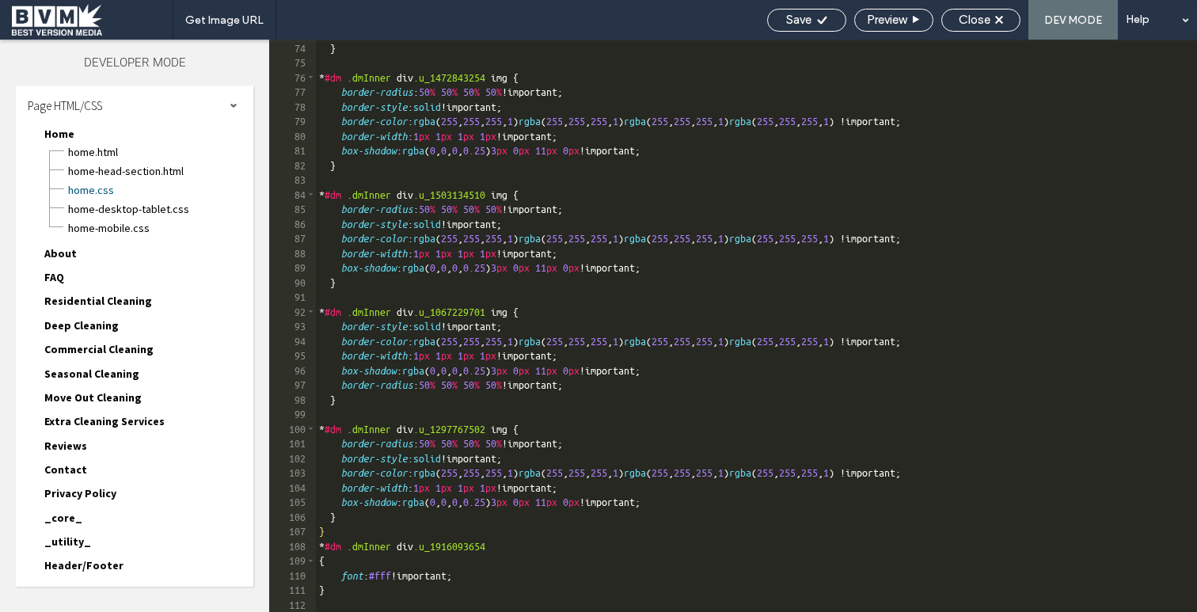
click at [445, 604] on div "box-shadow : rgba ( 0 , 0 , 0 , 0.25 ) 3 px 0 px 11 px 0 px !important; } * #dm…" at bounding box center [891, 327] width 1151 height 602
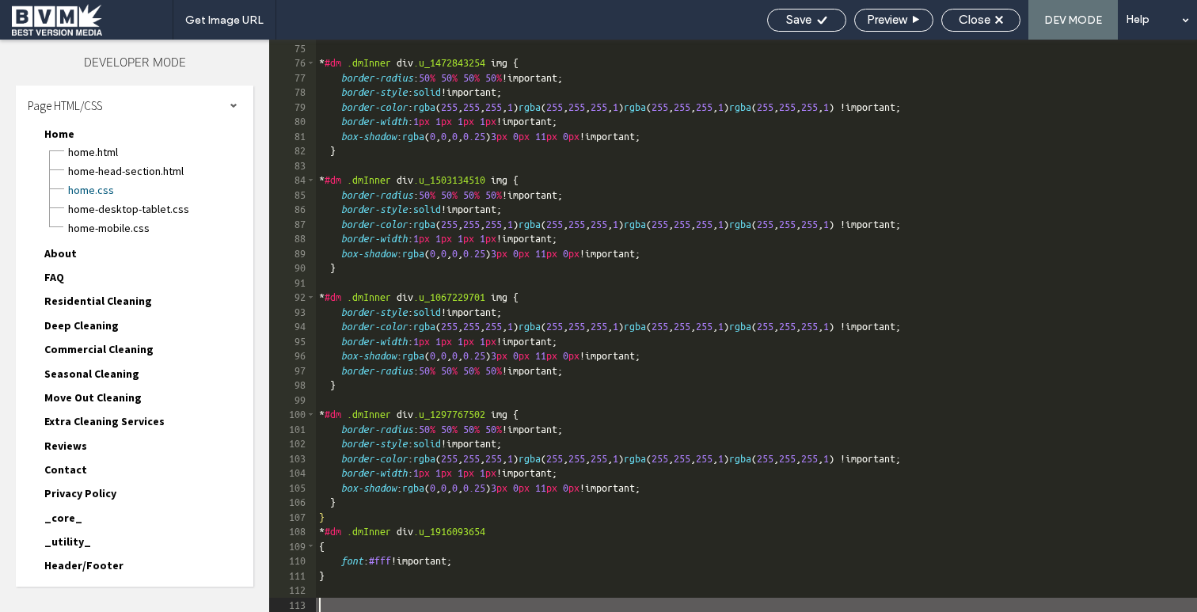
scroll to position [1098, 0]
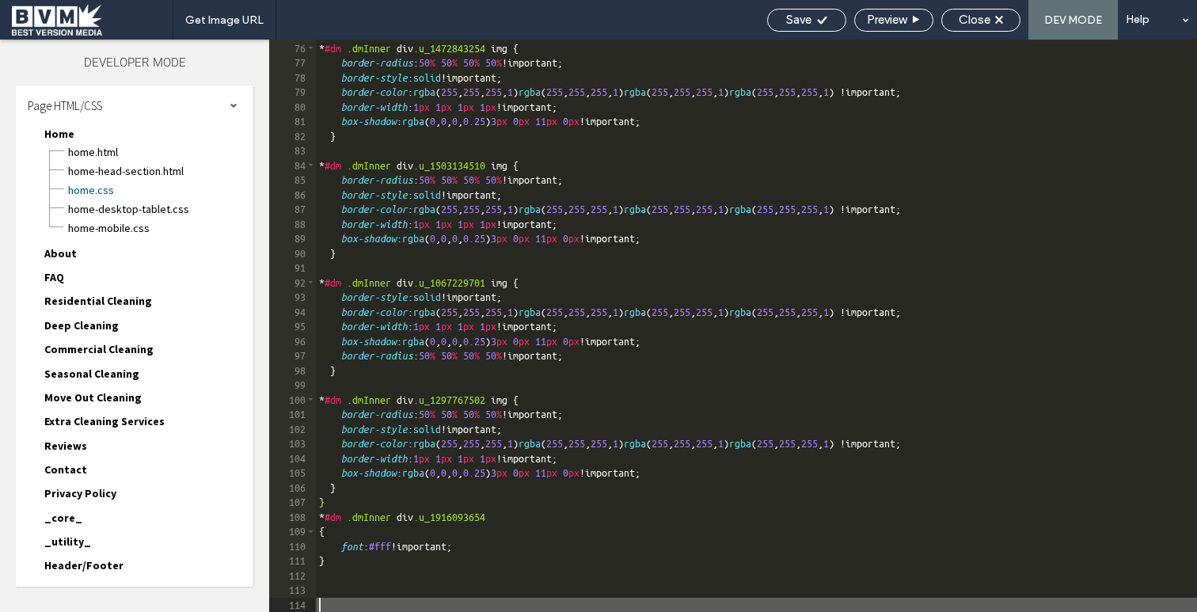
paste textarea
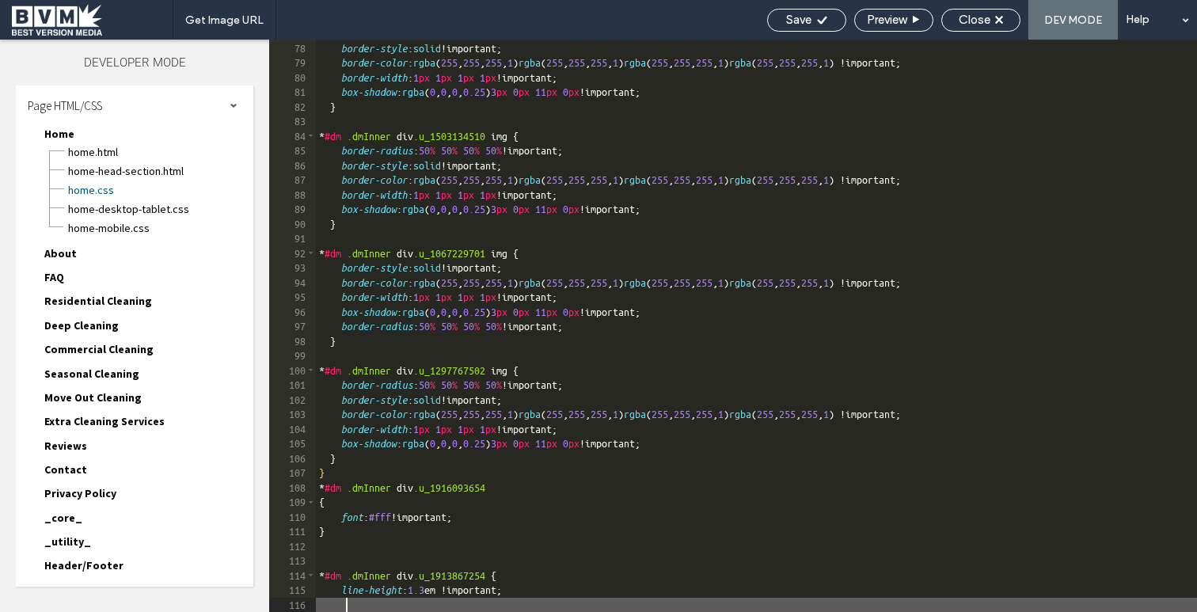
scroll to position [1141, 0]
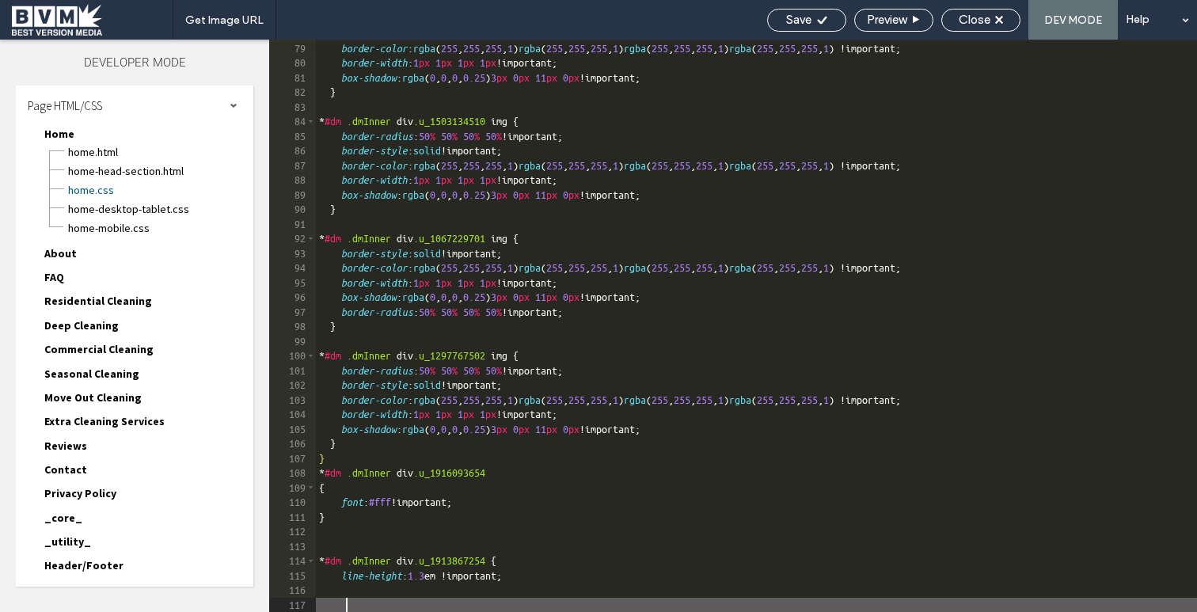
type textarea "**"
click at [558, 542] on div "border-style : solid !important; border-color : rgba ( 255 , 255 , 255 , 1 ) rg…" at bounding box center [891, 327] width 1151 height 602
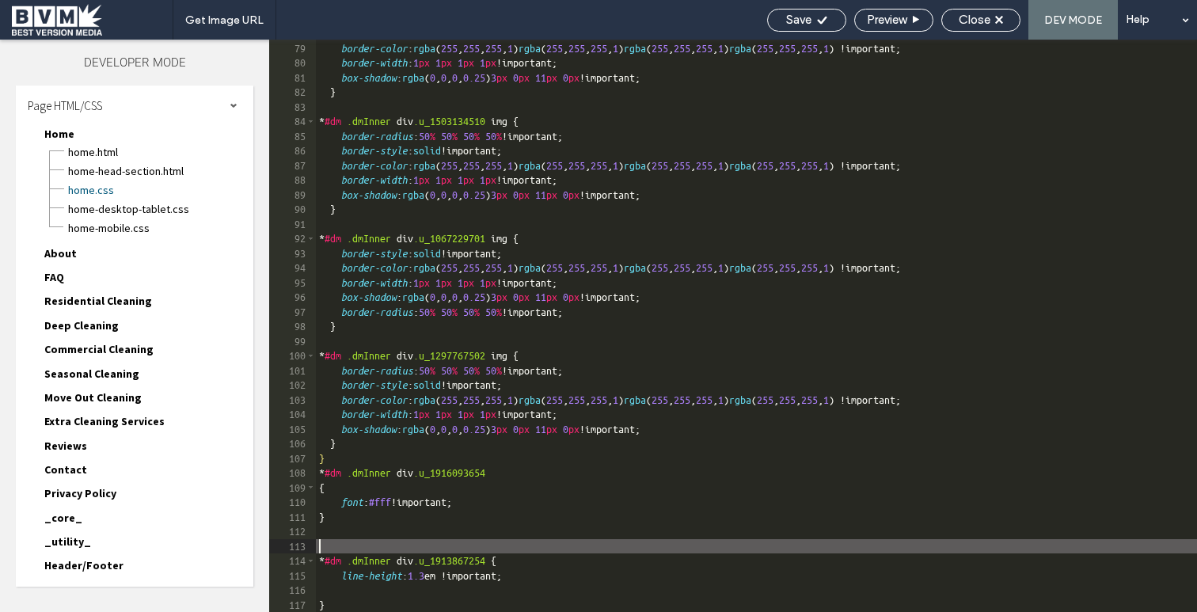
click at [455, 575] on div "border-style : solid !important; border-color : rgba ( 255 , 255 , 255 , 1 ) rg…" at bounding box center [891, 327] width 1151 height 602
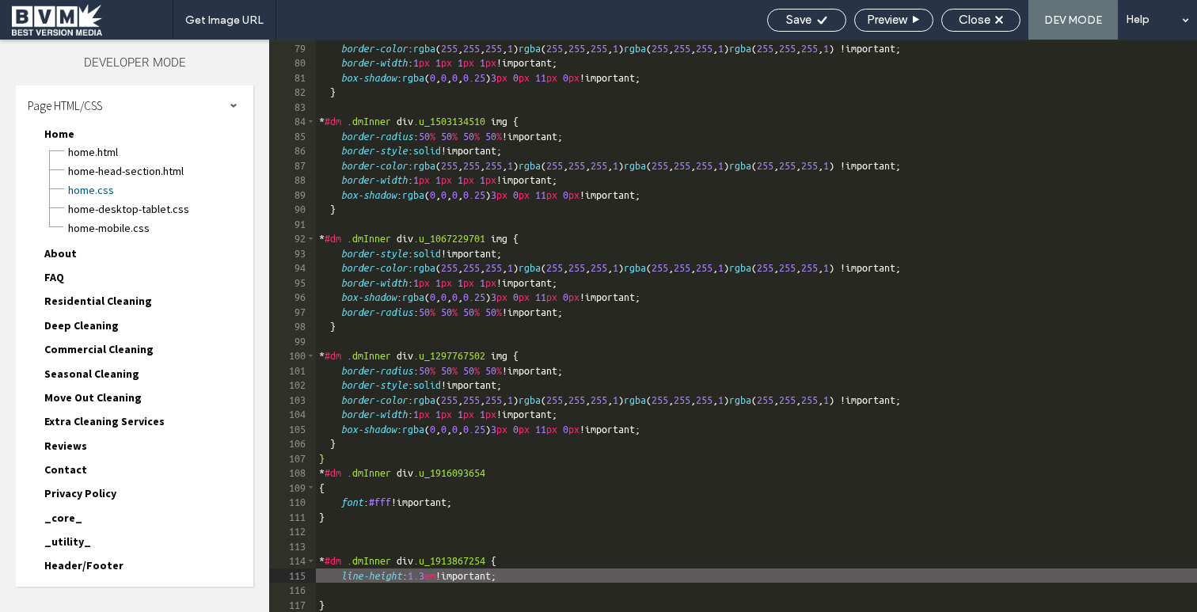
drag, startPoint x: 879, startPoint y: 137, endPoint x: 843, endPoint y: 84, distance: 63.9
click at [875, 130] on div "border-style : solid !important; border-color : rgba ( 255 , 255 , 255 , 1 ) rg…" at bounding box center [891, 327] width 1151 height 602
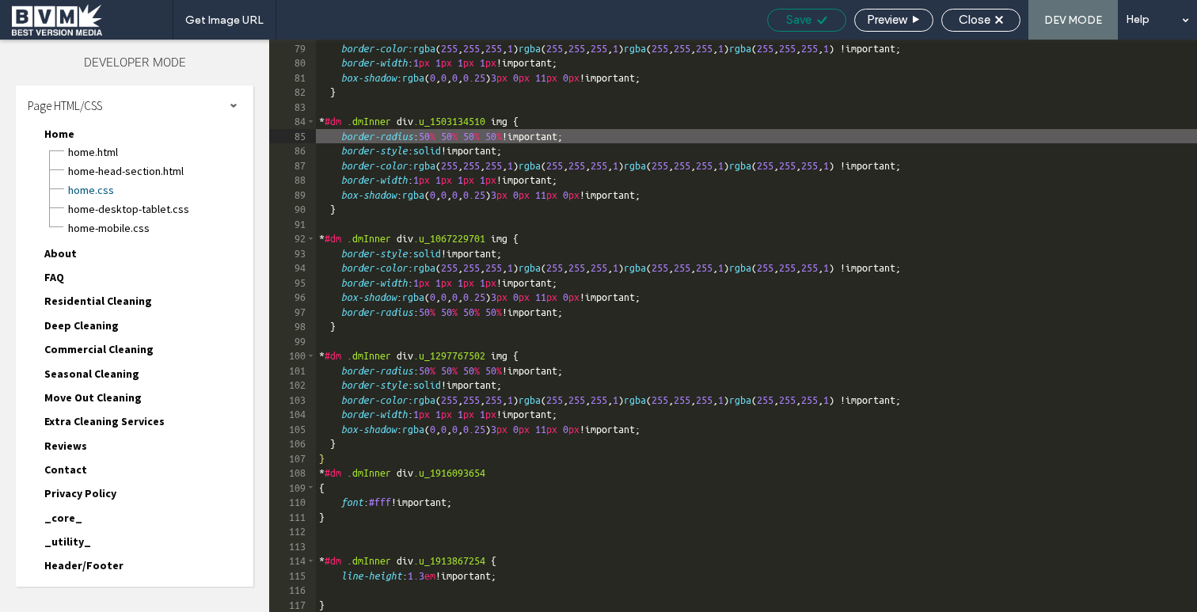
click at [805, 13] on span "Save" at bounding box center [798, 20] width 25 height 14
click at [968, 16] on span "Close" at bounding box center [975, 20] width 32 height 14
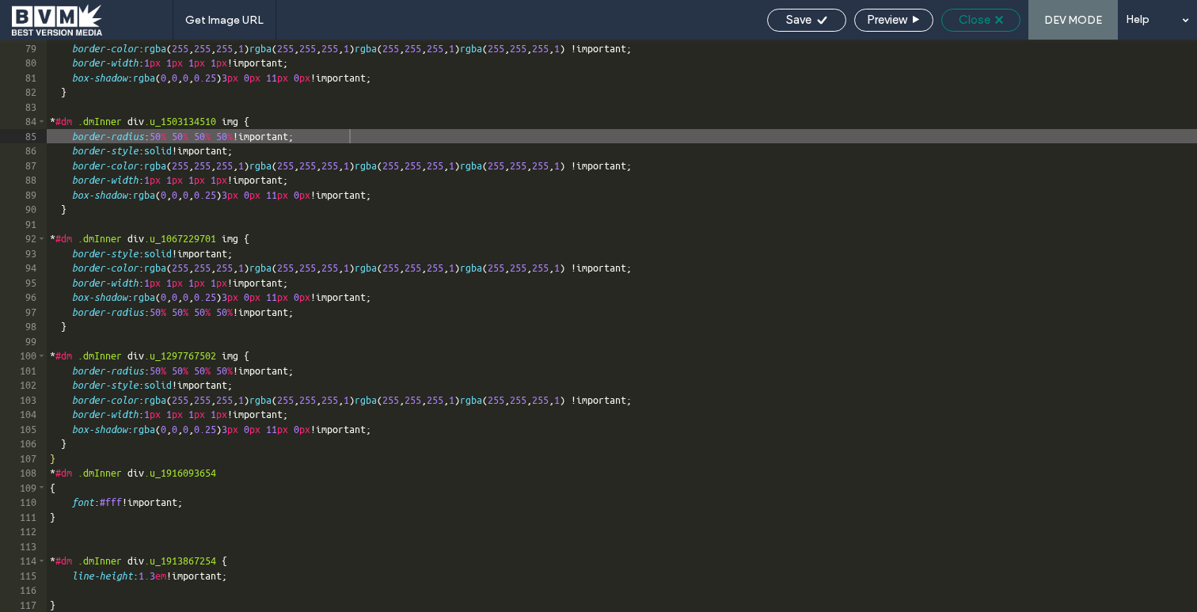
scroll to position [1108, 0]
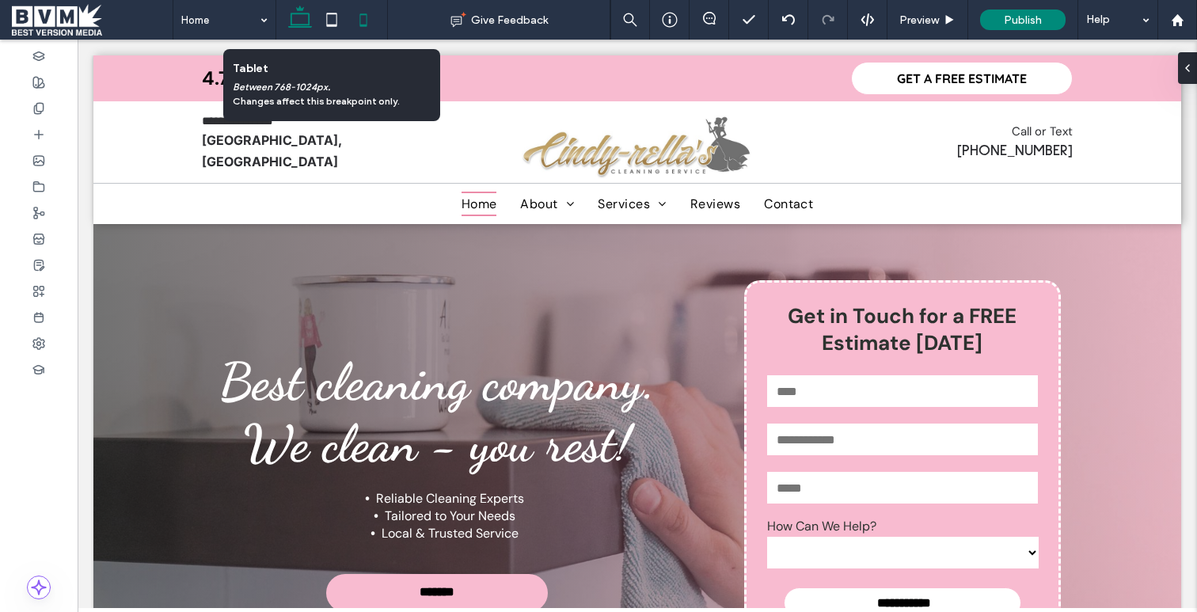
drag, startPoint x: 329, startPoint y: 14, endPoint x: 358, endPoint y: 15, distance: 28.5
click at [332, 14] on icon at bounding box center [332, 20] width 32 height 32
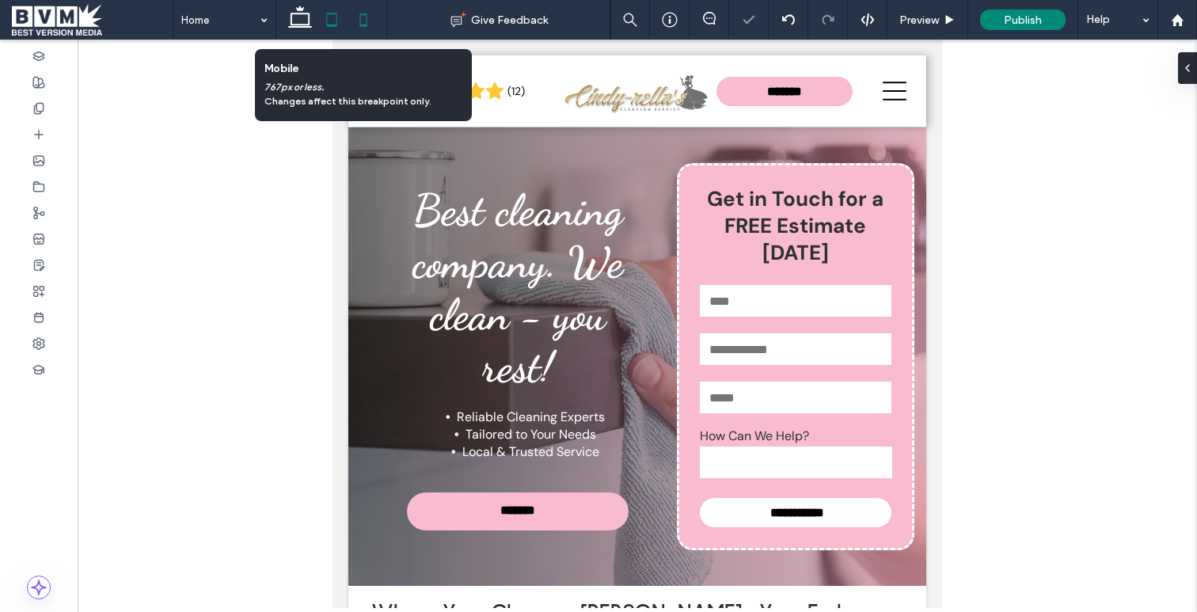
click at [361, 15] on icon at bounding box center [364, 20] width 32 height 32
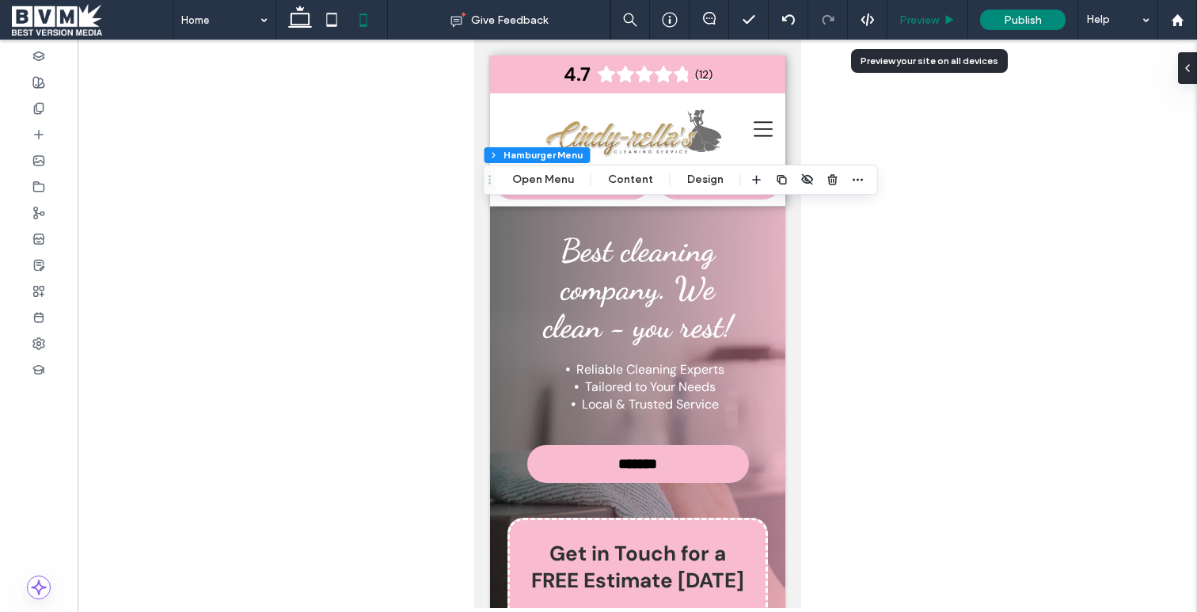
click at [940, 21] on div "Preview" at bounding box center [928, 19] width 80 height 13
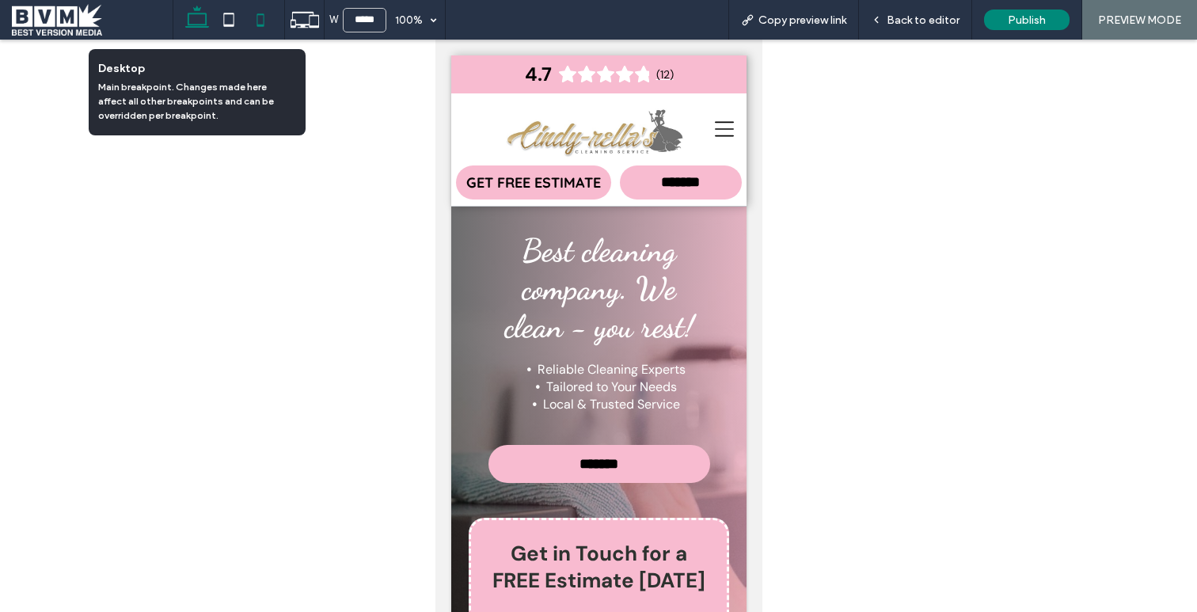
click at [209, 25] on icon at bounding box center [197, 20] width 32 height 32
type input "******"
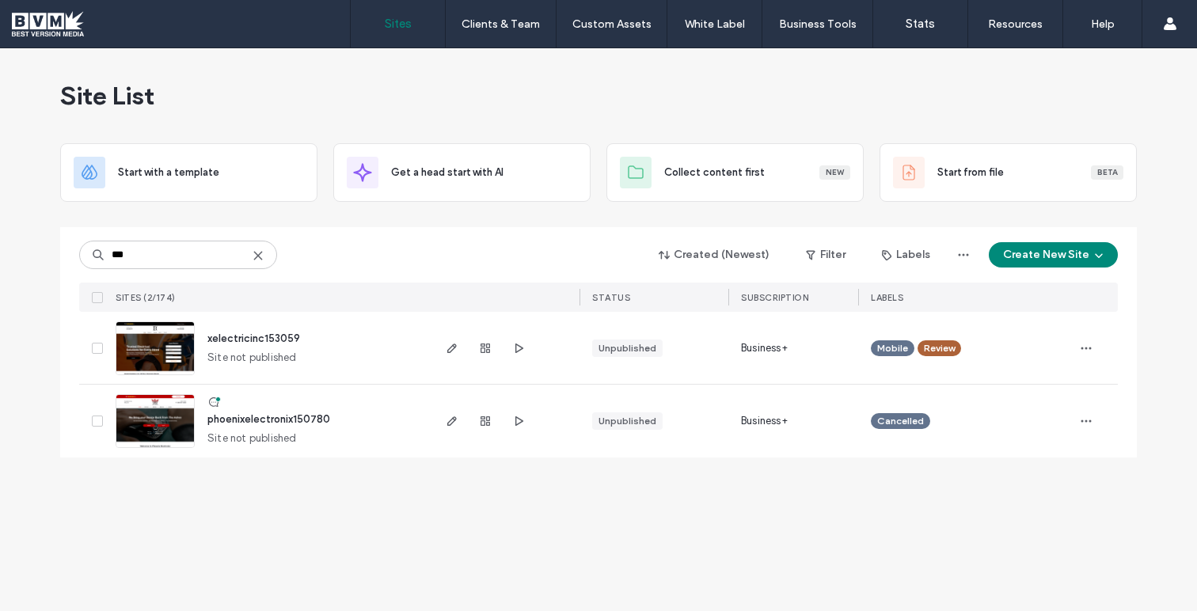
type input "***"
click at [262, 334] on span "xelectricinc153059" at bounding box center [253, 339] width 93 height 12
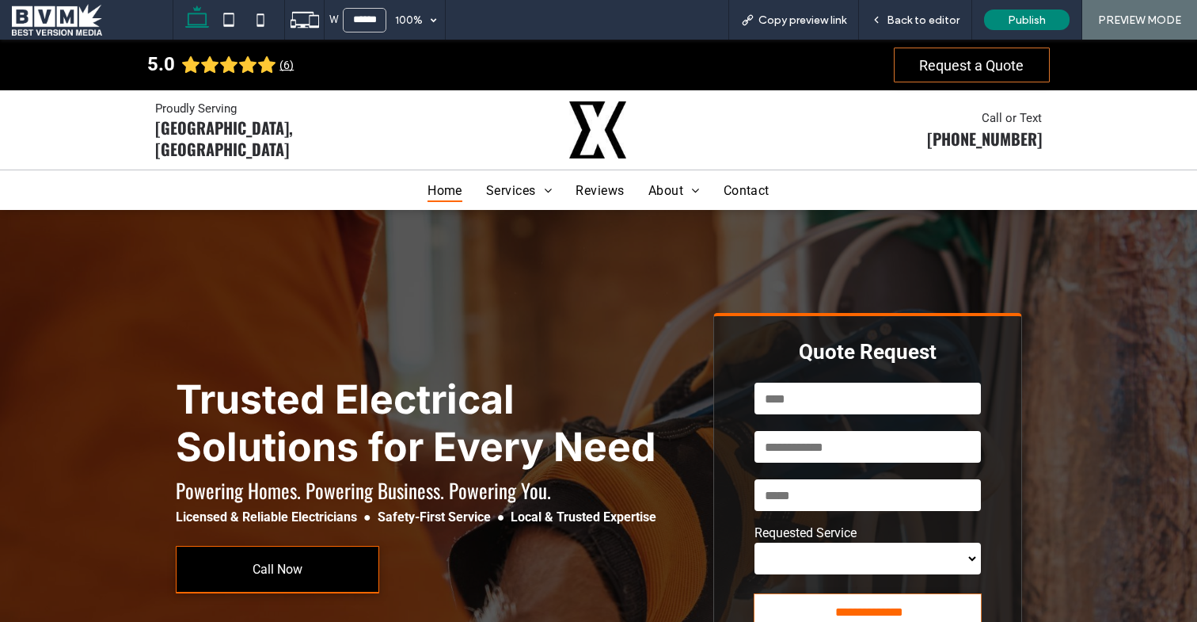
click at [607, 299] on div "**********" at bounding box center [599, 484] width 950 height 549
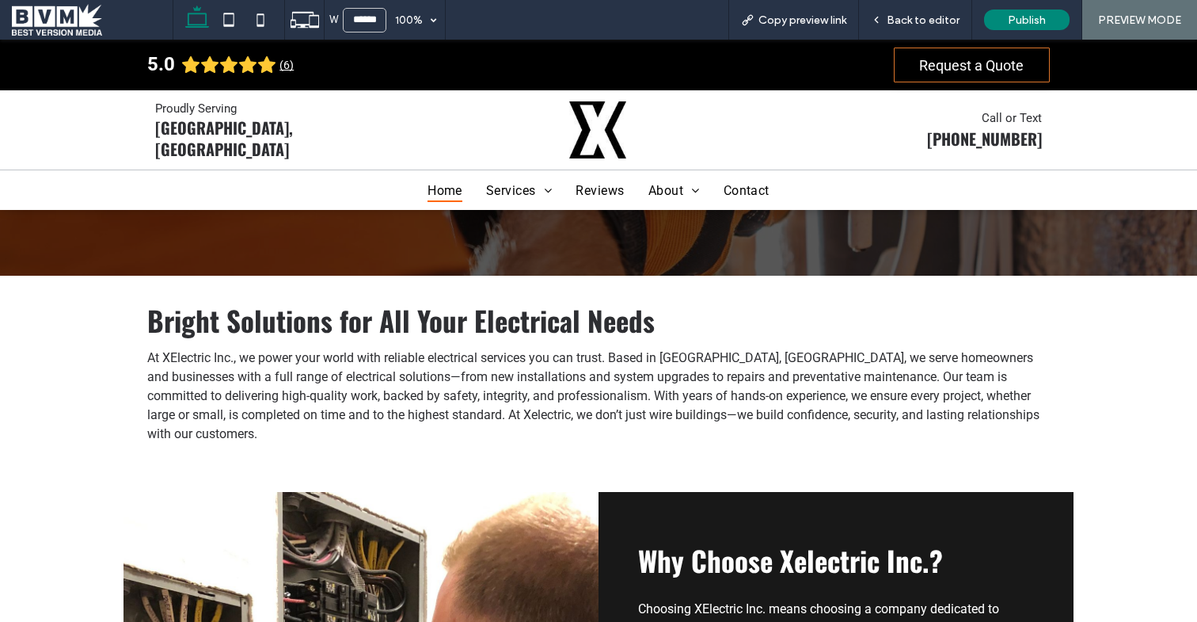
scroll to position [484, 0]
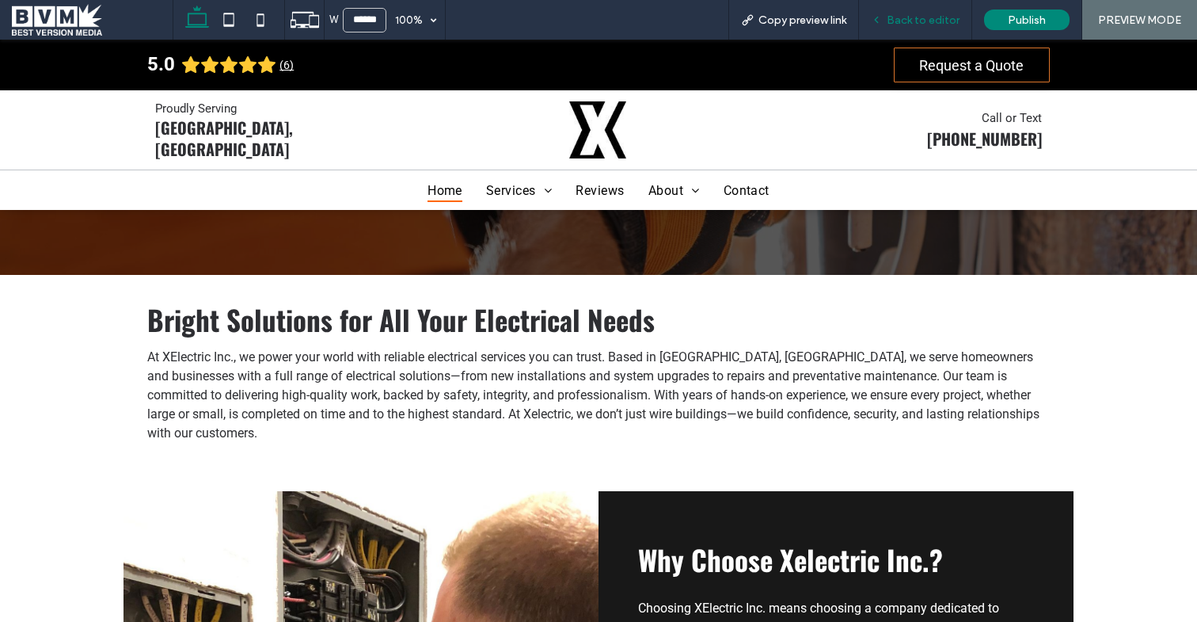
click at [910, 21] on span "Back to editor" at bounding box center [923, 19] width 73 height 13
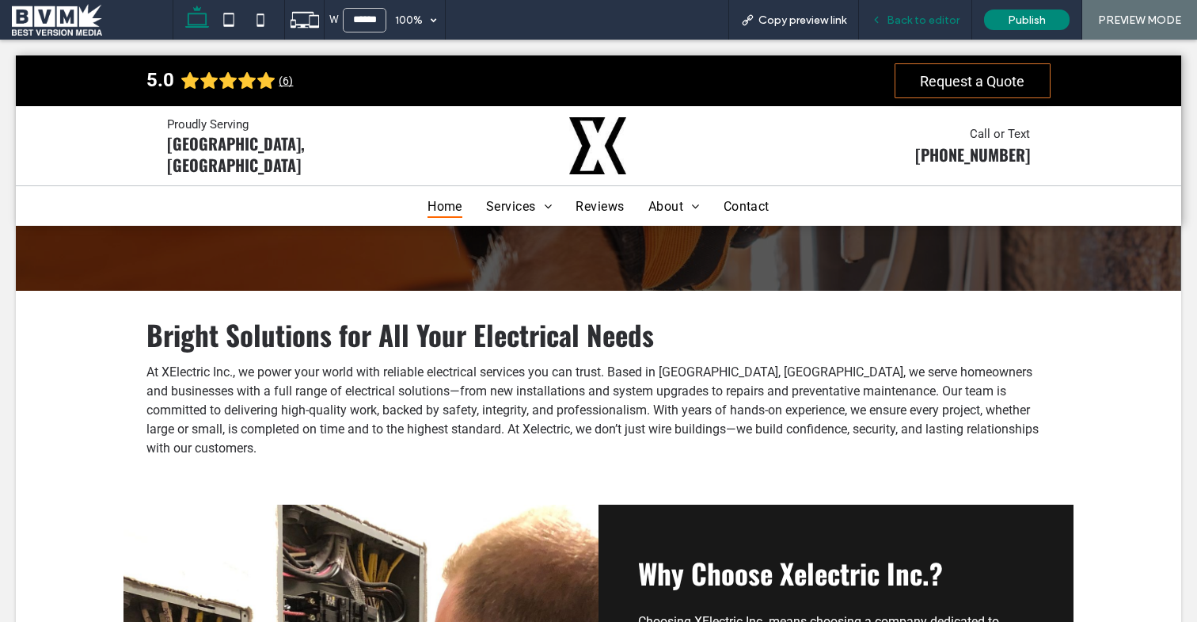
scroll to position [500, 0]
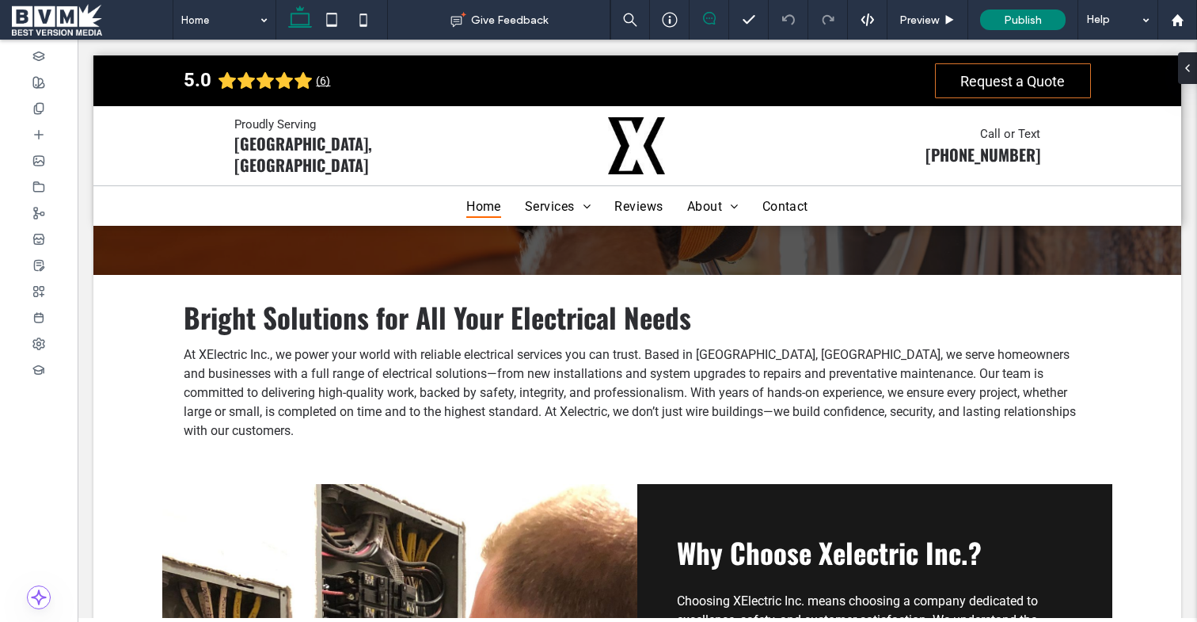
click at [707, 21] on icon at bounding box center [709, 18] width 13 height 13
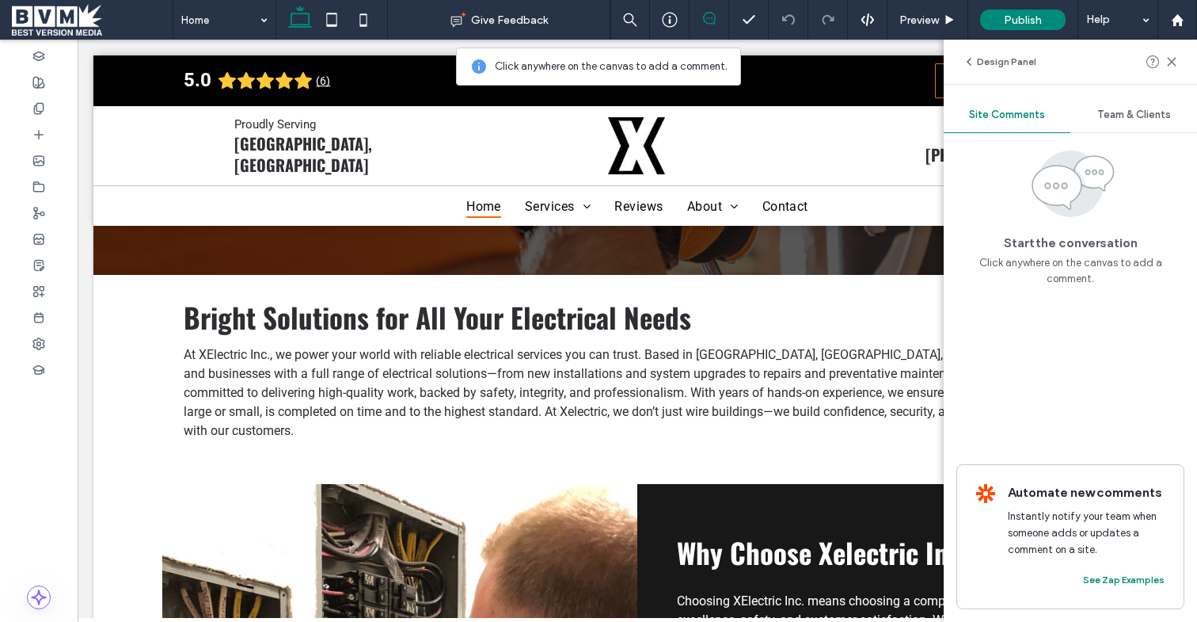
click at [999, 283] on div "Start the conversation Click anywhere on the canvas to add a comment. Automate …" at bounding box center [1070, 377] width 253 height 489
click at [900, 371] on span "At XElectric Inc., we power your world with reliable electrical services you ca…" at bounding box center [630, 392] width 892 height 91
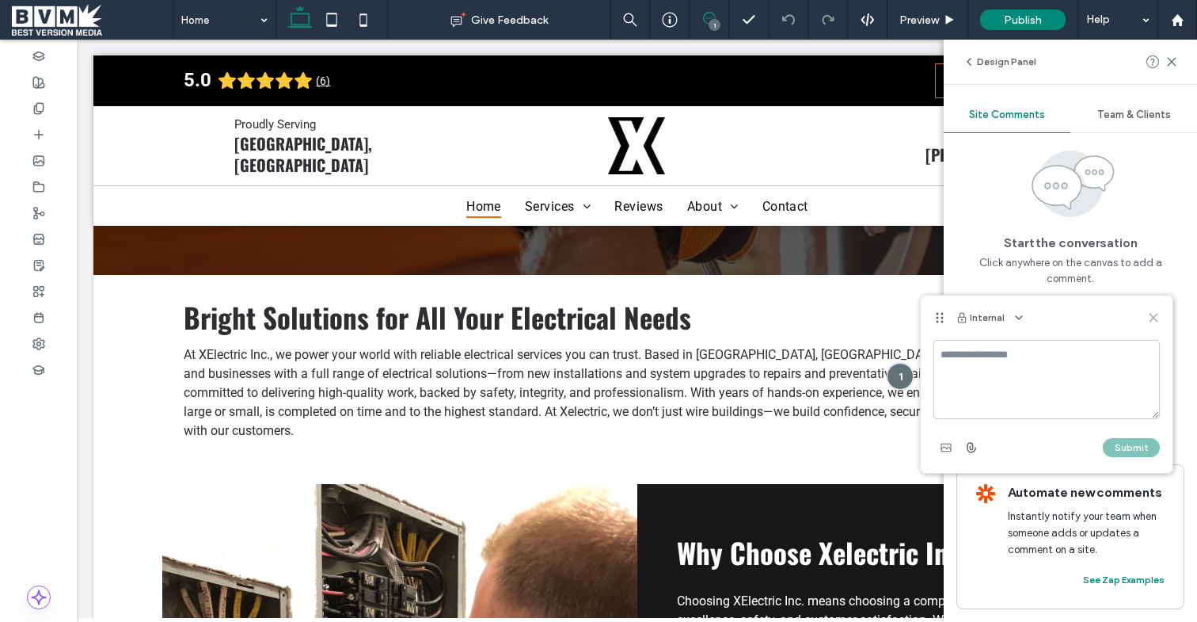
click at [1154, 318] on use at bounding box center [1153, 317] width 7 height 7
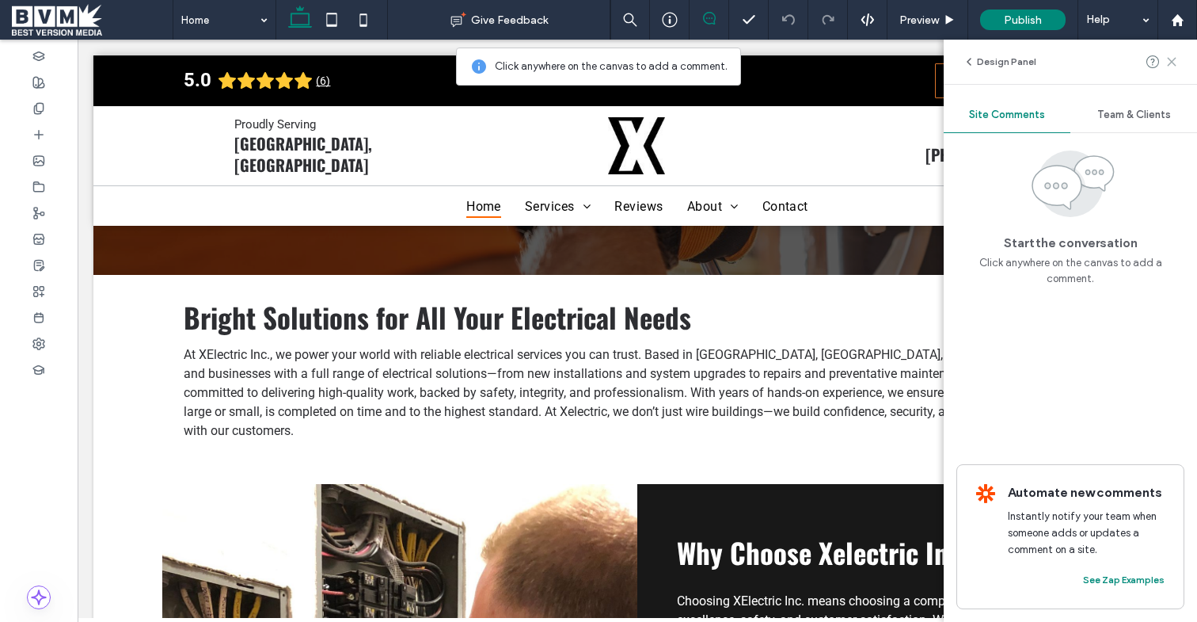
click at [1172, 60] on icon at bounding box center [1172, 61] width 13 height 13
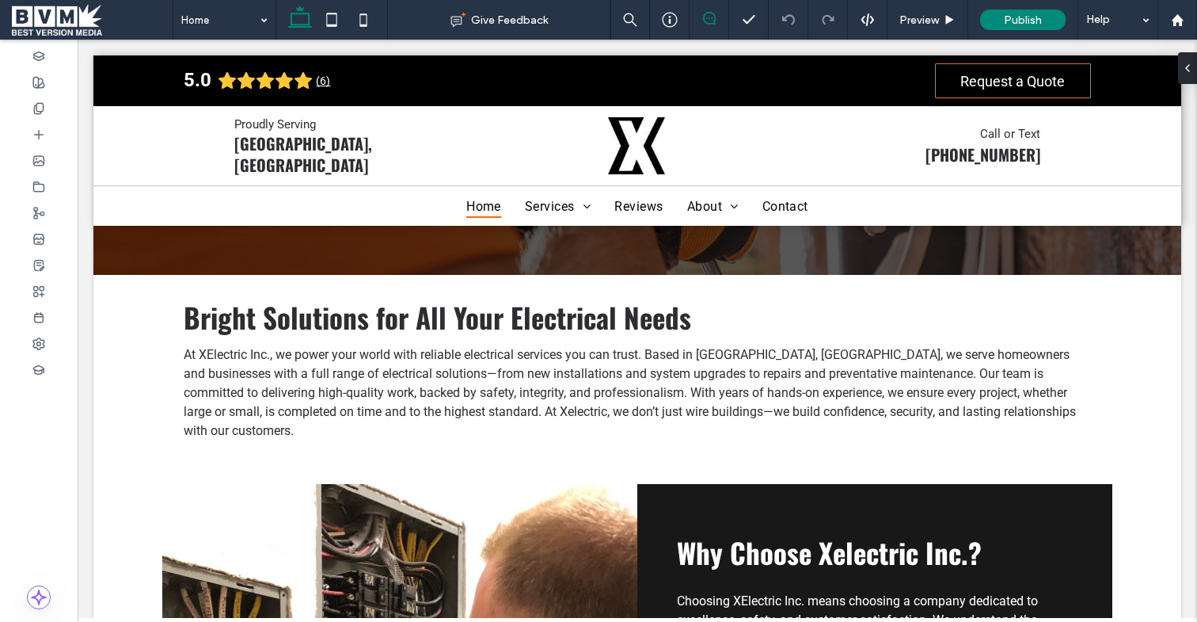
click at [709, 23] on icon at bounding box center [709, 18] width 13 height 13
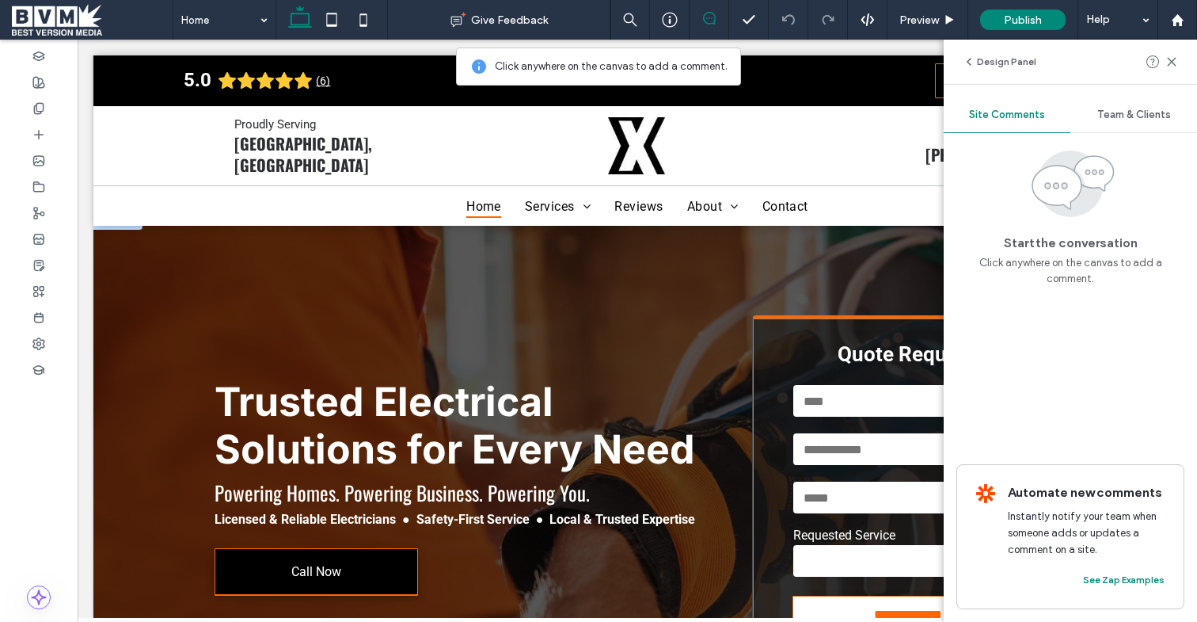
scroll to position [0, 0]
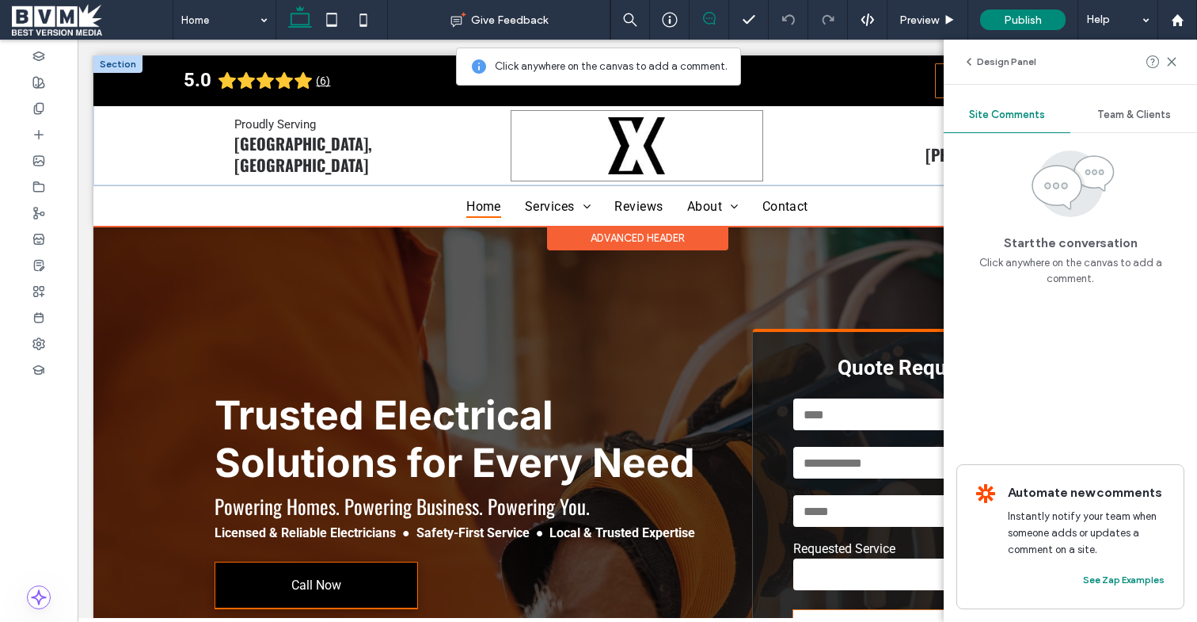
click at [705, 149] on div at bounding box center [637, 145] width 253 height 71
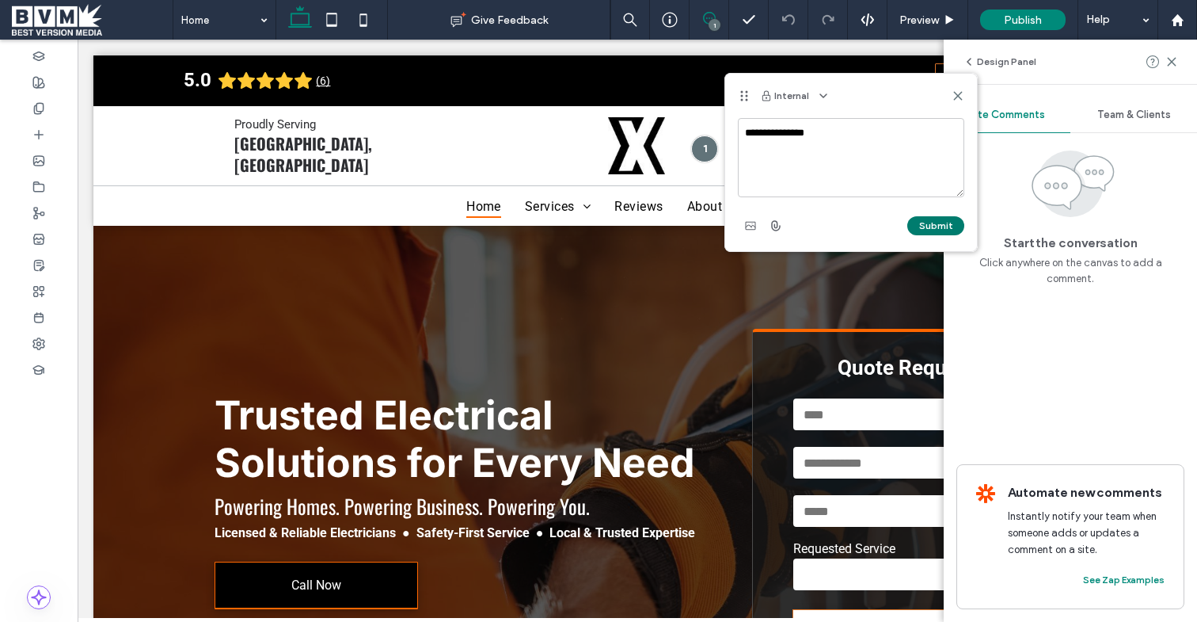
type textarea "**********"
click at [948, 227] on button "Submit" at bounding box center [935, 225] width 57 height 19
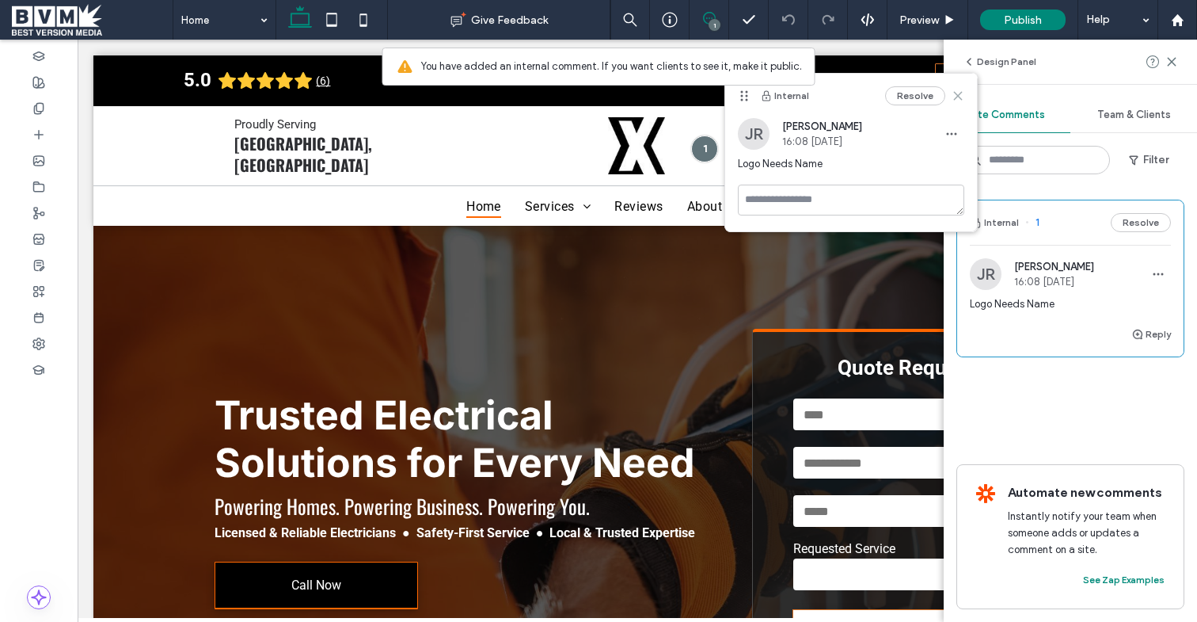
click at [958, 97] on use at bounding box center [957, 96] width 7 height 7
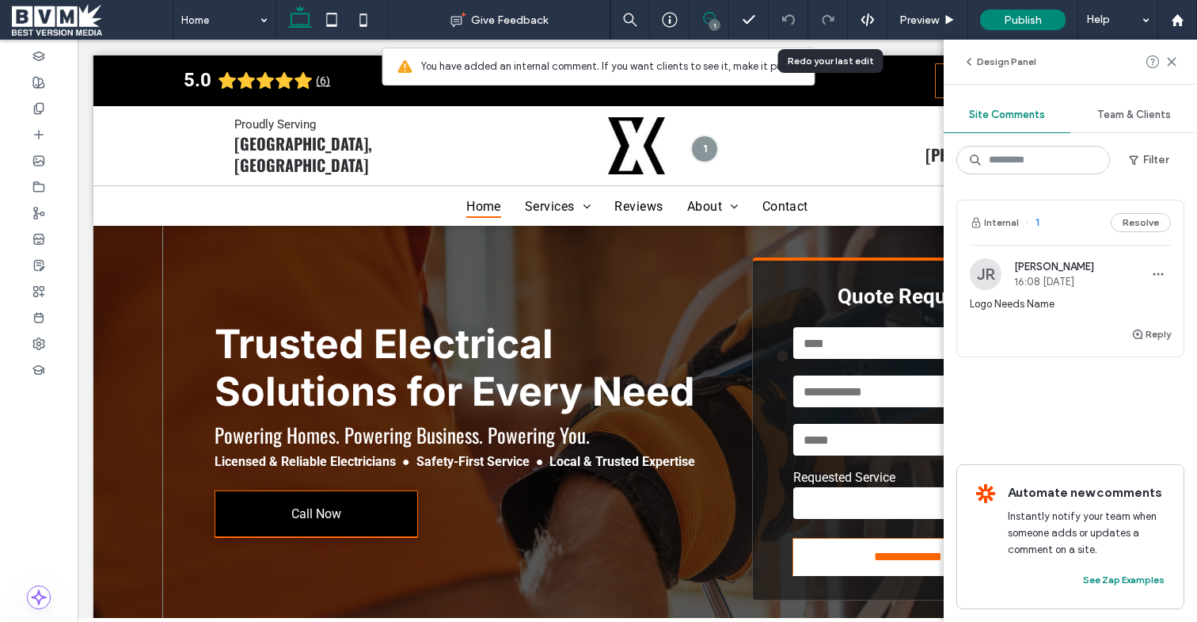
scroll to position [73, 0]
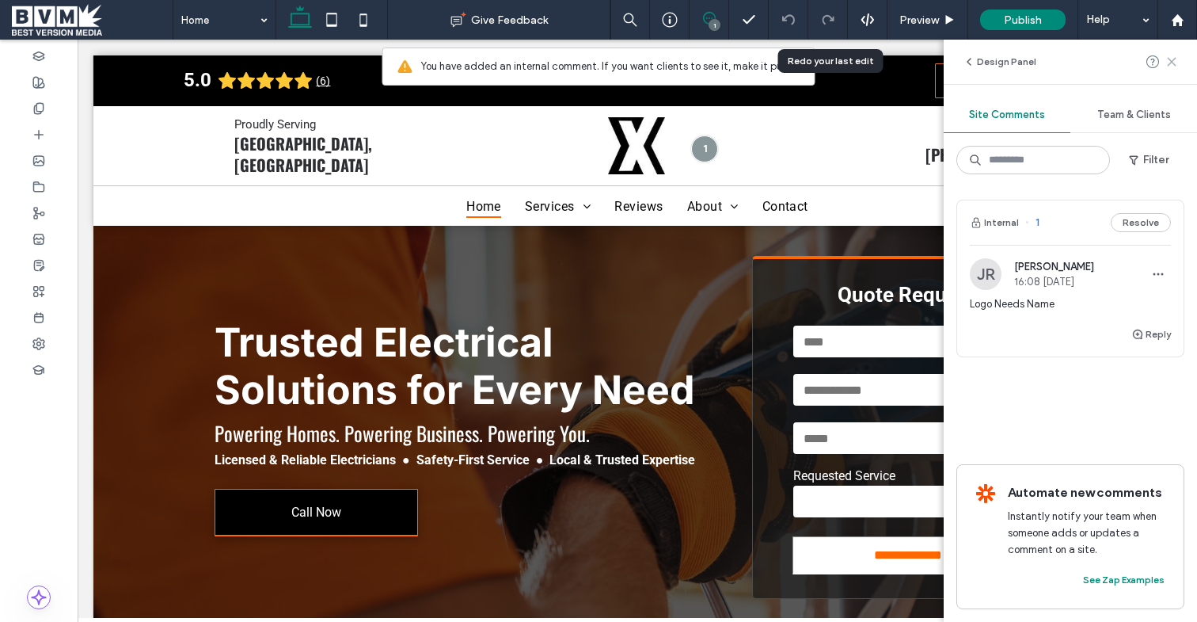
click at [1174, 60] on use at bounding box center [1171, 61] width 7 height 7
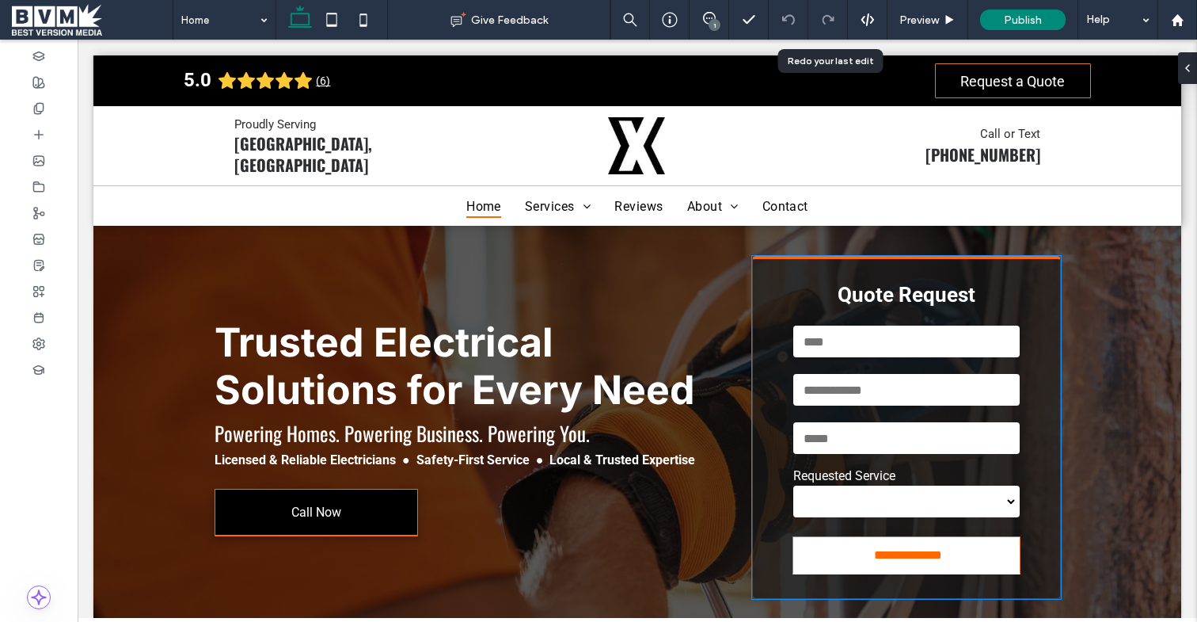
scroll to position [0, 0]
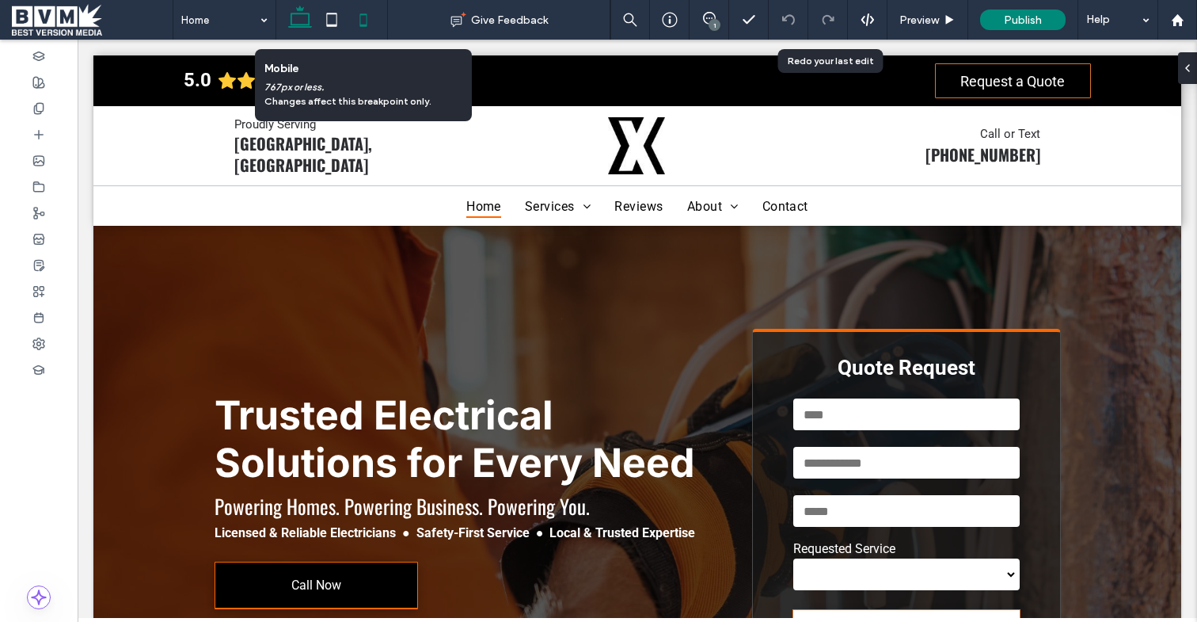
click at [360, 16] on icon at bounding box center [364, 20] width 32 height 32
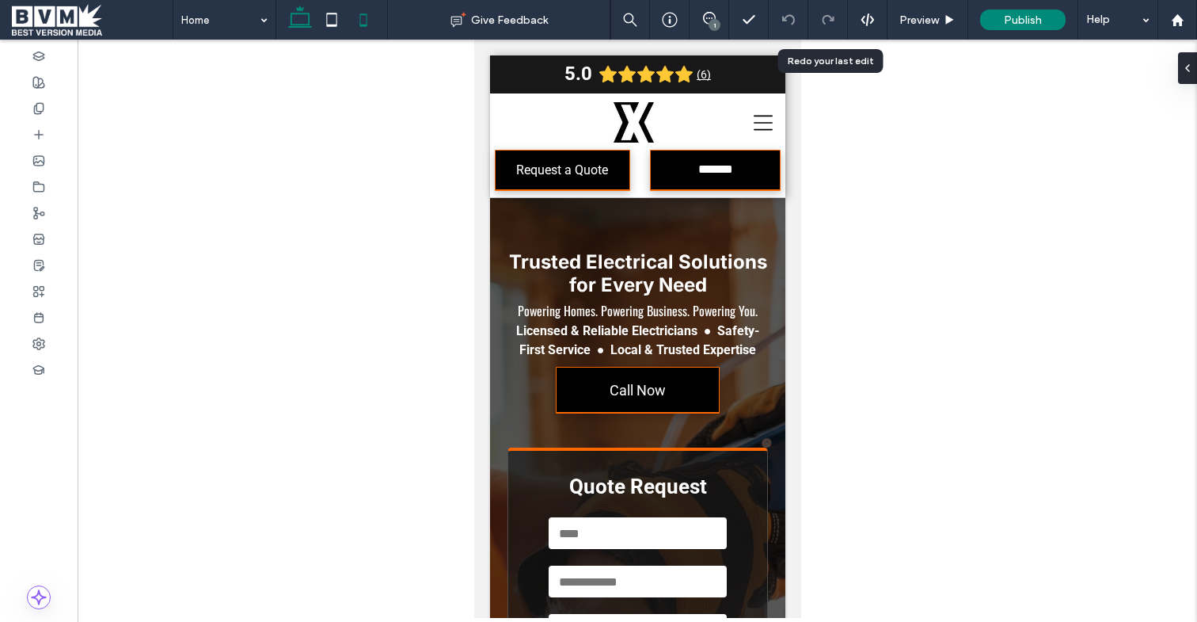
click at [299, 23] on icon at bounding box center [300, 20] width 32 height 32
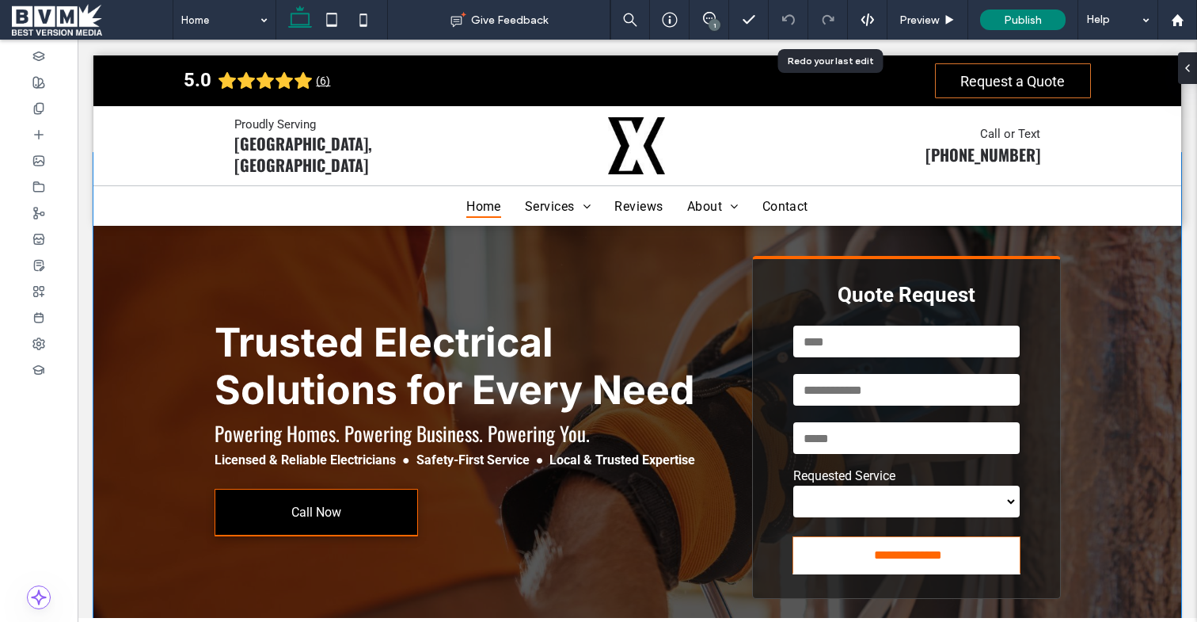
scroll to position [81, 0]
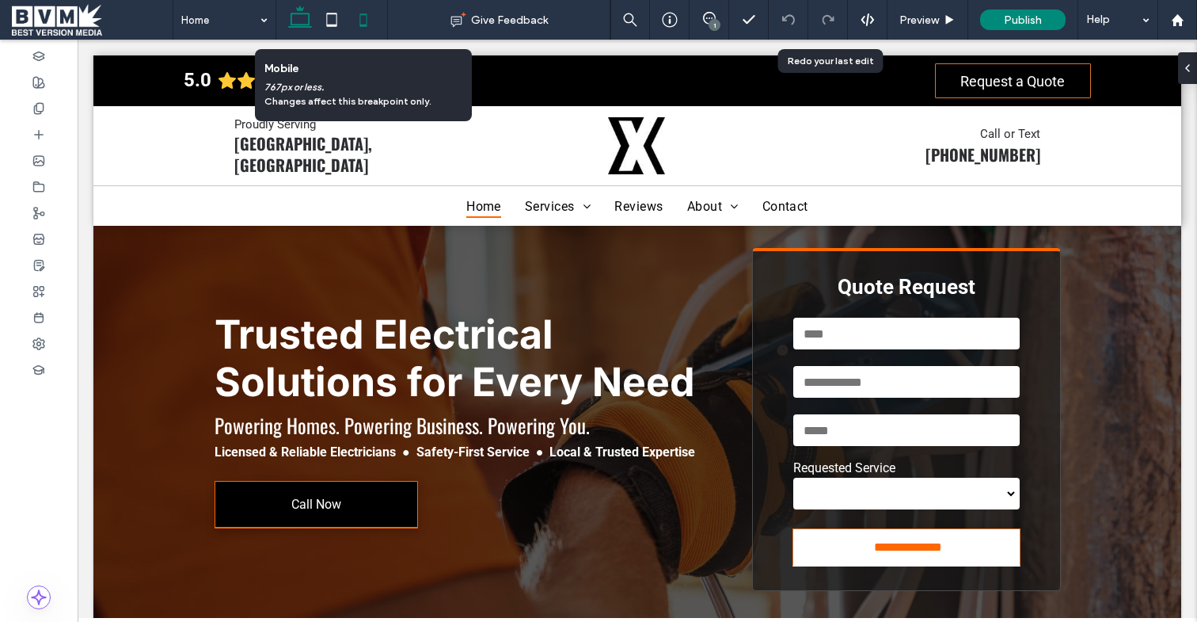
click at [368, 19] on icon at bounding box center [364, 20] width 32 height 32
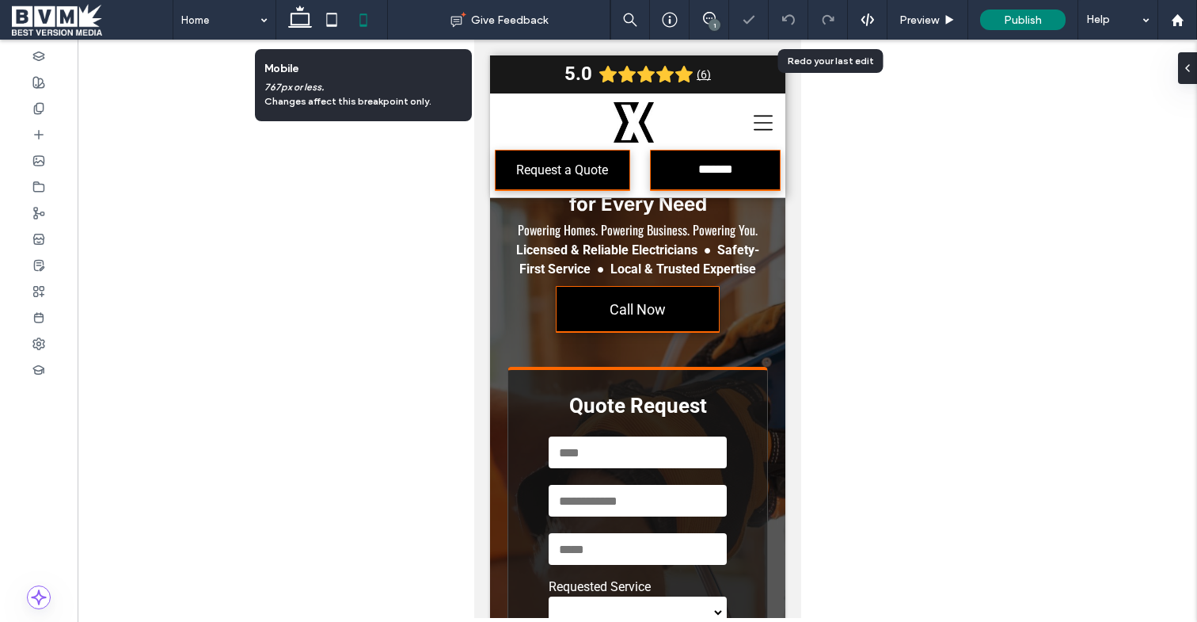
scroll to position [0, 0]
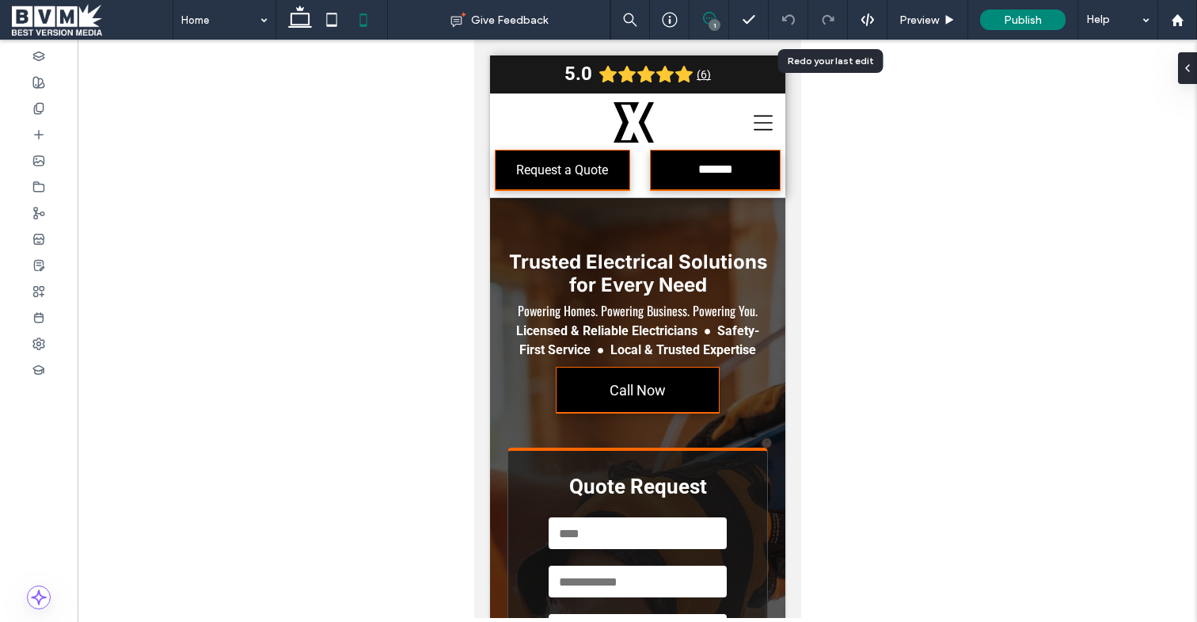
click at [705, 17] on icon at bounding box center [709, 18] width 13 height 13
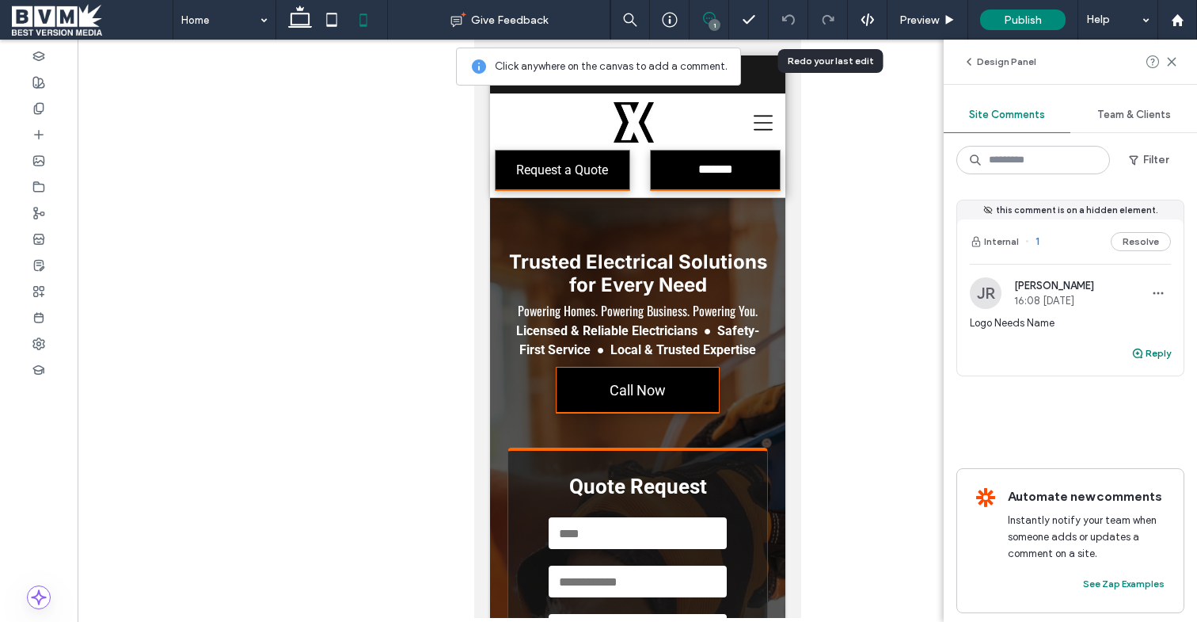
click at [1160, 350] on button "Reply" at bounding box center [1152, 353] width 40 height 19
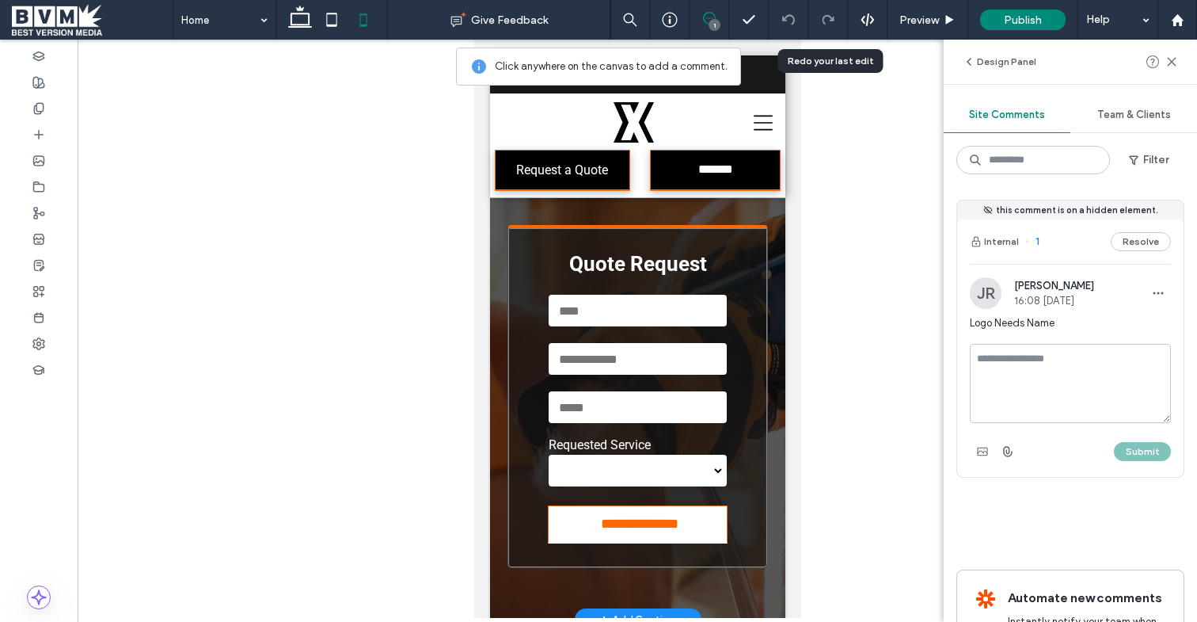
scroll to position [215, 0]
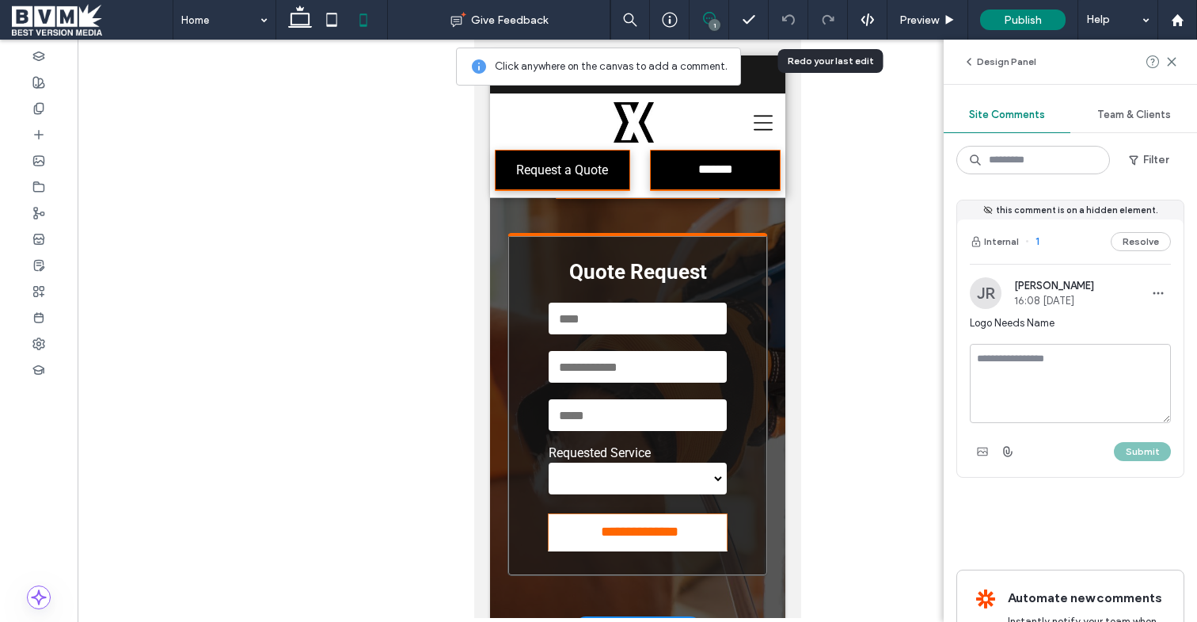
click at [753, 257] on div "**********" at bounding box center [637, 404] width 260 height 343
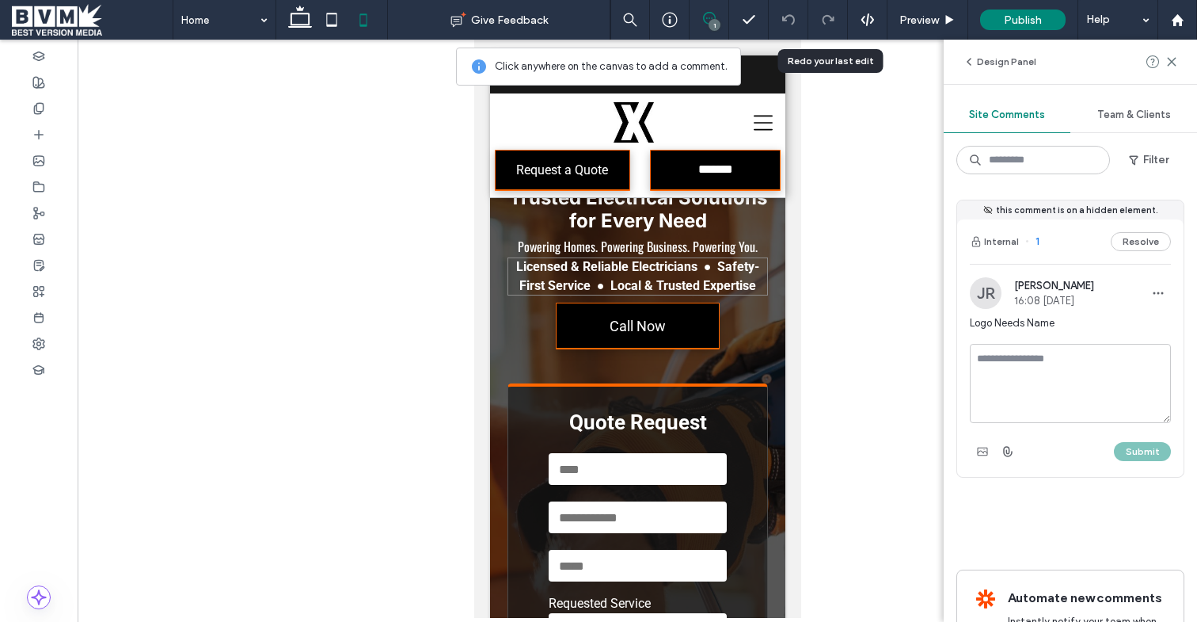
scroll to position [0, 0]
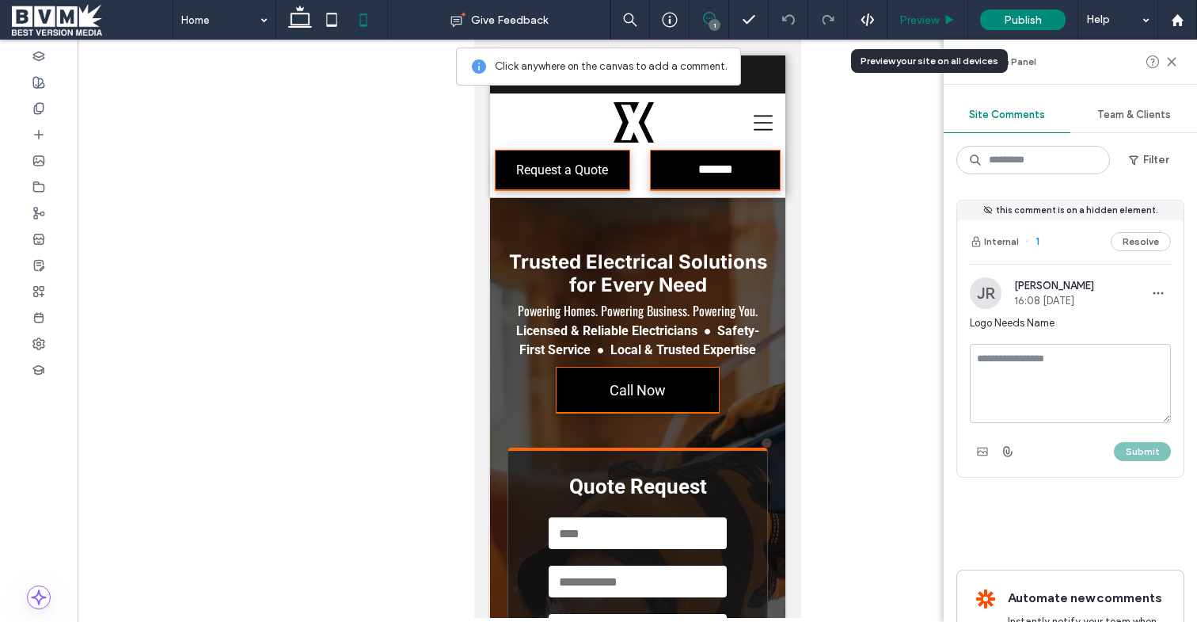
click at [928, 10] on div "Preview" at bounding box center [928, 20] width 81 height 40
click at [920, 22] on span "Preview" at bounding box center [920, 19] width 40 height 13
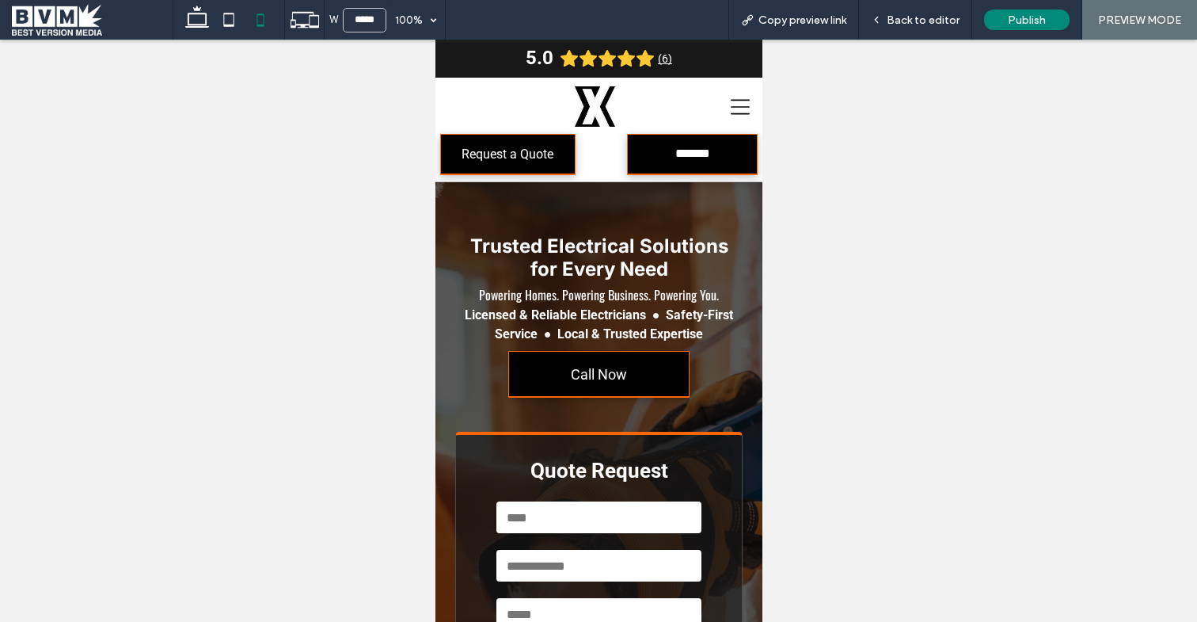
click at [736, 102] on icon "Navigation Menu" at bounding box center [739, 107] width 19 height 24
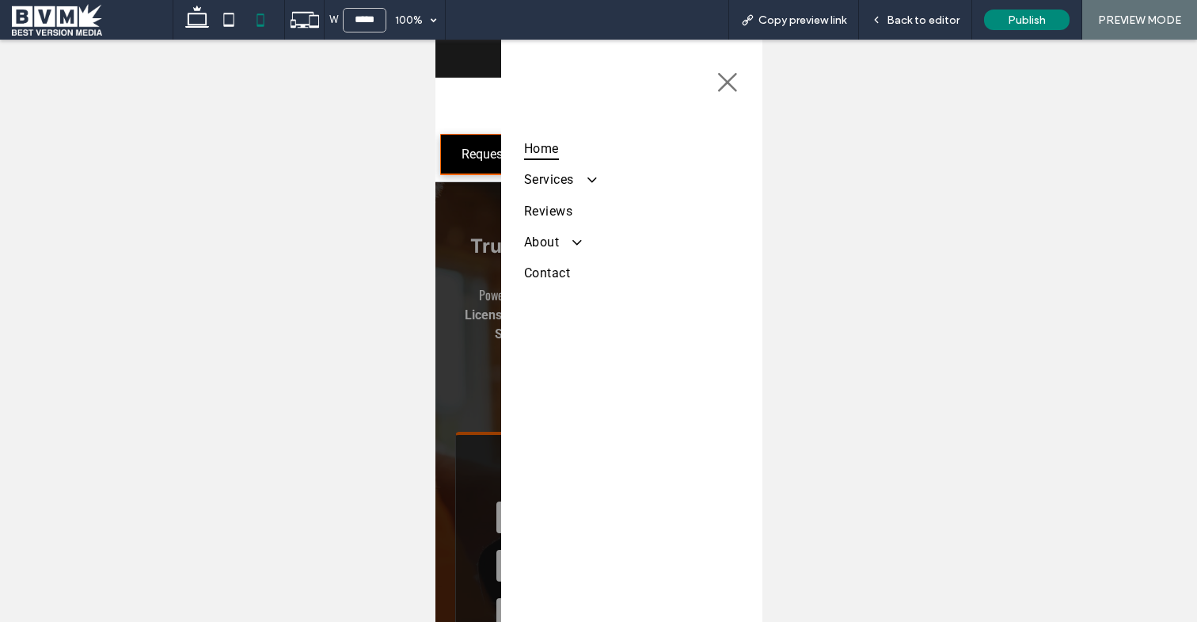
drag, startPoint x: 595, startPoint y: 174, endPoint x: 658, endPoint y: 135, distance: 73.6
click at [596, 174] on span at bounding box center [583, 179] width 26 height 17
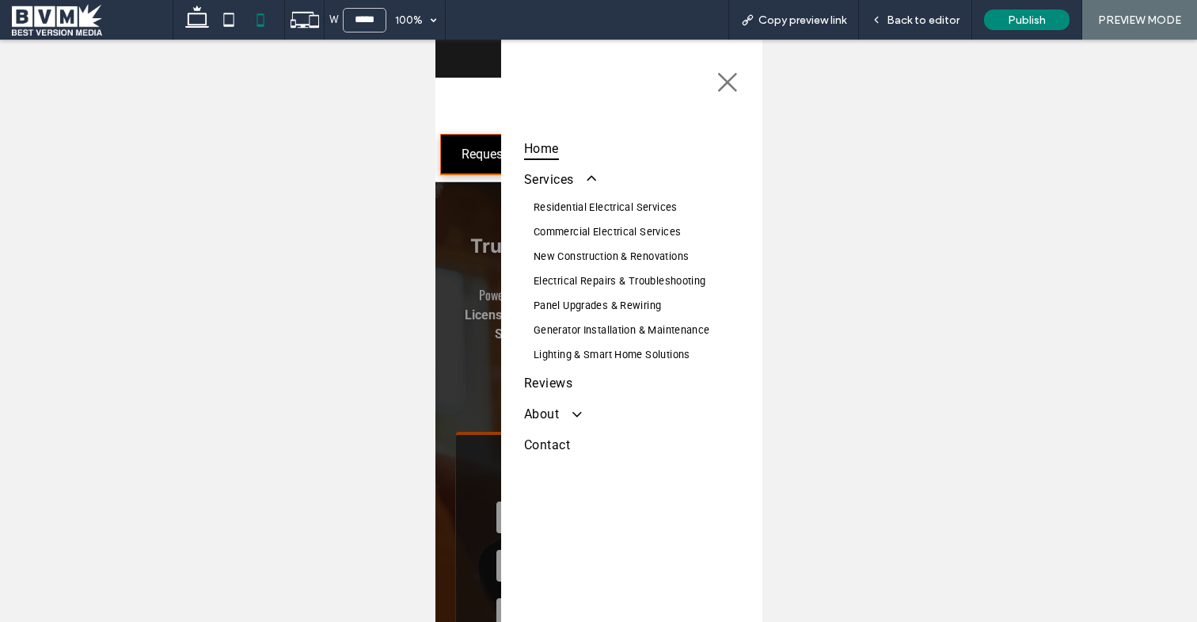
click at [732, 74] on icon at bounding box center [727, 82] width 24 height 24
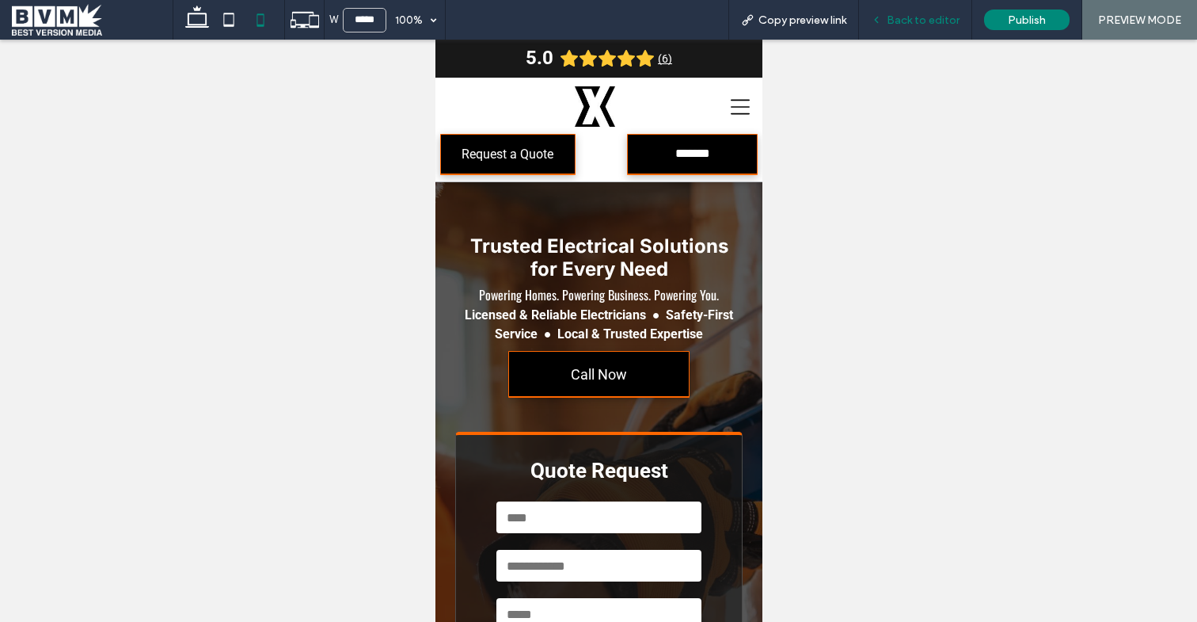
click at [926, 25] on span "Back to editor" at bounding box center [923, 19] width 73 height 13
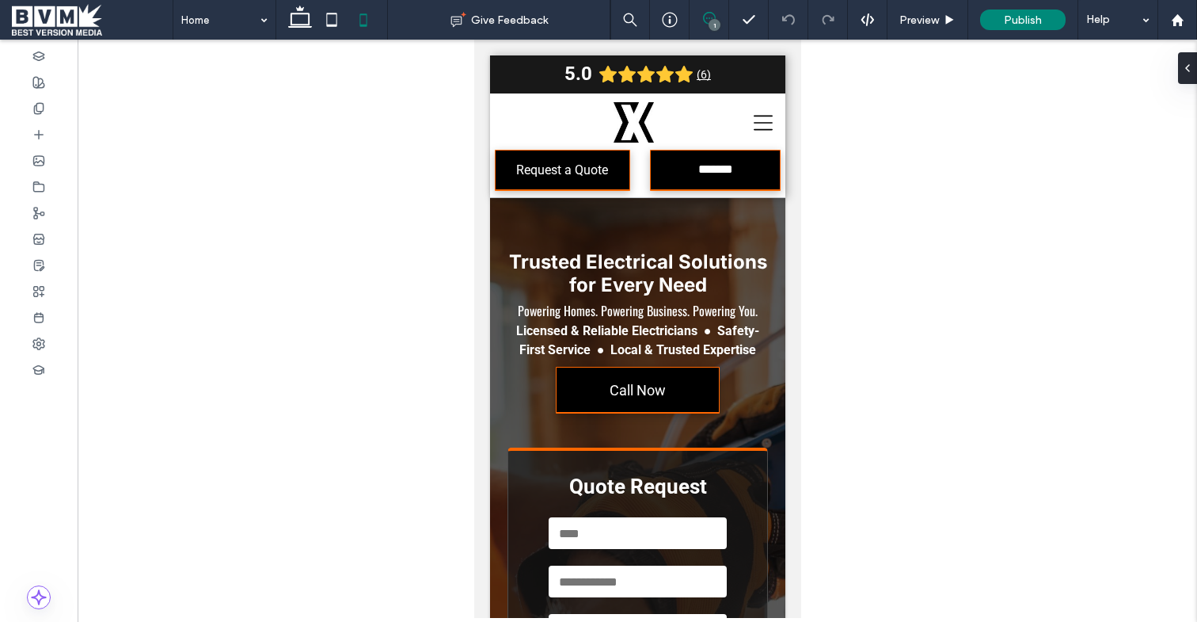
click at [709, 15] on icon at bounding box center [709, 18] width 13 height 13
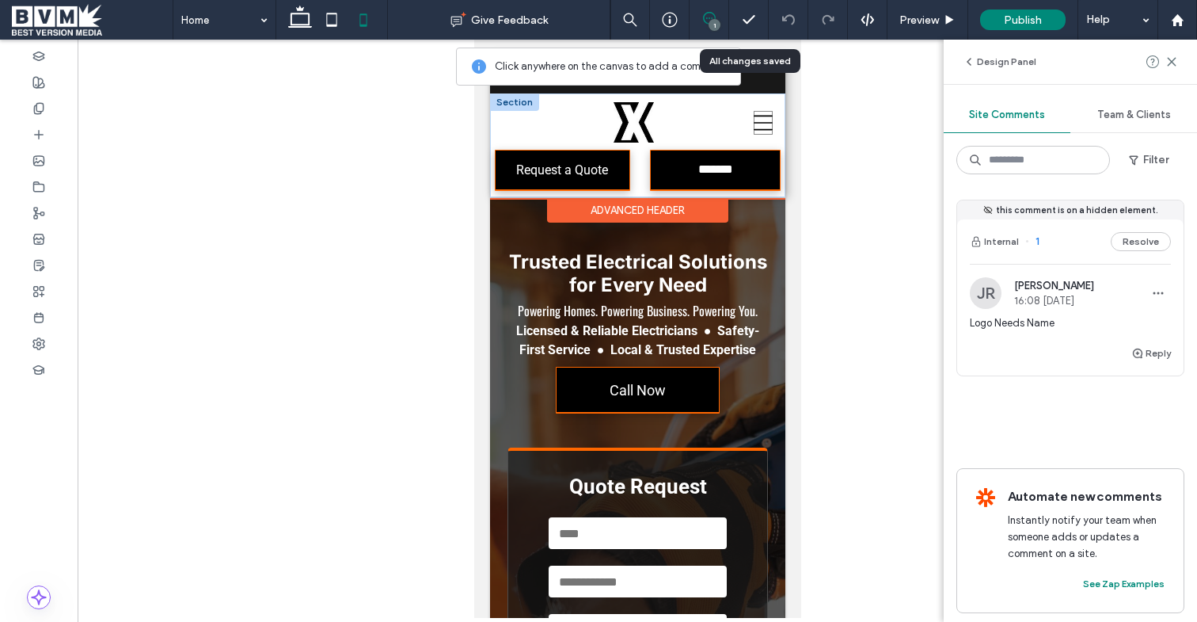
click at [760, 127] on icon "Navigation Menu" at bounding box center [762, 123] width 19 height 24
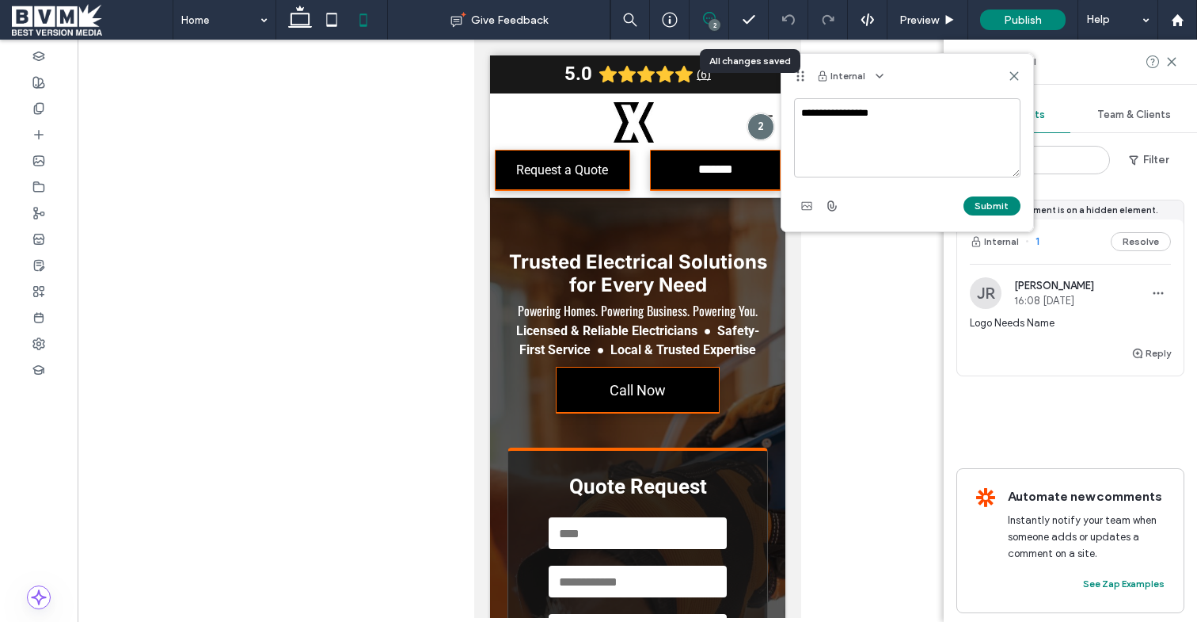
type textarea "**********"
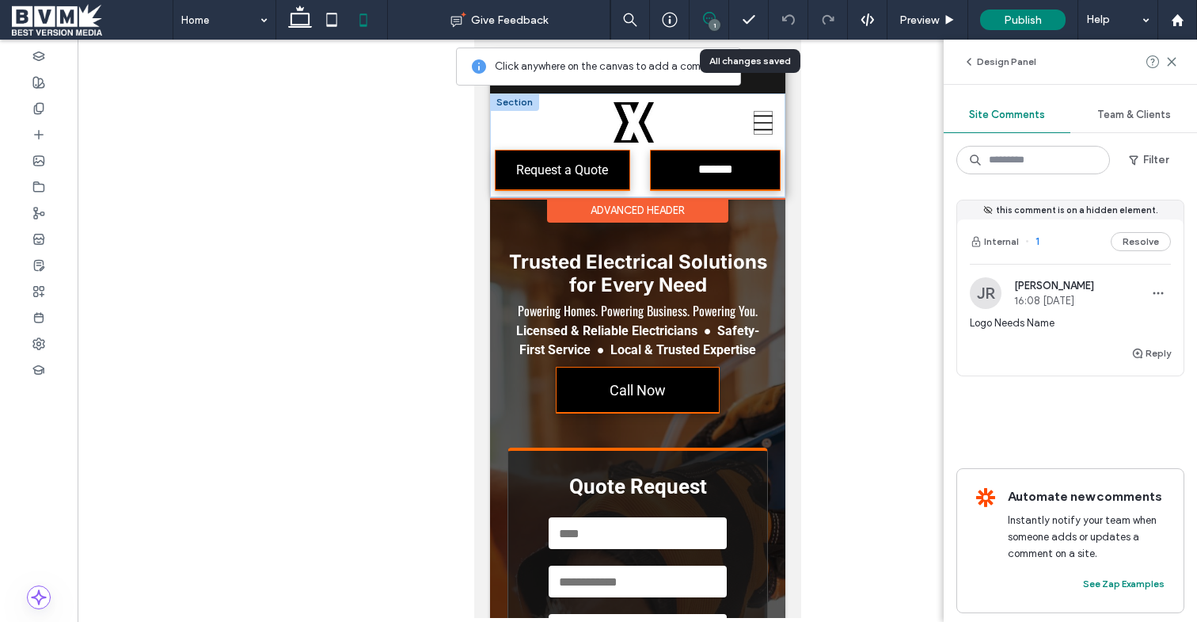
click at [757, 123] on icon at bounding box center [762, 122] width 19 height 15
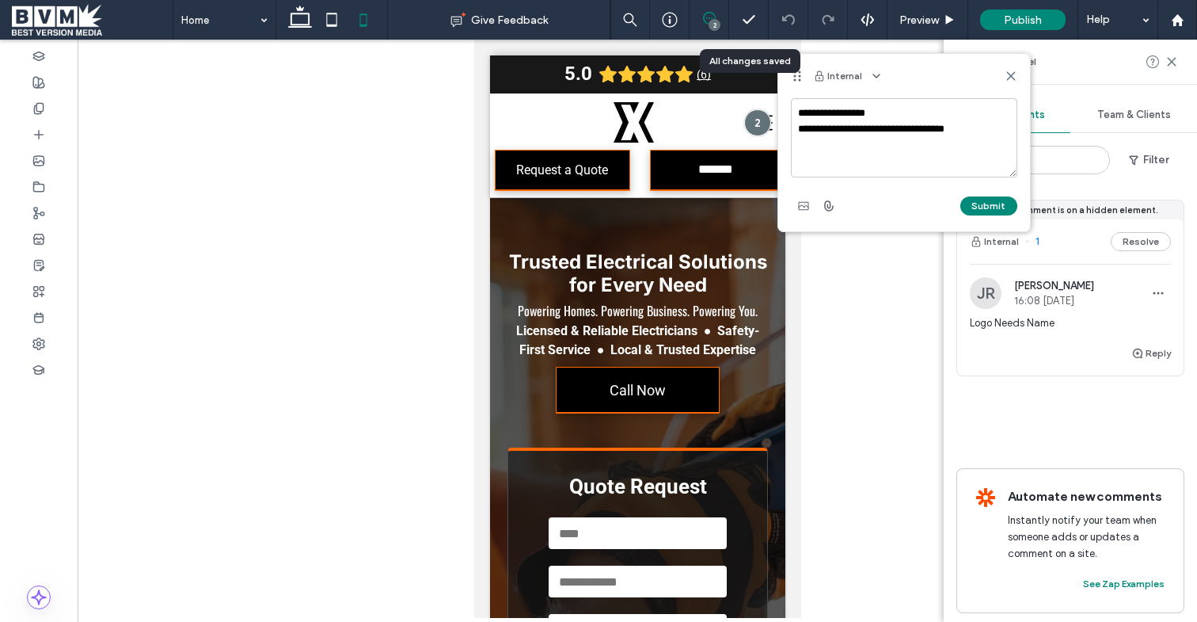
click at [979, 127] on textarea "**********" at bounding box center [904, 137] width 226 height 79
type textarea "**********"
click at [1011, 73] on icon at bounding box center [1011, 76] width 13 height 13
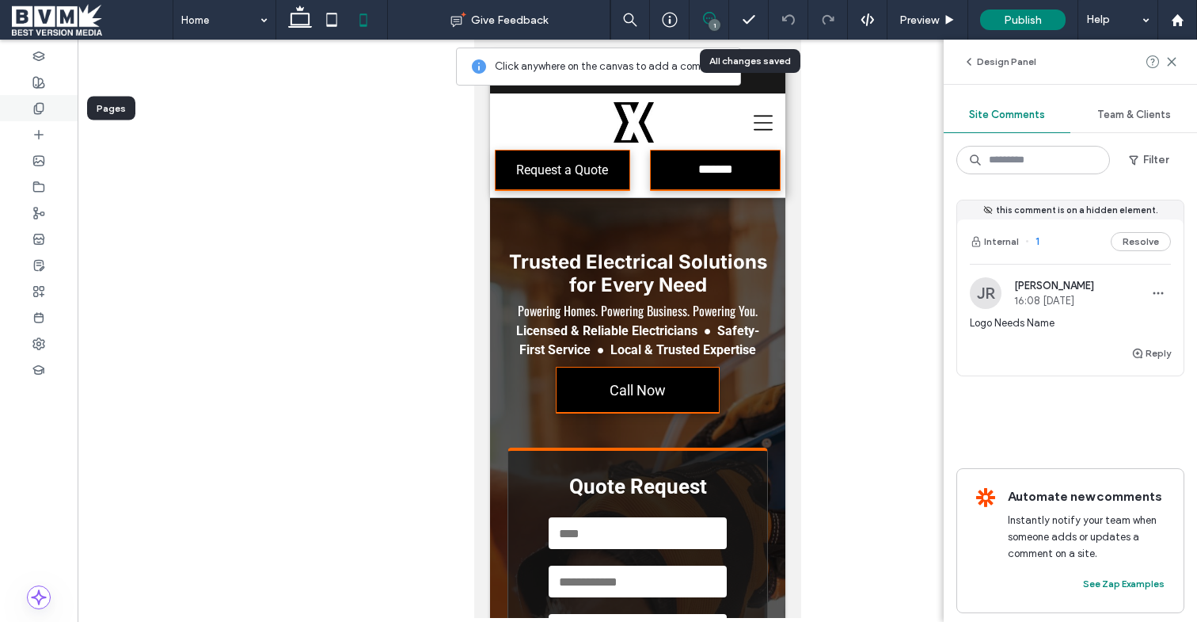
click at [36, 113] on use at bounding box center [38, 108] width 9 height 10
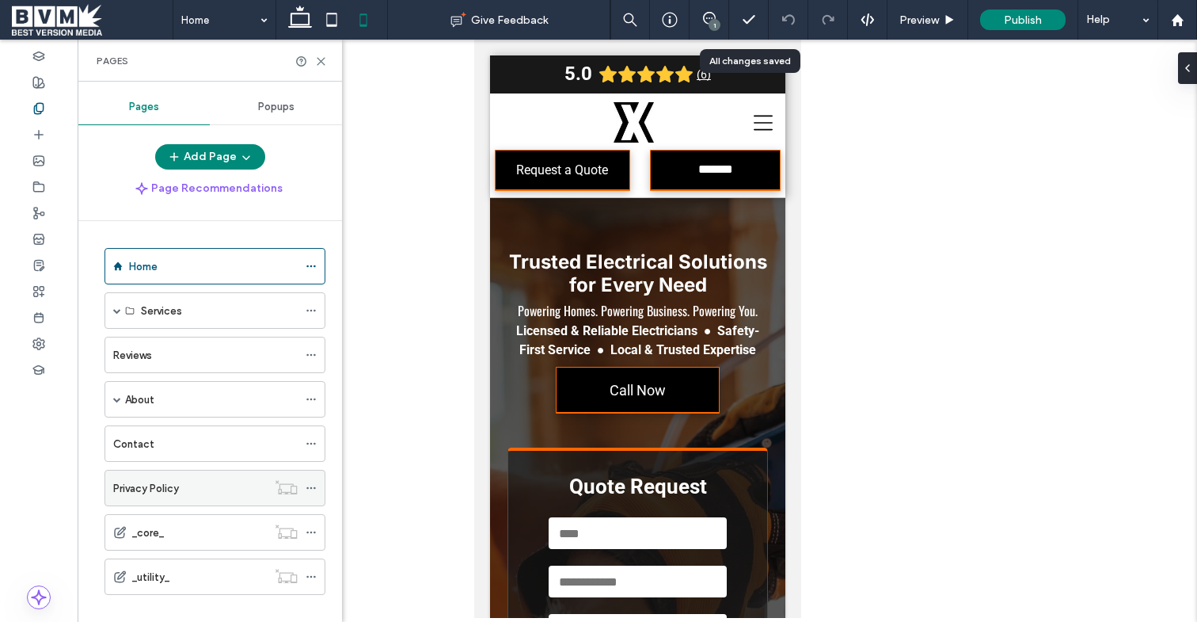
scroll to position [21, 0]
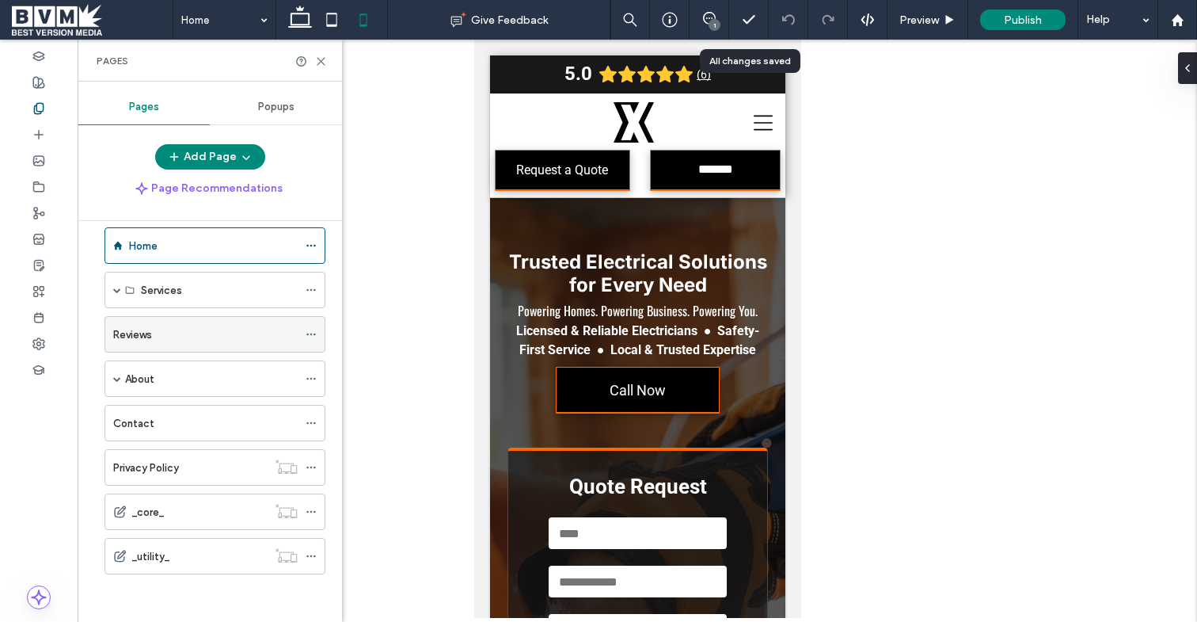
click at [154, 337] on div "Reviews" at bounding box center [205, 334] width 185 height 17
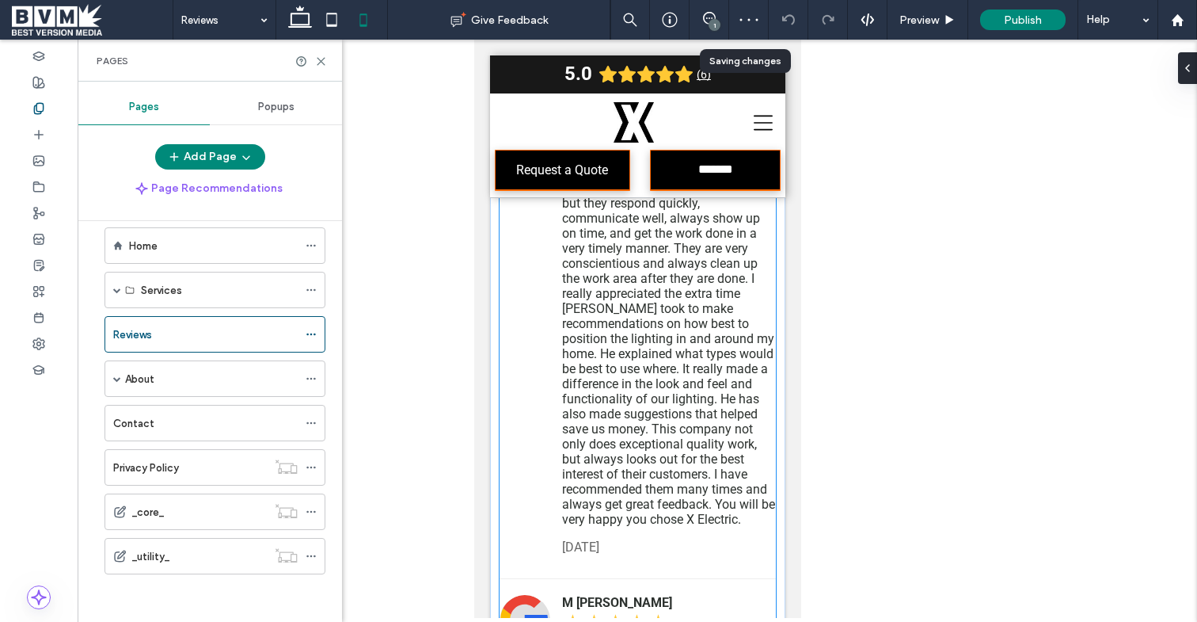
scroll to position [1020, 0]
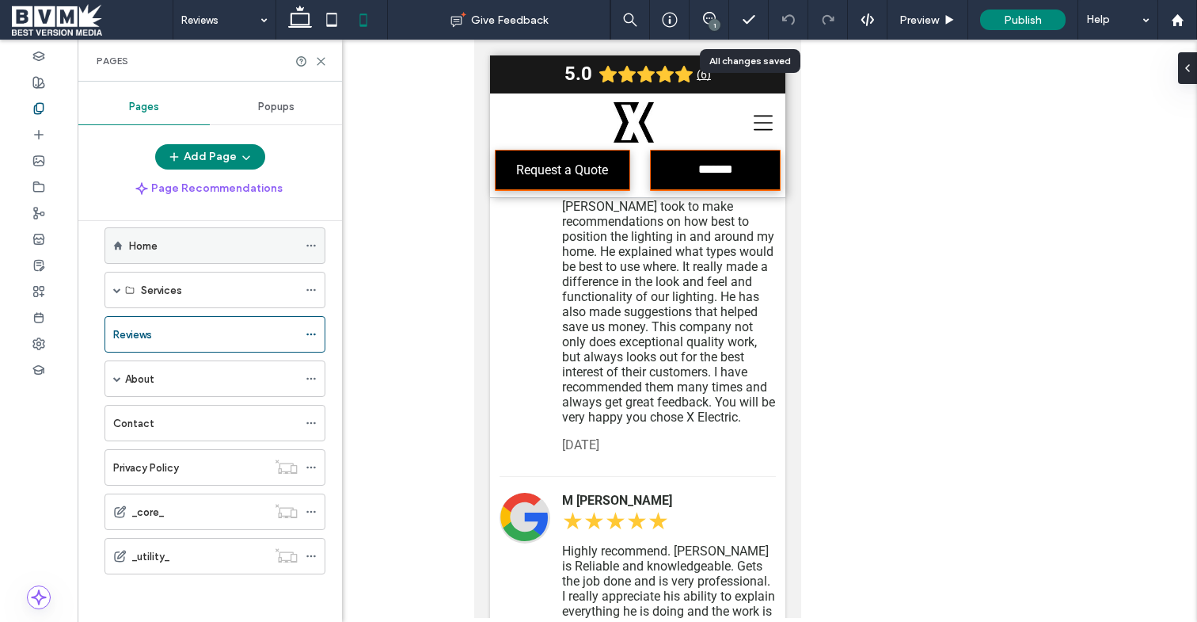
click at [181, 250] on div "Home" at bounding box center [213, 246] width 169 height 17
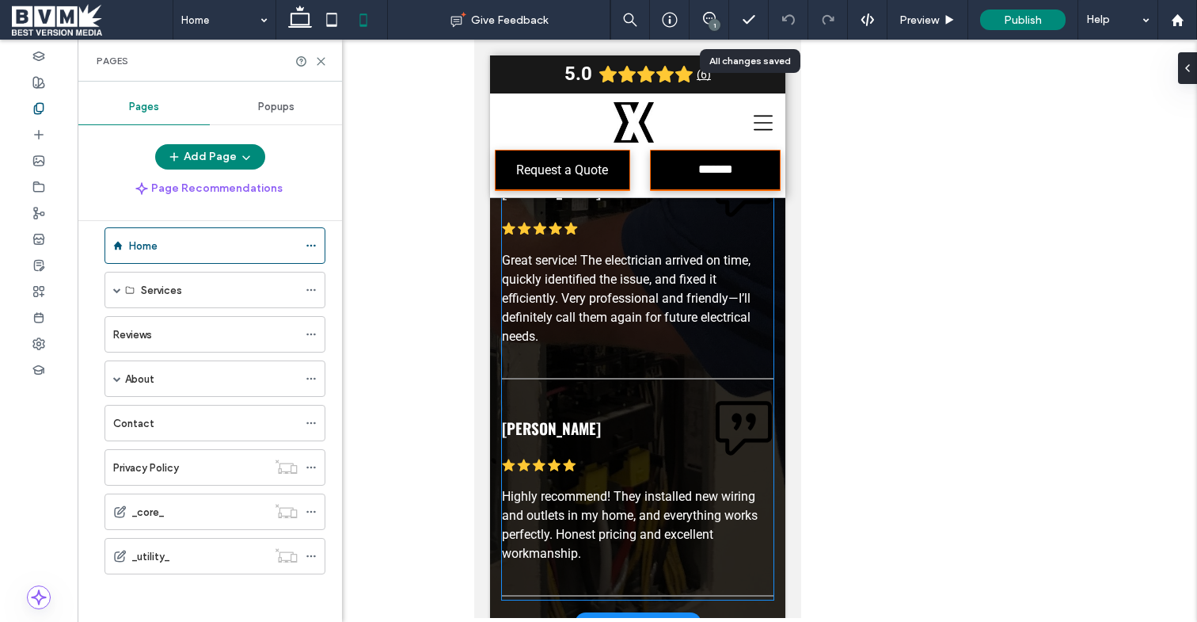
scroll to position [5884, 0]
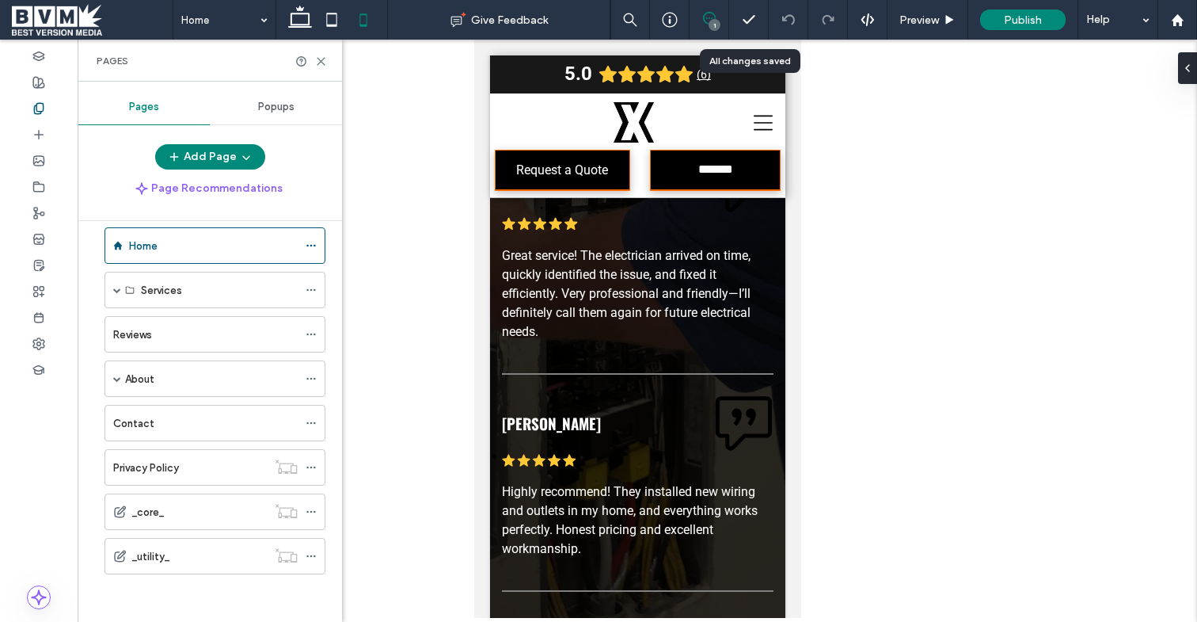
click at [711, 13] on icon at bounding box center [709, 18] width 13 height 13
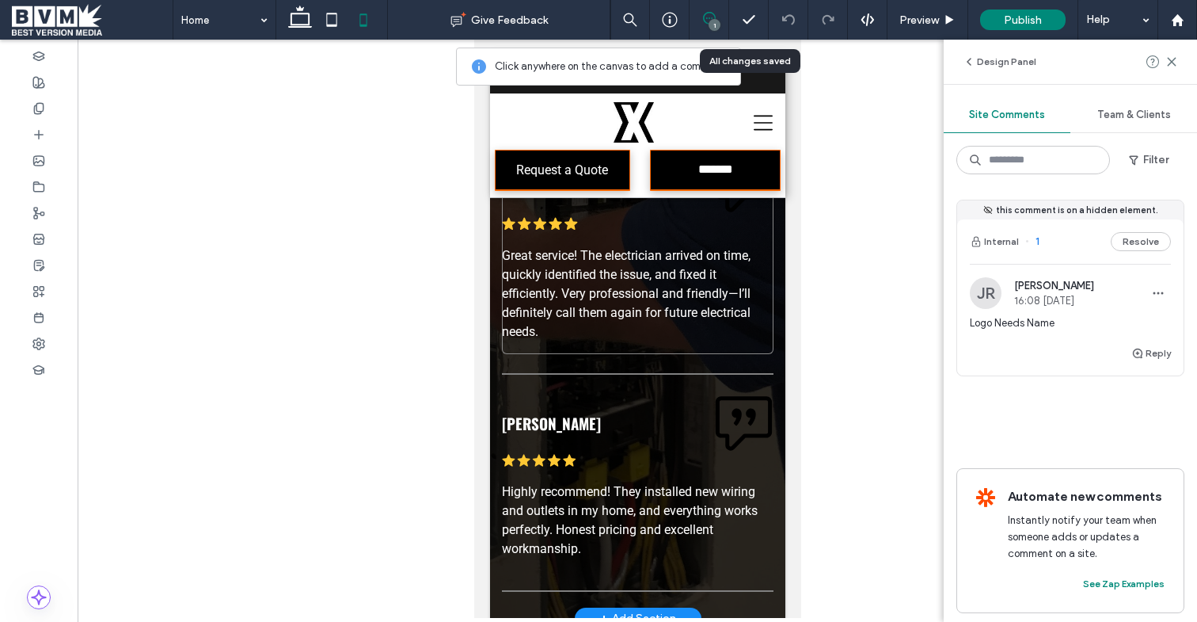
click at [649, 241] on div "[PERSON_NAME] .cls-1-1788903176-1788903176 { fill: #00000; stroke-width: 0px; }…" at bounding box center [637, 254] width 272 height 198
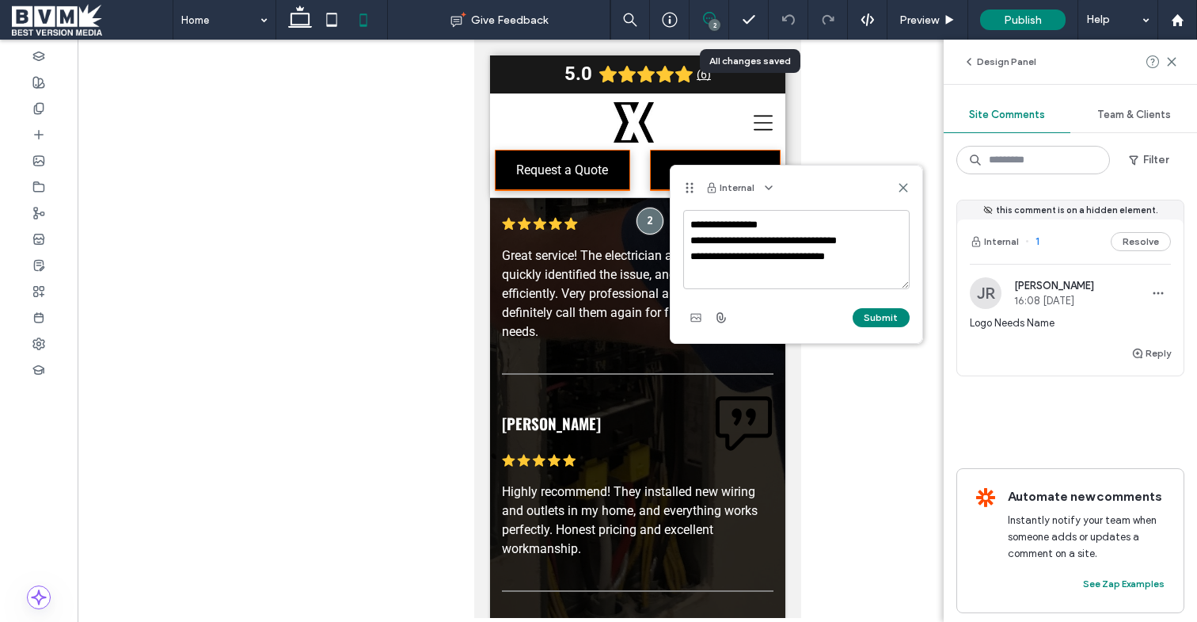
click at [902, 190] on icon at bounding box center [903, 187] width 13 height 13
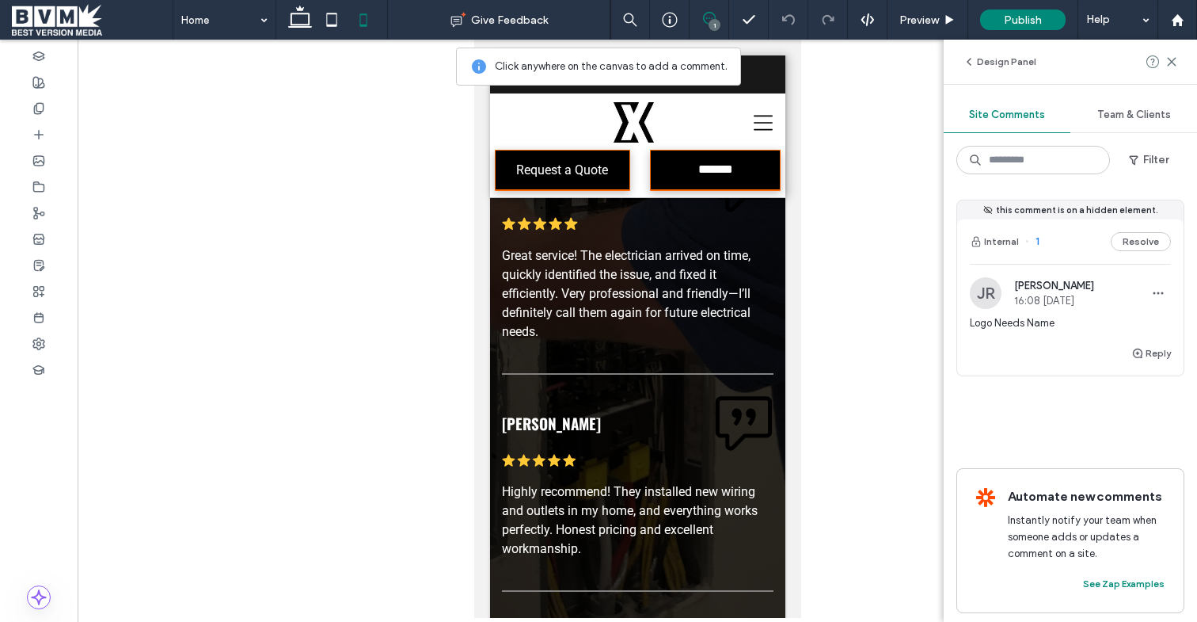
click at [711, 17] on use at bounding box center [709, 18] width 13 height 13
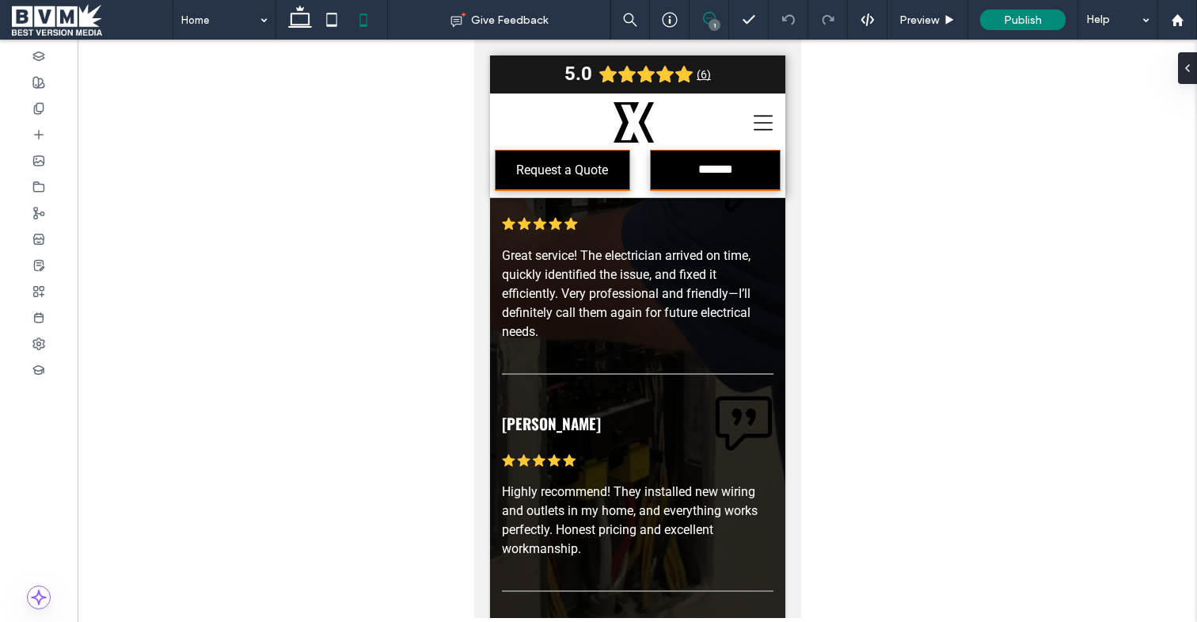
click at [710, 17] on icon at bounding box center [709, 18] width 13 height 13
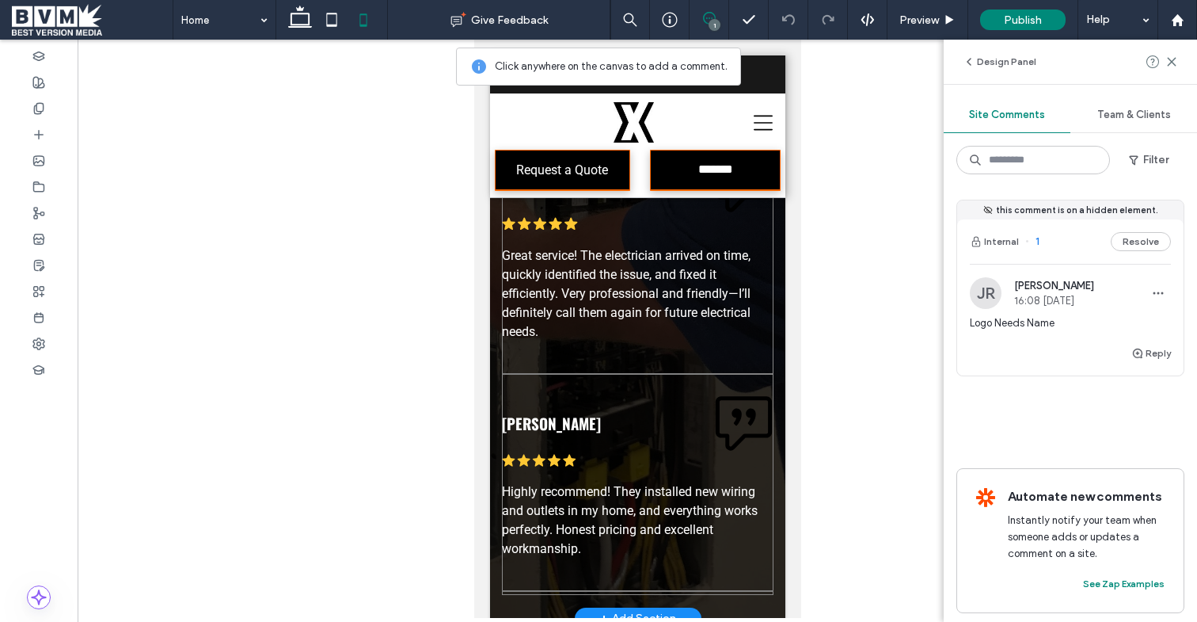
click at [626, 380] on div "[PERSON_NAME] .cls-1-1788903176-1788903176 { fill: #00000; stroke-width: 0px; }…" at bounding box center [637, 374] width 272 height 439
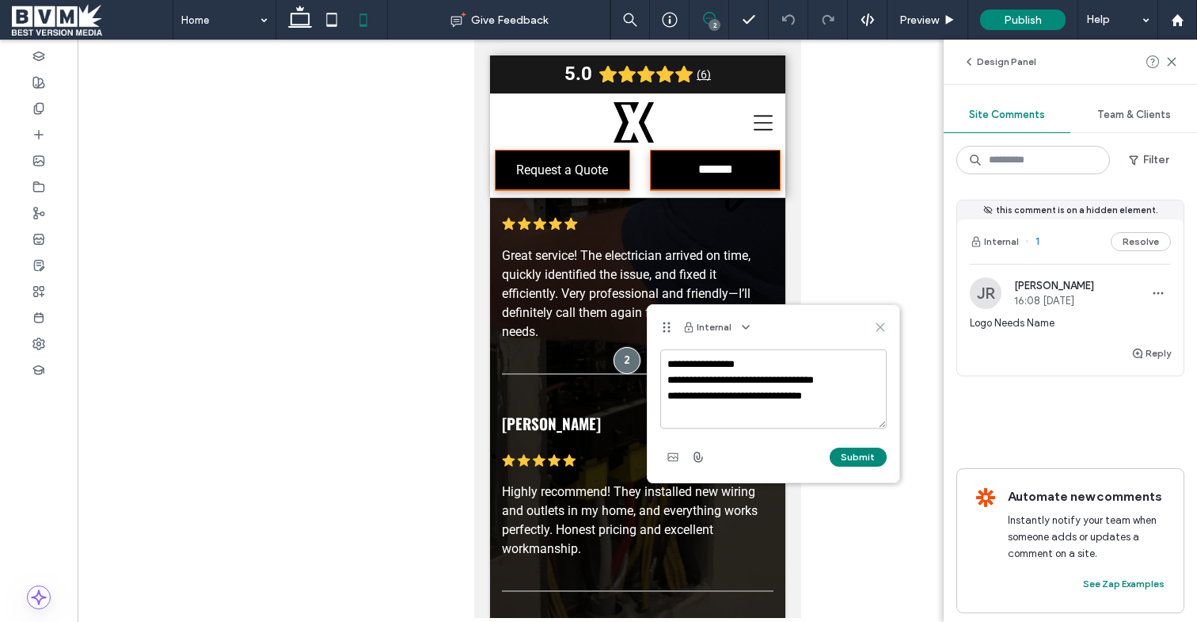
click at [878, 324] on icon at bounding box center [880, 327] width 13 height 13
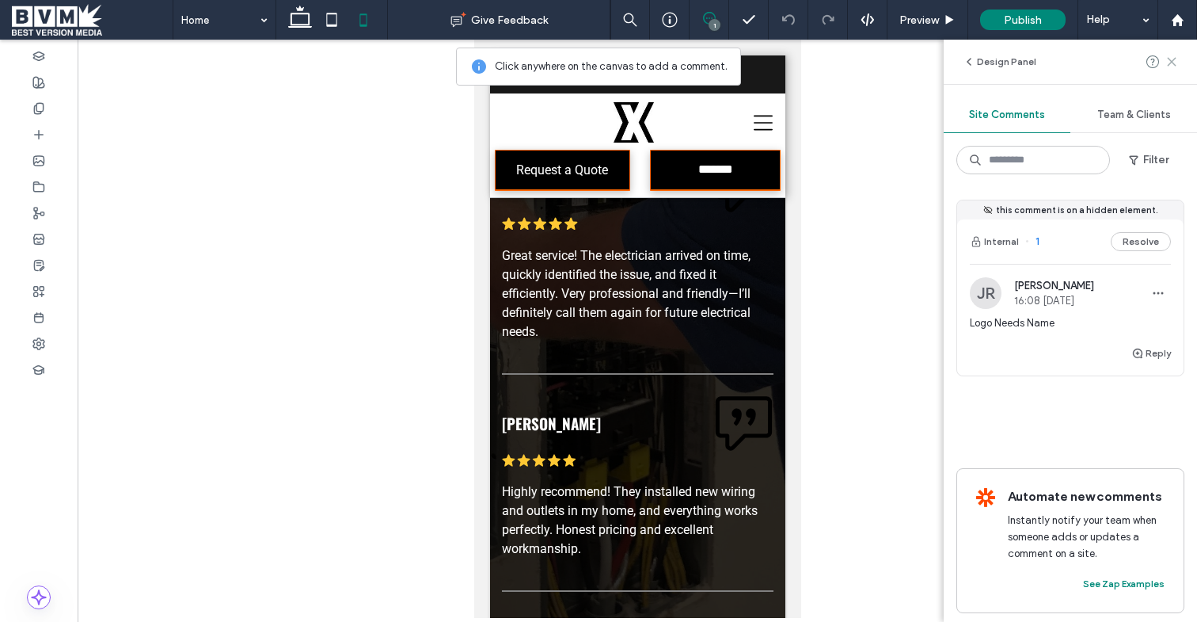
click at [1178, 59] on icon at bounding box center [1172, 61] width 13 height 13
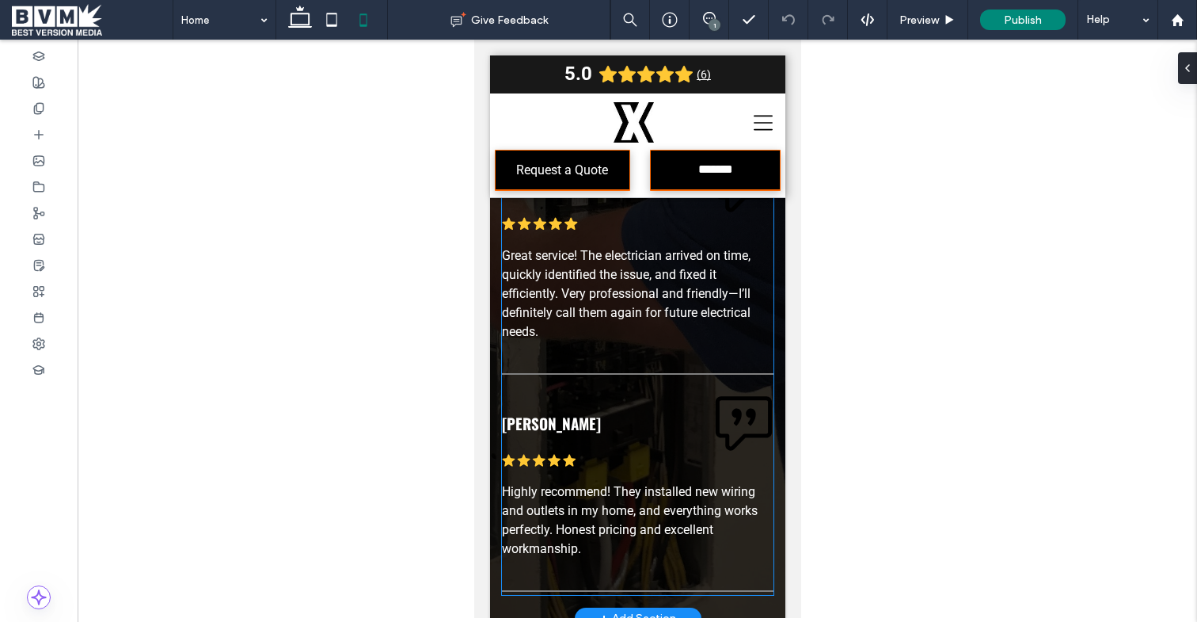
click at [733, 249] on div "[PERSON_NAME] .cls-1-1788903176-1788903176 { fill: #00000; stroke-width: 0px; }…" at bounding box center [637, 254] width 272 height 198
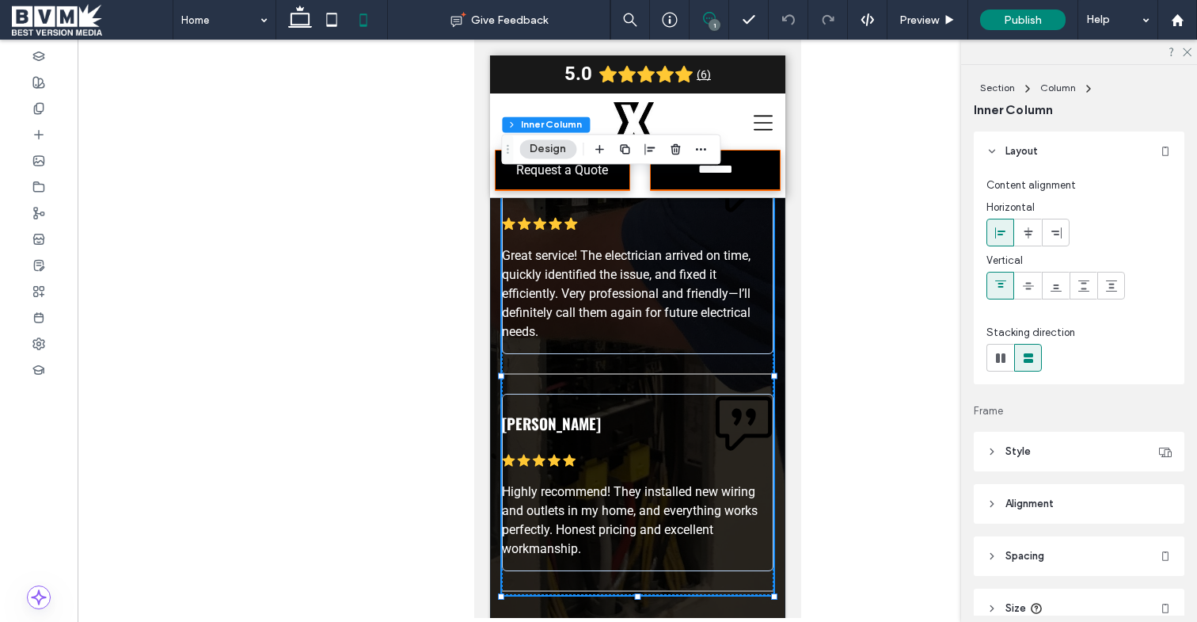
click at [706, 13] on icon at bounding box center [709, 18] width 13 height 13
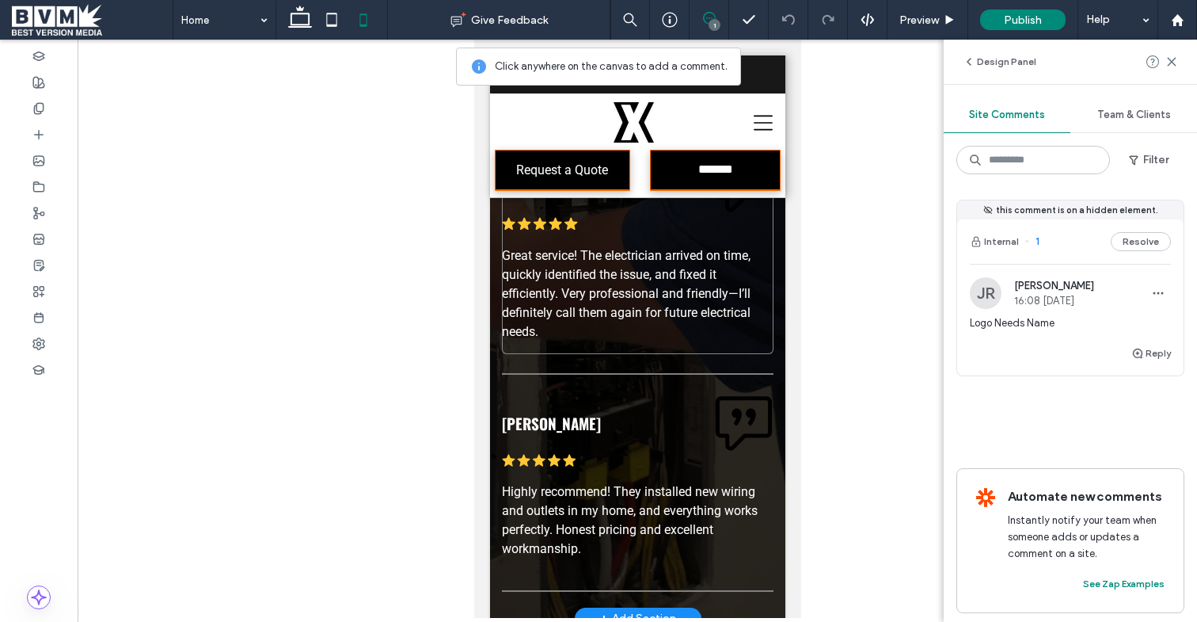
click at [694, 242] on div "[PERSON_NAME] .cls-1-1788903176-1788903176 { fill: #00000; stroke-width: 0px; }…" at bounding box center [637, 254] width 272 height 198
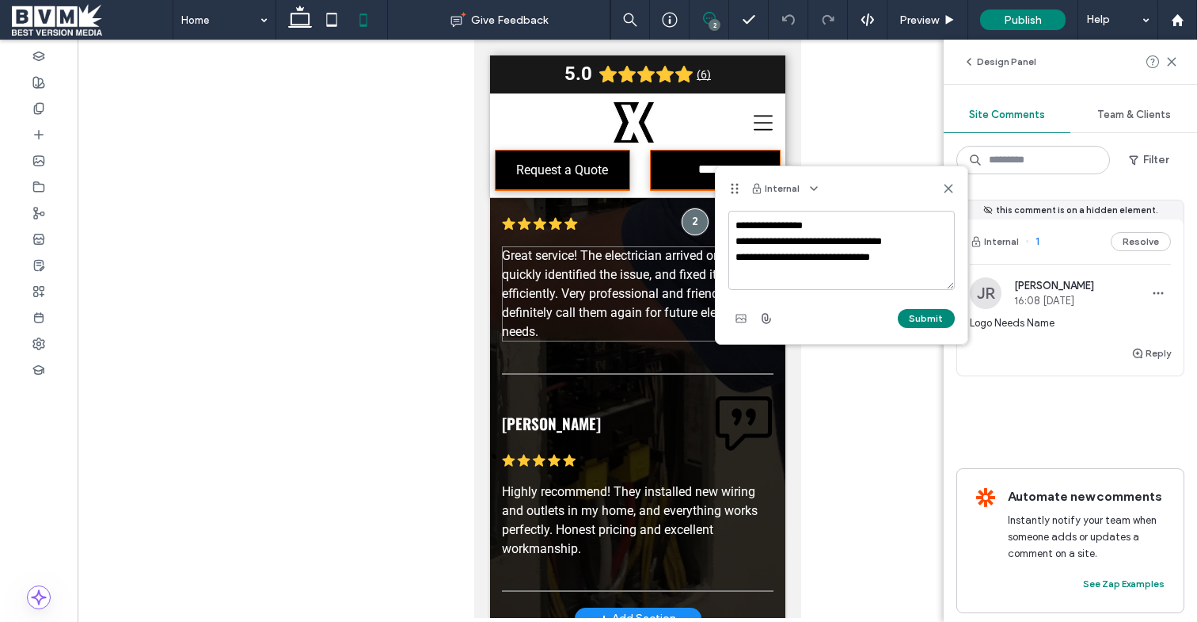
click at [715, 341] on p "Great service! The electrician arrived on time, quickly identified the issue, a…" at bounding box center [637, 293] width 272 height 95
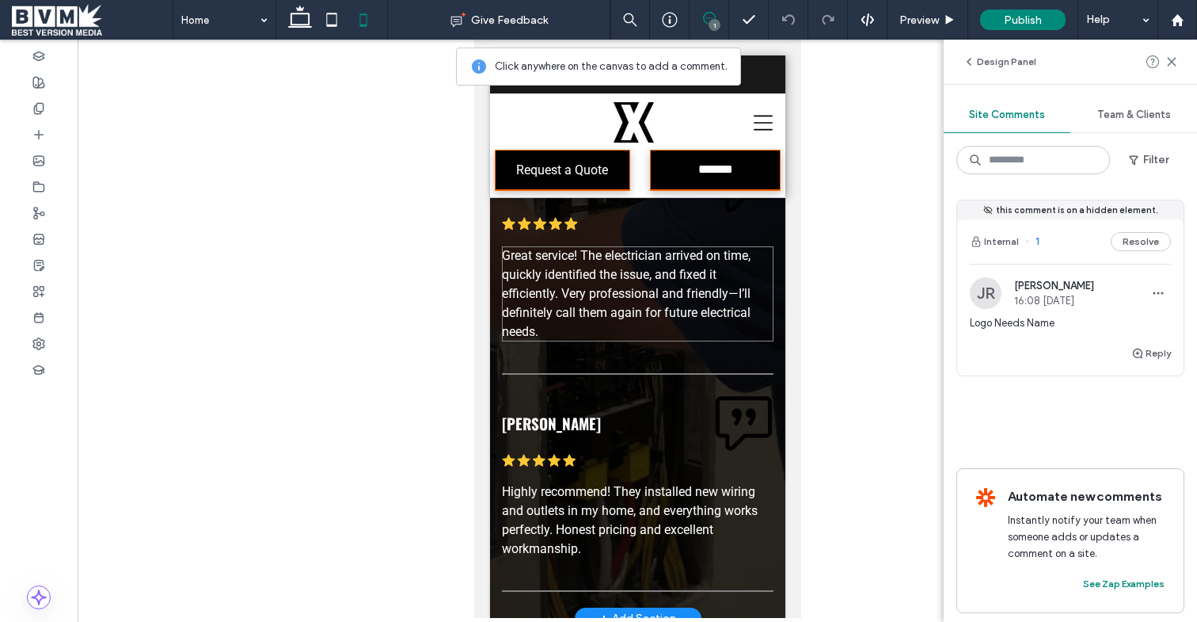
click at [699, 341] on p "Great service! The electrician arrived on time, quickly identified the issue, a…" at bounding box center [637, 293] width 272 height 95
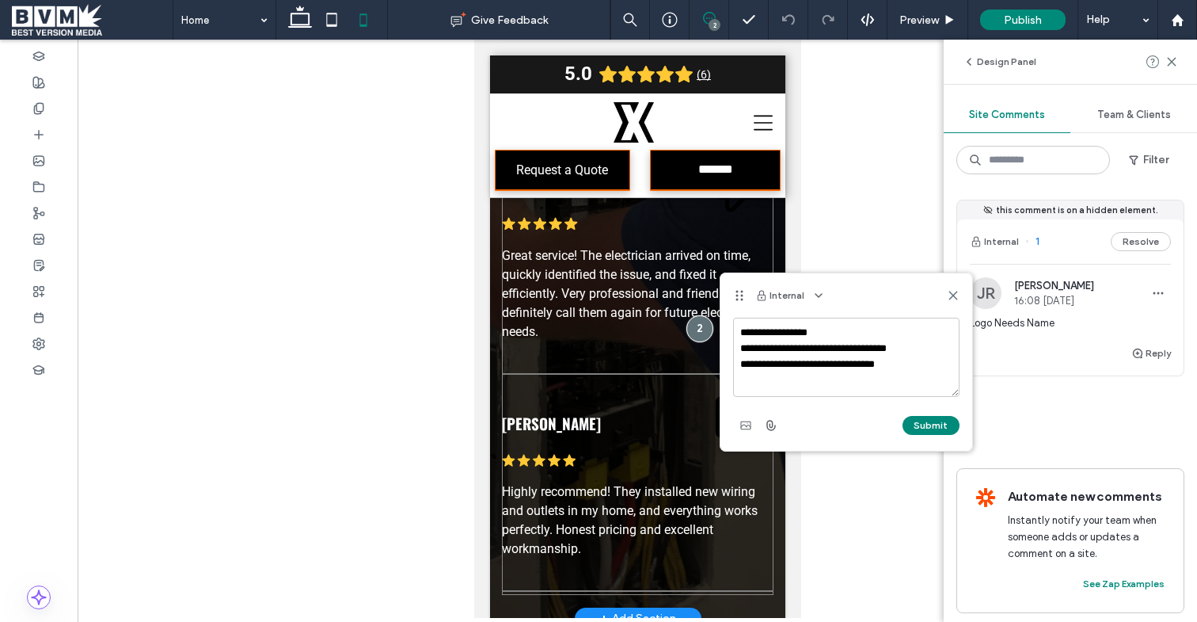
click at [672, 380] on div "[PERSON_NAME] .cls-1-1788903176-1788903176 { fill: #00000; stroke-width: 0px; }…" at bounding box center [637, 374] width 272 height 439
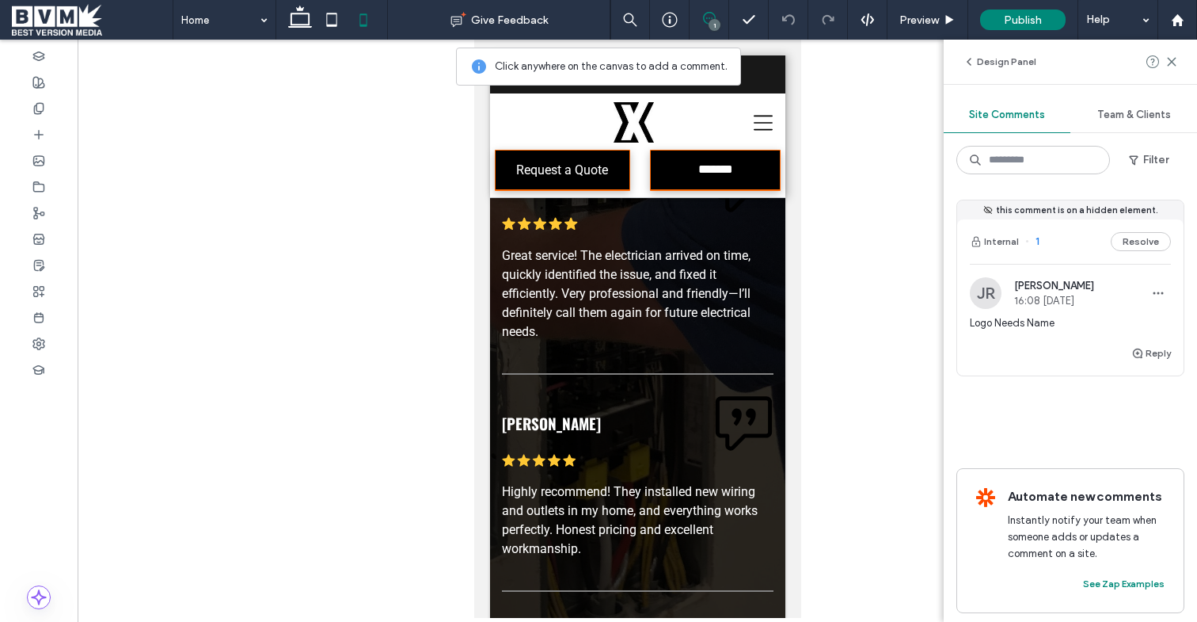
scroll to position [4, 0]
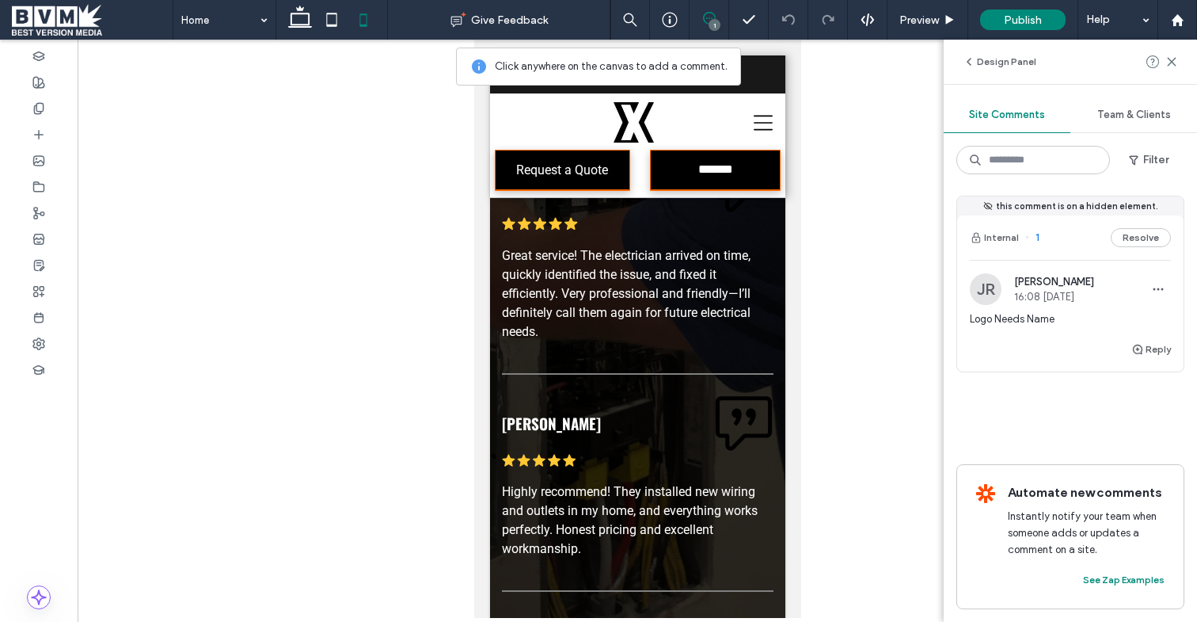
click at [1078, 423] on div "this comment is on a hidden element. Internal 1 Resolve JR [PERSON_NAME] 16:08 …" at bounding box center [1071, 324] width 228 height 256
click at [660, 382] on div "[PERSON_NAME] .cls-1-1788903176-1788903176 { fill: #00000; stroke-width: 0px; }…" at bounding box center [637, 374] width 272 height 439
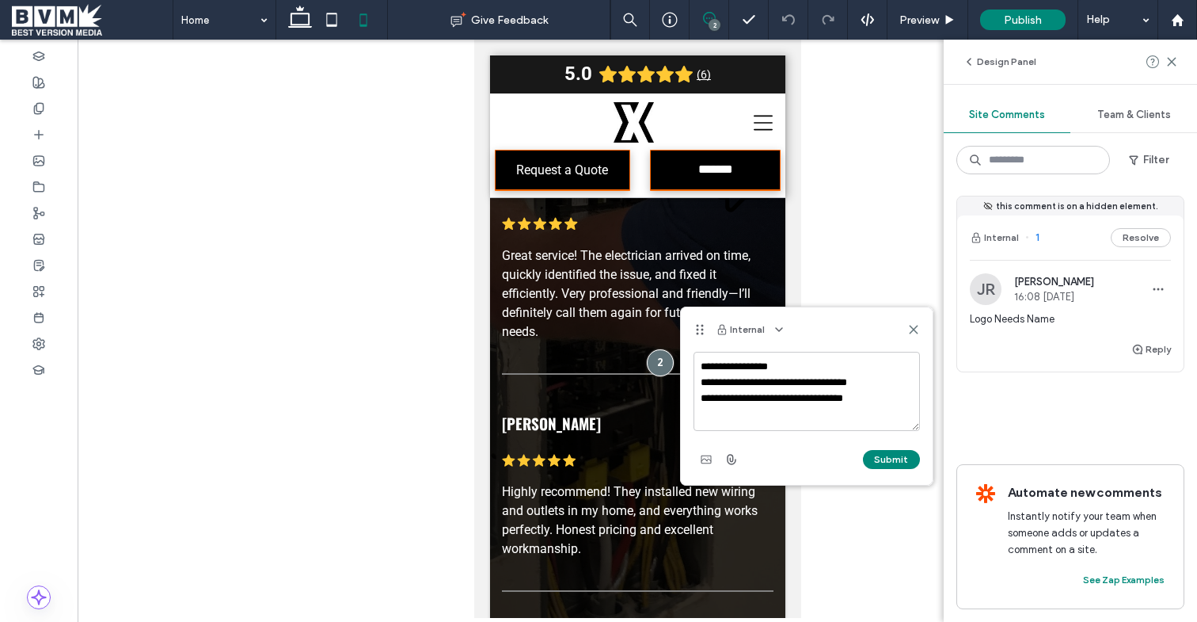
scroll to position [6, 0]
type textarea "**********"
click at [895, 462] on button "Submit" at bounding box center [891, 459] width 57 height 19
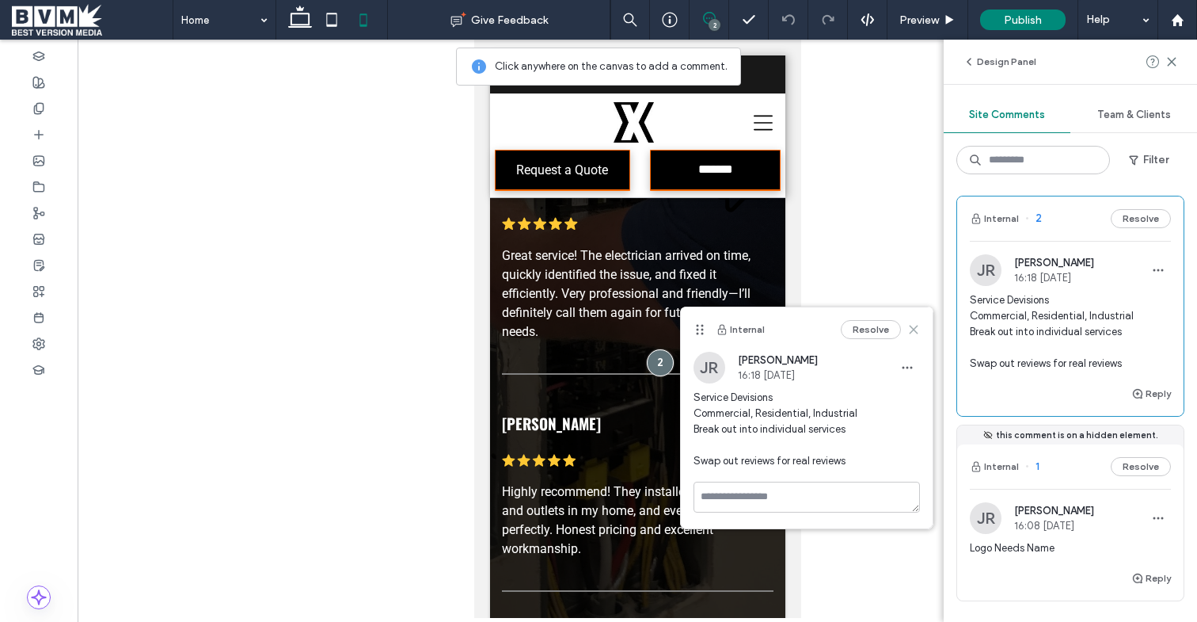
click at [907, 326] on icon at bounding box center [913, 329] width 13 height 13
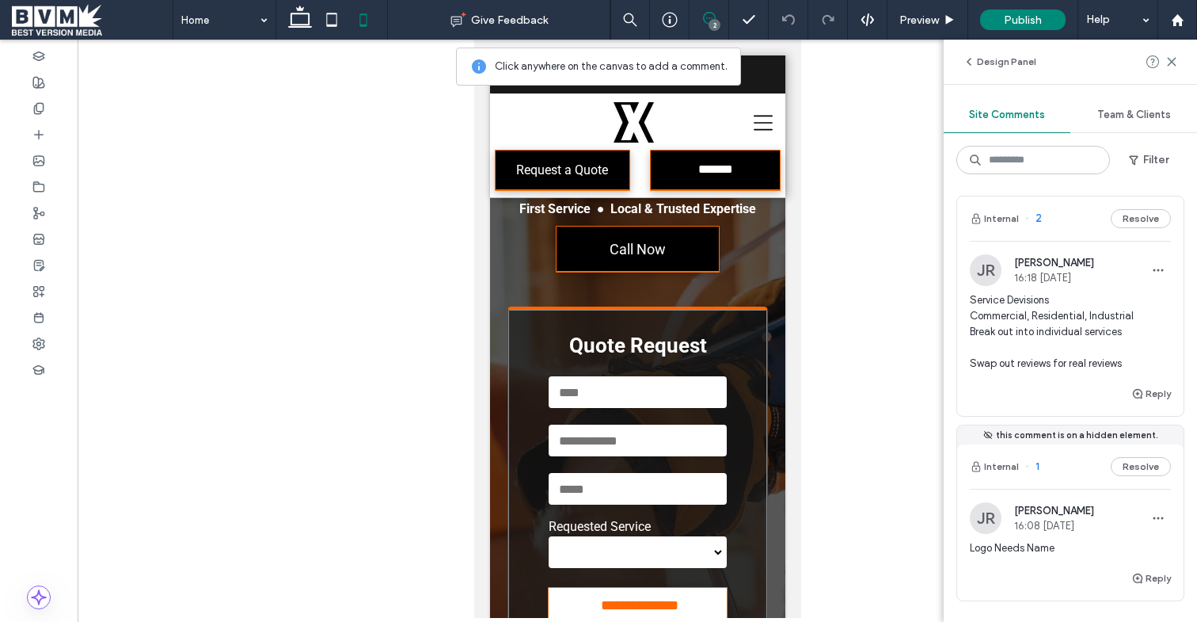
scroll to position [144, 0]
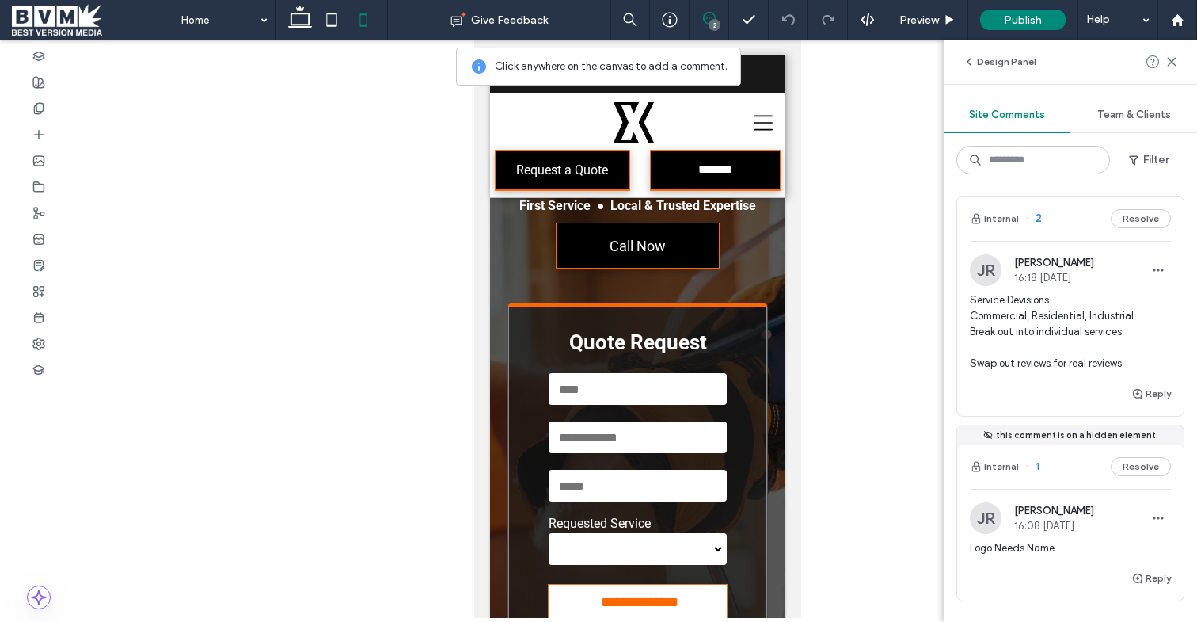
click at [734, 337] on div "**********" at bounding box center [637, 474] width 260 height 343
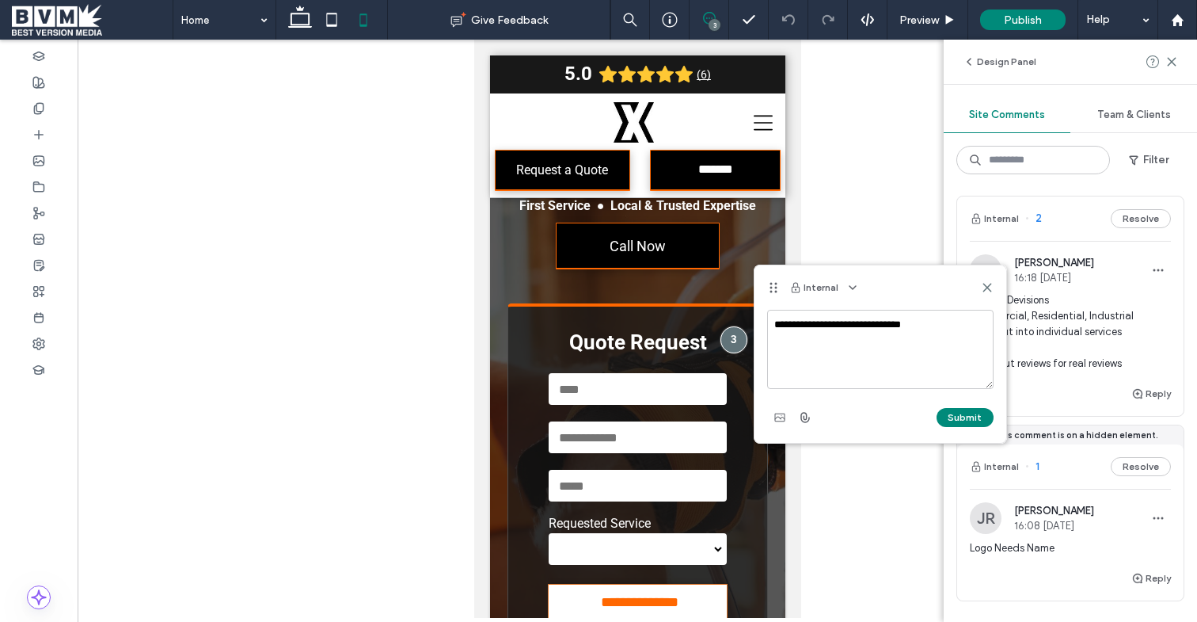
drag, startPoint x: 839, startPoint y: 329, endPoint x: 859, endPoint y: 329, distance: 19.8
click at [850, 330] on textarea "**********" at bounding box center [880, 349] width 226 height 79
type textarea "**********"
click at [954, 405] on div "Submit" at bounding box center [880, 417] width 226 height 25
click at [951, 415] on button "Submit" at bounding box center [965, 417] width 57 height 19
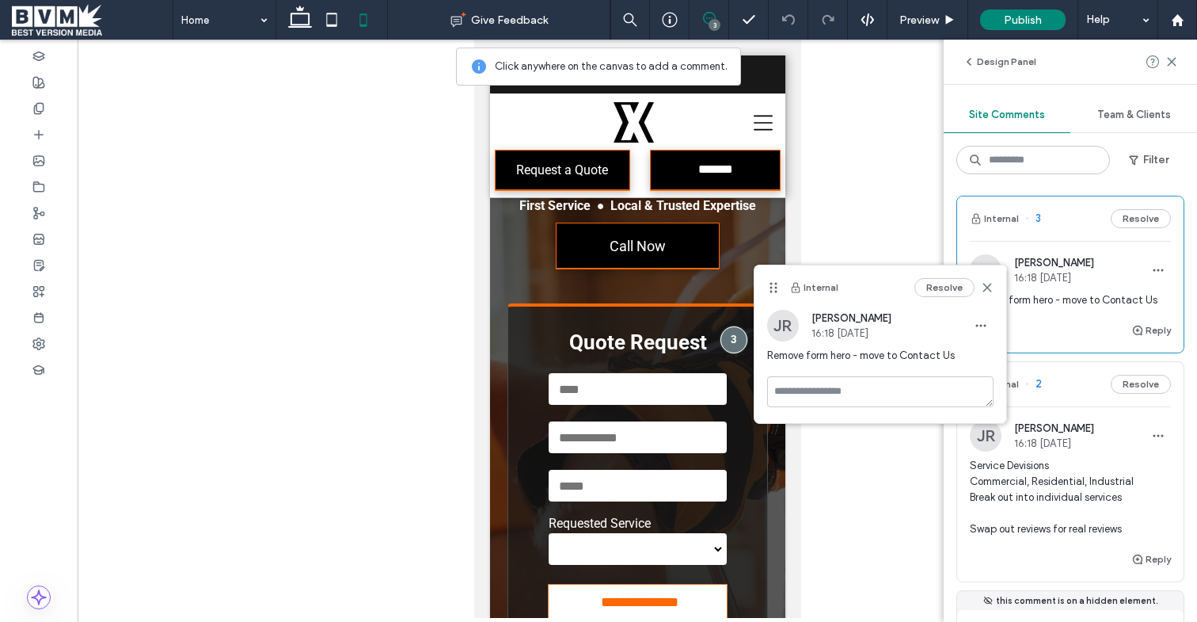
click at [990, 289] on icon at bounding box center [987, 287] width 13 height 13
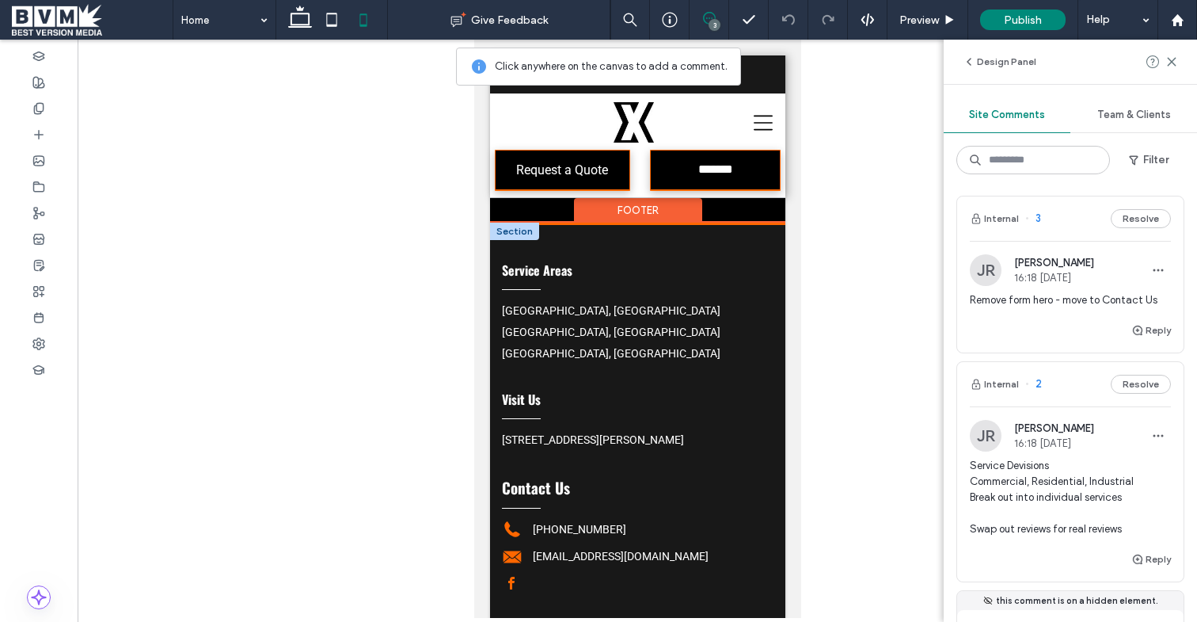
scroll to position [6911, 0]
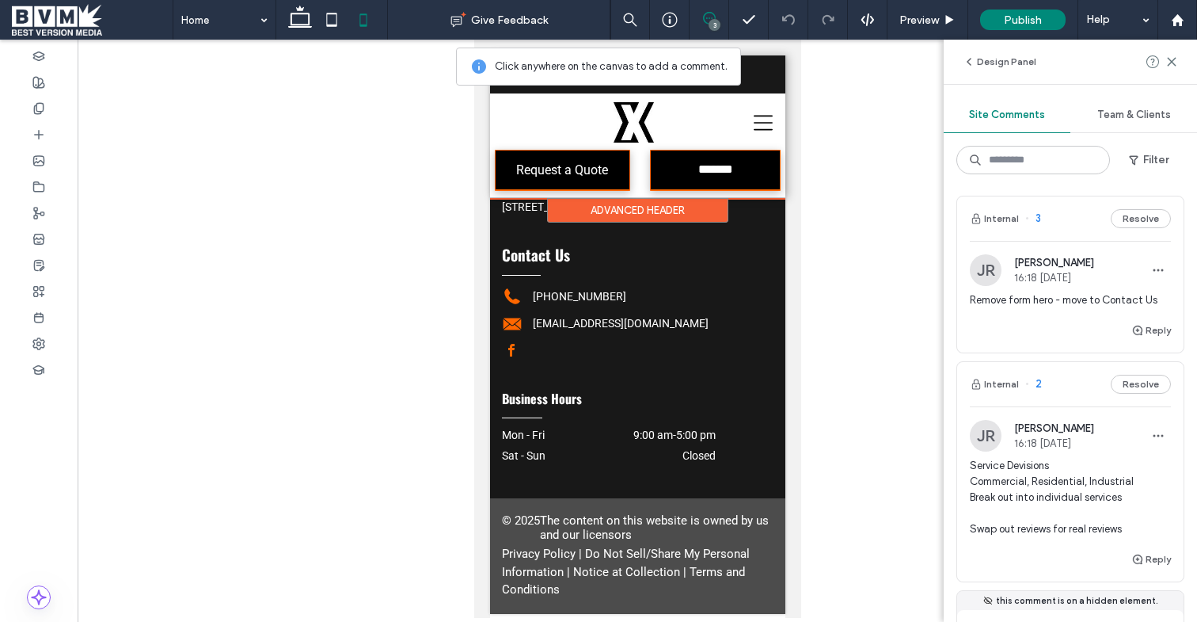
click at [578, 214] on div "Advanced Header" at bounding box center [636, 210] width 181 height 25
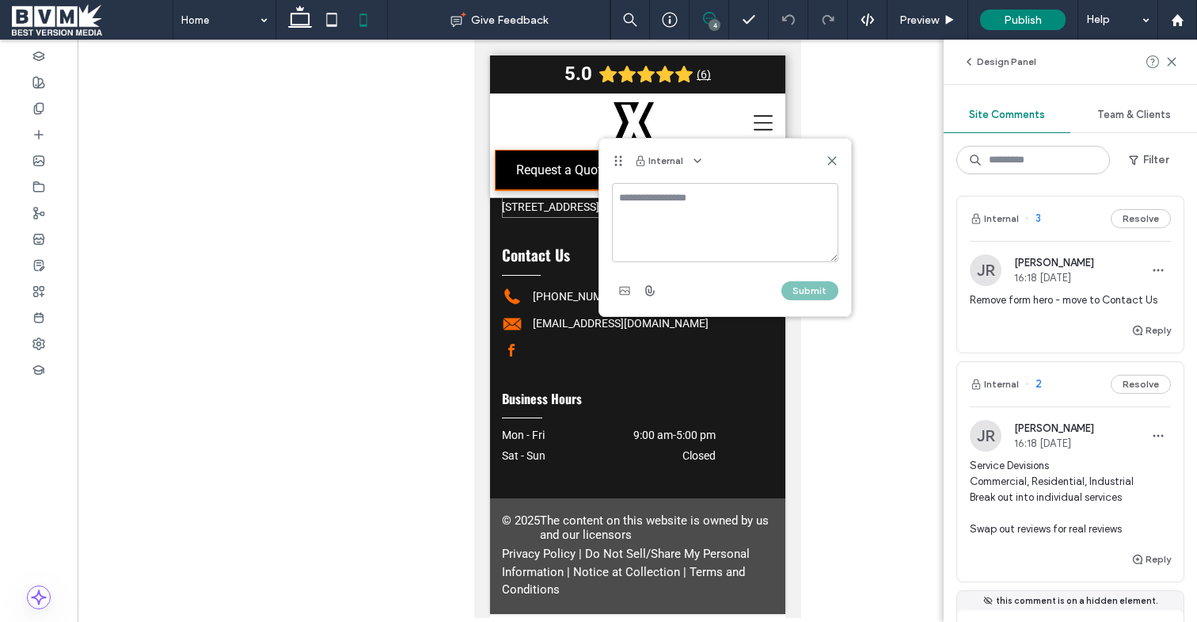
click at [519, 213] on div "[STREET_ADDRESS][PERSON_NAME]" at bounding box center [592, 206] width 182 height 21
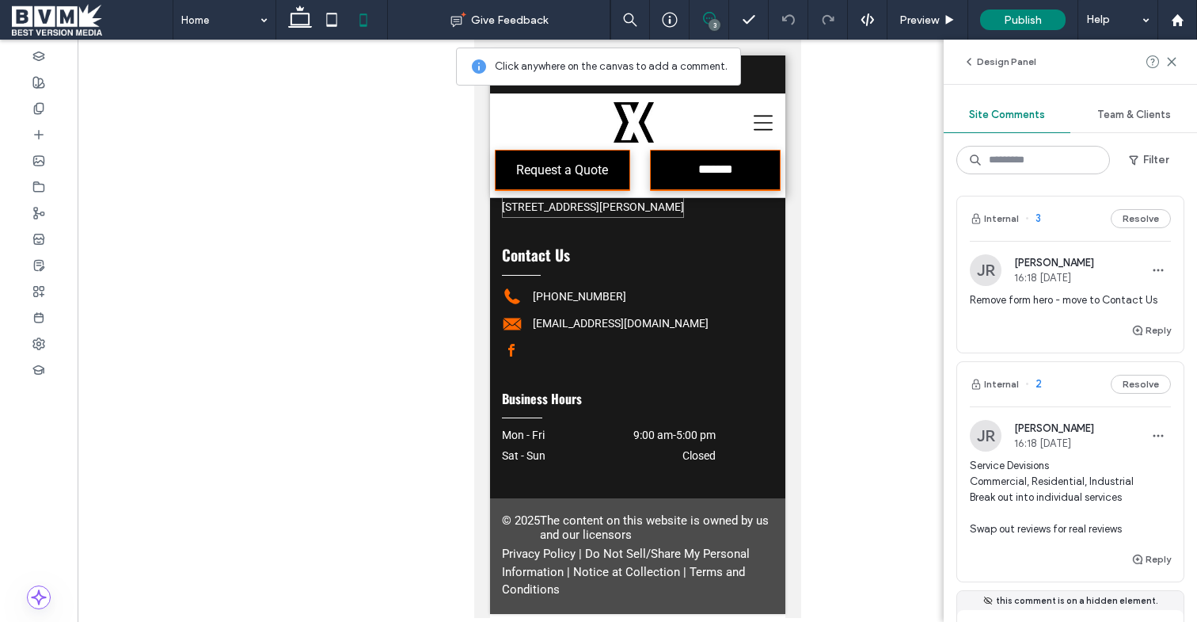
click at [538, 214] on div "[STREET_ADDRESS][PERSON_NAME]" at bounding box center [592, 206] width 182 height 21
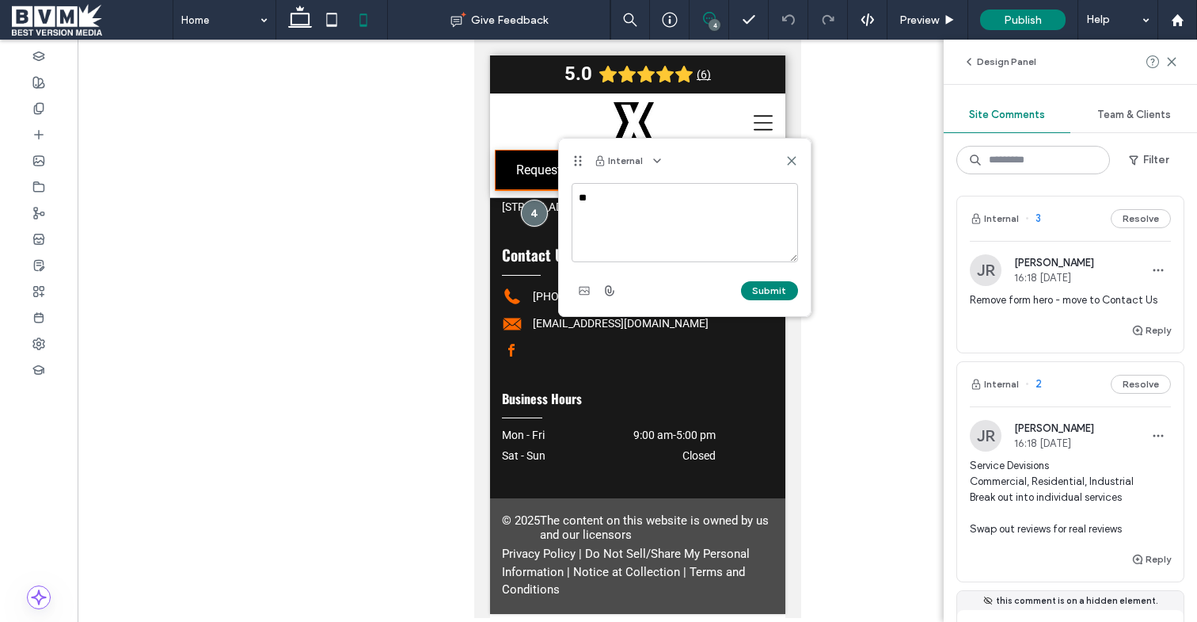
type textarea "*"
type textarea "**********"
click at [752, 287] on button "Submit" at bounding box center [769, 290] width 57 height 19
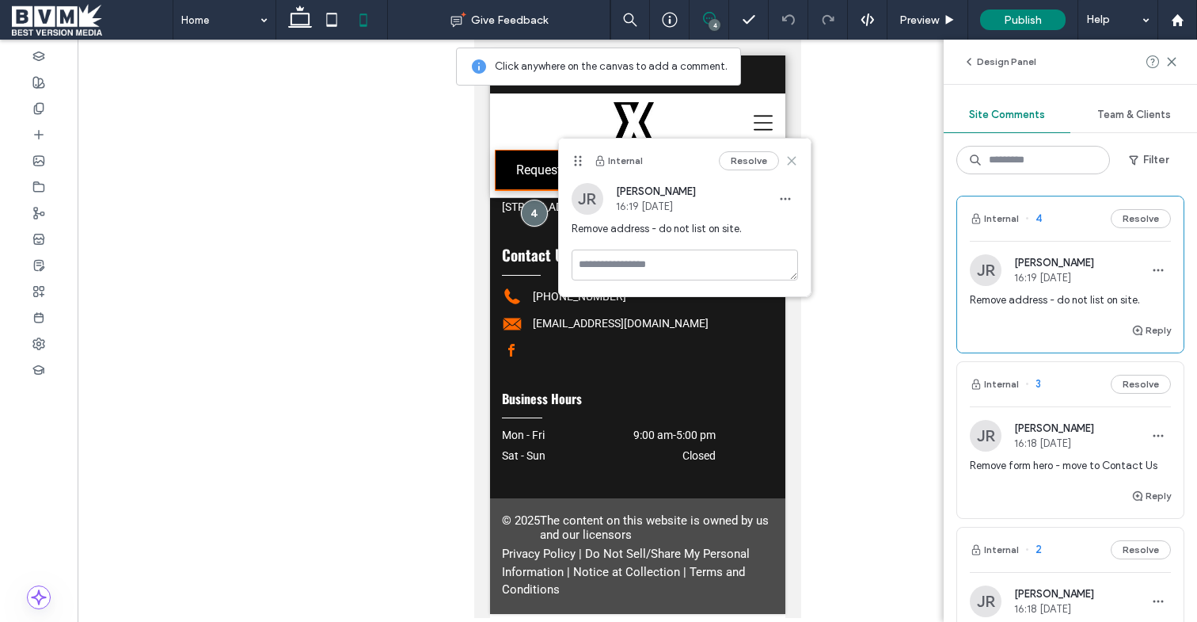
drag, startPoint x: 786, startPoint y: 156, endPoint x: 319, endPoint y: 115, distance: 469.0
click at [786, 156] on icon at bounding box center [792, 160] width 13 height 13
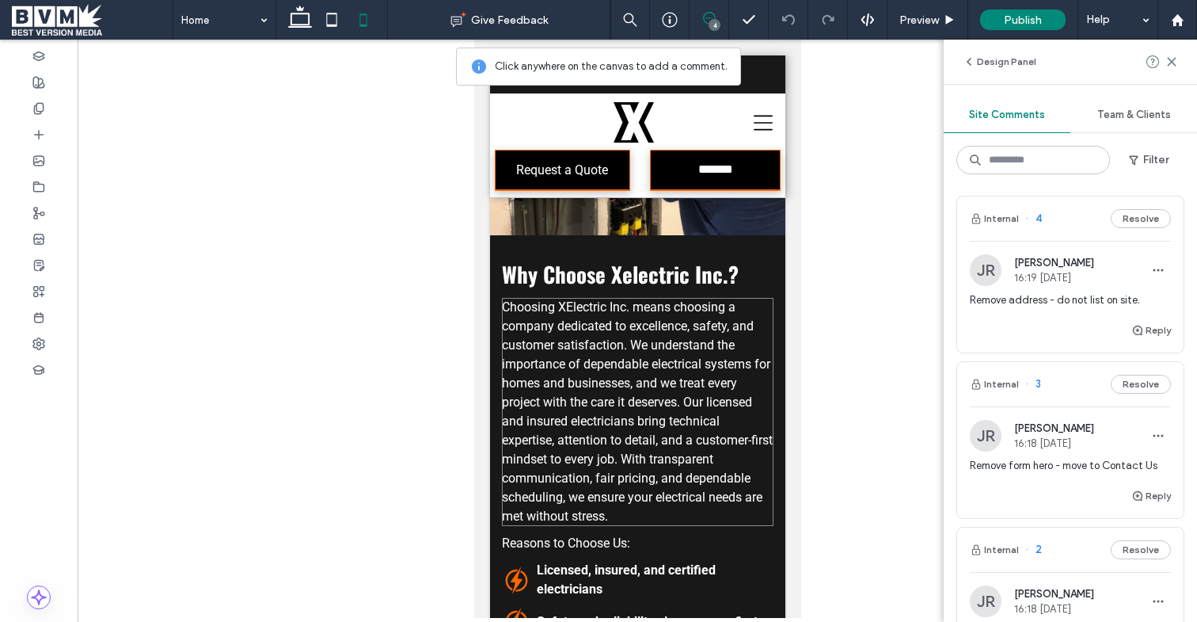
scroll to position [1205, 0]
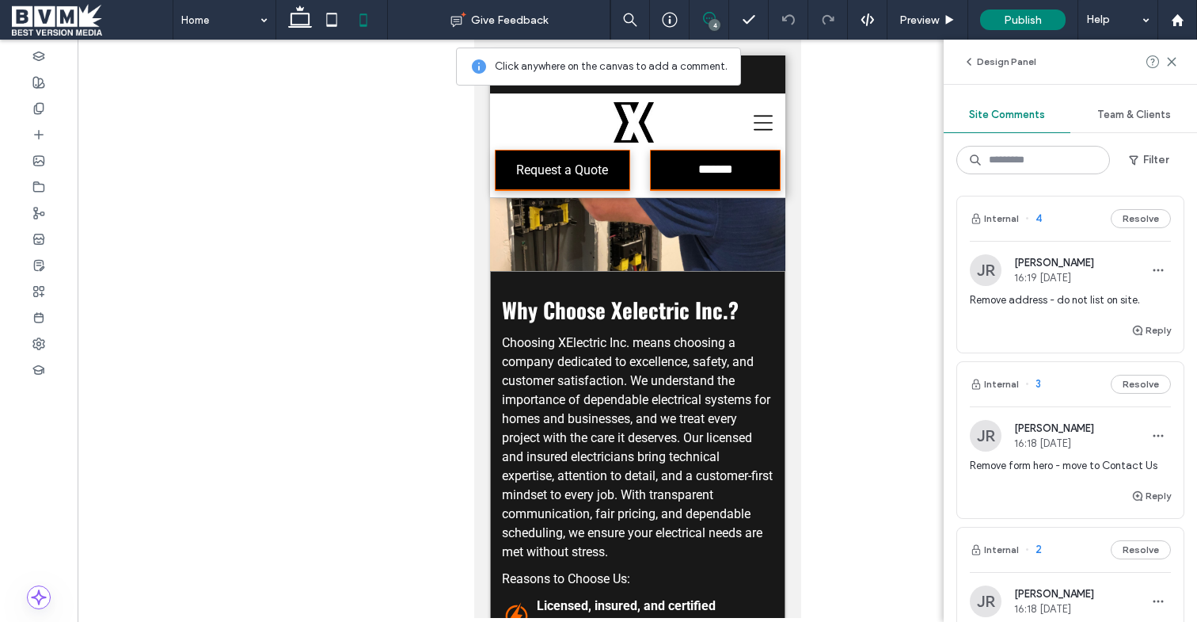
click at [642, 271] on div "Why Choose Xelectric Inc.? Choosing XElectric Inc. means choosing a company ded…" at bounding box center [636, 583] width 295 height 624
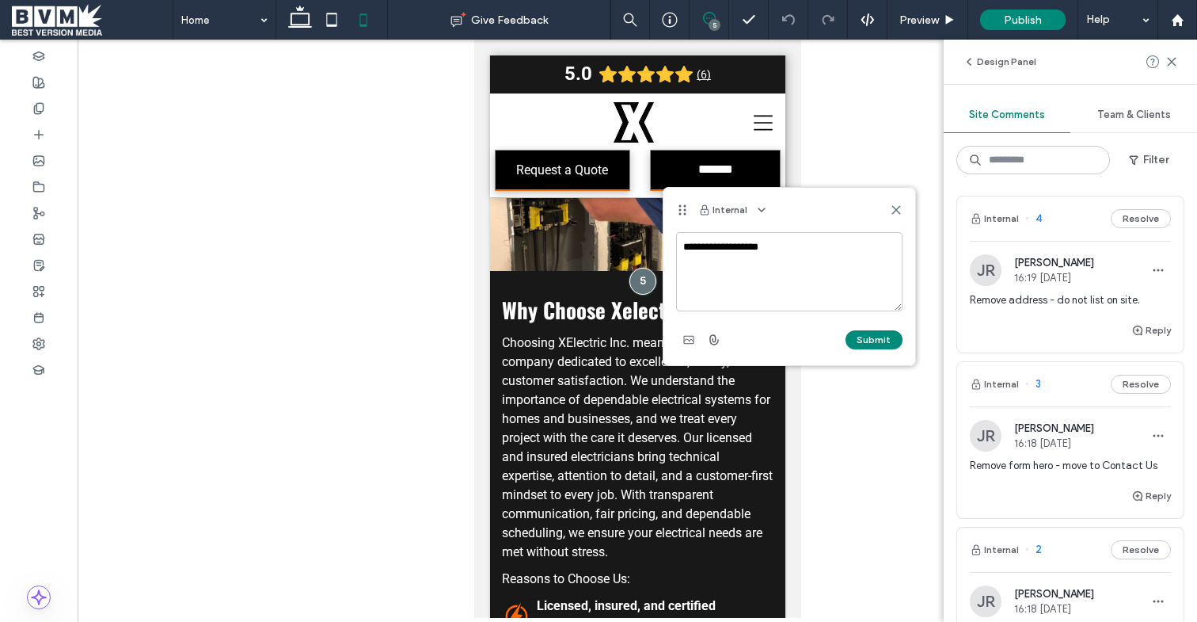
drag, startPoint x: 690, startPoint y: 254, endPoint x: 723, endPoint y: 252, distance: 33.3
click at [691, 254] on textarea "**********" at bounding box center [789, 271] width 226 height 79
drag, startPoint x: 786, startPoint y: 249, endPoint x: 869, endPoint y: 252, distance: 83.2
click at [790, 249] on textarea "**********" at bounding box center [789, 271] width 226 height 79
type textarea "**********"
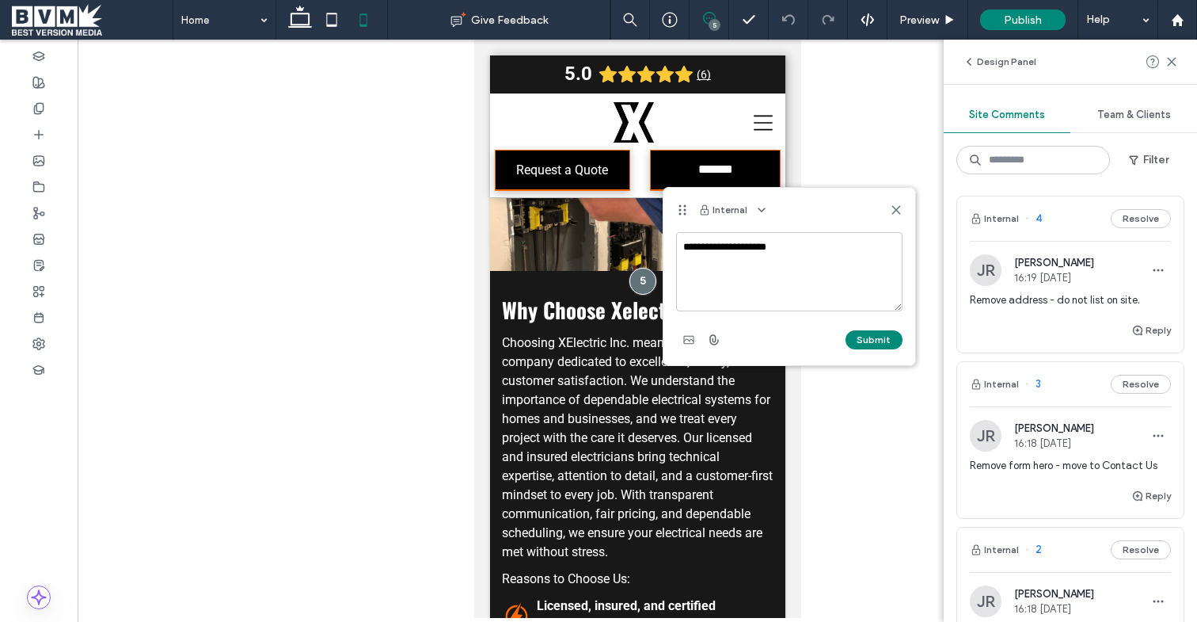
click at [877, 337] on button "Submit" at bounding box center [874, 339] width 57 height 19
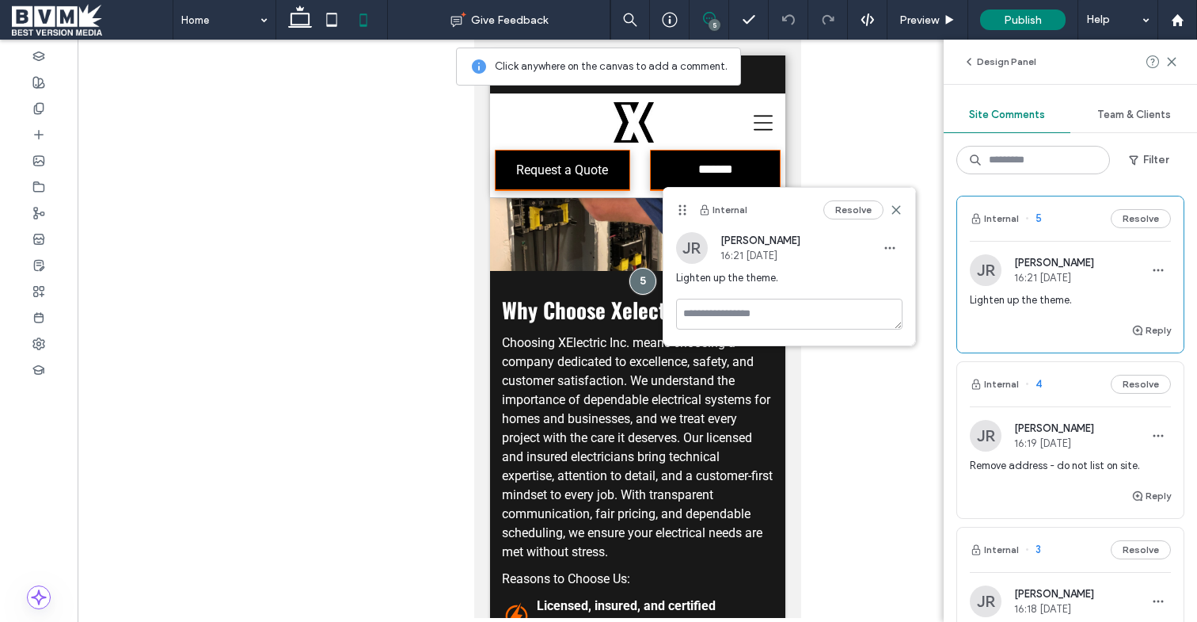
click at [888, 209] on div "Resolve" at bounding box center [863, 209] width 79 height 19
click at [892, 207] on icon at bounding box center [896, 210] width 13 height 13
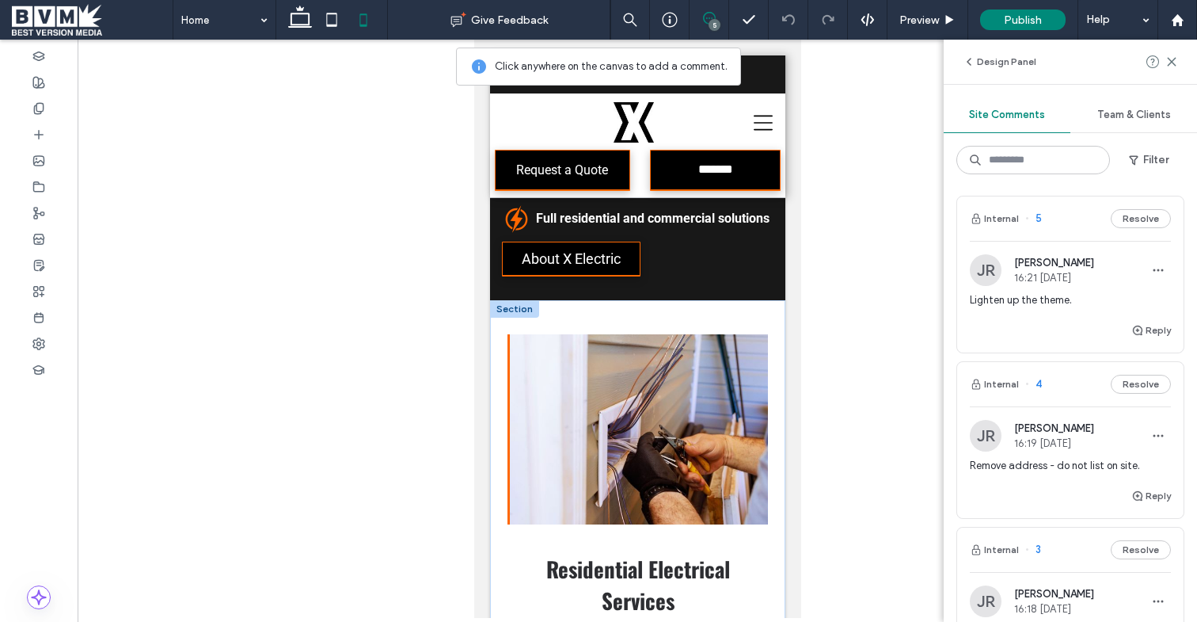
scroll to position [1958, 0]
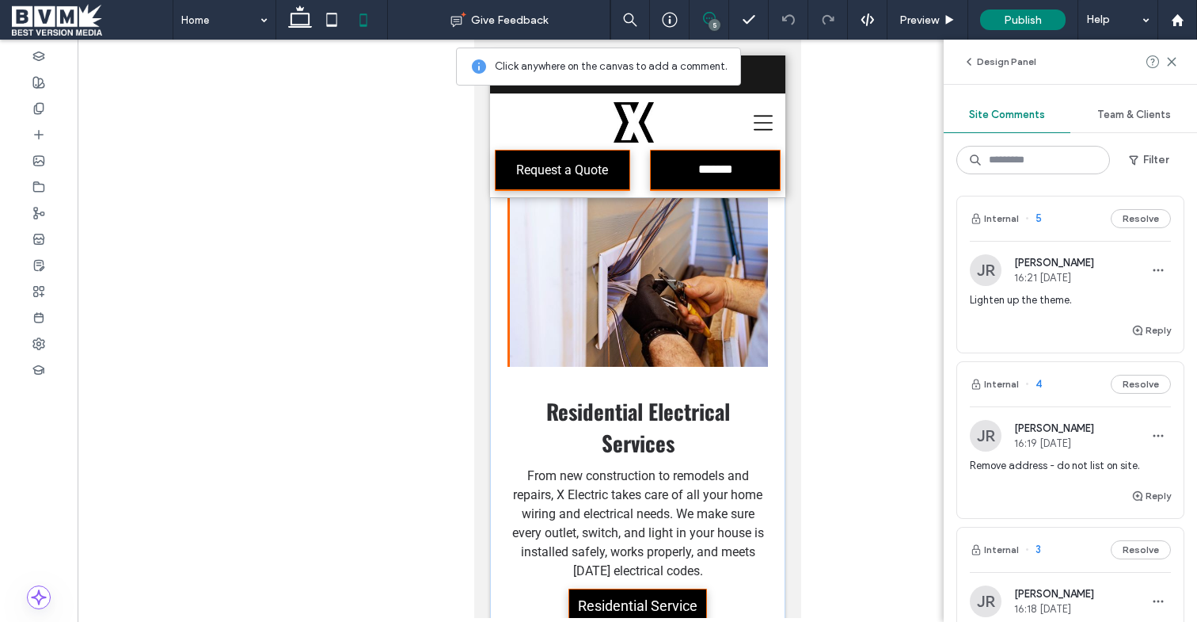
click at [622, 289] on img at bounding box center [637, 272] width 260 height 190
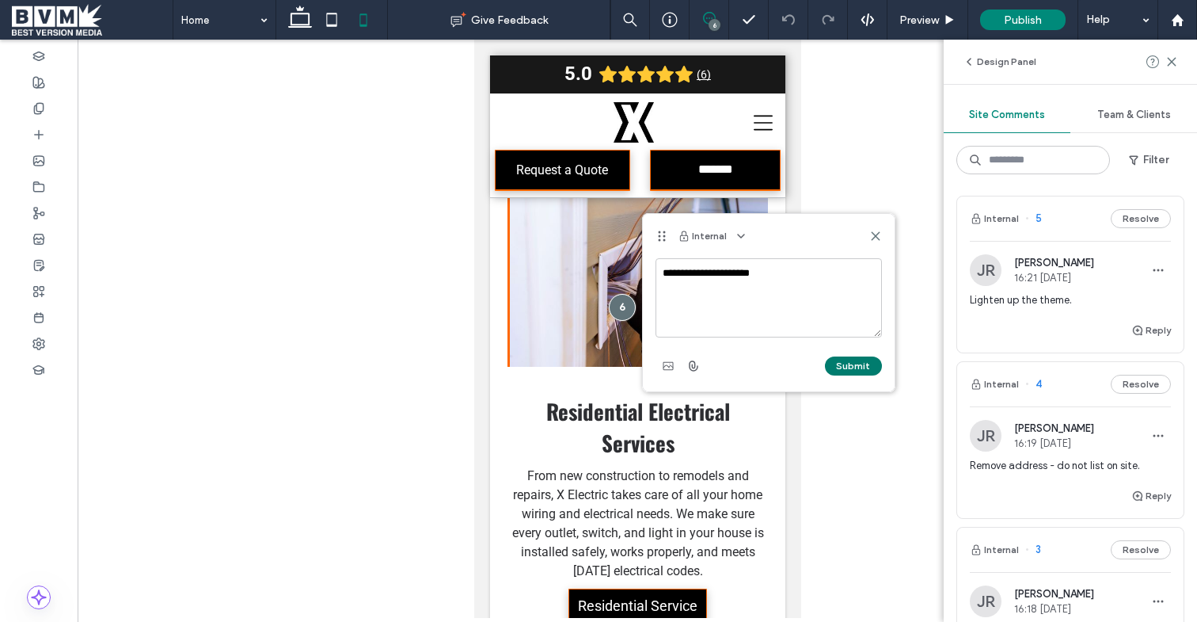
type textarea "**********"
click at [847, 360] on button "Submit" at bounding box center [853, 365] width 57 height 19
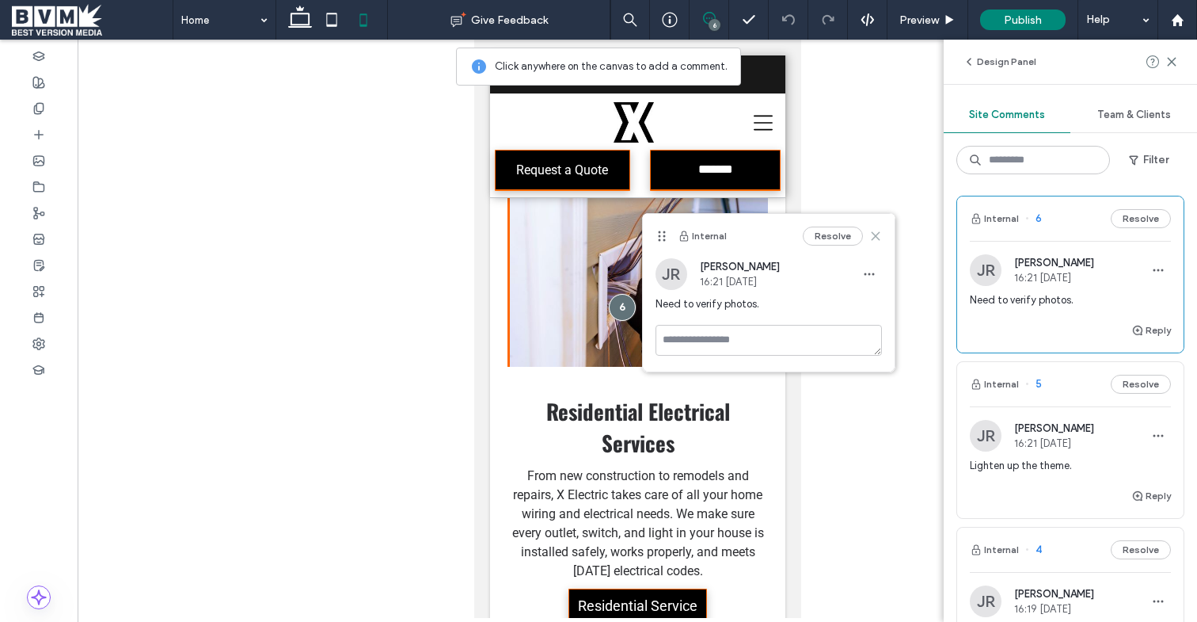
click at [879, 233] on icon at bounding box center [875, 236] width 13 height 13
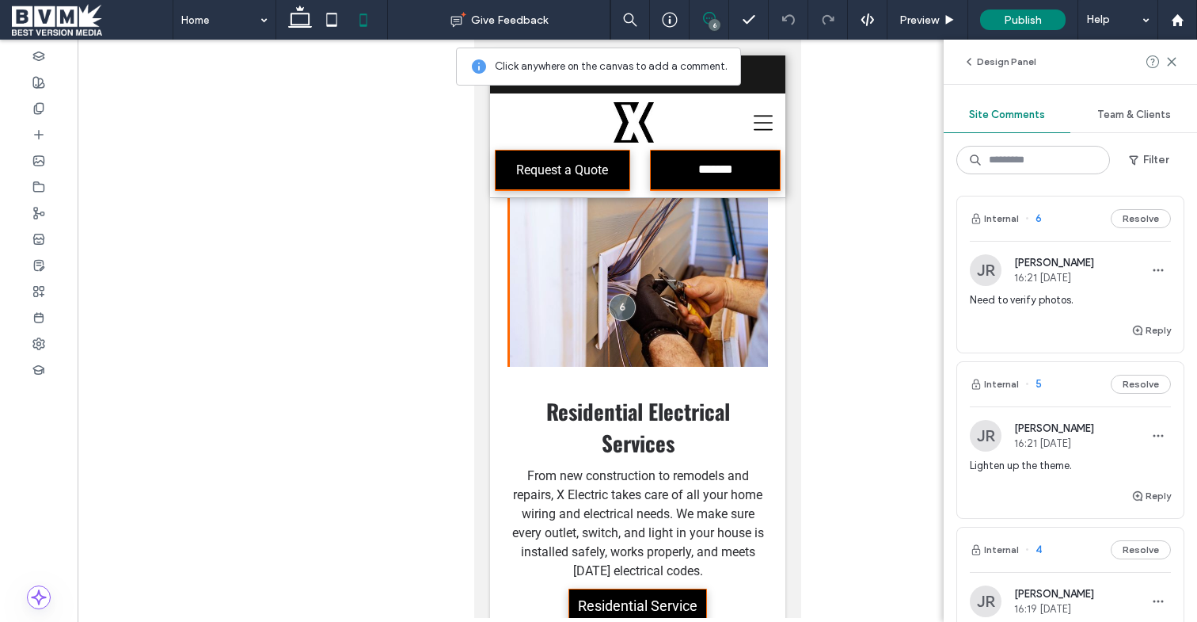
click at [709, 17] on icon at bounding box center [709, 18] width 13 height 13
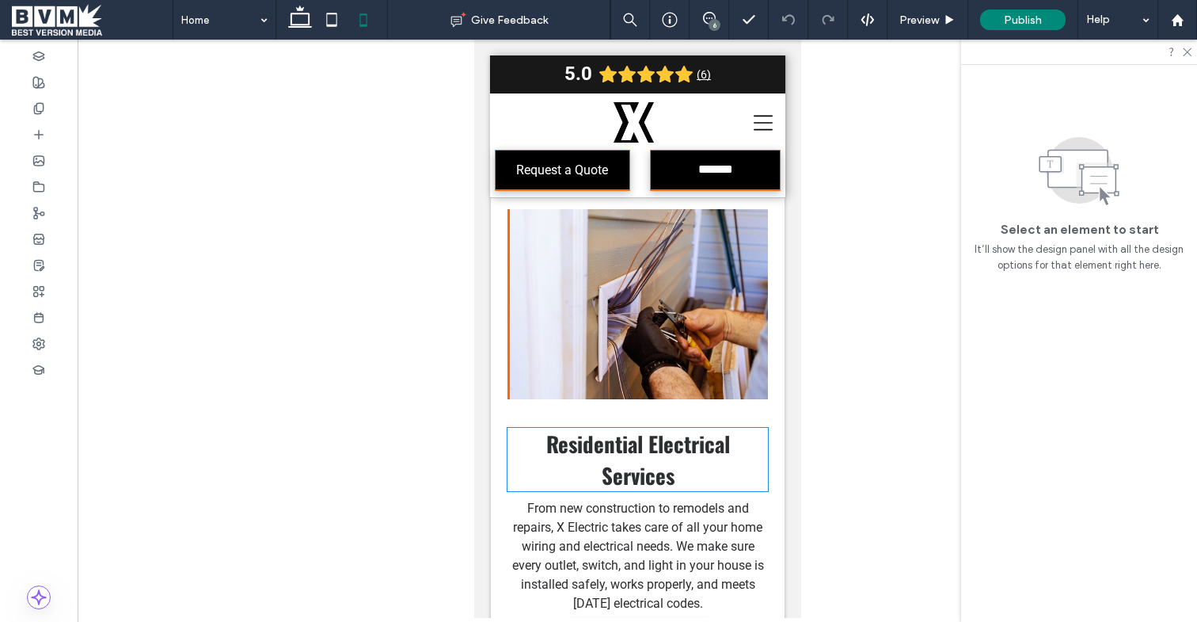
scroll to position [1904, 0]
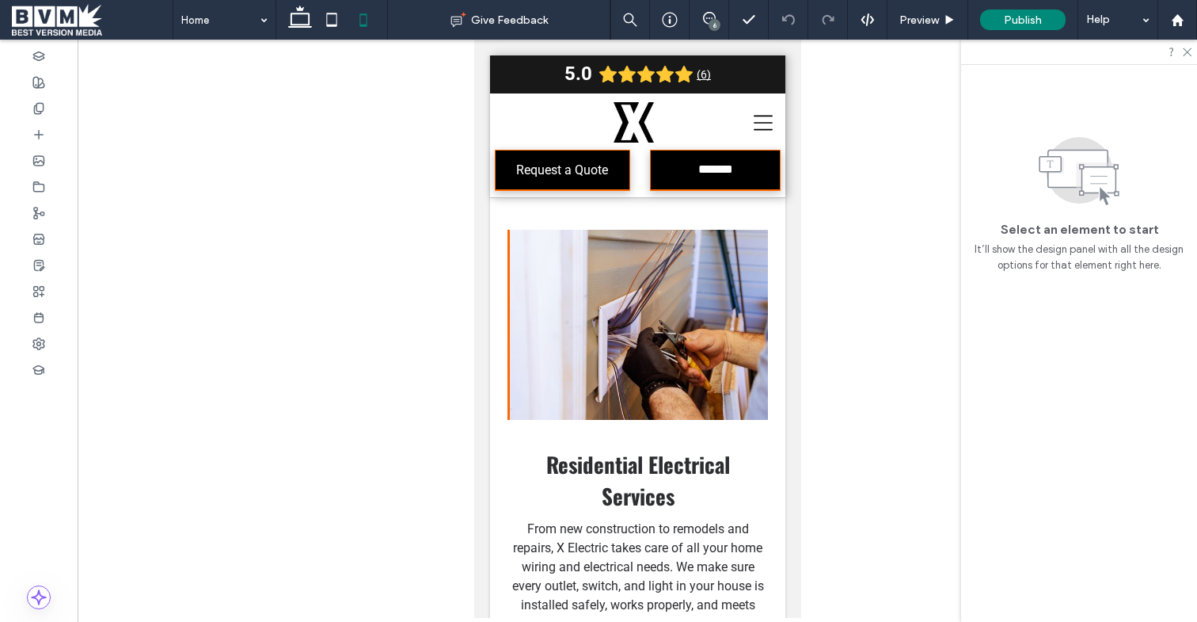
click at [710, 21] on div "6" at bounding box center [715, 25] width 12 height 12
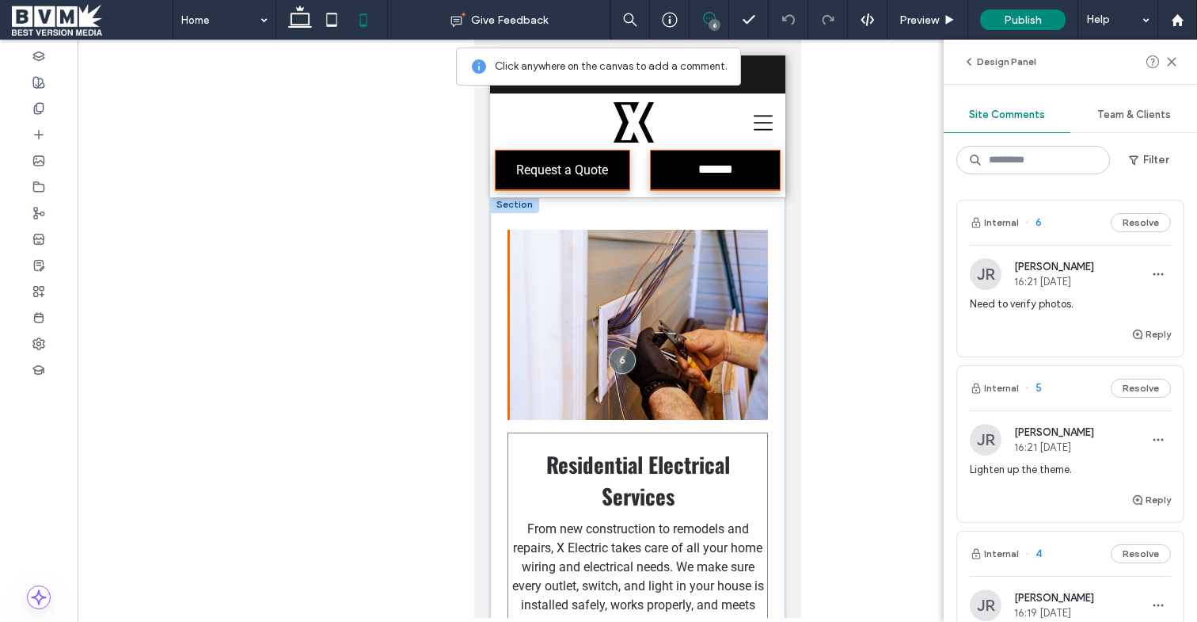
click at [524, 432] on div "Residential Electrical Services From new construction to remodels and repairs, …" at bounding box center [637, 566] width 260 height 268
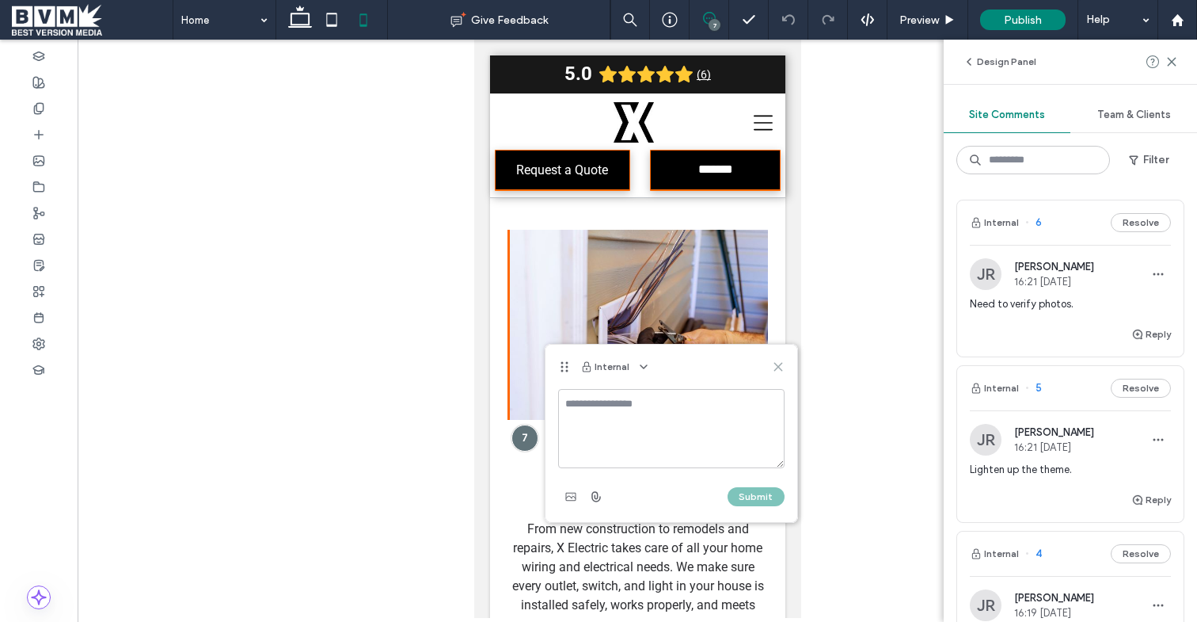
click at [777, 368] on icon at bounding box center [778, 366] width 13 height 13
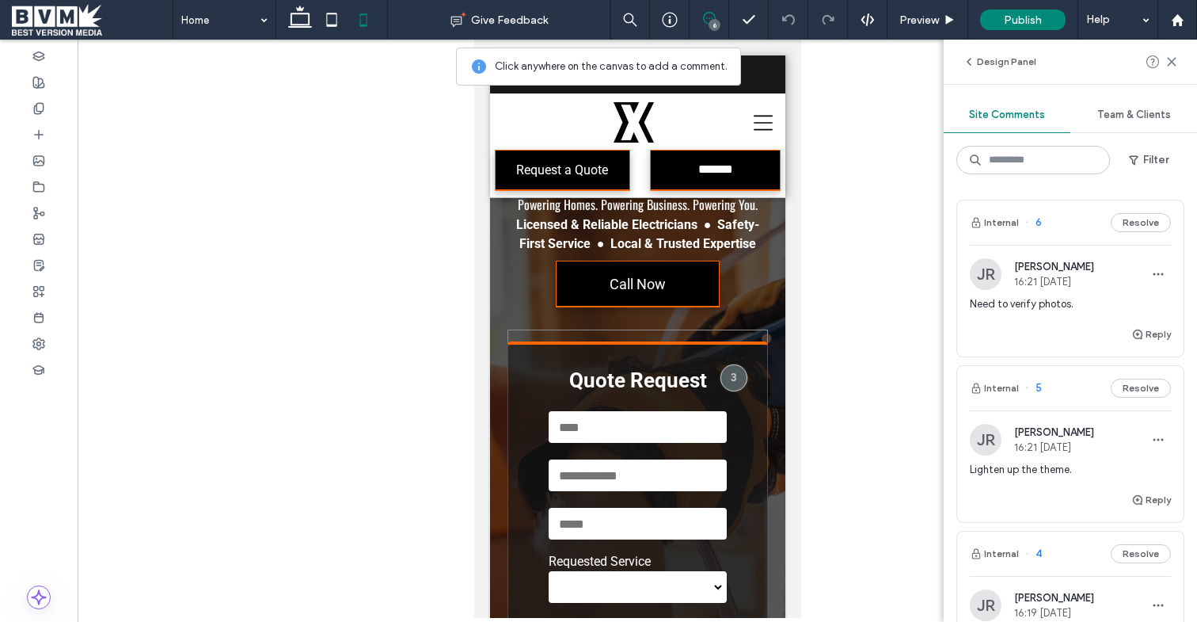
scroll to position [0, 0]
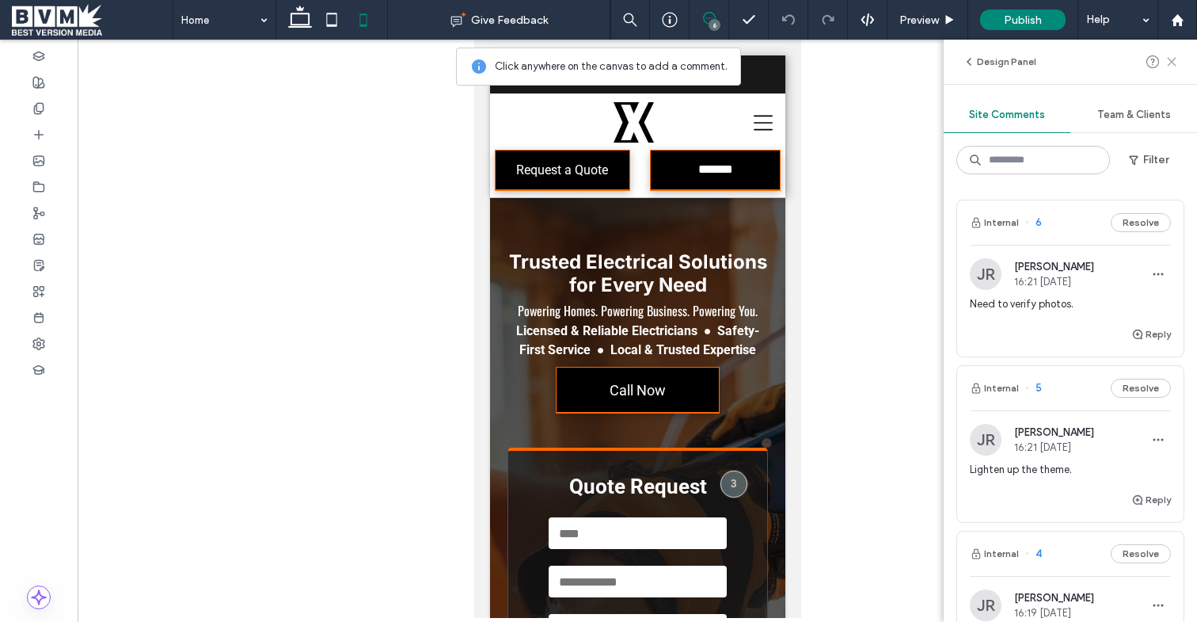
click at [1170, 61] on icon at bounding box center [1172, 61] width 13 height 13
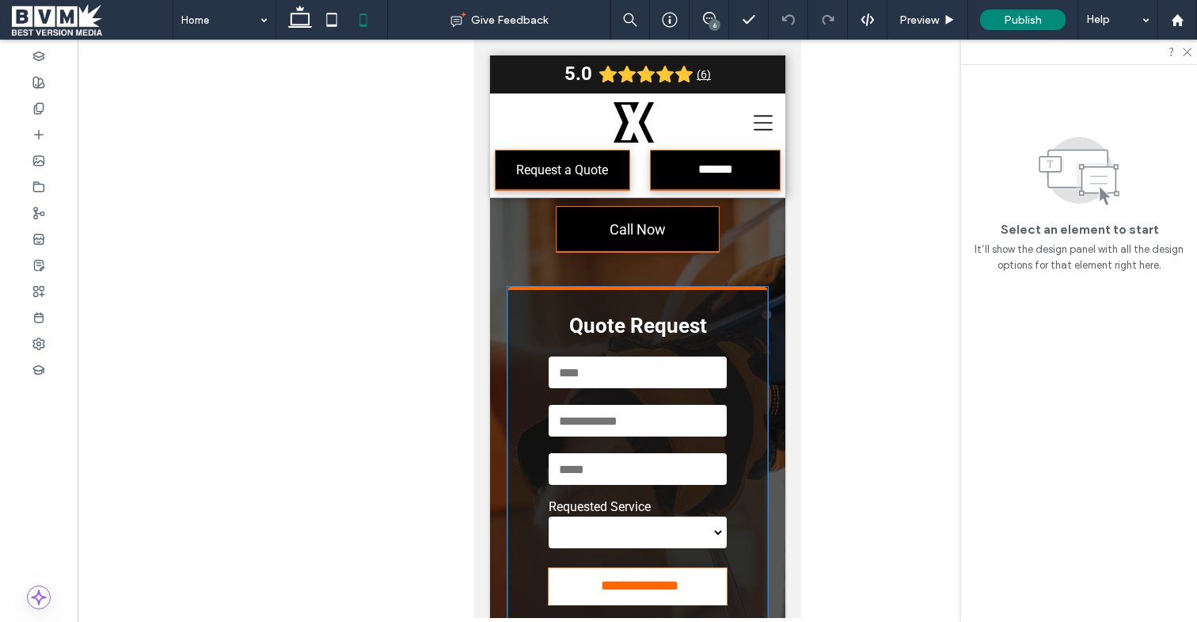
scroll to position [166, 0]
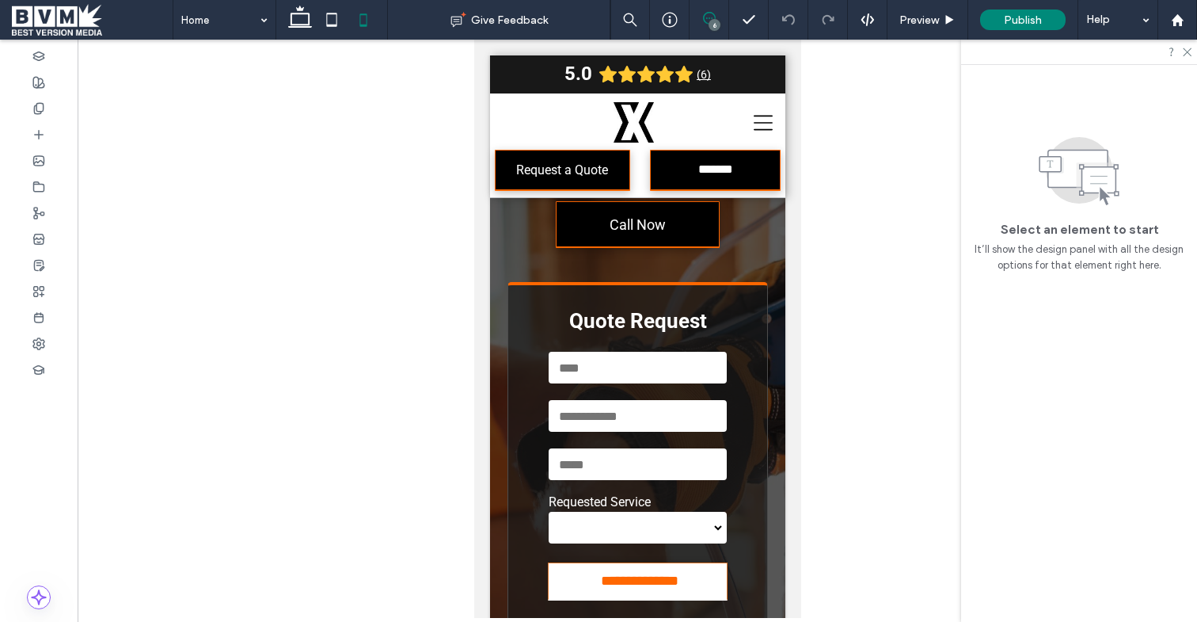
click at [711, 17] on icon at bounding box center [709, 18] width 13 height 13
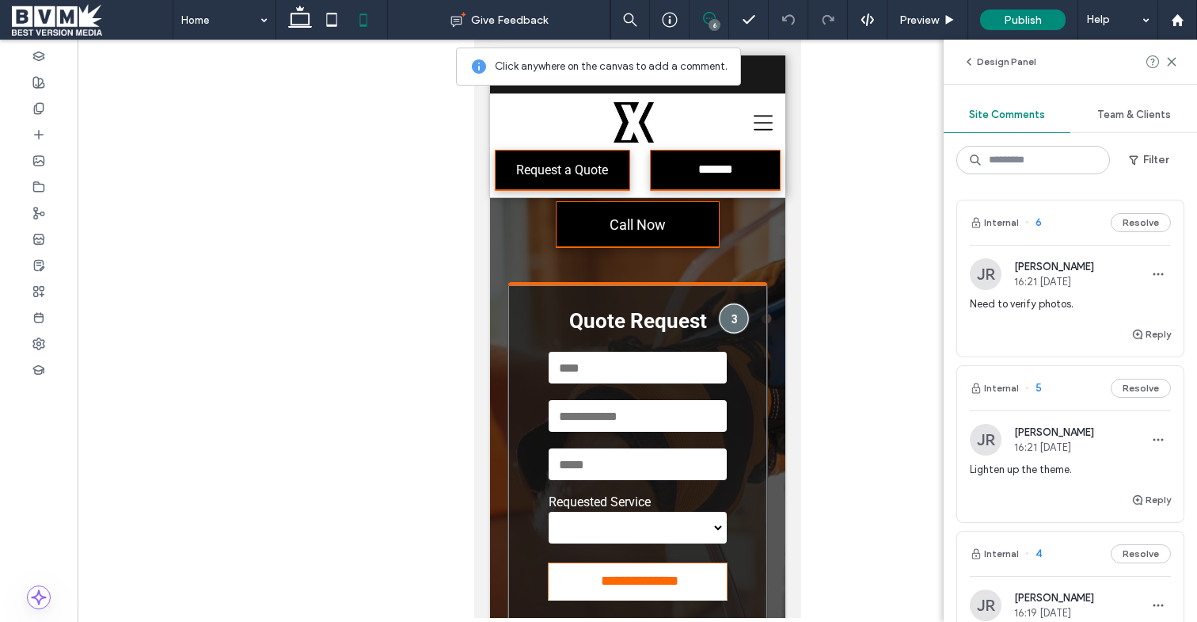
click at [737, 320] on div at bounding box center [733, 317] width 29 height 29
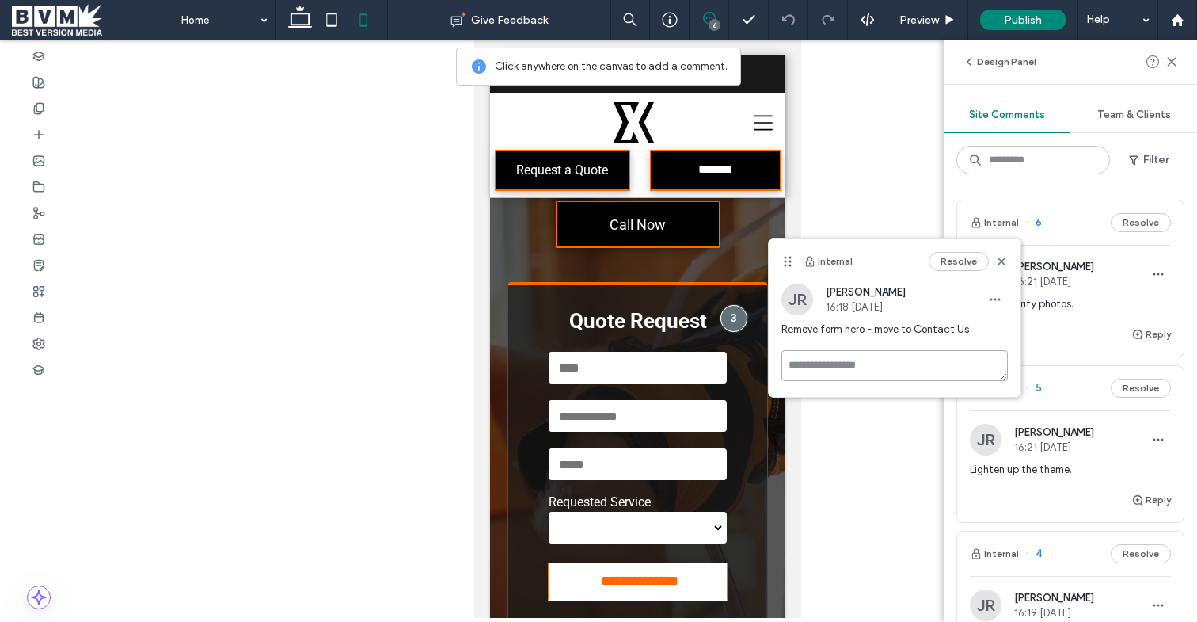
click at [897, 367] on textarea at bounding box center [895, 365] width 226 height 31
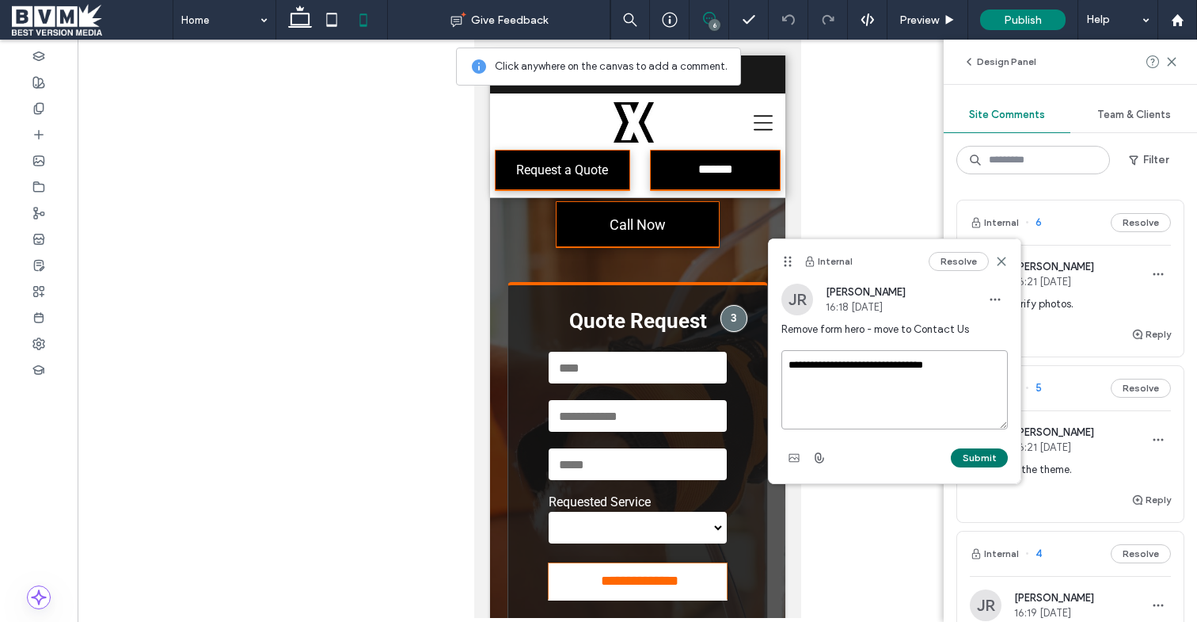
type textarea "**********"
click at [970, 450] on button "Submit" at bounding box center [979, 457] width 57 height 19
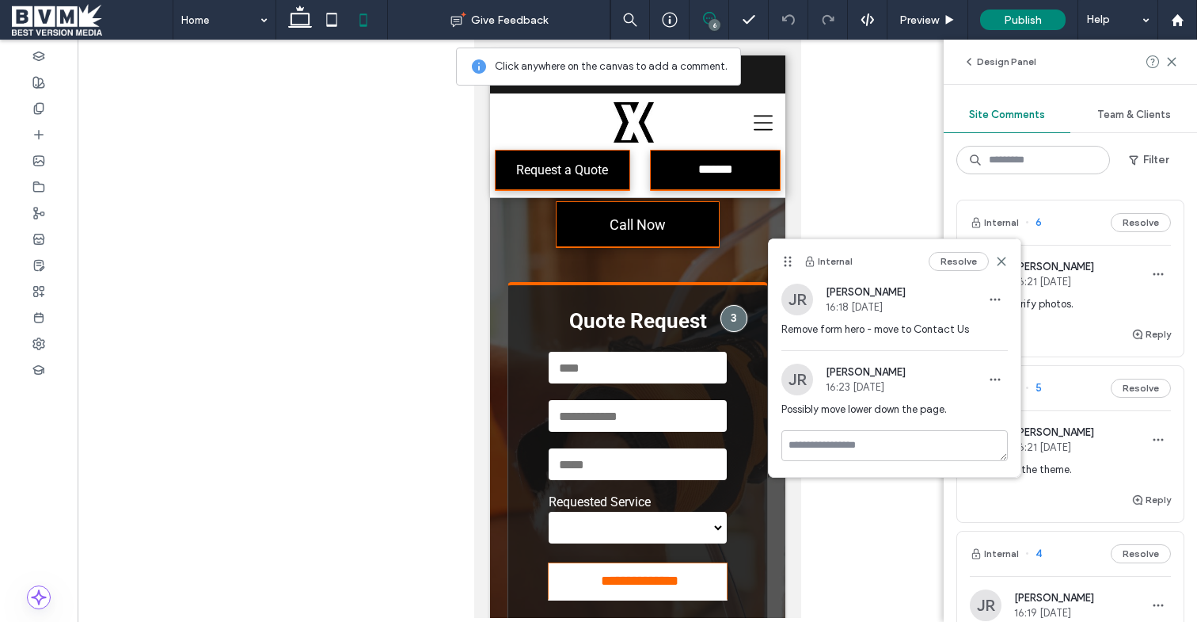
click at [1003, 264] on icon at bounding box center [1001, 261] width 13 height 13
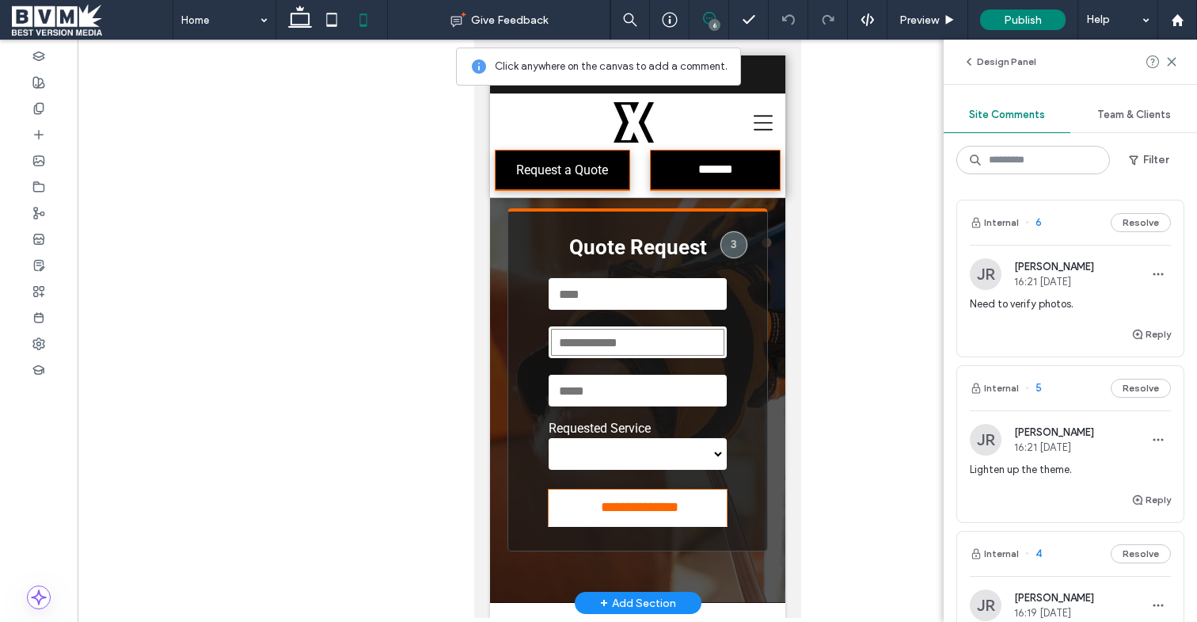
scroll to position [0, 0]
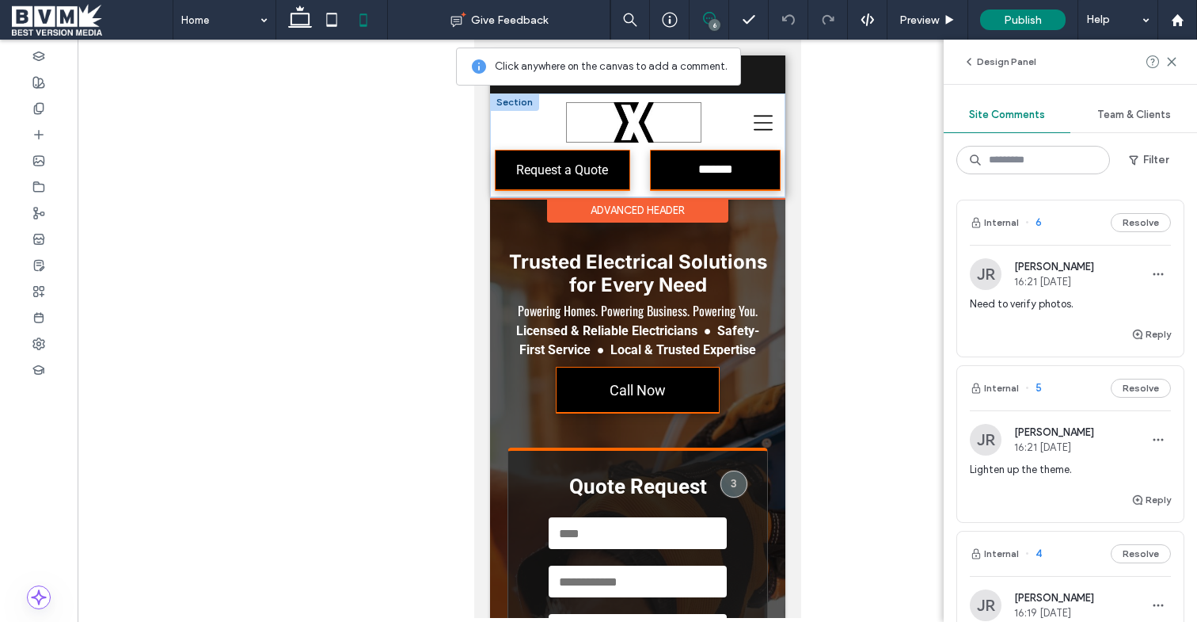
click at [664, 124] on img at bounding box center [632, 122] width 135 height 40
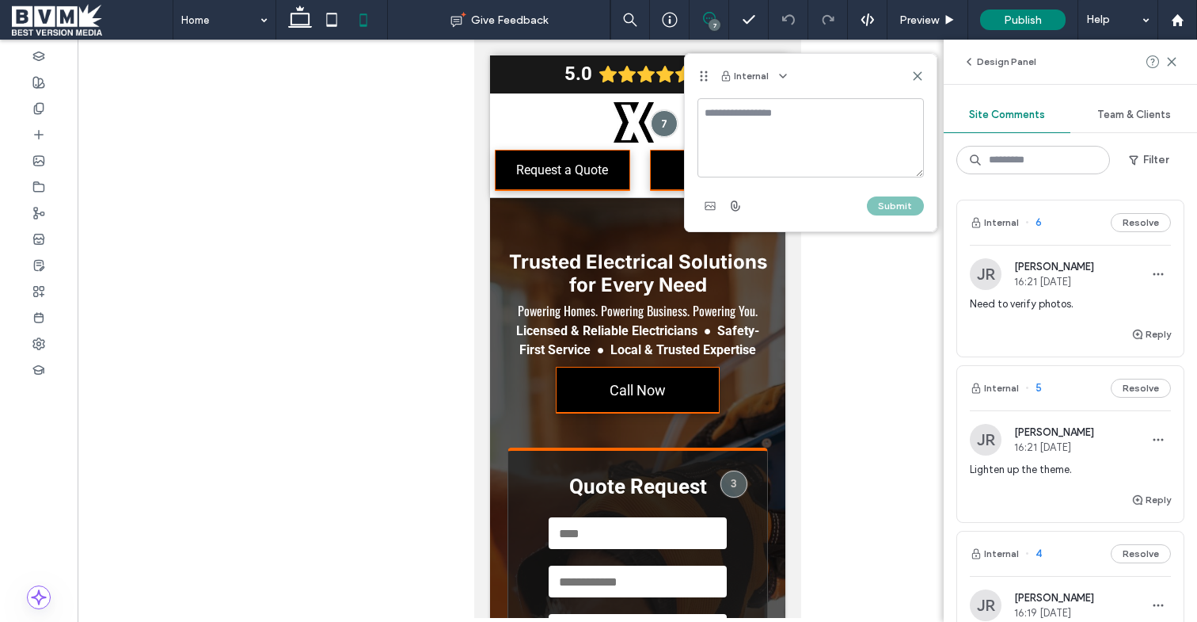
drag, startPoint x: 763, startPoint y: 124, endPoint x: 774, endPoint y: 124, distance: 11.1
click at [763, 124] on textarea at bounding box center [811, 137] width 226 height 79
click at [916, 72] on icon at bounding box center [917, 76] width 13 height 13
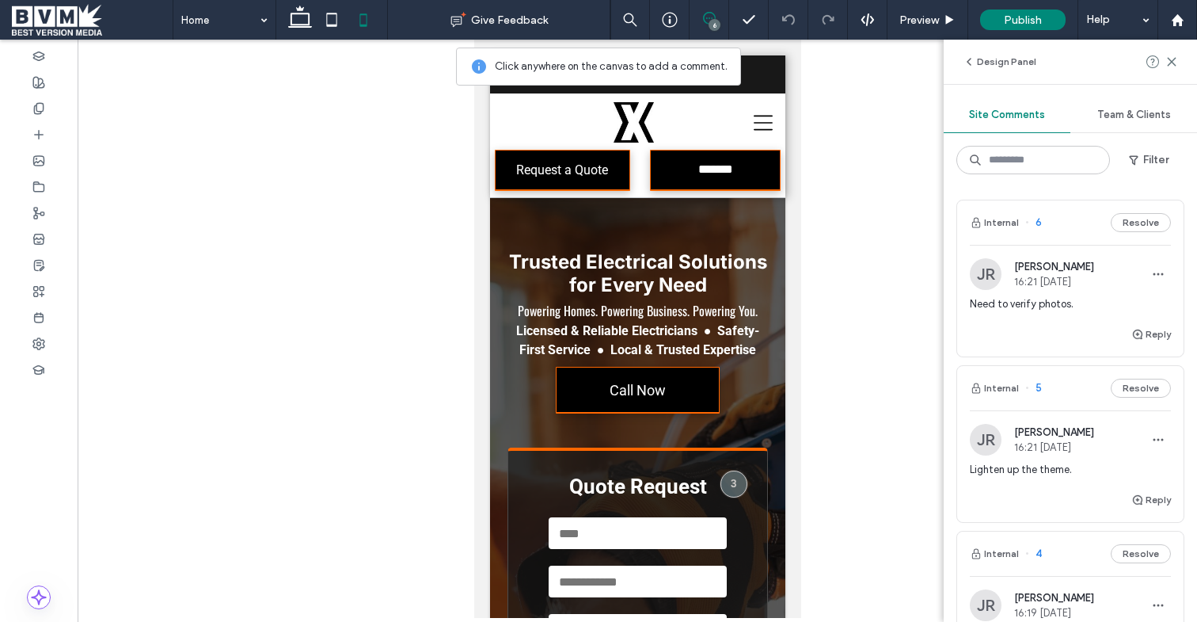
click at [820, 210] on div at bounding box center [638, 329] width 1120 height 578
click at [672, 222] on div "Advanced Header" at bounding box center [636, 210] width 181 height 25
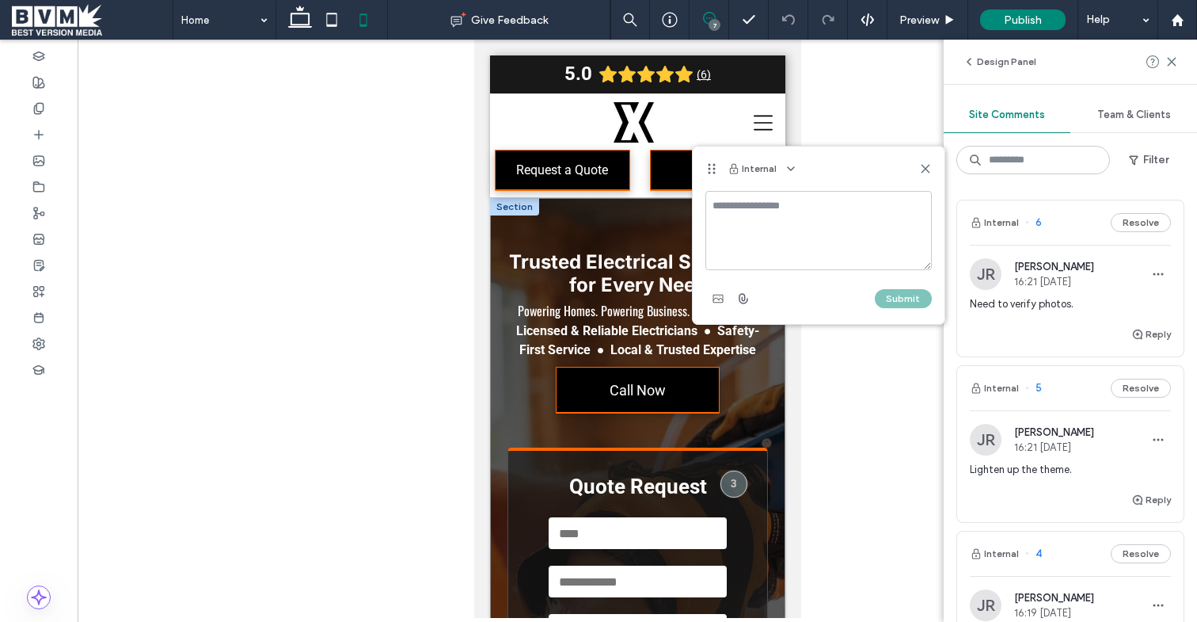
click at [628, 237] on div "**********" at bounding box center [636, 520] width 295 height 644
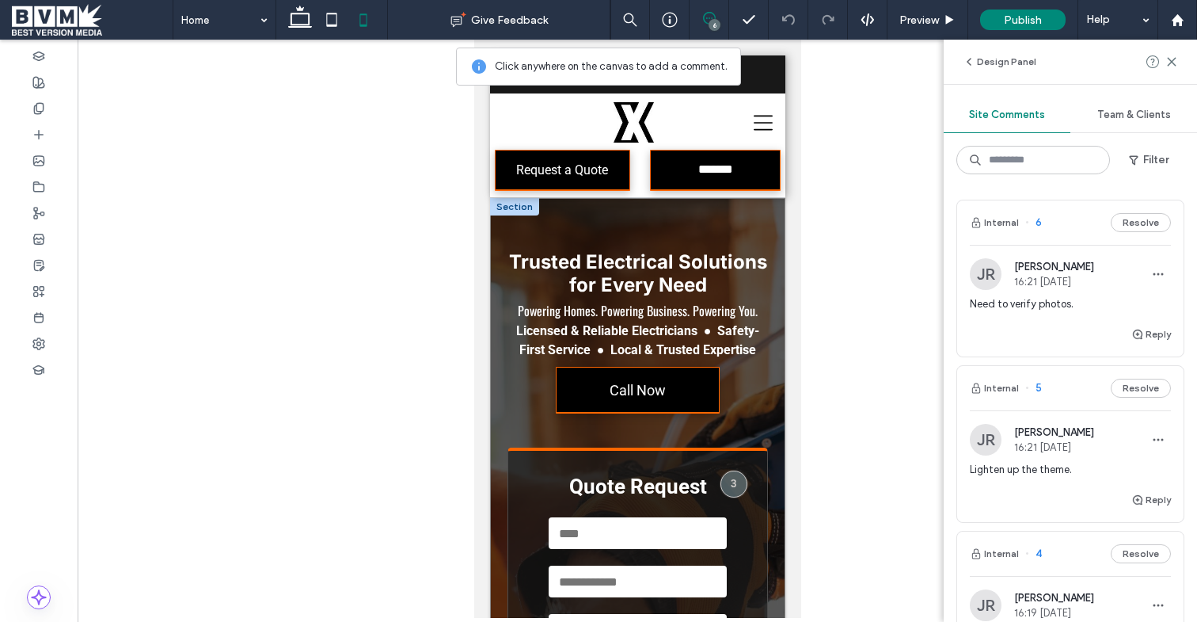
click at [628, 237] on div "**********" at bounding box center [636, 520] width 295 height 644
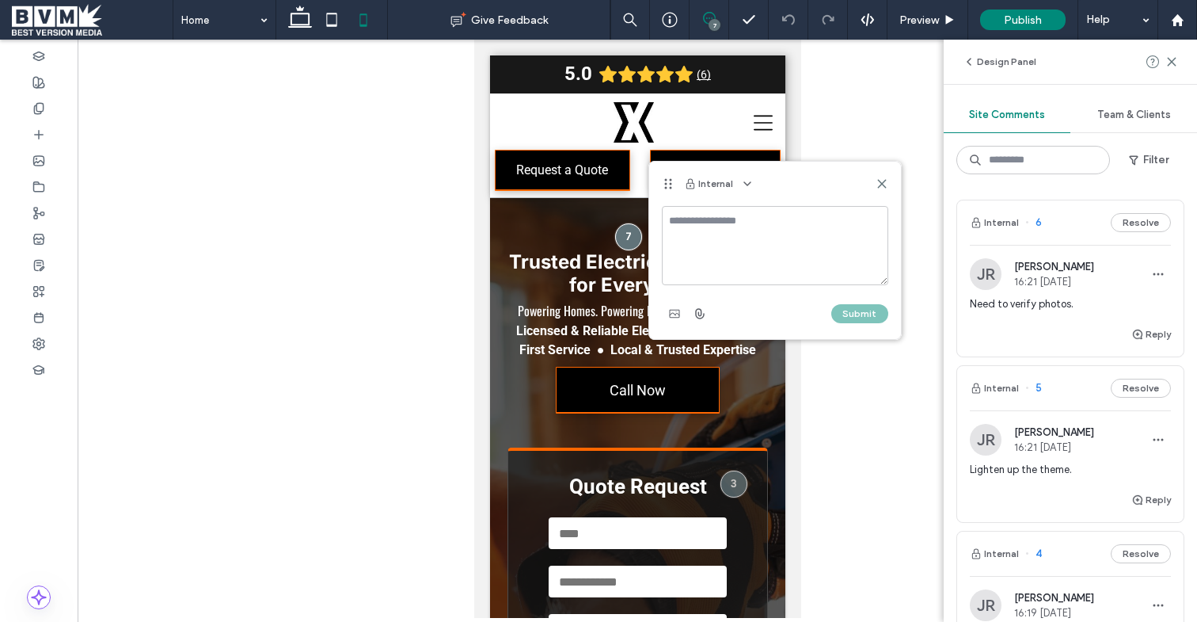
click at [698, 242] on textarea at bounding box center [775, 245] width 226 height 79
type textarea "**********"
click at [838, 312] on button "Submit" at bounding box center [859, 313] width 57 height 19
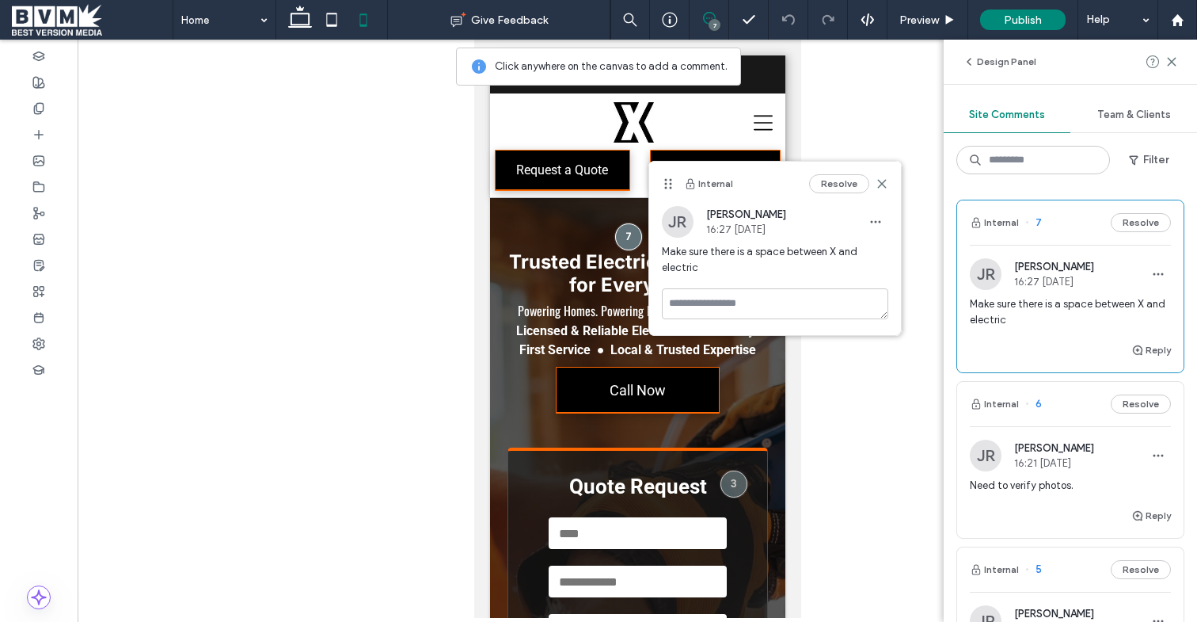
click at [881, 181] on icon at bounding box center [882, 183] width 13 height 13
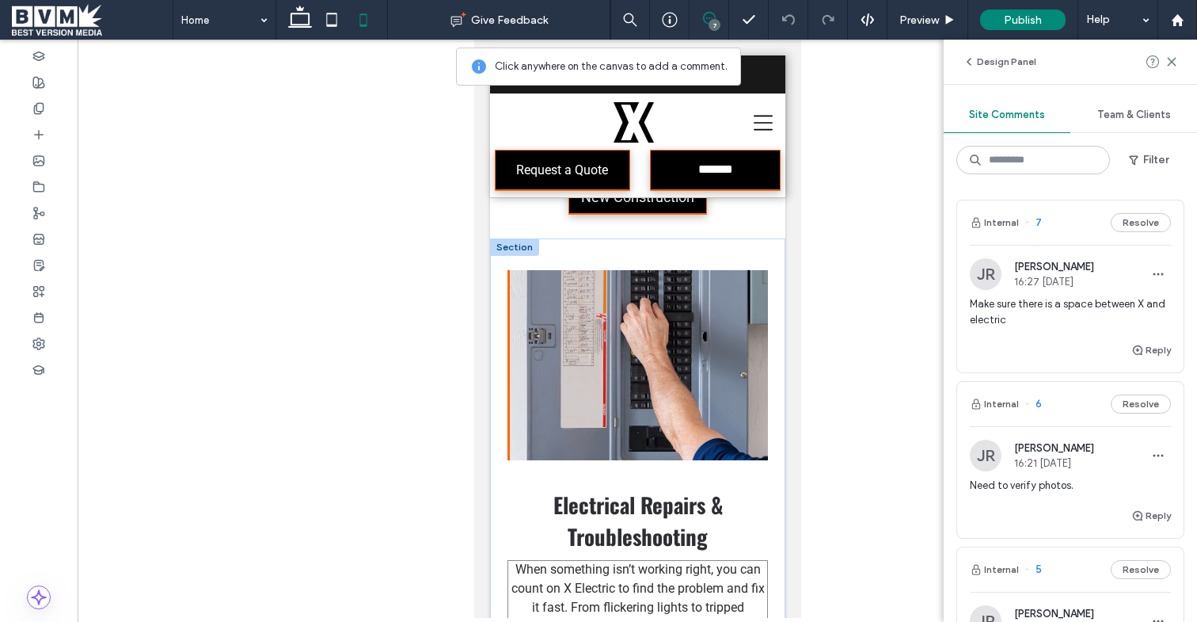
scroll to position [3407, 0]
